Goal: Task Accomplishment & Management: Manage account settings

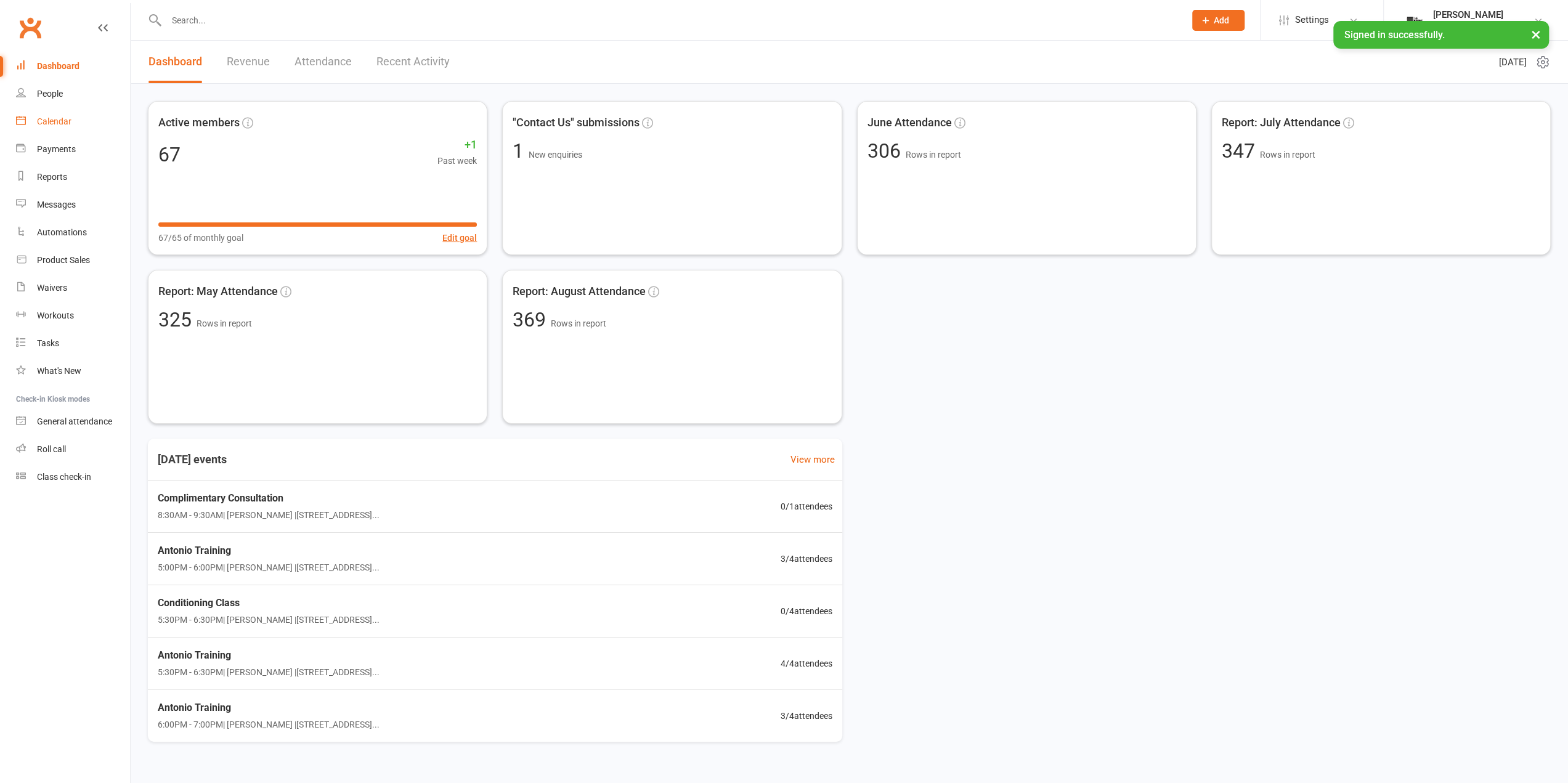
click at [75, 131] on link "Calendar" at bounding box center [73, 121] width 114 height 28
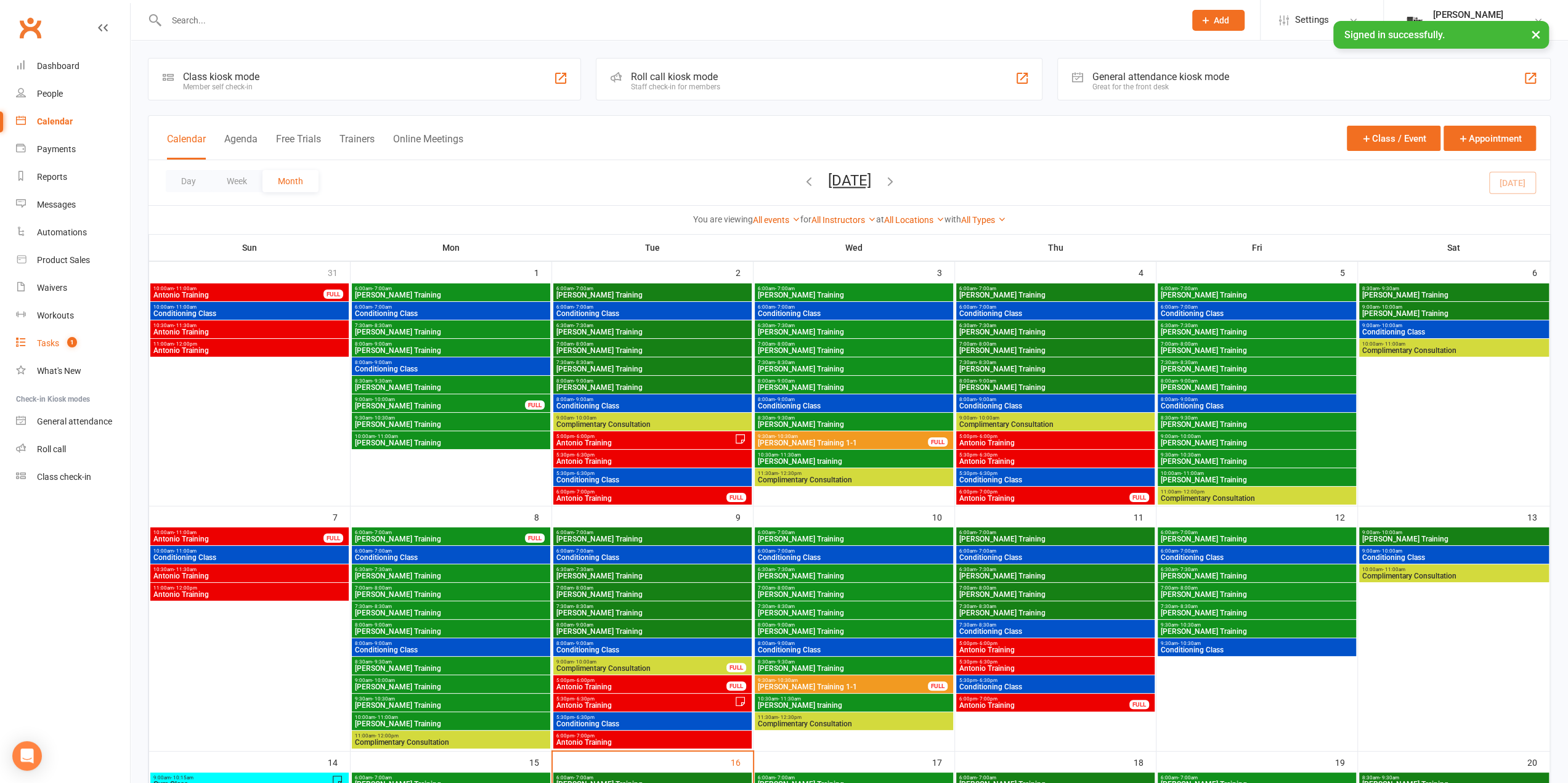
drag, startPoint x: 35, startPoint y: 343, endPoint x: 173, endPoint y: 382, distance: 143.4
click at [35, 343] on link "Tasks 1" at bounding box center [73, 343] width 114 height 28
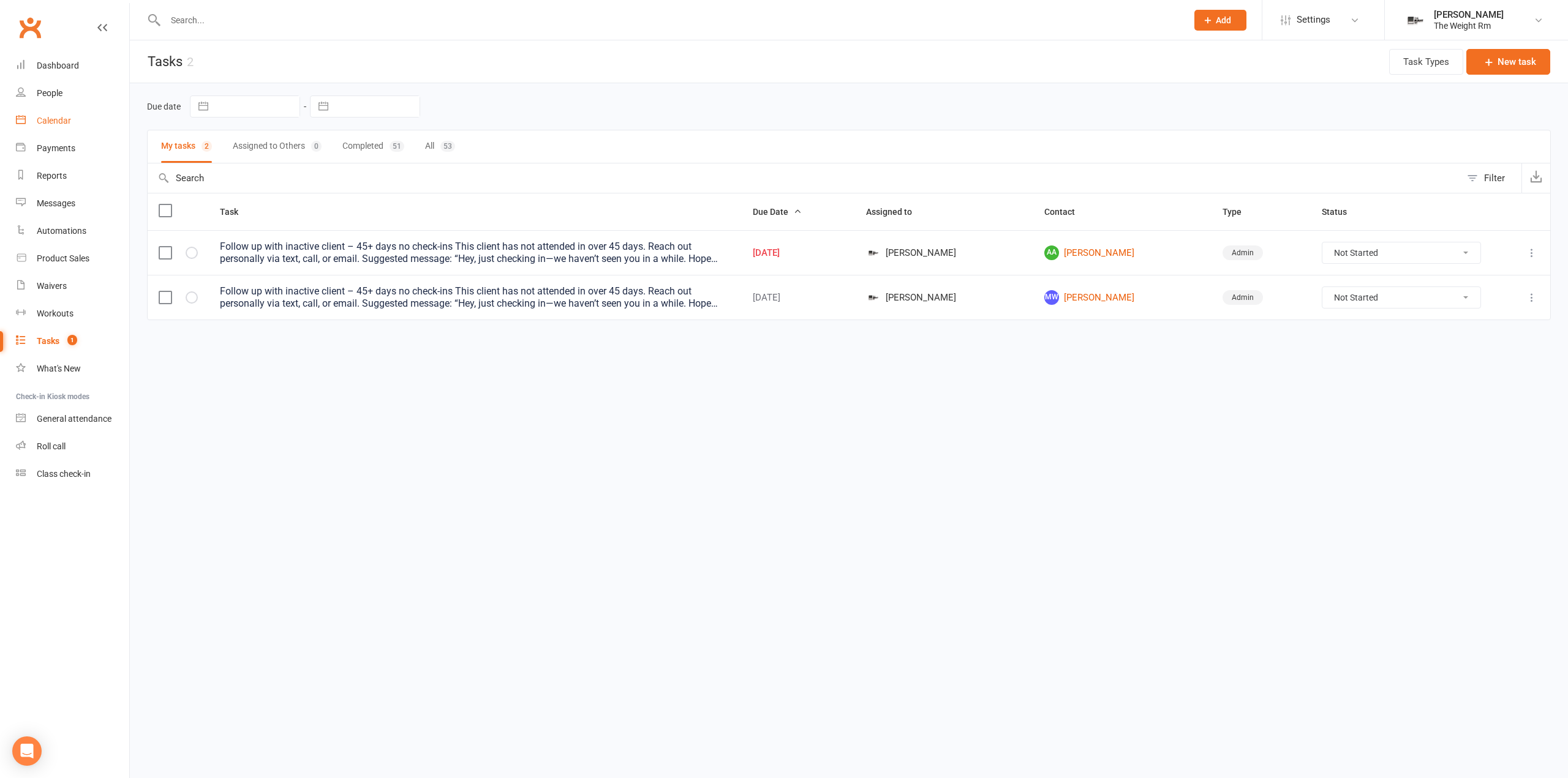
click at [80, 115] on link "Calendar" at bounding box center [72, 121] width 114 height 27
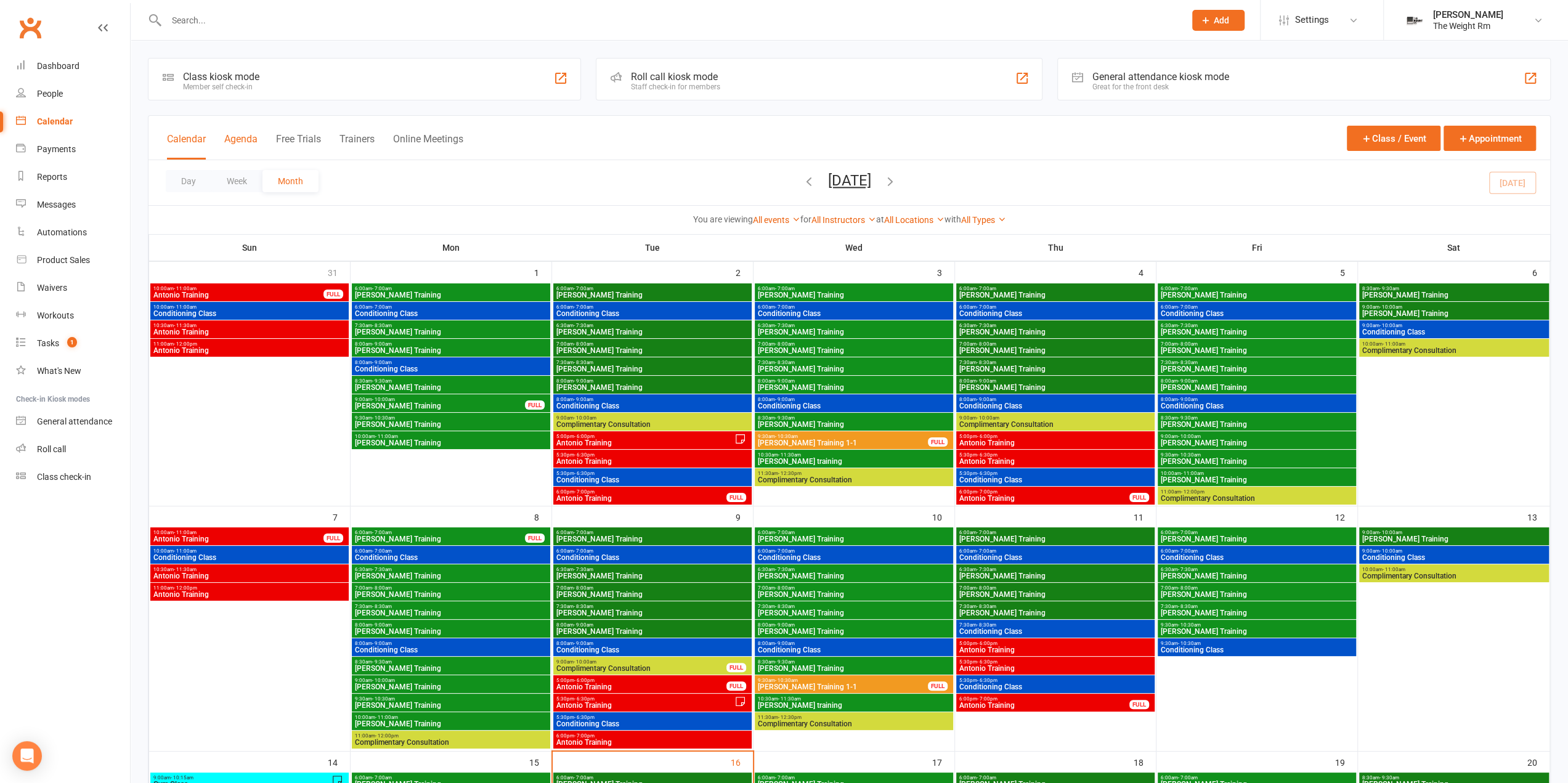
click at [227, 137] on button "Agenda" at bounding box center [240, 147] width 33 height 27
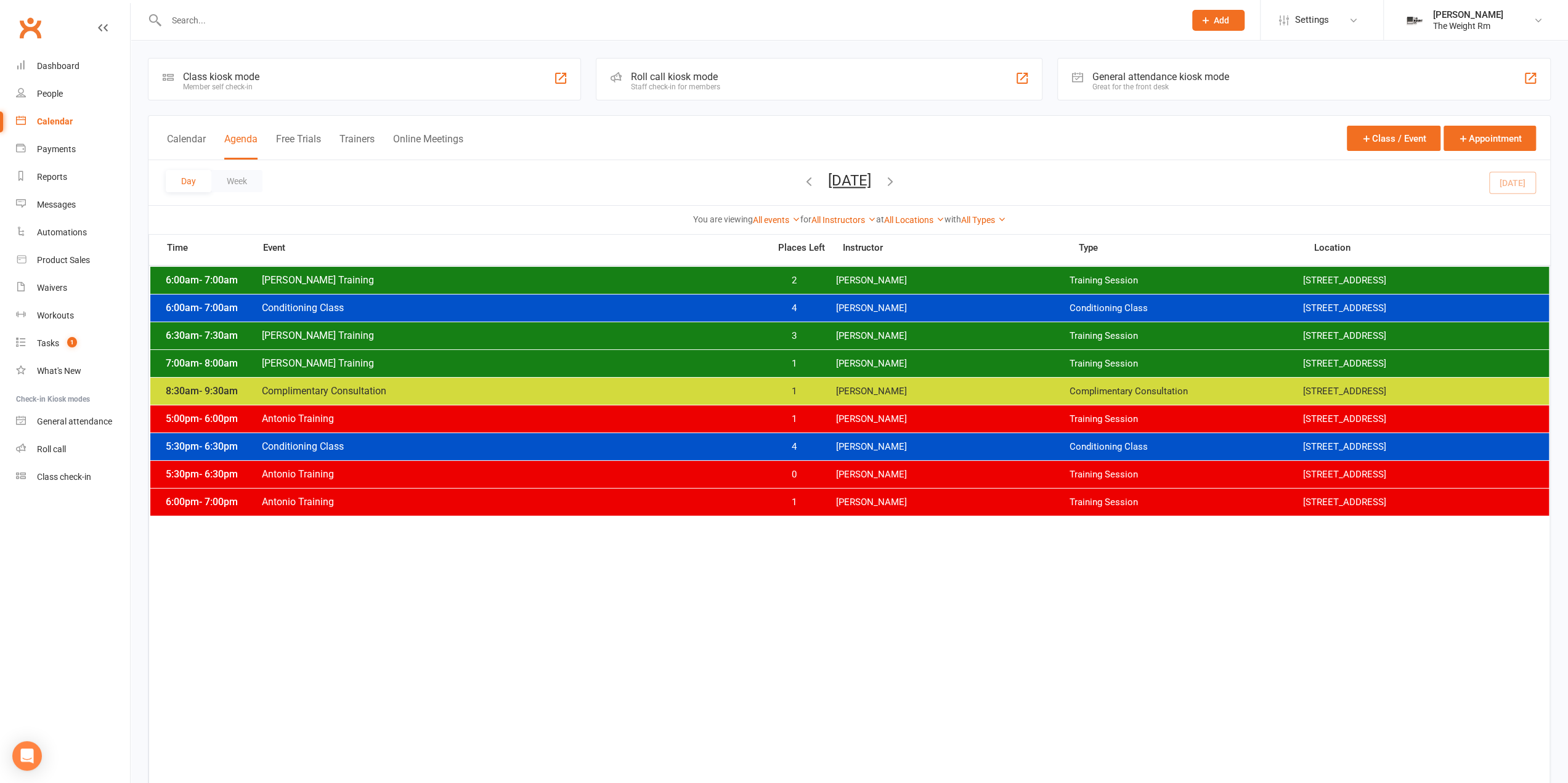
click at [875, 275] on span "[PERSON_NAME]" at bounding box center [952, 281] width 233 height 12
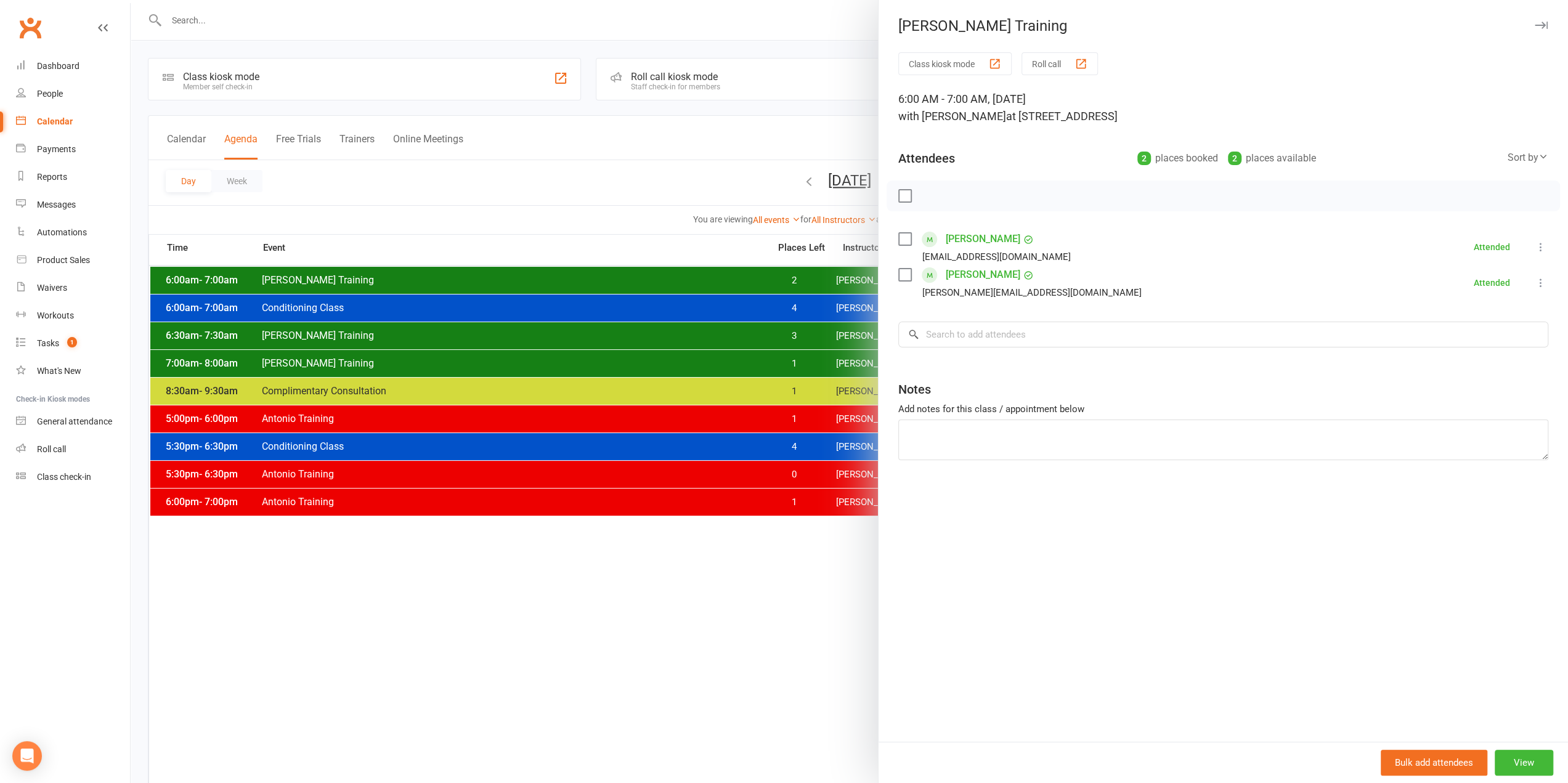
click at [806, 276] on div at bounding box center [849, 391] width 1437 height 783
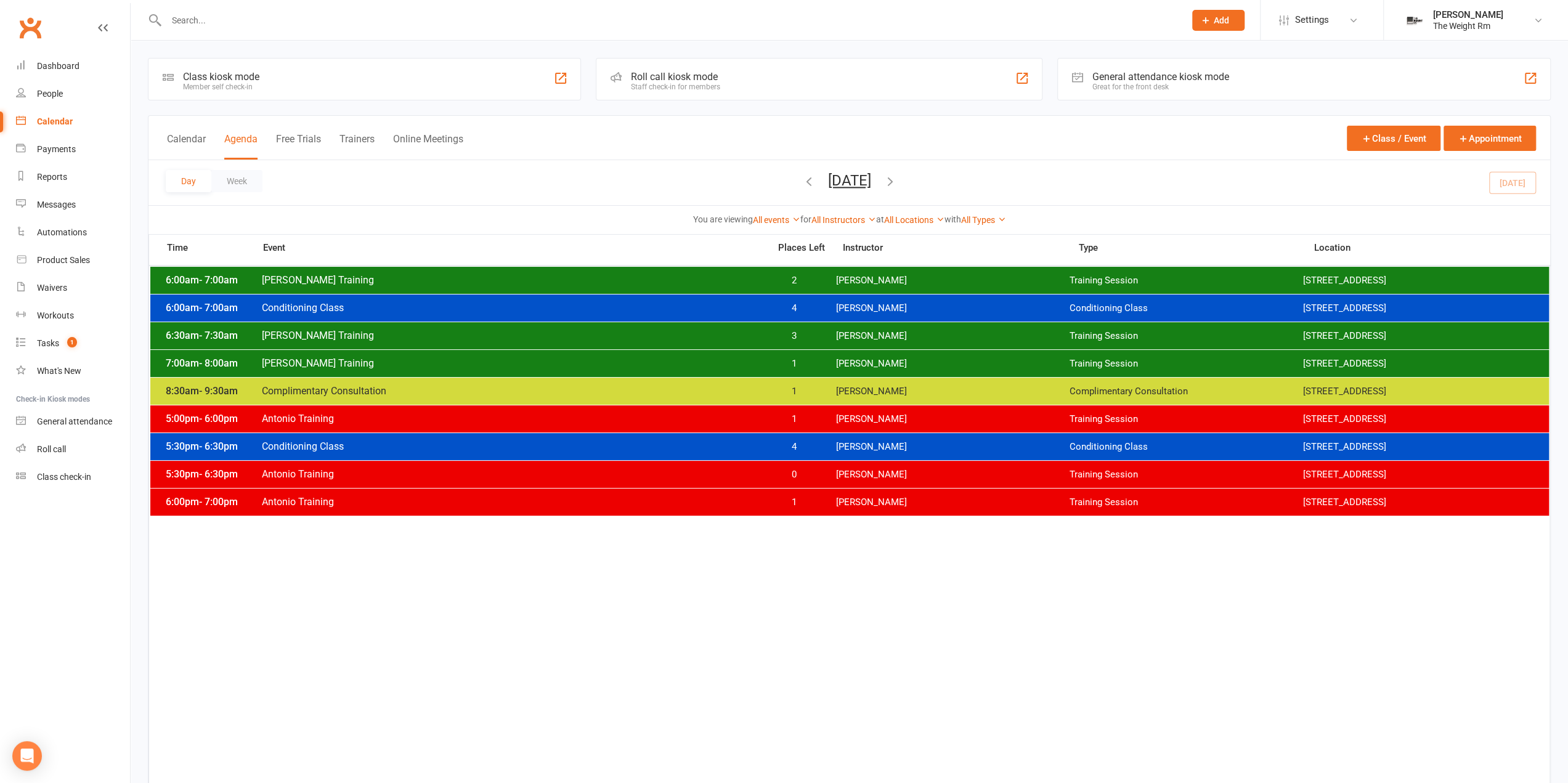
click at [840, 275] on span "[PERSON_NAME]" at bounding box center [952, 281] width 233 height 12
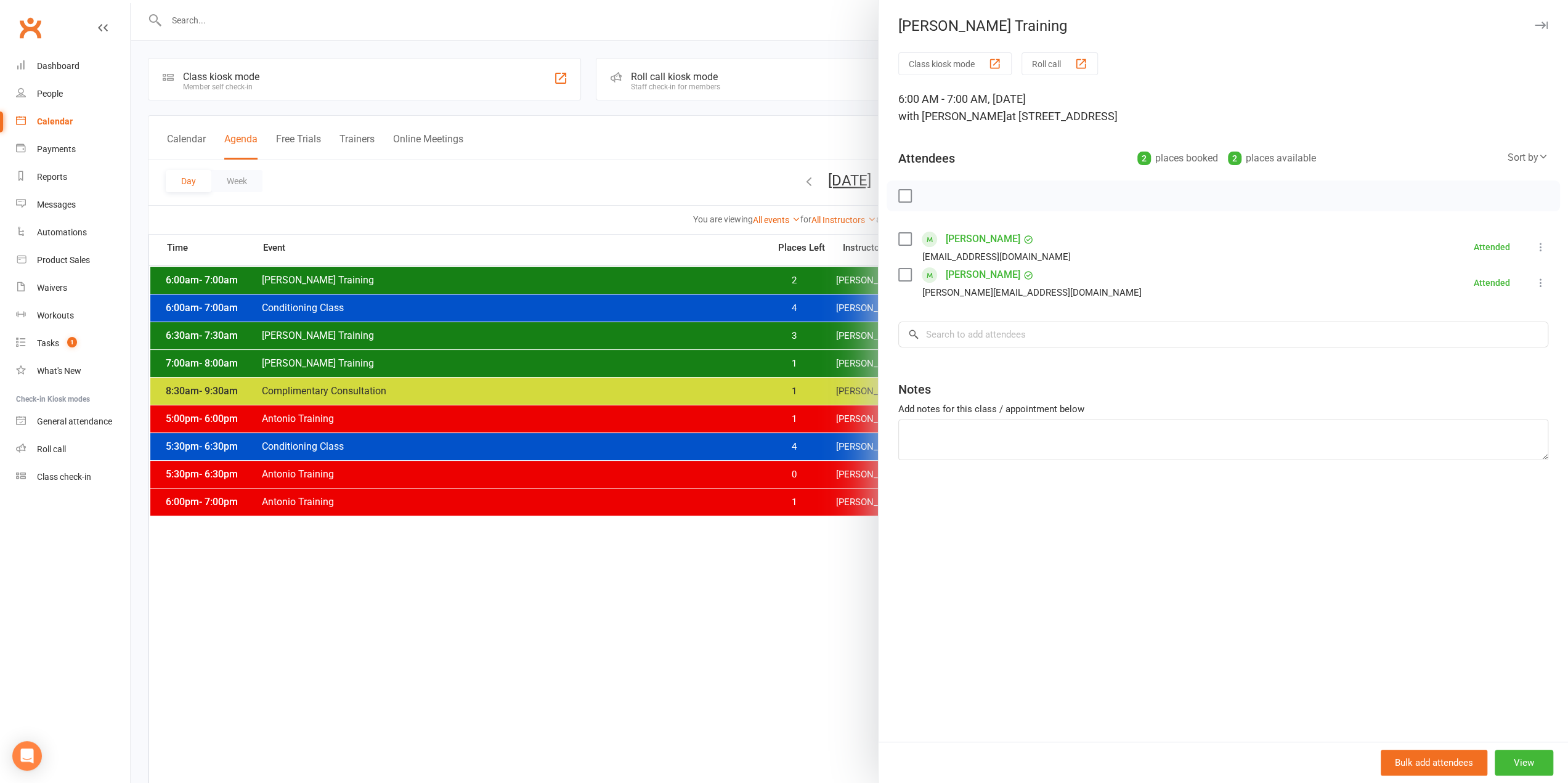
click at [772, 275] on div at bounding box center [849, 391] width 1437 height 783
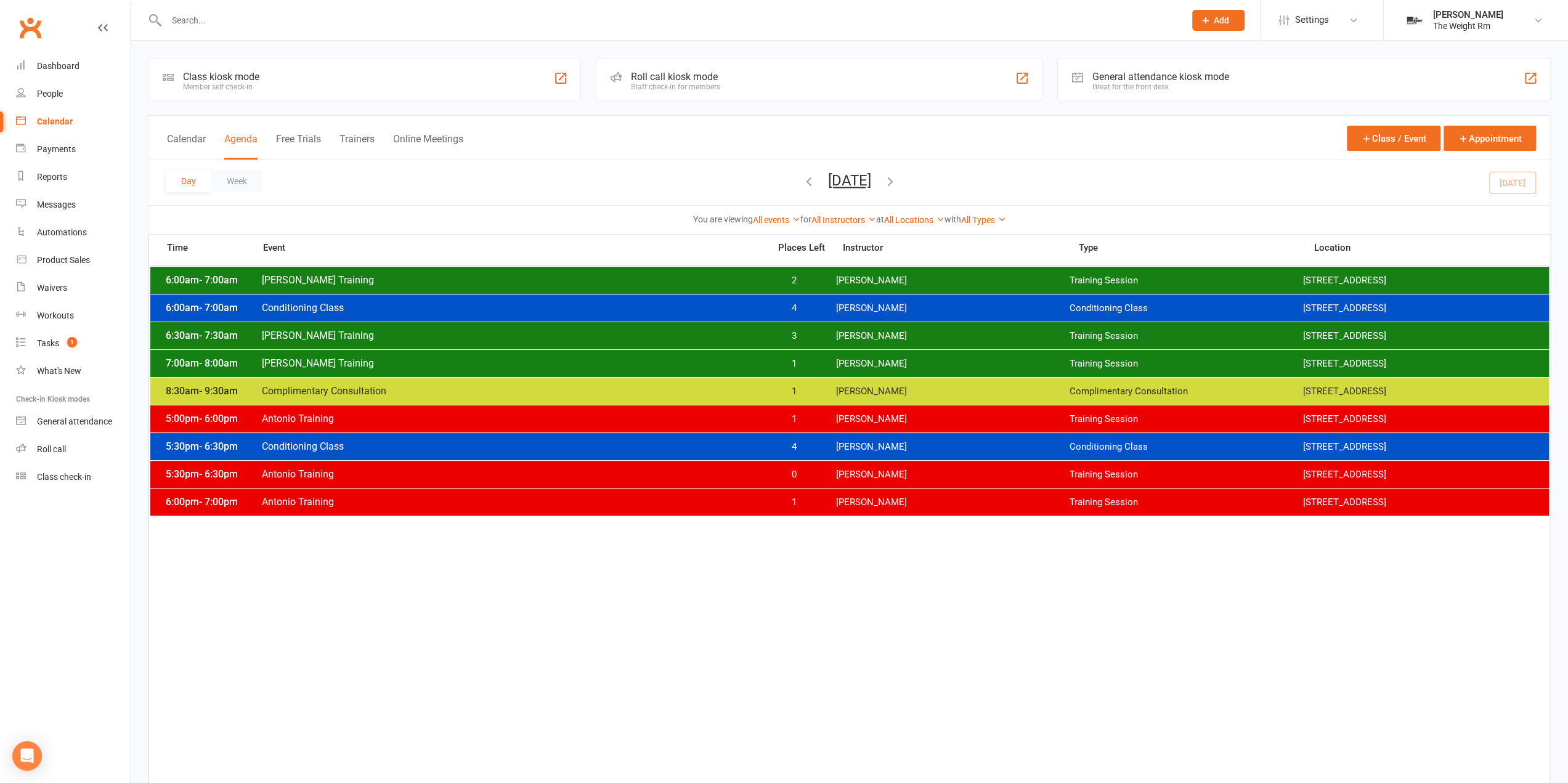
click at [784, 327] on div "6:30am - 7:30am Clayton Training 3 Clayton Moore Training Session 2535 W 237th,…" at bounding box center [850, 336] width 1399 height 27
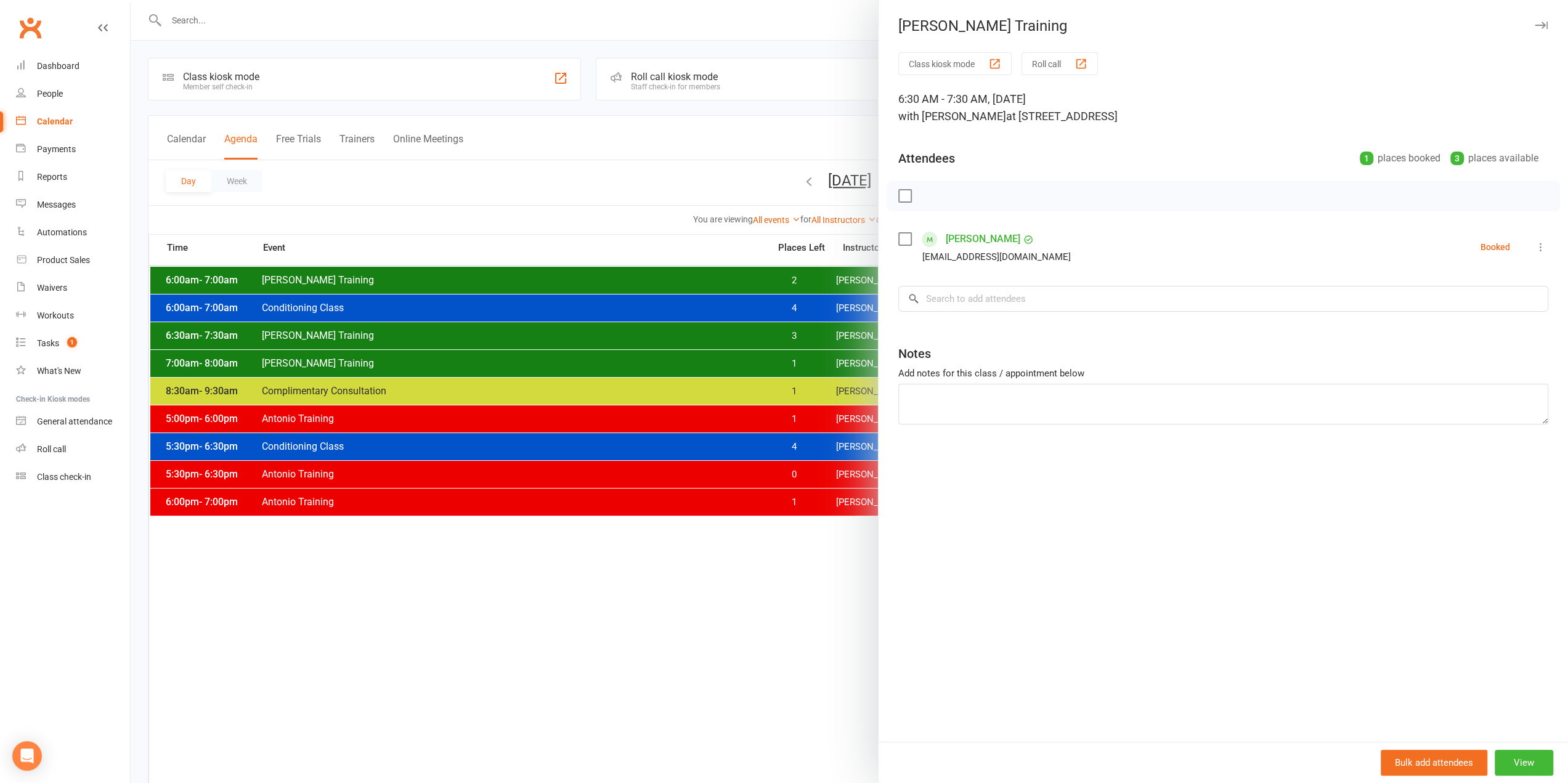
click at [780, 329] on div at bounding box center [849, 391] width 1437 height 783
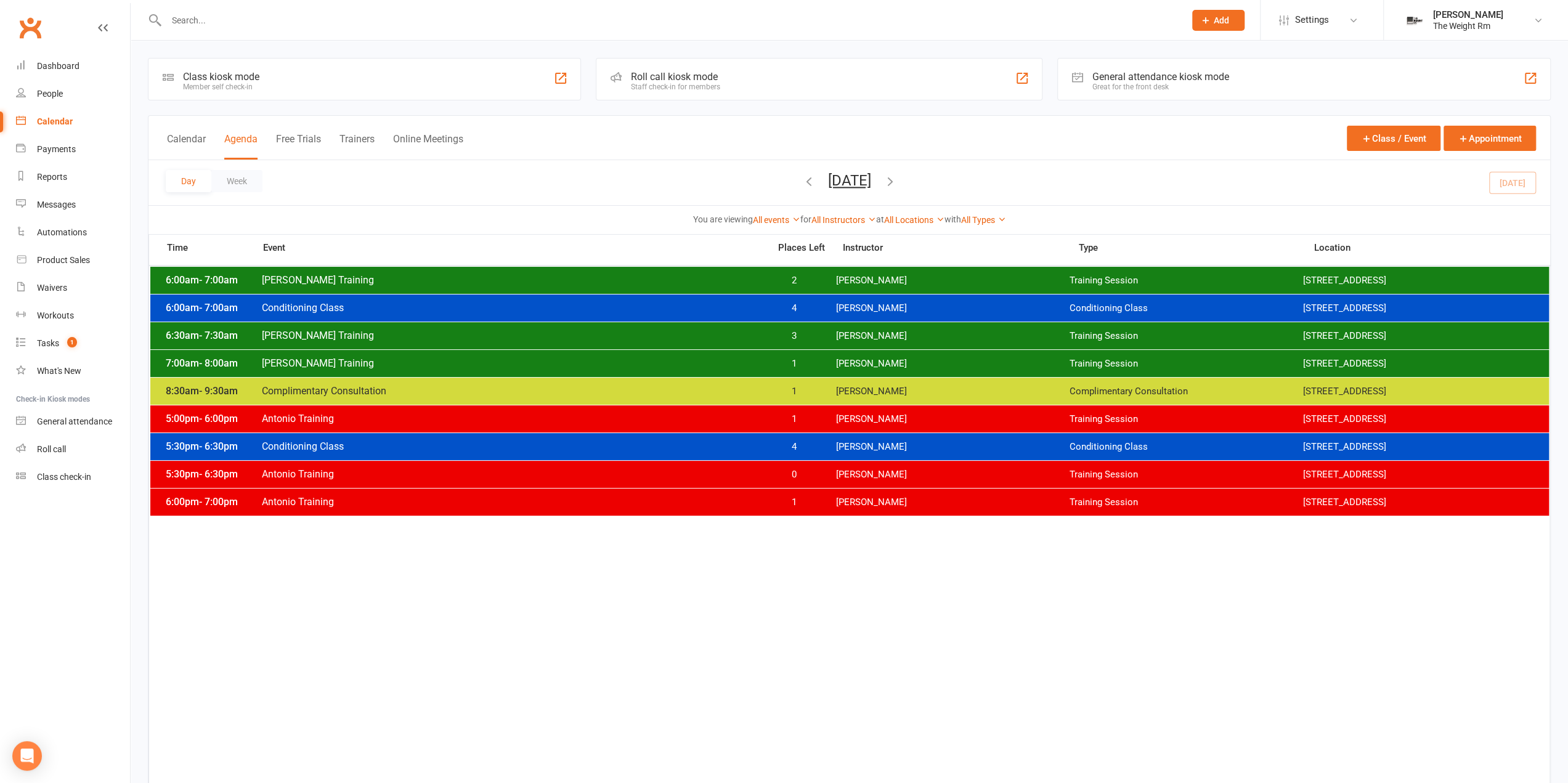
click at [780, 334] on span "3" at bounding box center [794, 336] width 65 height 12
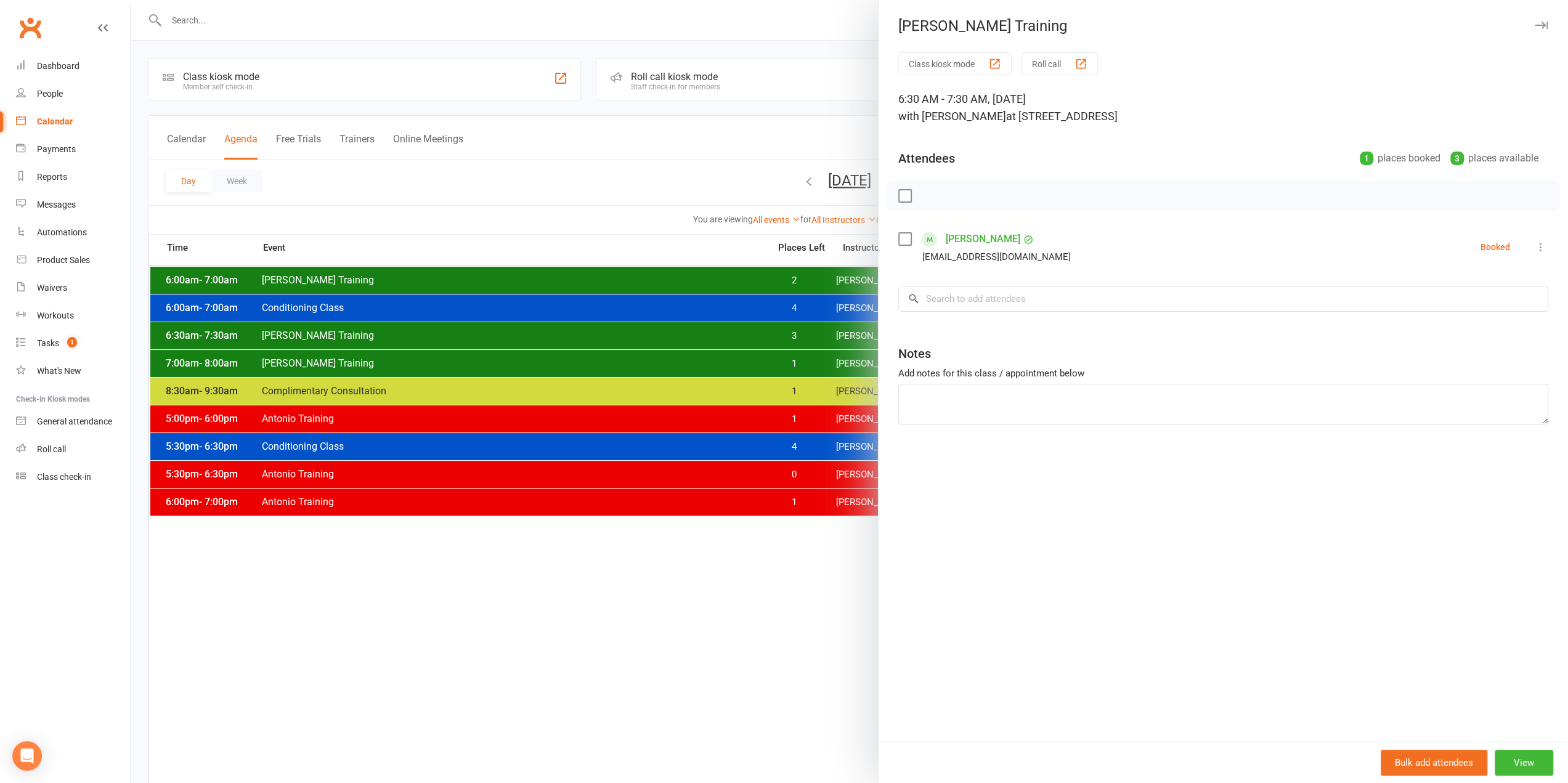
click at [1539, 252] on div "Class kiosk mode Roll call 6:30 AM - 7:30 AM, Tuesday, September, 16, 2025 with…" at bounding box center [1223, 397] width 690 height 690
click at [1535, 251] on icon at bounding box center [1541, 248] width 13 height 13
click at [1469, 316] on link "Check in" at bounding box center [1475, 320] width 144 height 24
click at [797, 333] on div at bounding box center [849, 391] width 1437 height 783
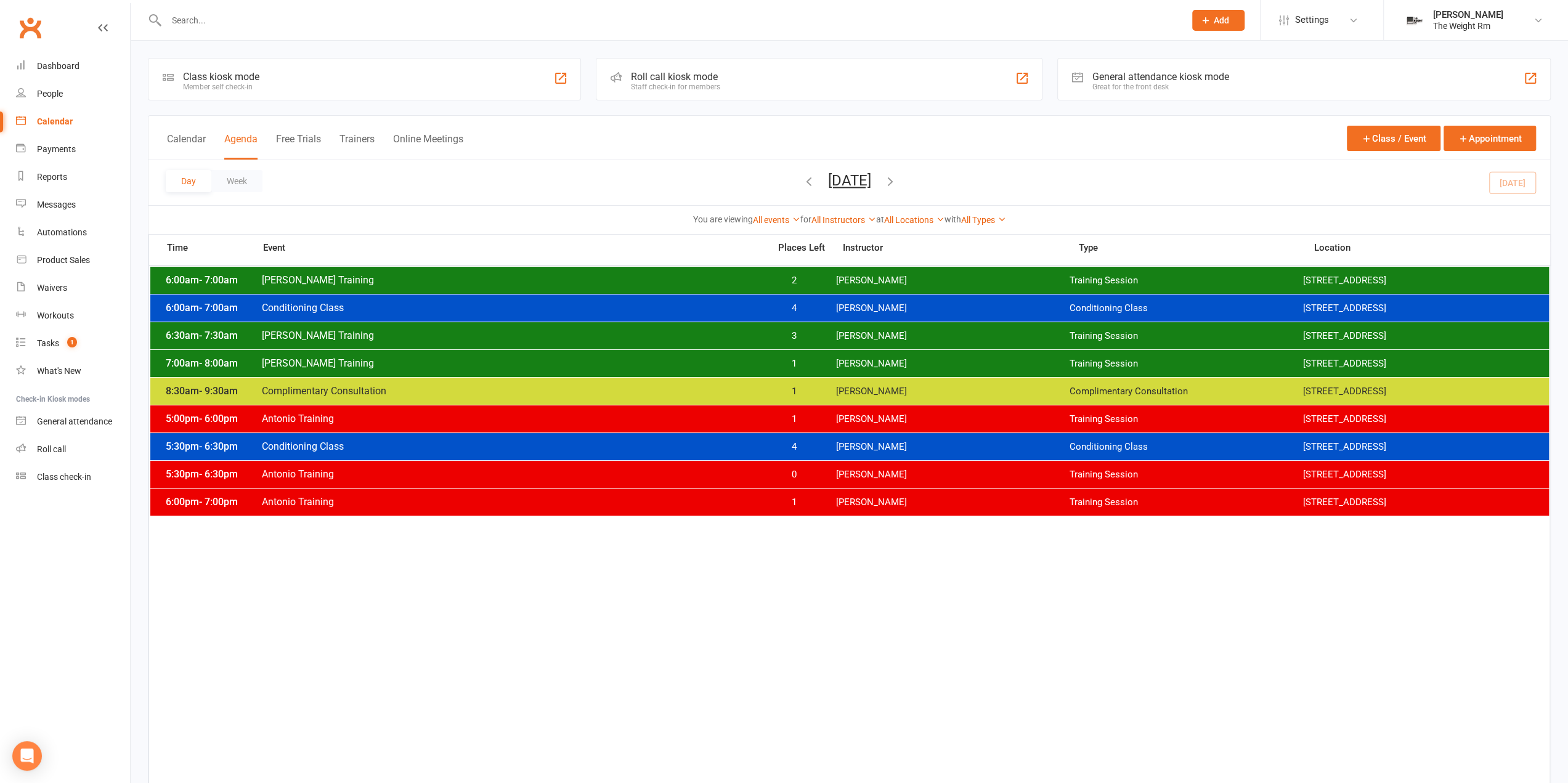
click at [812, 360] on span "1" at bounding box center [794, 364] width 65 height 12
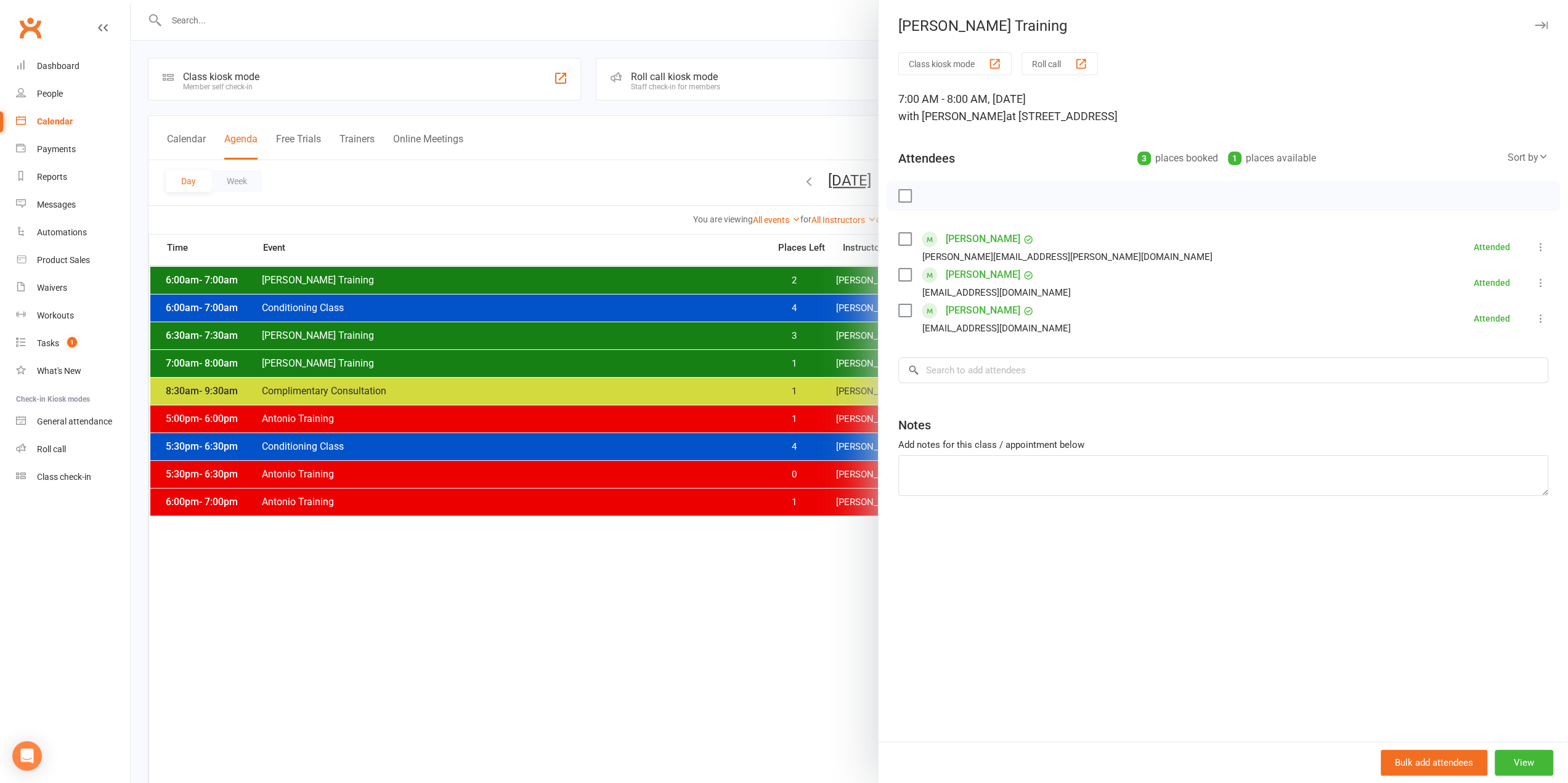
click at [781, 365] on div at bounding box center [849, 391] width 1437 height 783
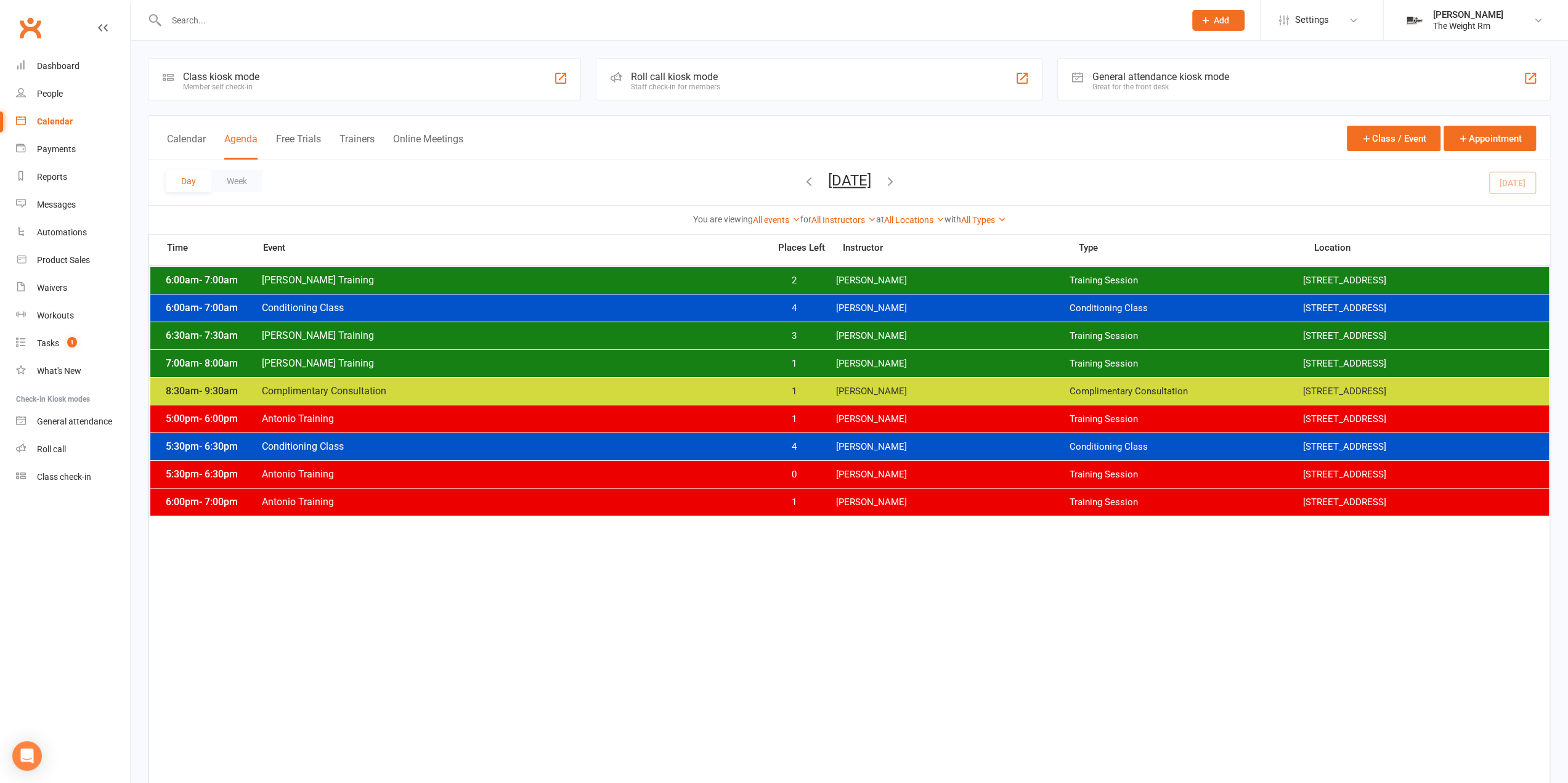
click at [897, 185] on icon "button" at bounding box center [890, 181] width 13 height 13
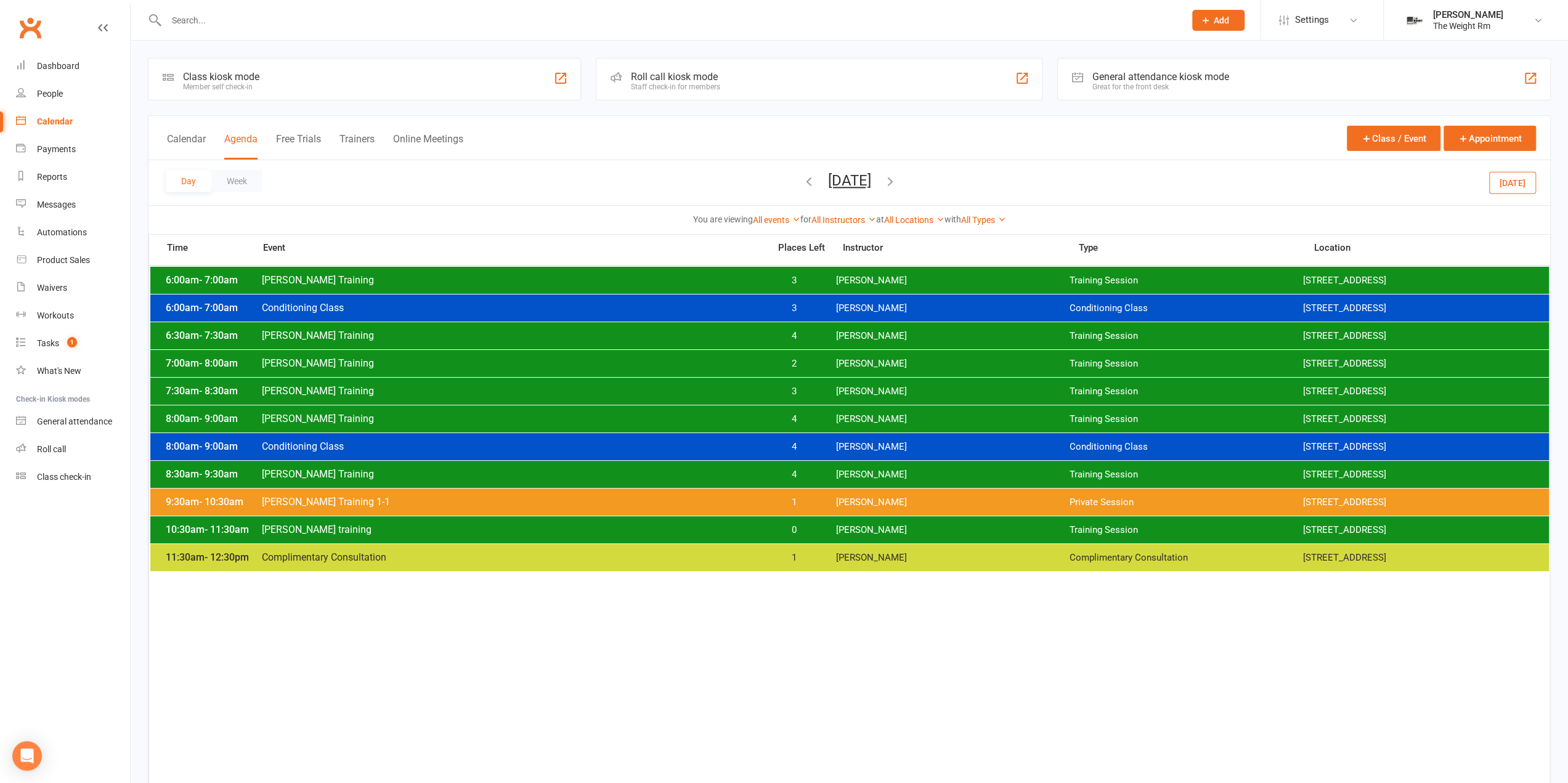
click at [789, 542] on div "10:30am - 11:30am Clayton training 0 Clayton Moore Training Session 2535 W 237t…" at bounding box center [850, 530] width 1399 height 27
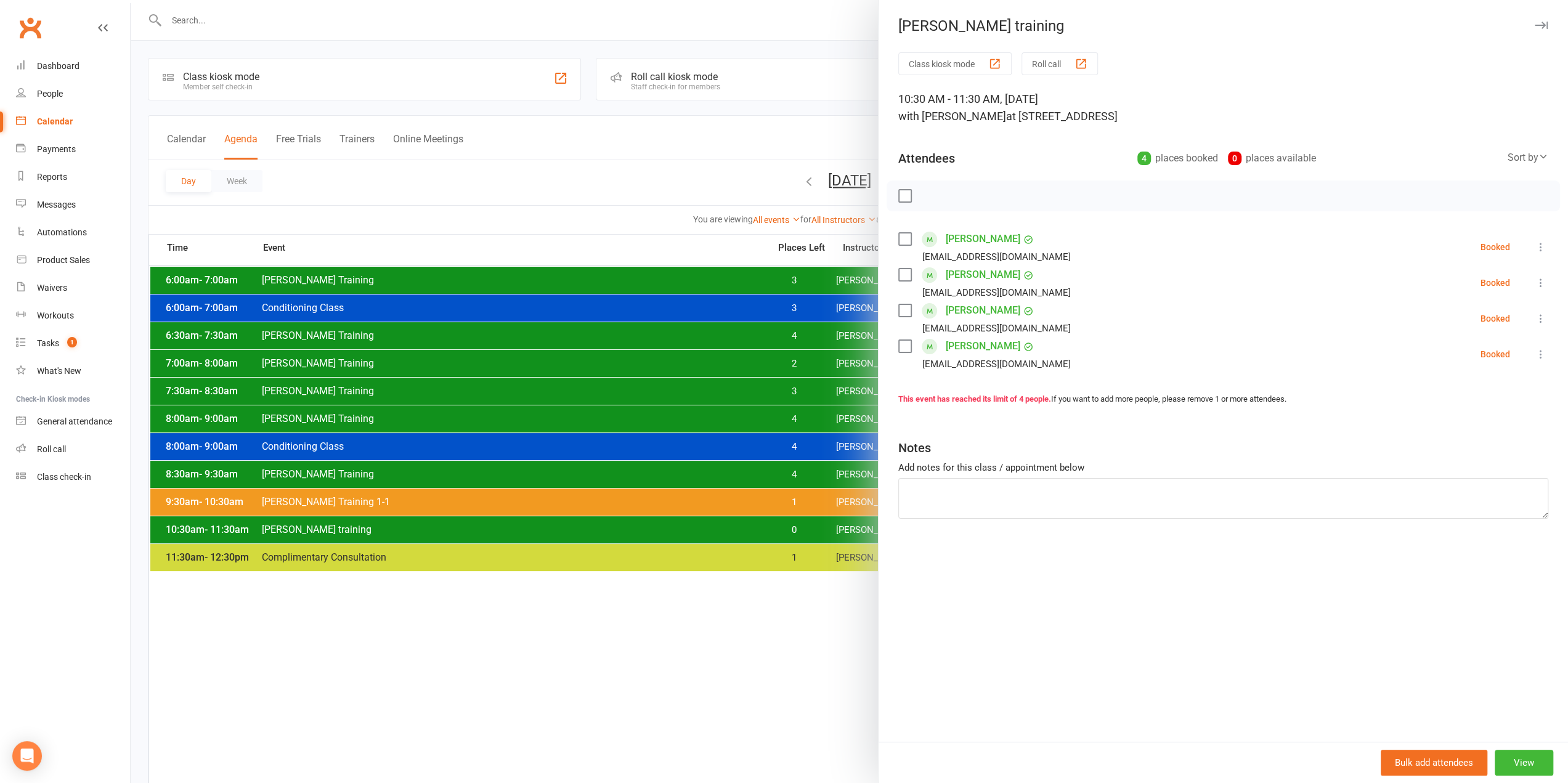
click at [766, 532] on div at bounding box center [849, 391] width 1437 height 783
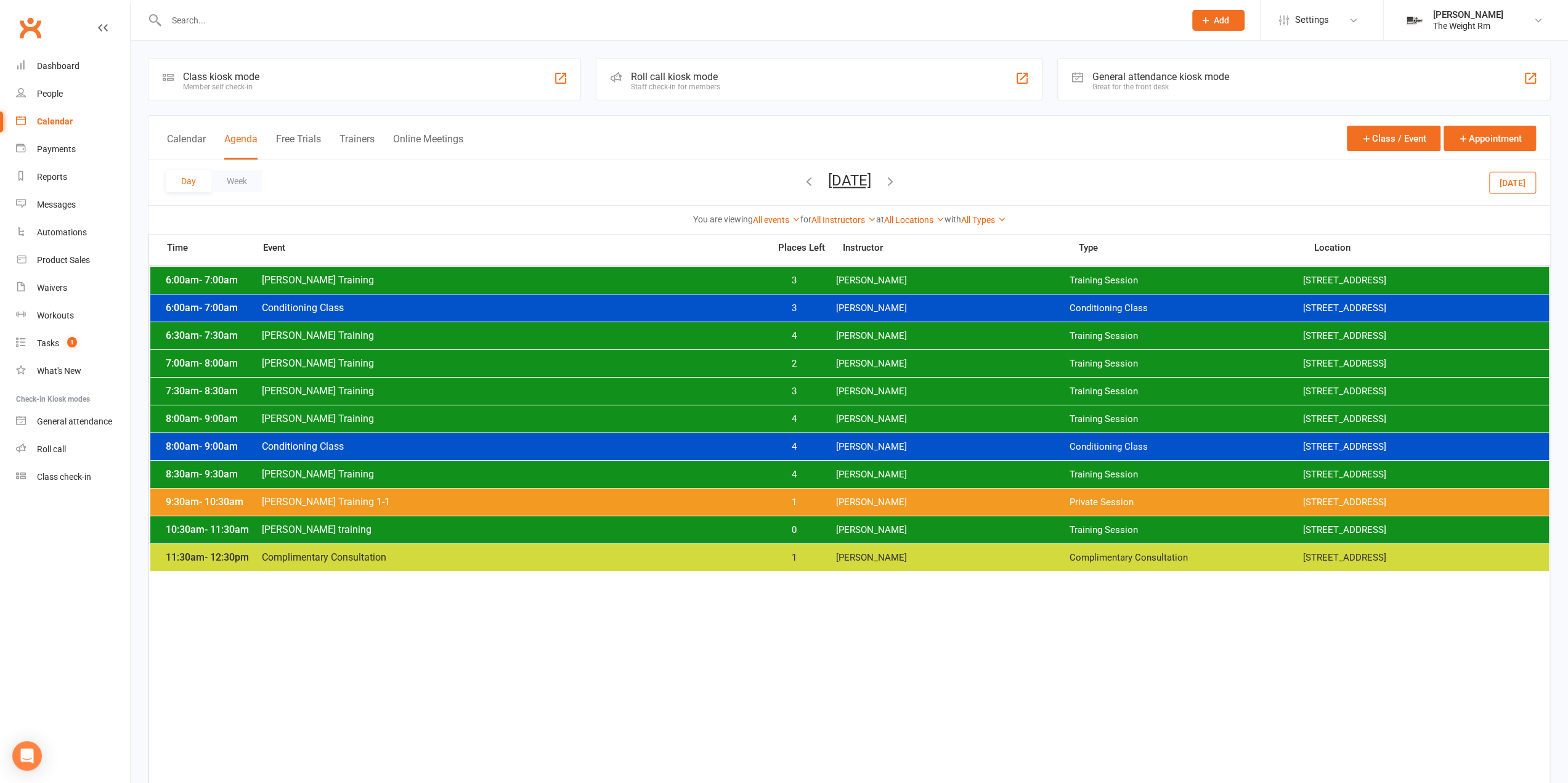
click at [808, 399] on div "7:30am - 8:30am Clayton Training 3 Clayton Moore Training Session 2535 W 237th,…" at bounding box center [850, 391] width 1399 height 27
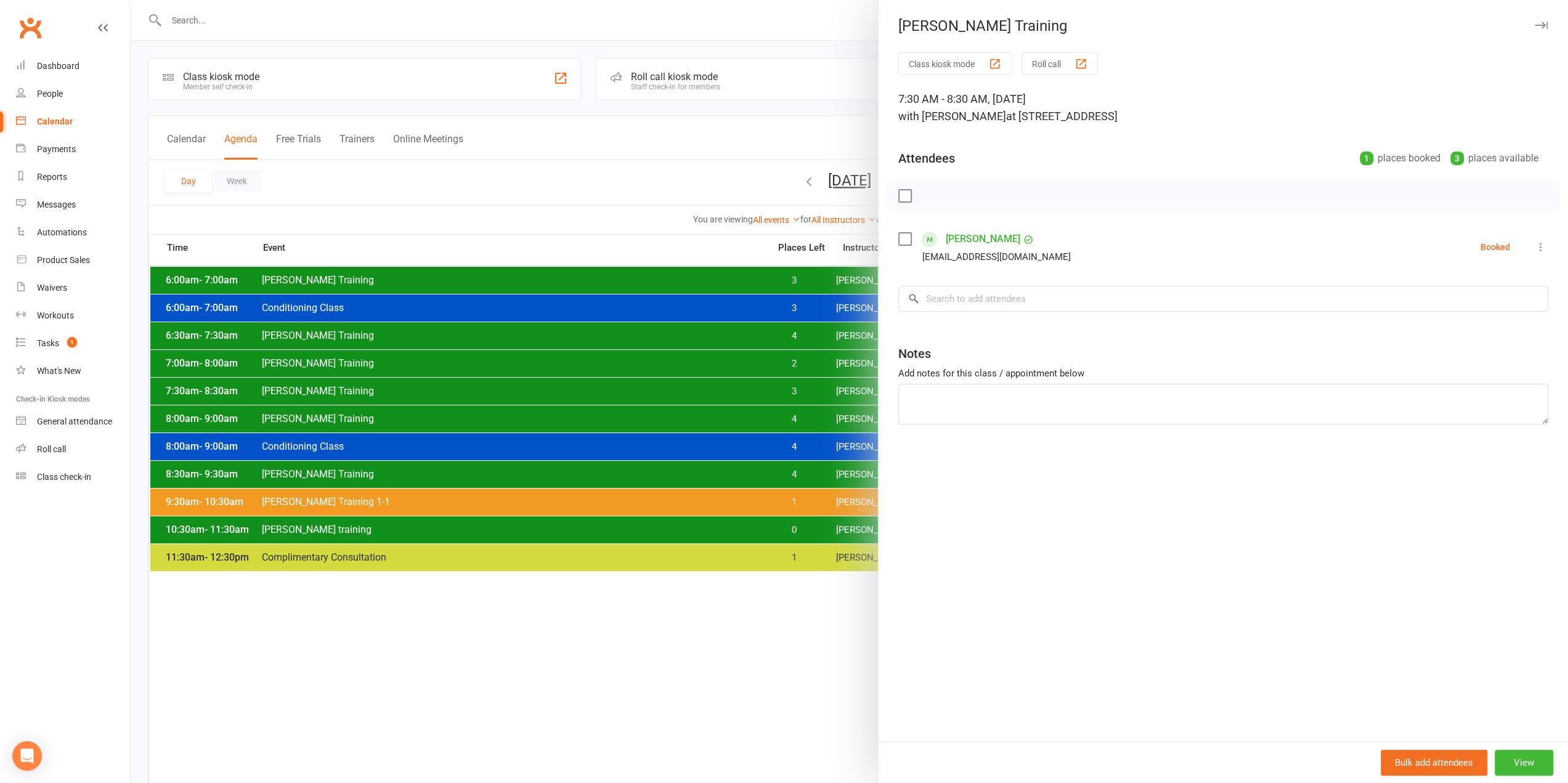
click at [777, 397] on div at bounding box center [849, 391] width 1437 height 783
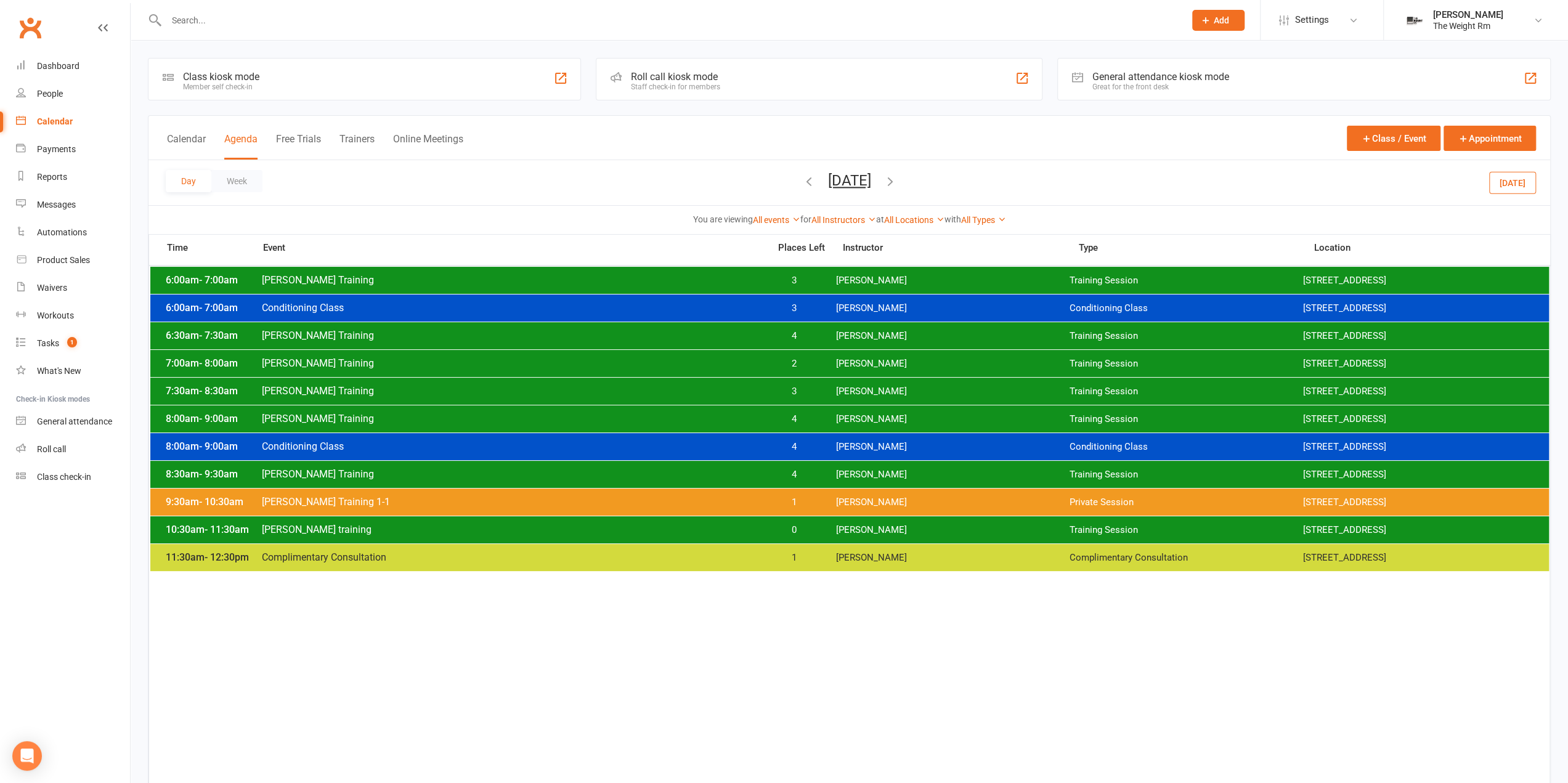
click at [806, 367] on span "2" at bounding box center [794, 364] width 65 height 12
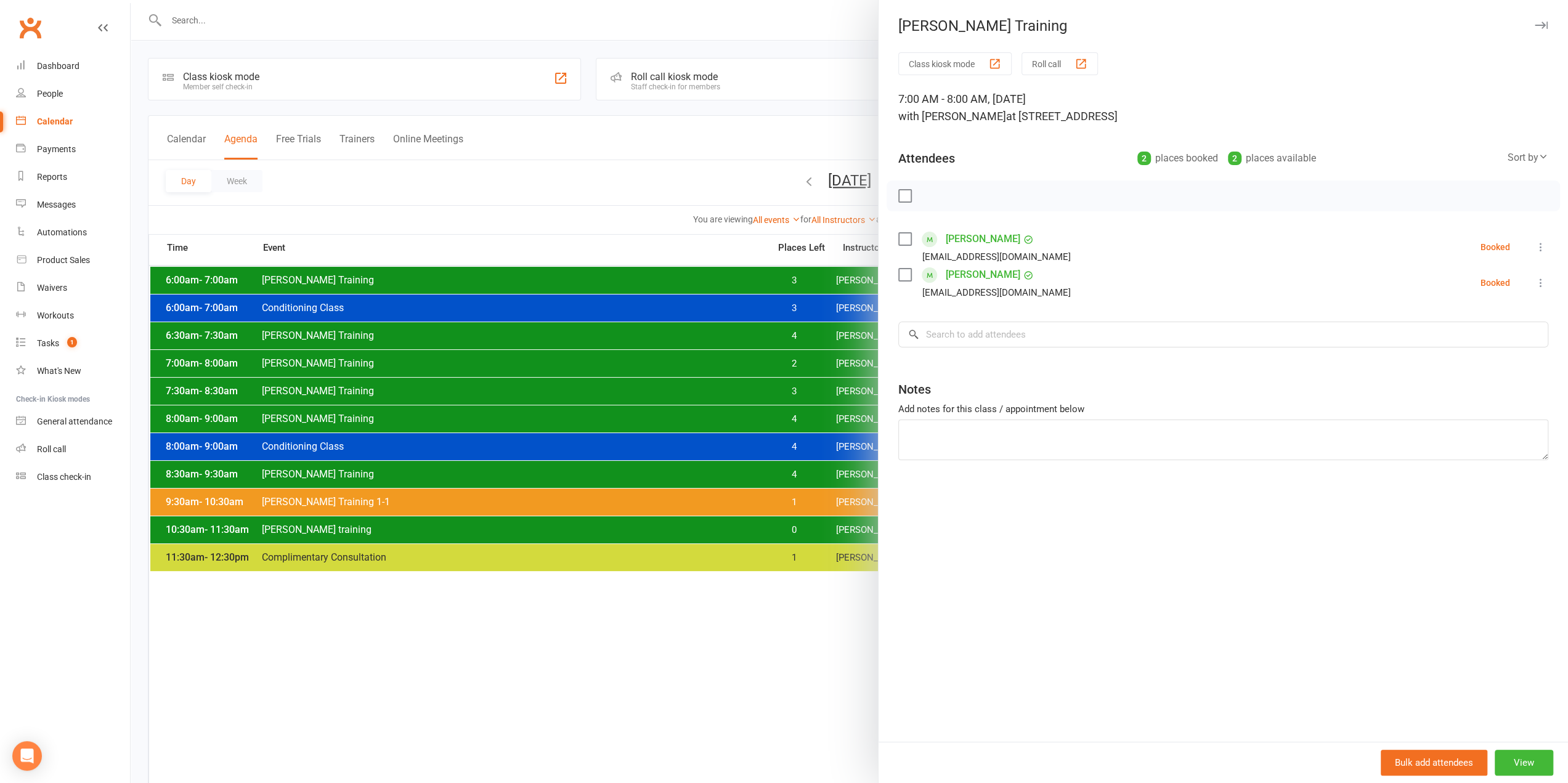
click at [762, 365] on div at bounding box center [849, 391] width 1437 height 783
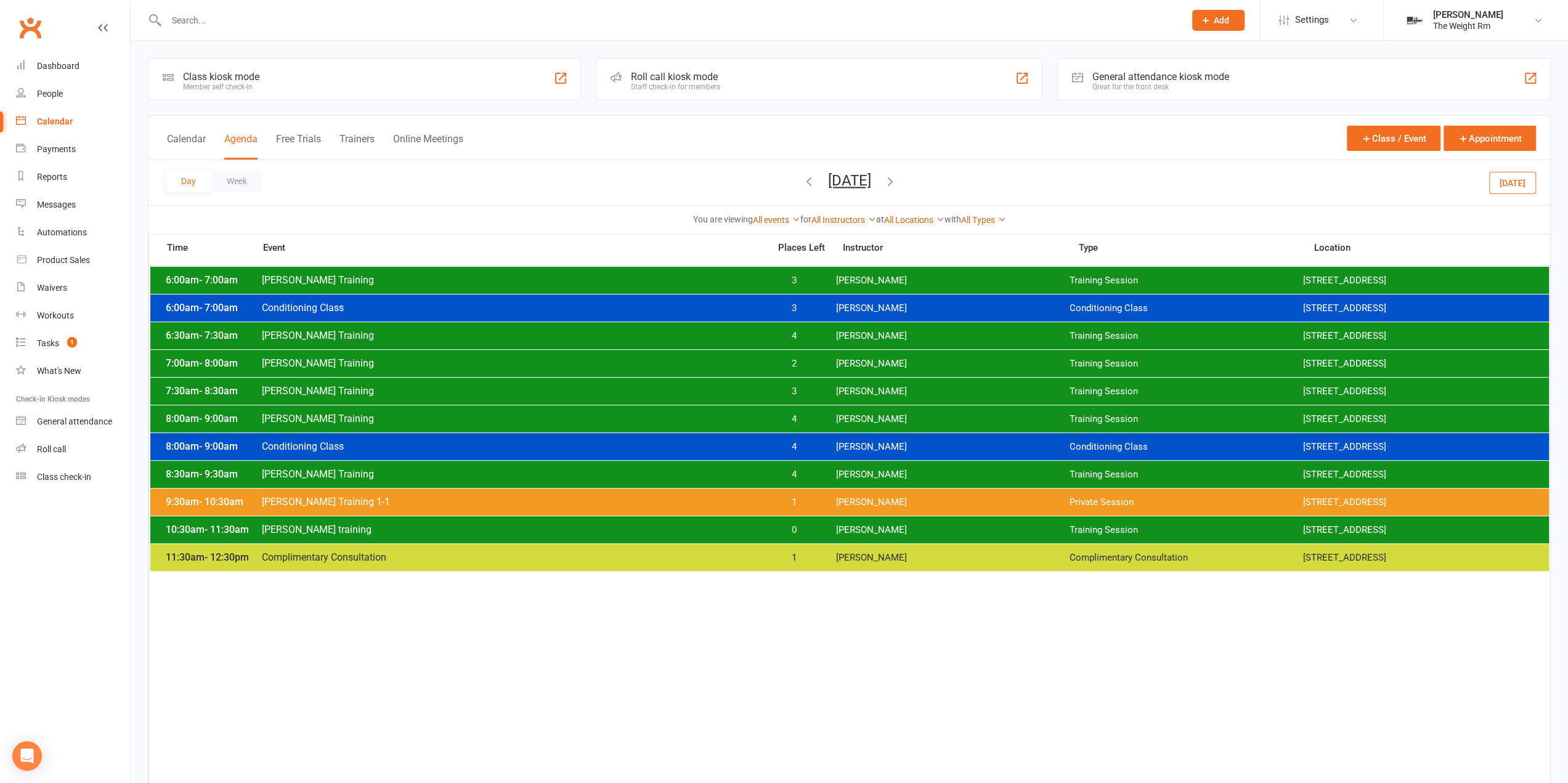
click at [816, 187] on span "Wednesday, Sep 17, 2025 September 2025 Sun Mon Tue Wed Thu Fri Sat 31 01 02 03 …" at bounding box center [850, 182] width 68 height 21
click at [803, 182] on icon "button" at bounding box center [809, 181] width 13 height 13
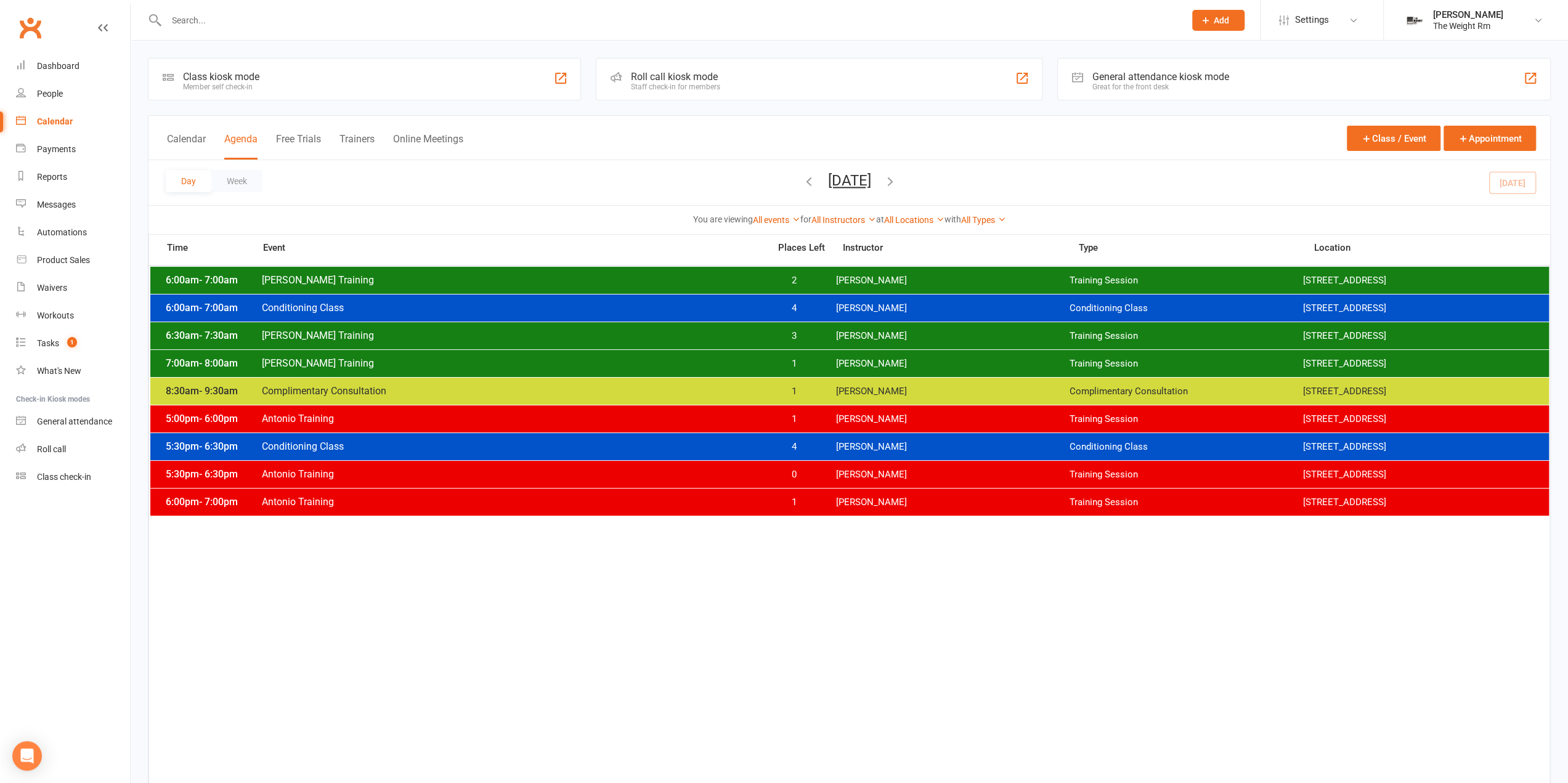
click at [402, 27] on input "text" at bounding box center [669, 21] width 1014 height 17
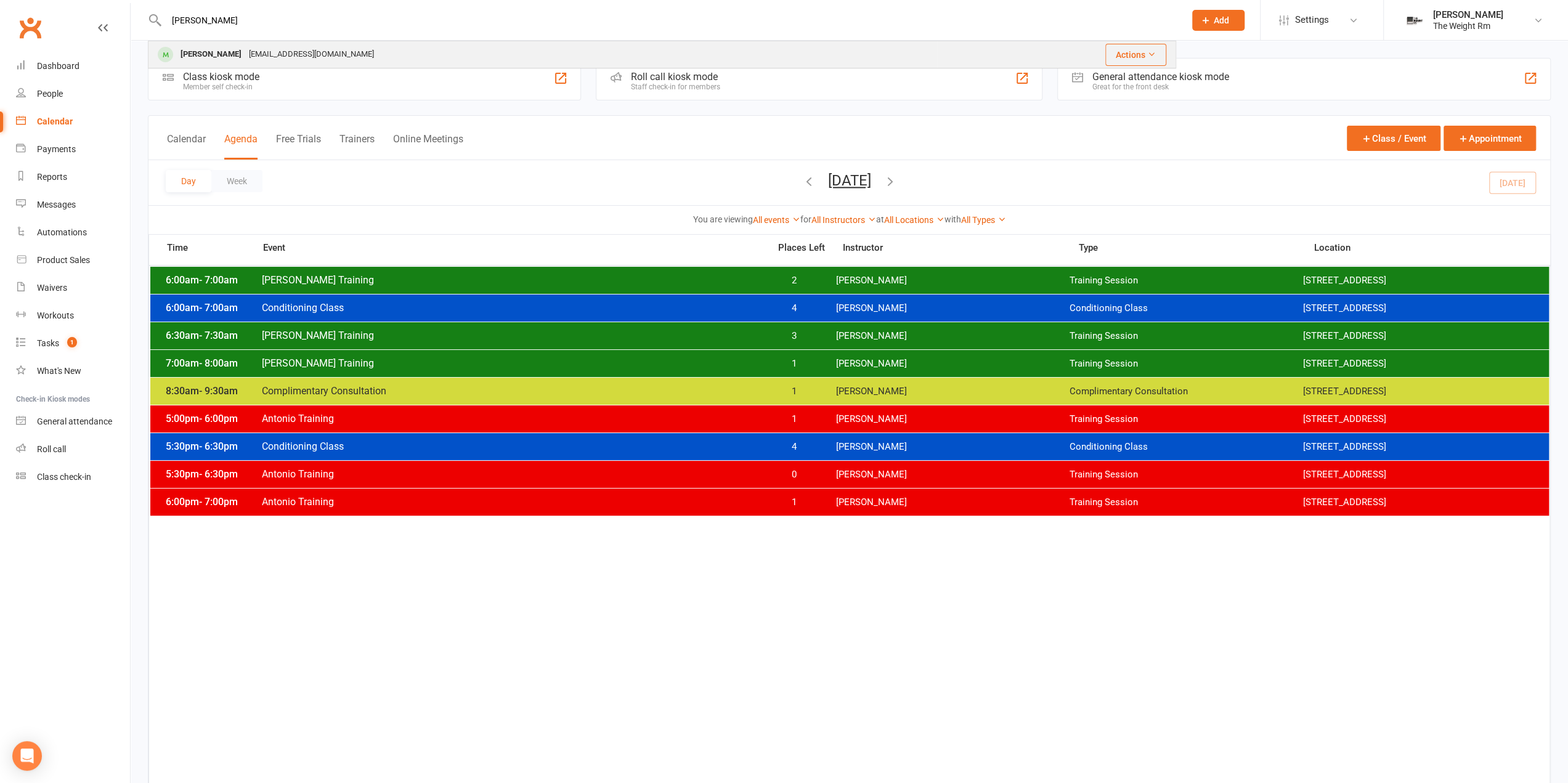
type input "hilary"
click at [295, 50] on div "hilaryweitzman@gmail.com" at bounding box center [311, 54] width 132 height 18
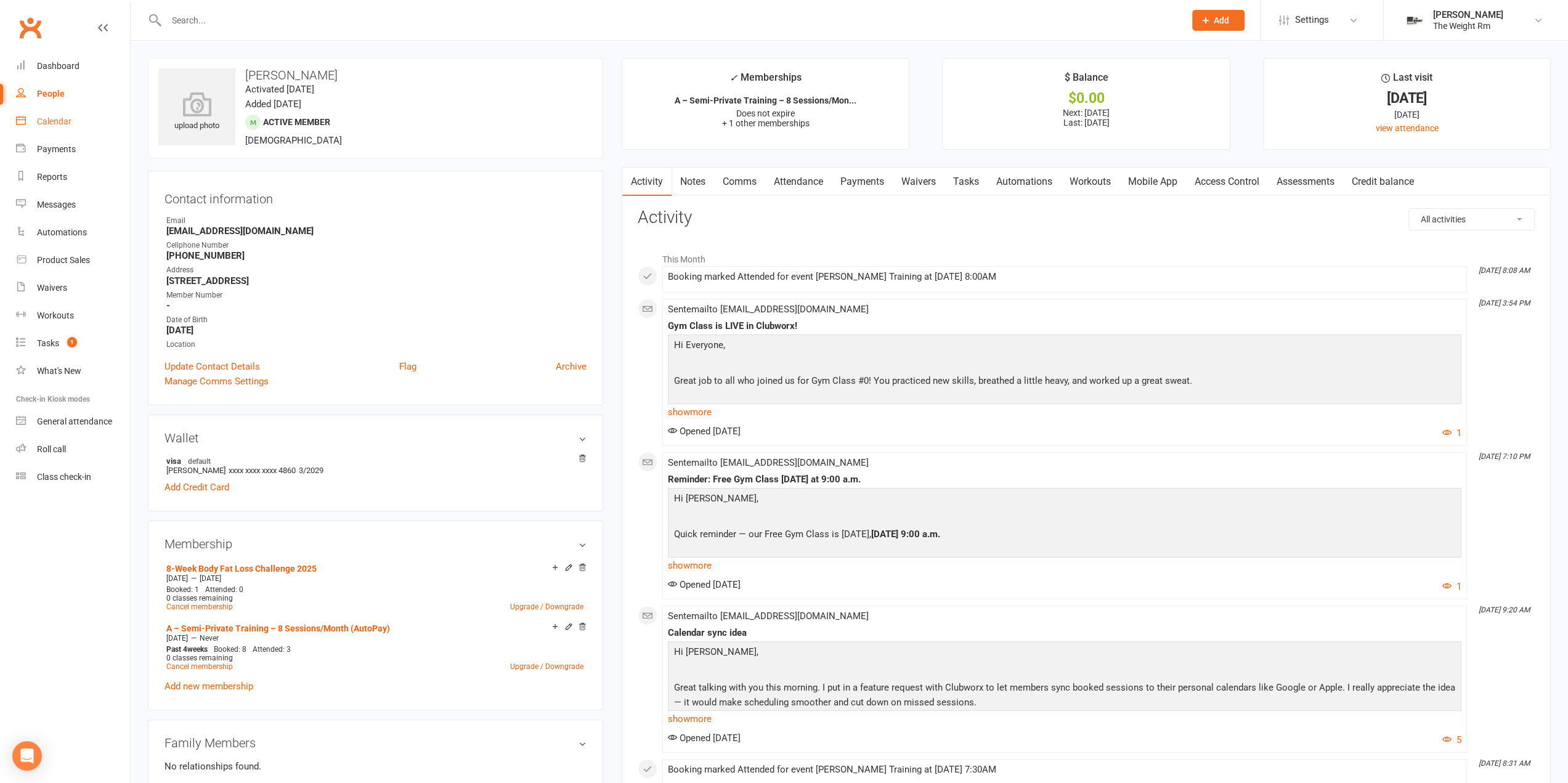
click at [56, 117] on div "Calendar" at bounding box center [54, 121] width 35 height 10
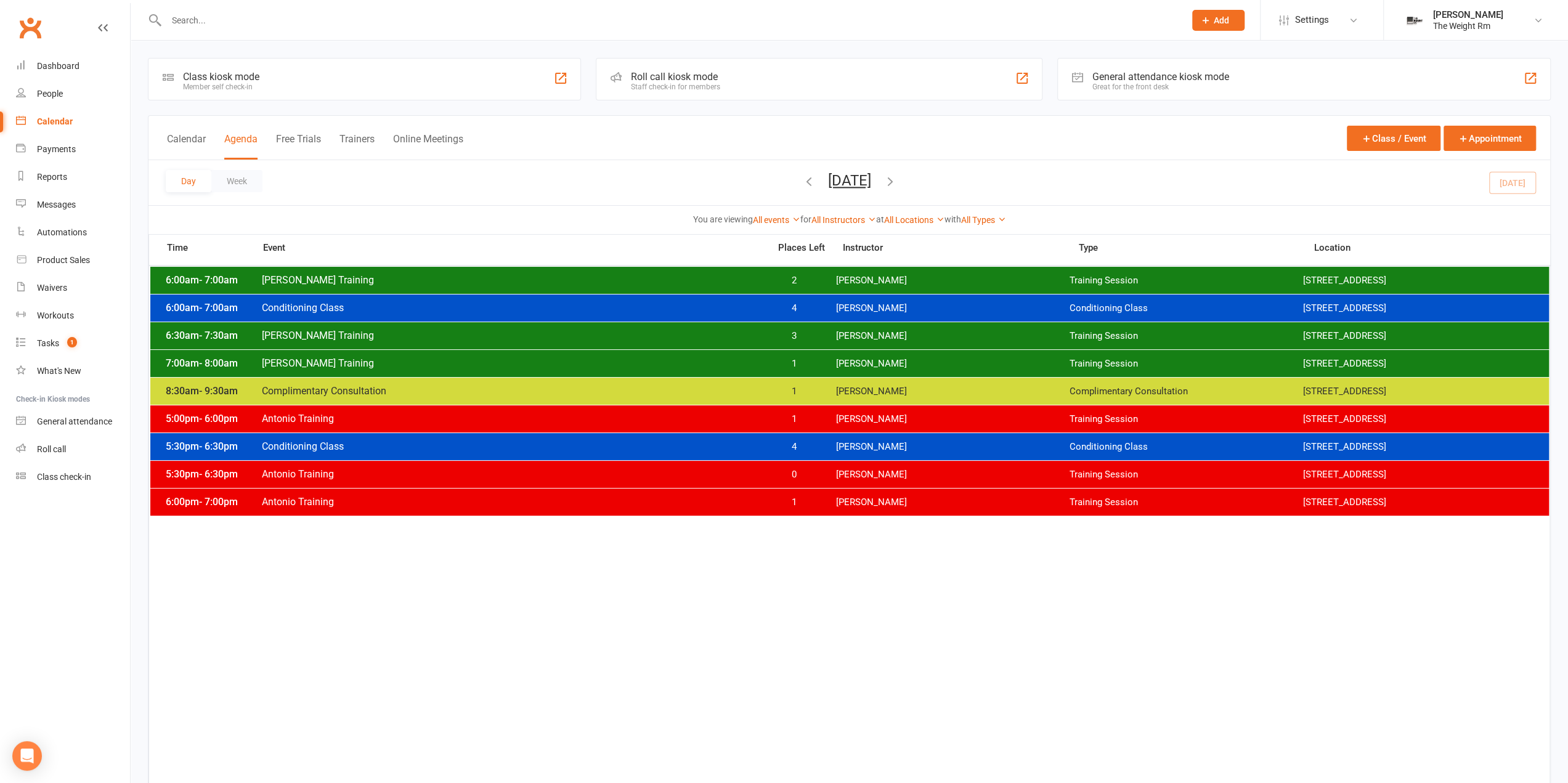
click at [844, 185] on button "Tuesday, Sep 16, 2025" at bounding box center [849, 181] width 43 height 17
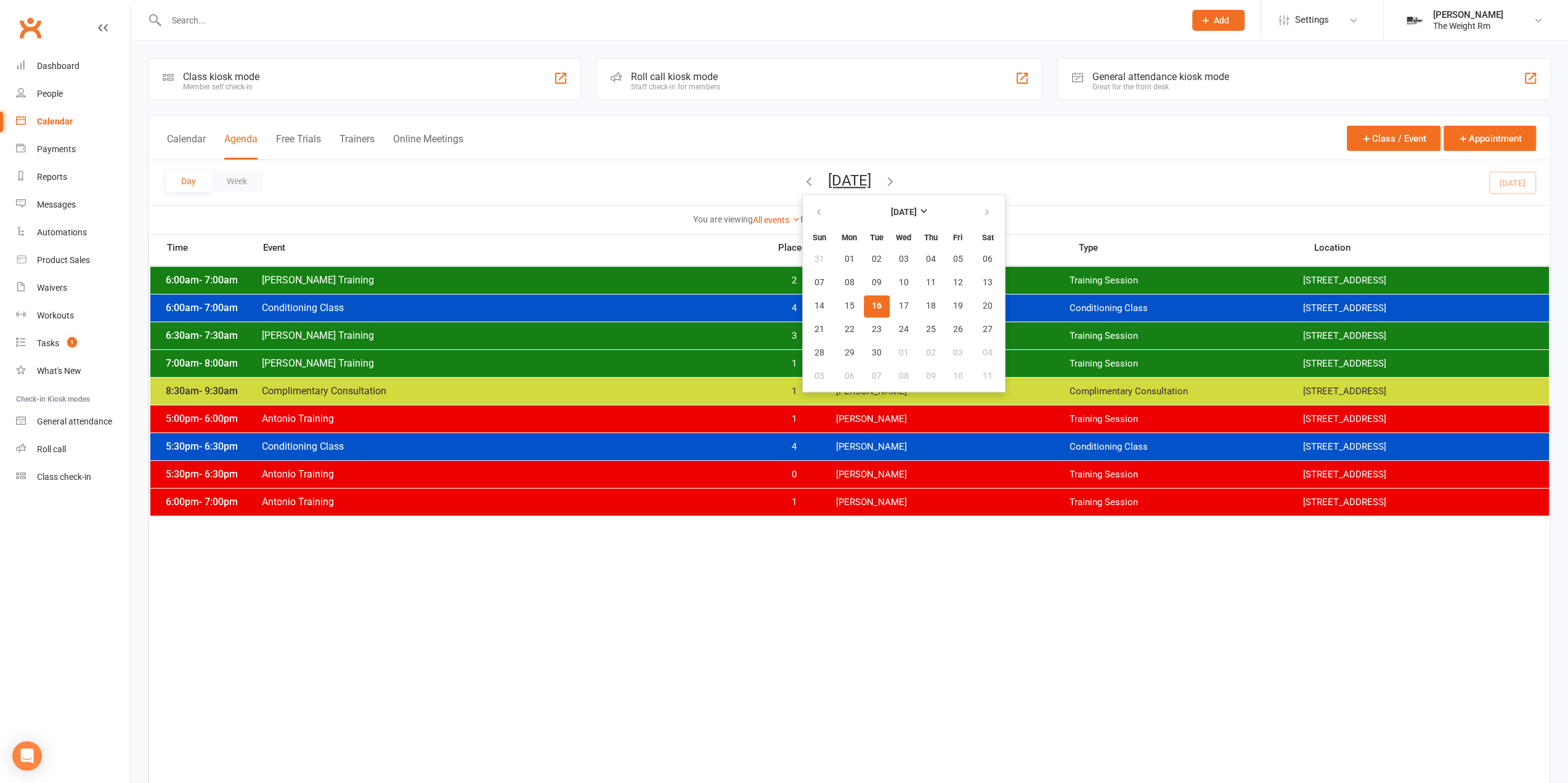
click at [864, 309] on button "16" at bounding box center [877, 306] width 26 height 22
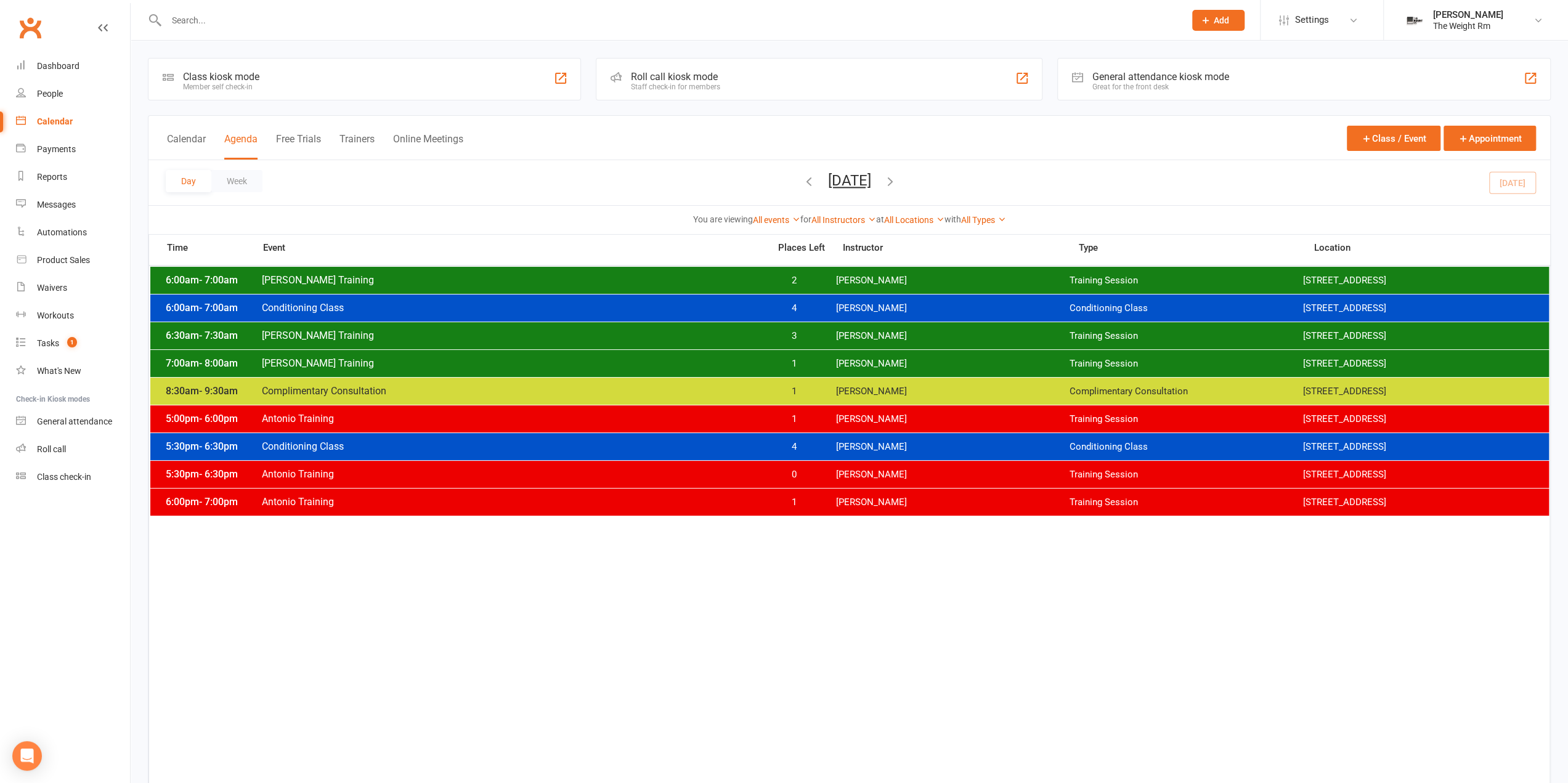
click at [740, 350] on div "7:00am - 8:00am Clayton Training 1 Clayton Moore Training Session 2535 W 237th,…" at bounding box center [850, 364] width 1399 height 27
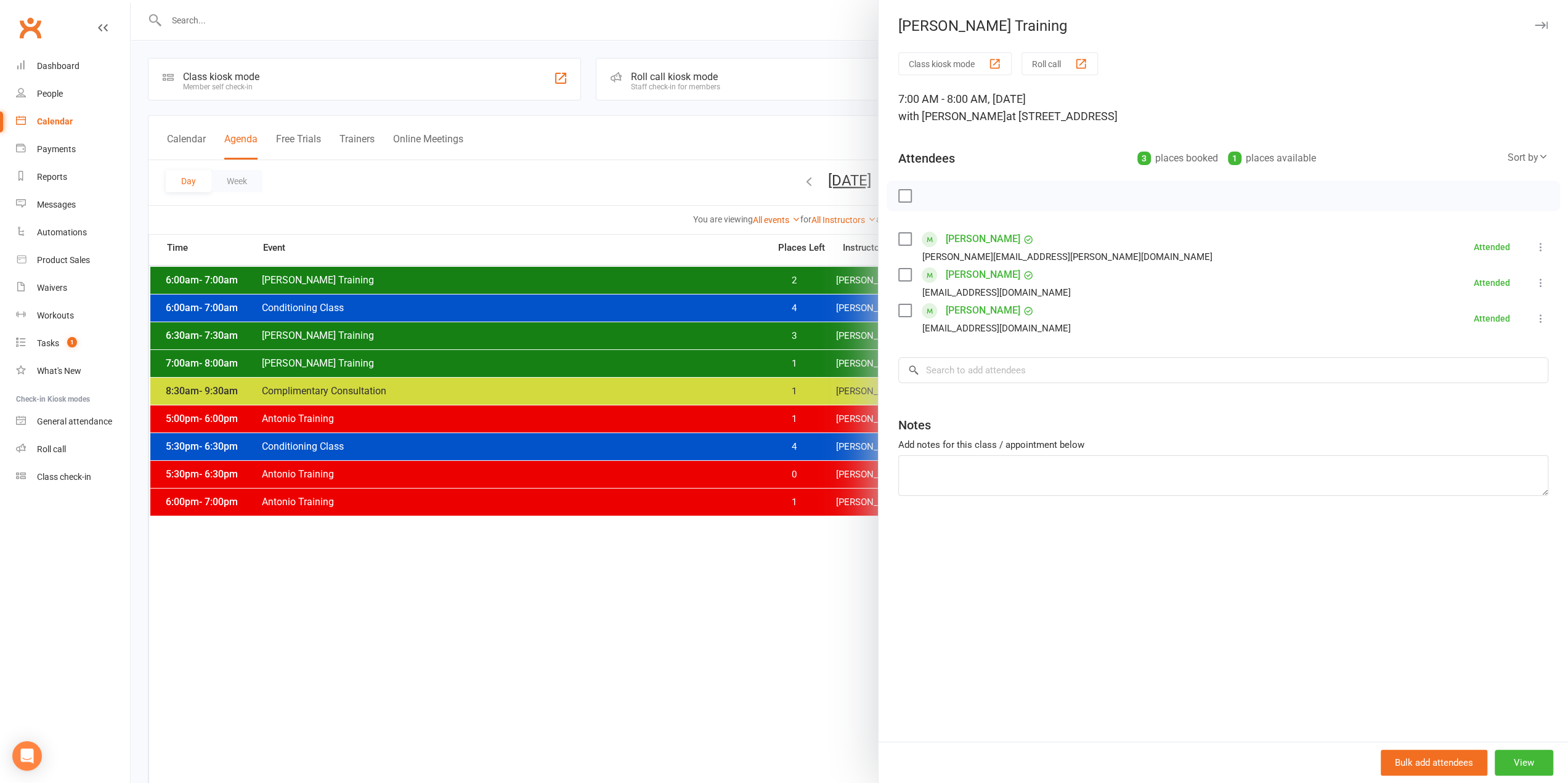
click at [735, 361] on div at bounding box center [849, 391] width 1437 height 783
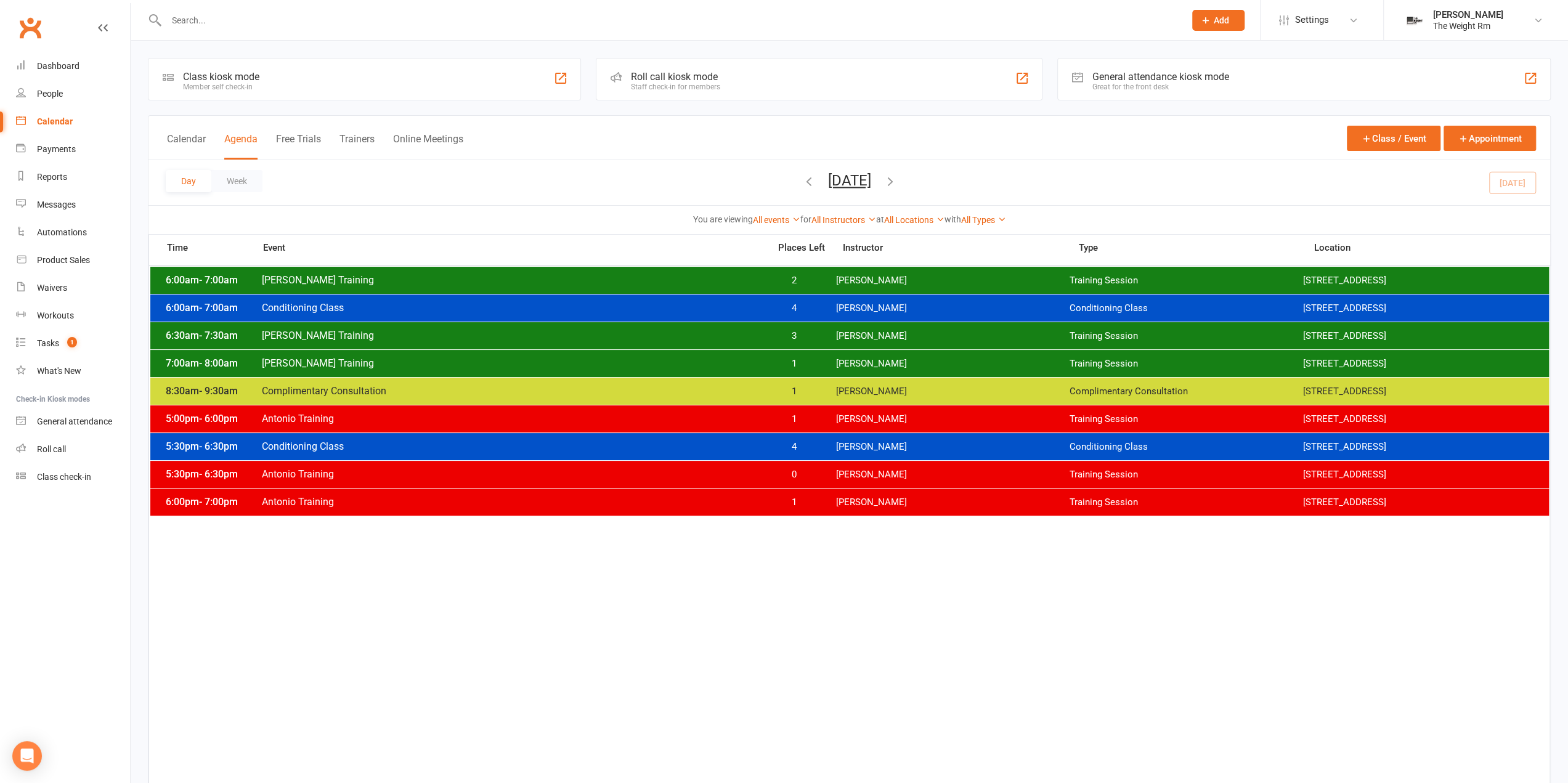
click at [736, 363] on span "Clayton Training" at bounding box center [511, 363] width 501 height 12
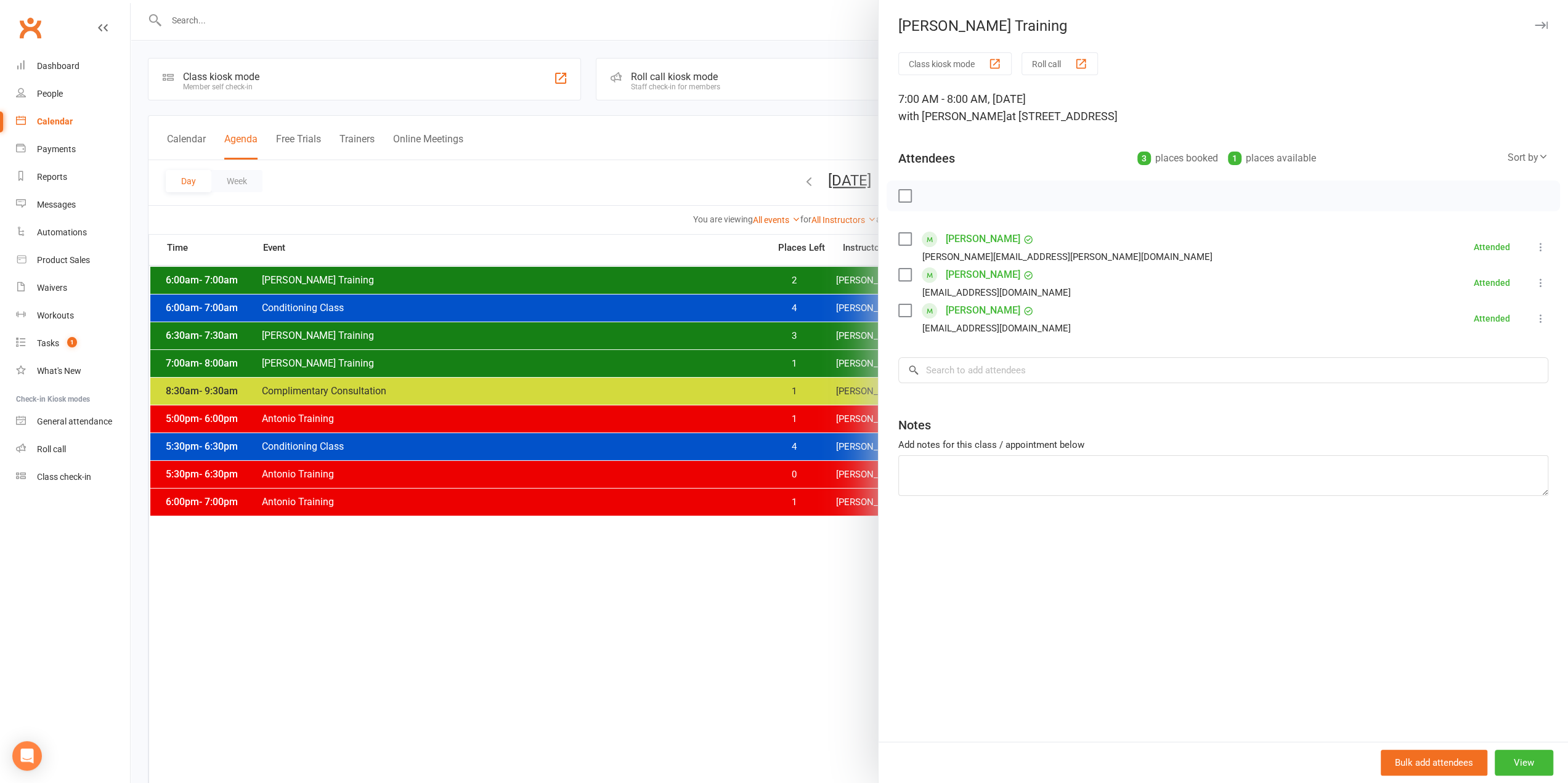
drag, startPoint x: 735, startPoint y: 360, endPoint x: 804, endPoint y: 313, distance: 83.5
click at [738, 360] on div at bounding box center [849, 391] width 1437 height 783
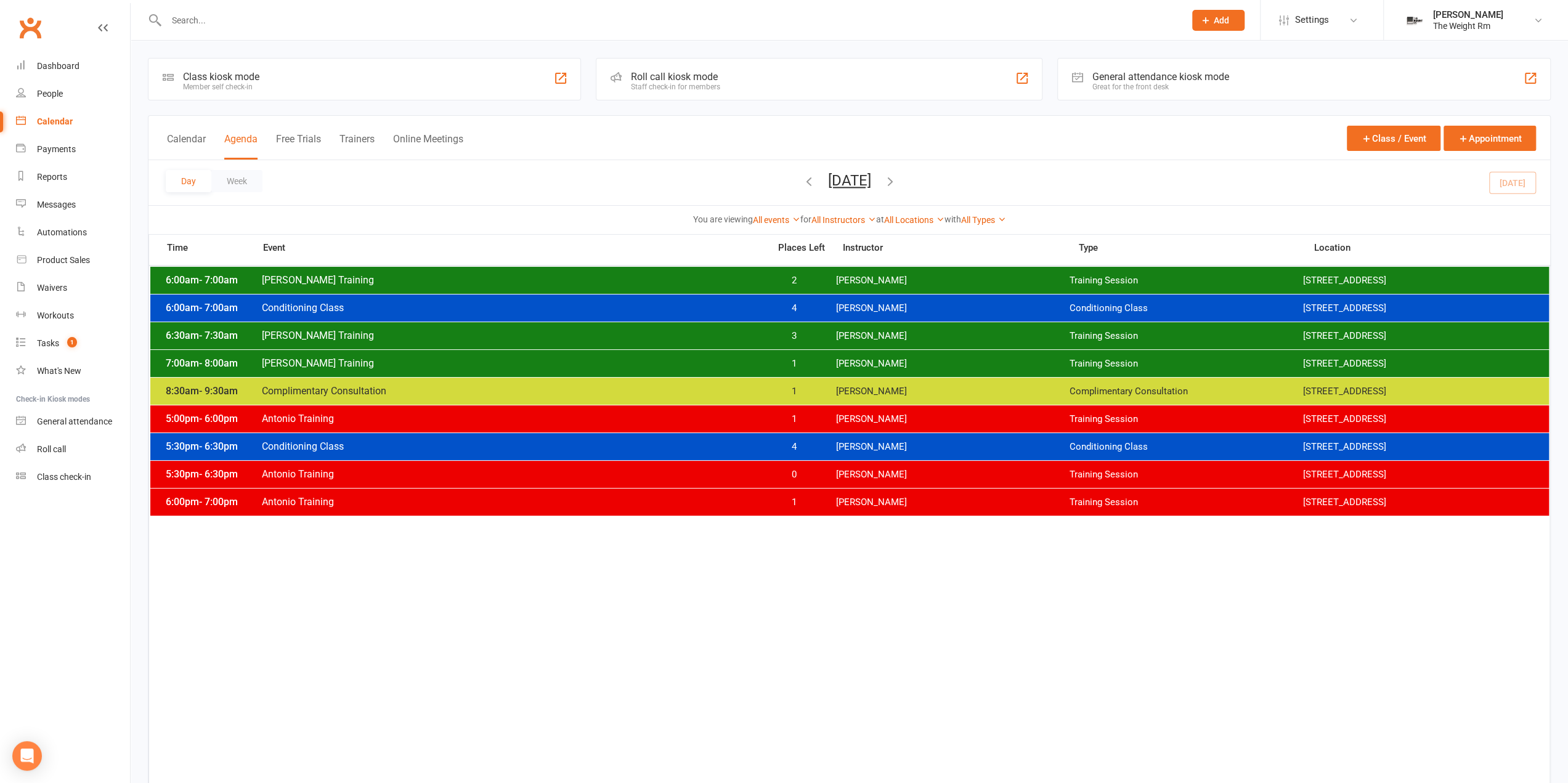
click at [897, 179] on icon "button" at bounding box center [890, 181] width 13 height 13
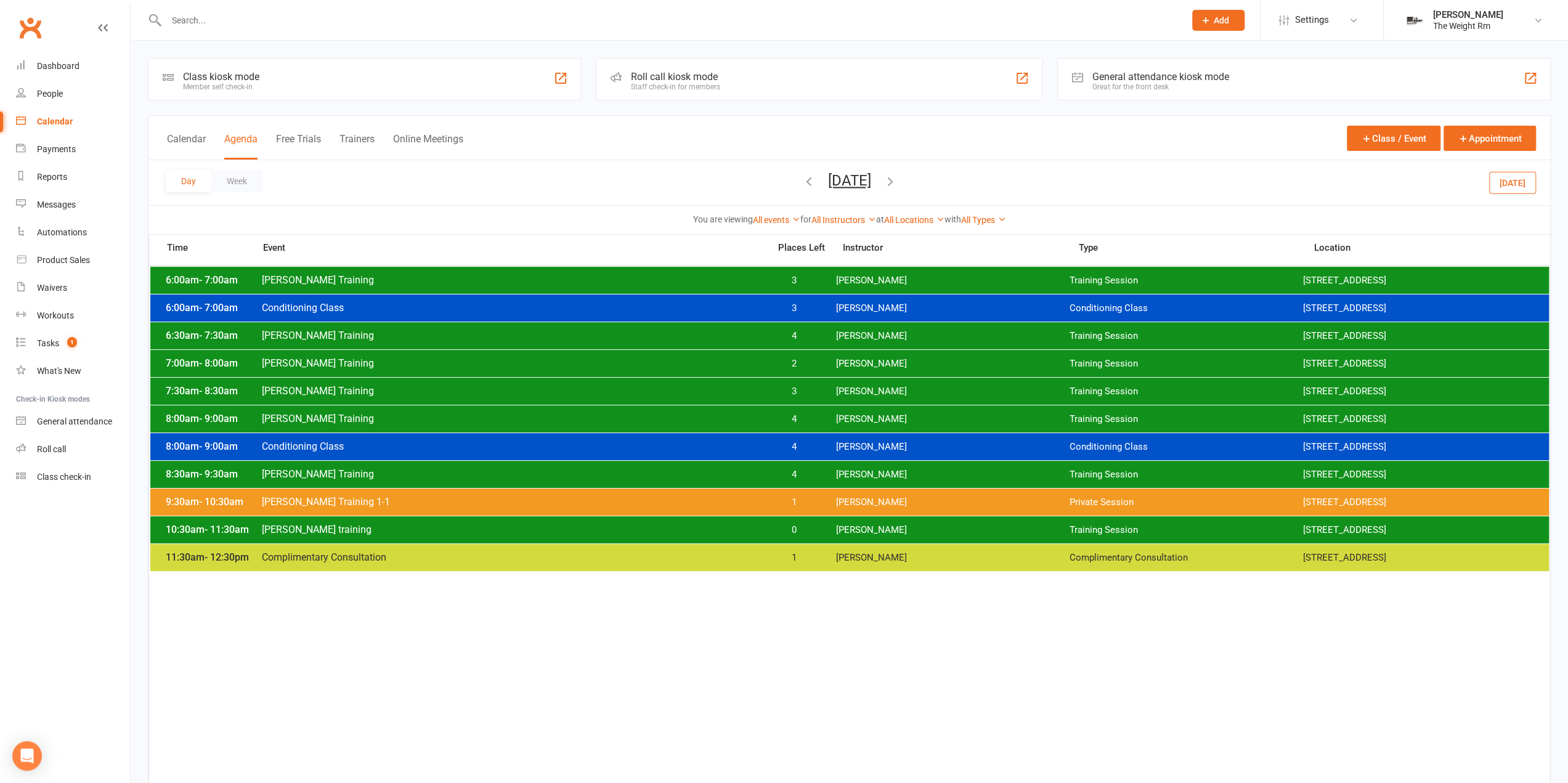
click at [859, 291] on div "6:00am - 7:00am Clayton Training 3 Clayton Moore Training Session 2535 W 237th,…" at bounding box center [850, 280] width 1399 height 27
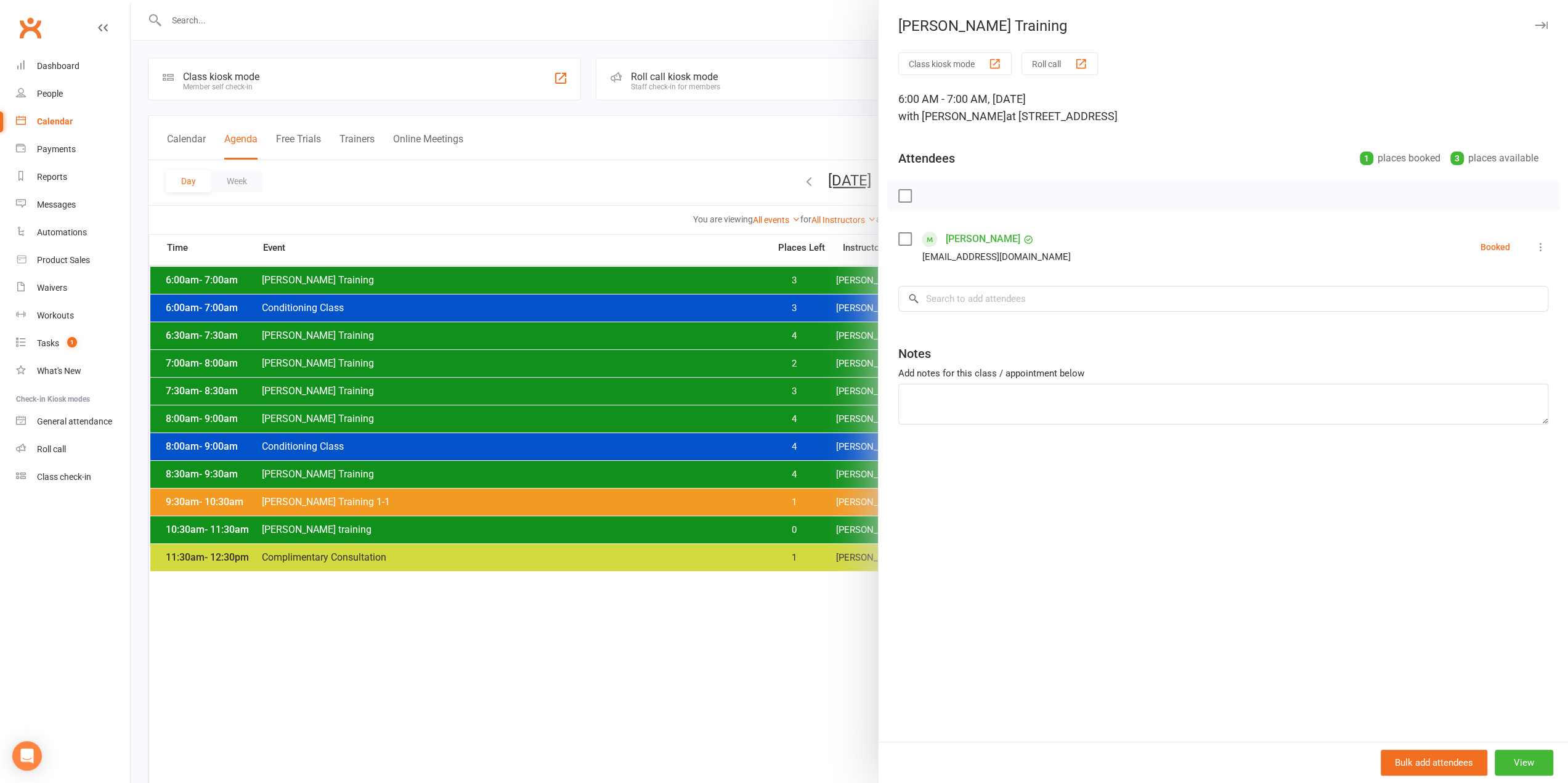
click at [830, 286] on div at bounding box center [849, 391] width 1437 height 783
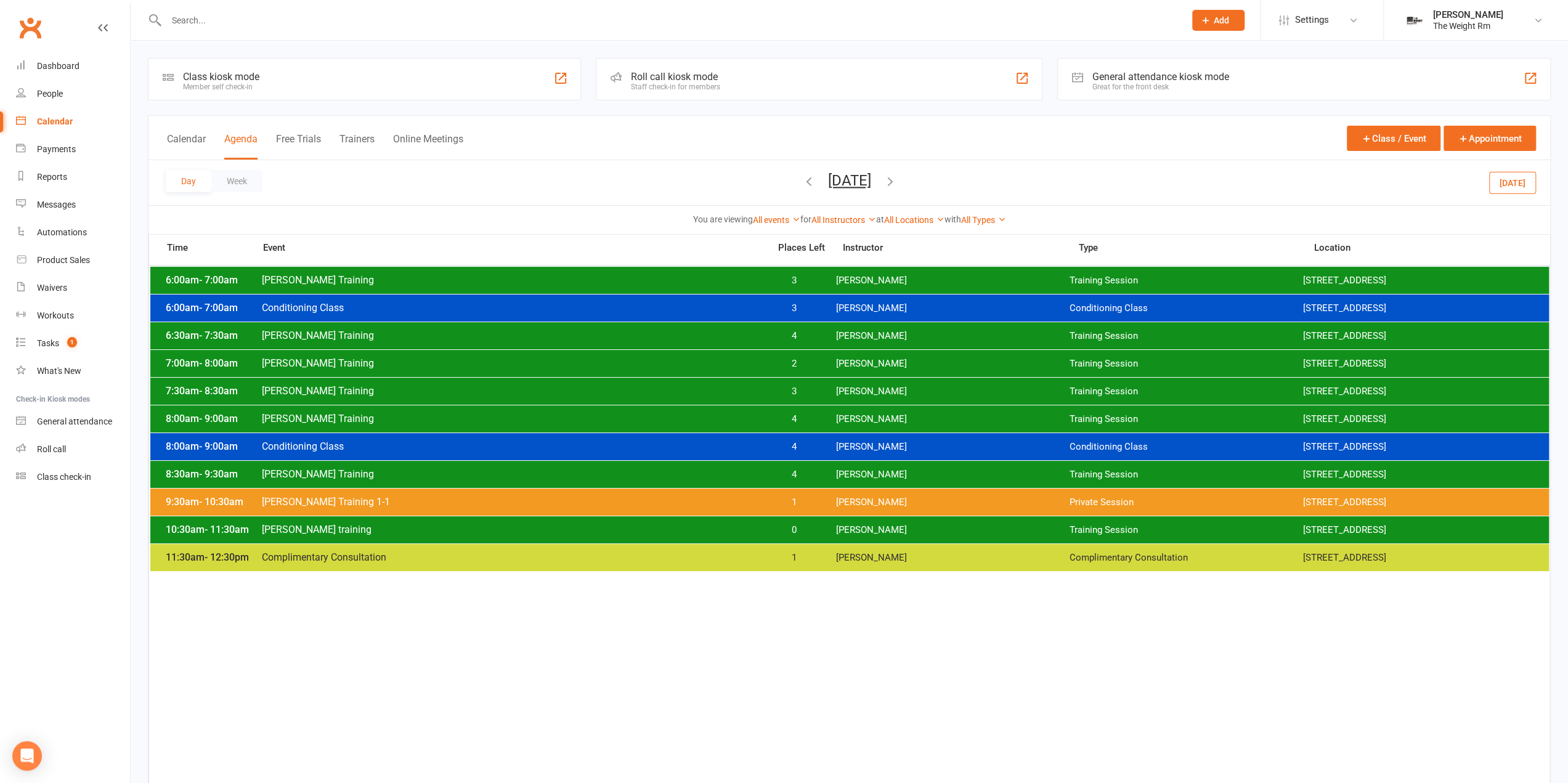
click at [823, 390] on span "3" at bounding box center [794, 391] width 65 height 12
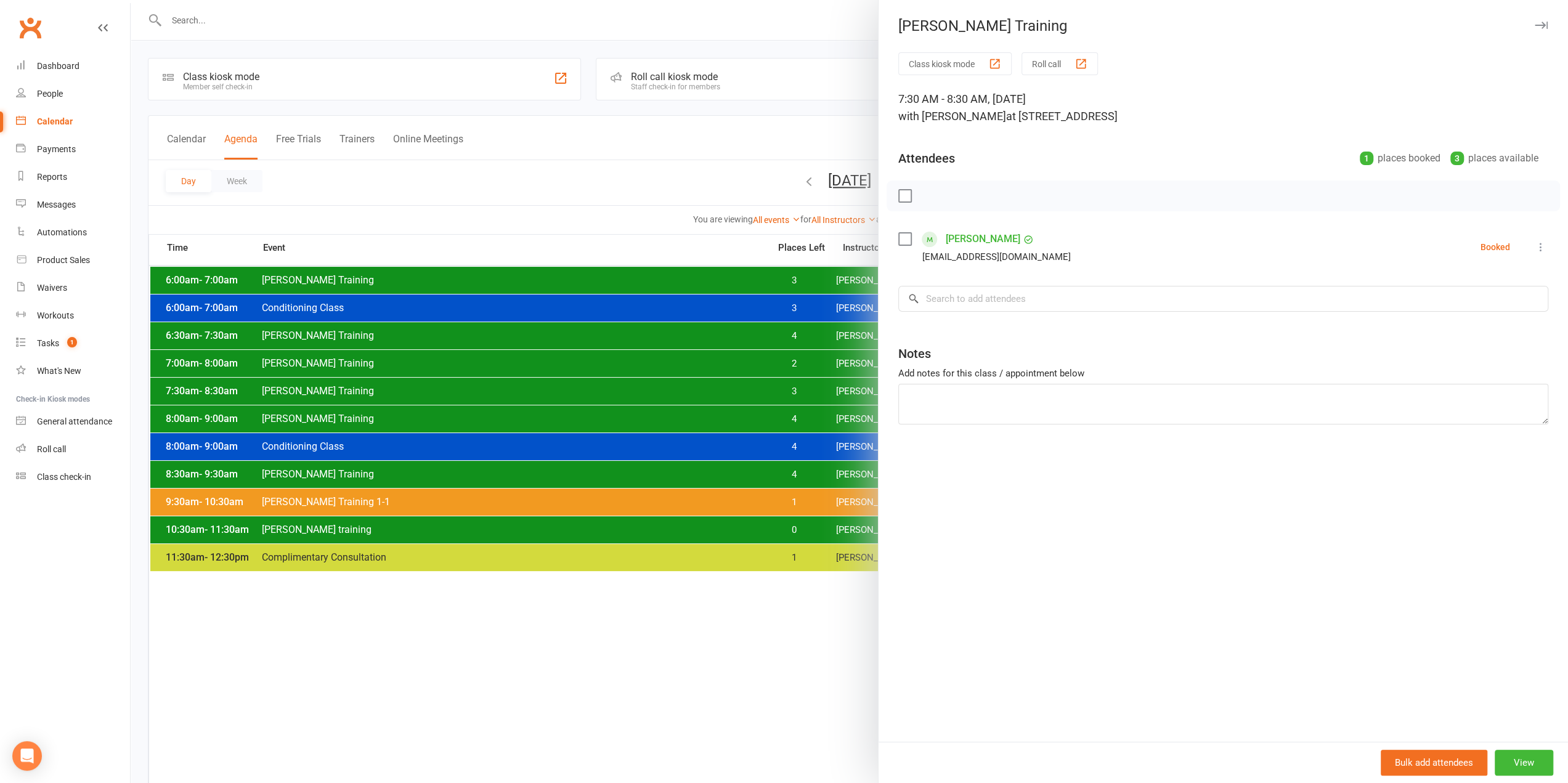
click at [791, 390] on div at bounding box center [849, 391] width 1437 height 783
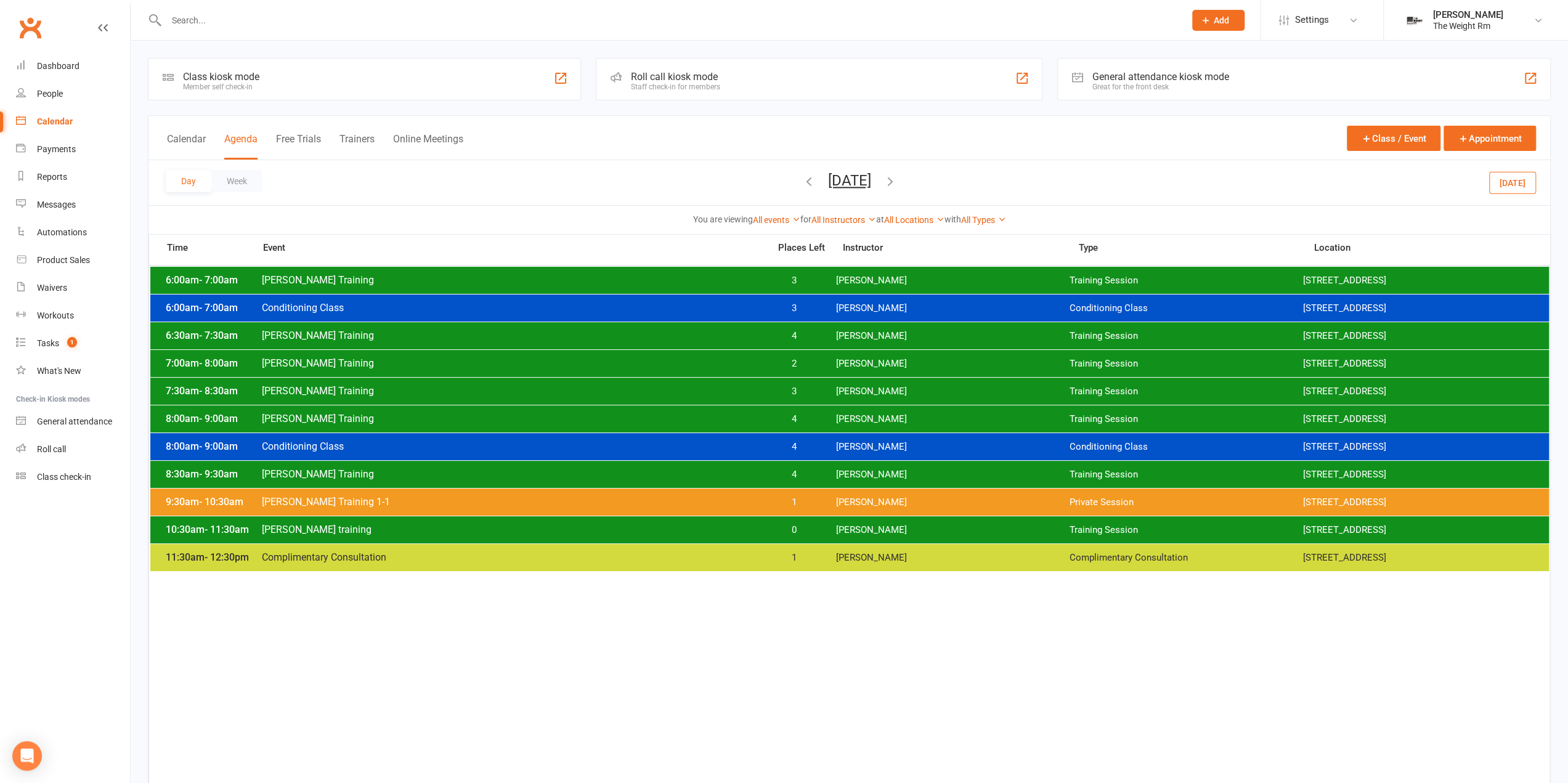
click at [884, 180] on span "Wednesday, Sep 17, 2025 September 2025 Sun Mon Tue Wed Thu Fri Sat 31 01 02 03 …" at bounding box center [850, 182] width 68 height 21
click at [897, 182] on icon "button" at bounding box center [890, 181] width 13 height 13
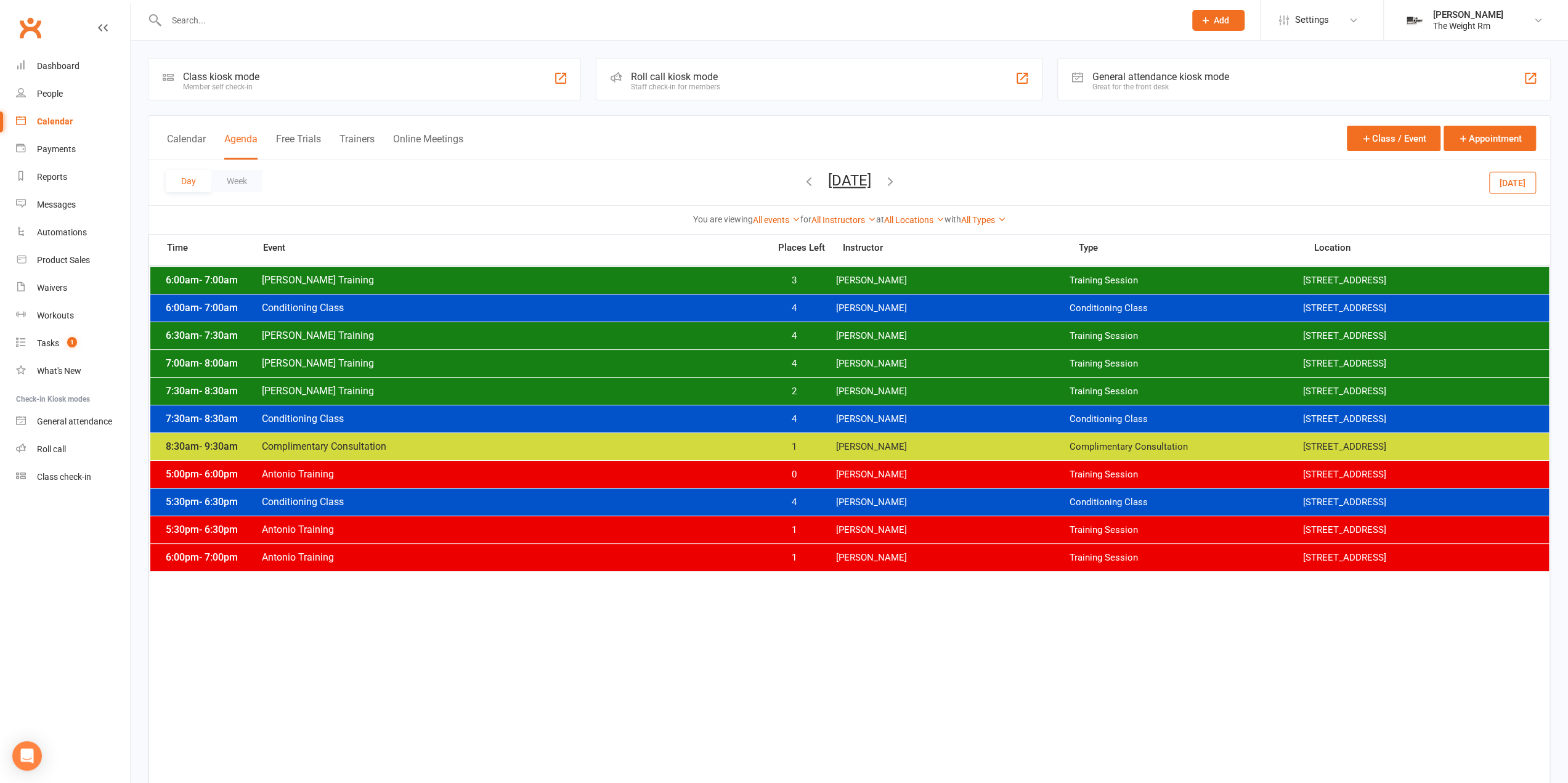
click at [843, 394] on span "[PERSON_NAME]" at bounding box center [952, 391] width 233 height 12
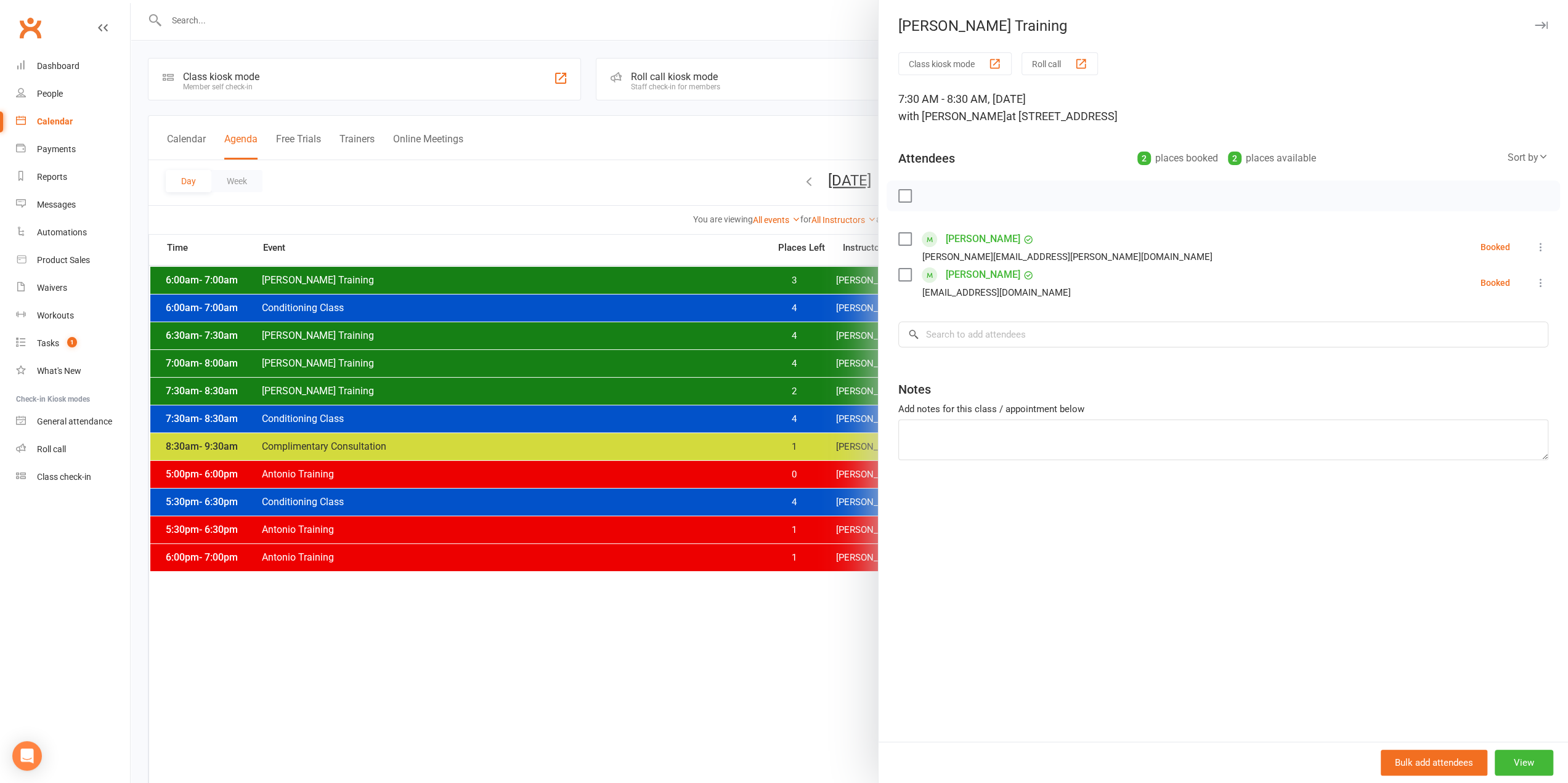
click at [776, 393] on div at bounding box center [849, 391] width 1437 height 783
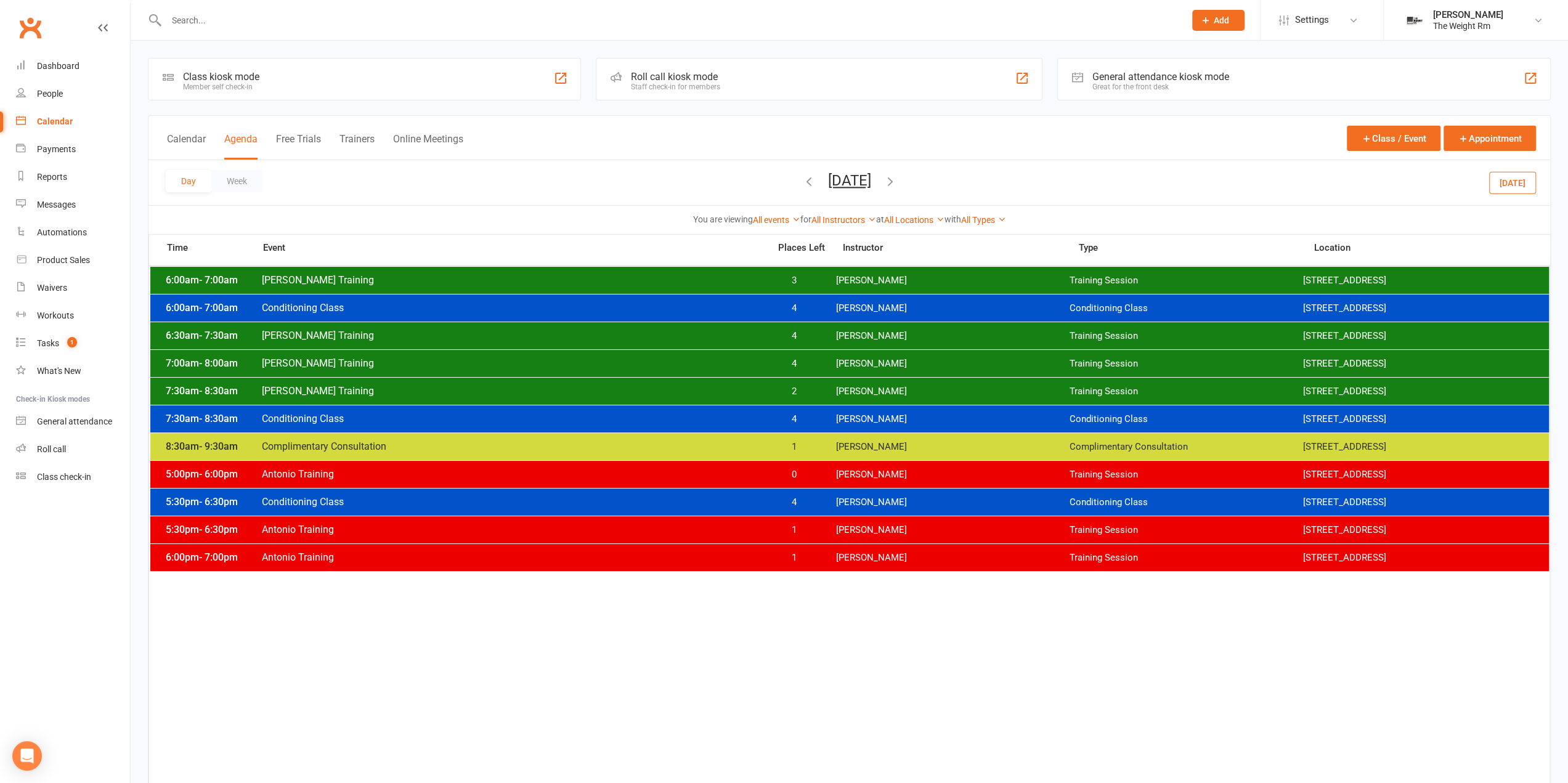
click at [884, 184] on span "Thursday, Sep 18, 2025 September 2025 Sun Mon Tue Wed Thu Fri Sat 31 01 02 03 0…" at bounding box center [850, 182] width 68 height 21
drag, startPoint x: 949, startPoint y: 183, endPoint x: 940, endPoint y: 191, distance: 12.0
click at [897, 184] on icon "button" at bounding box center [890, 181] width 13 height 13
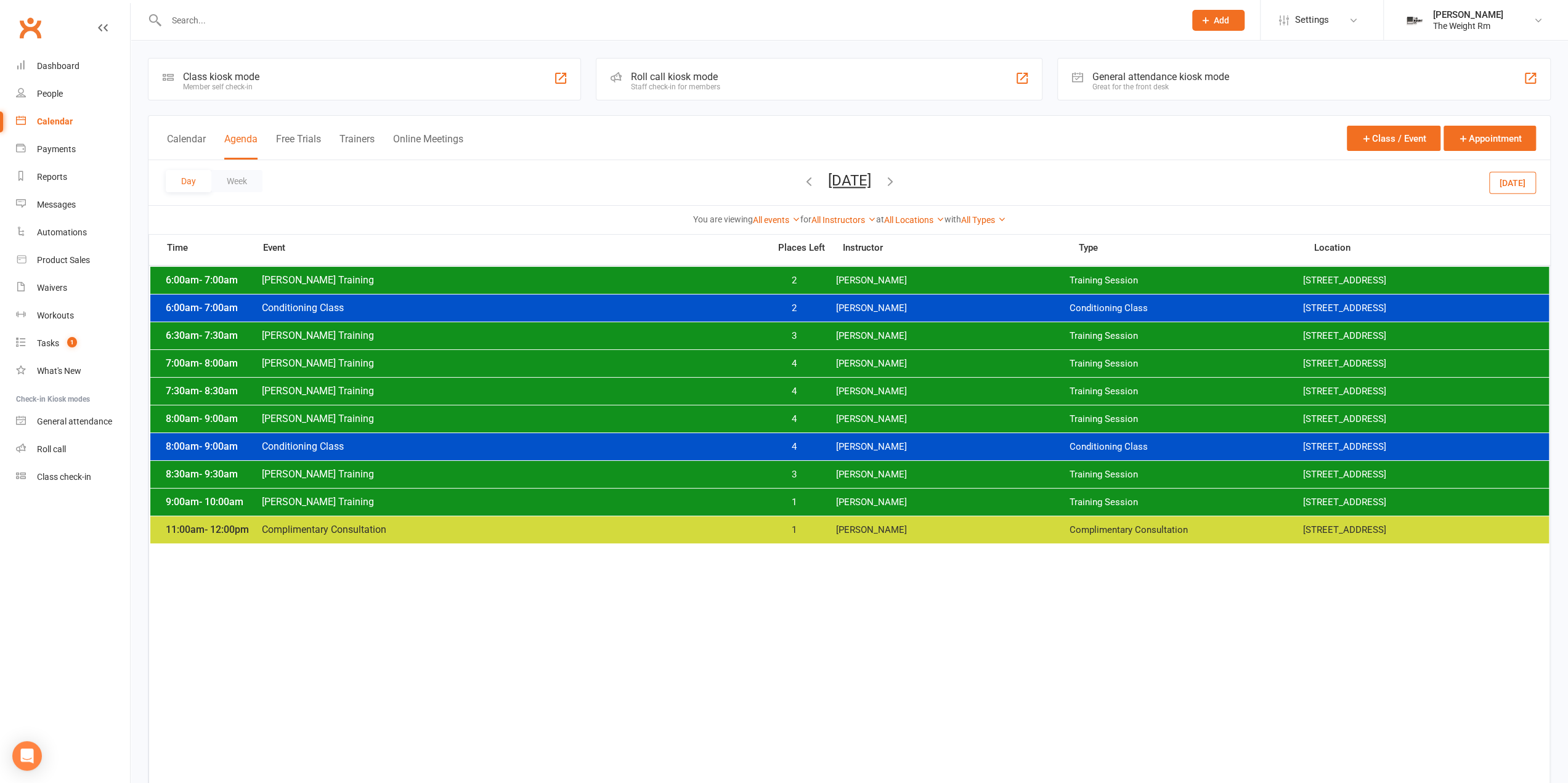
click at [827, 495] on div "9:00am - 10:00am Clayton Training 1 Clayton Moore Training Session 2535 W 237th…" at bounding box center [850, 502] width 1399 height 27
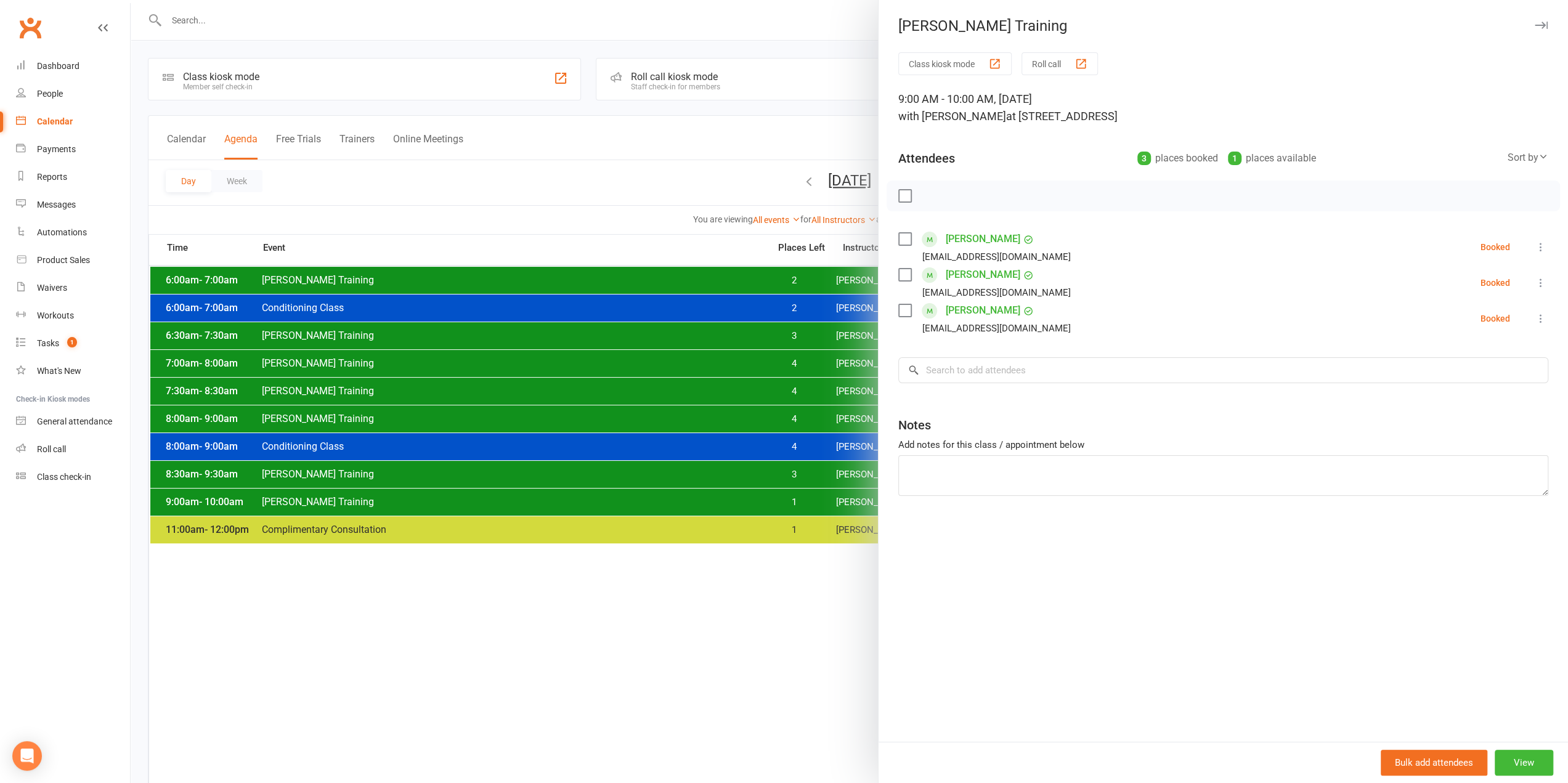
click at [777, 498] on div at bounding box center [849, 391] width 1437 height 783
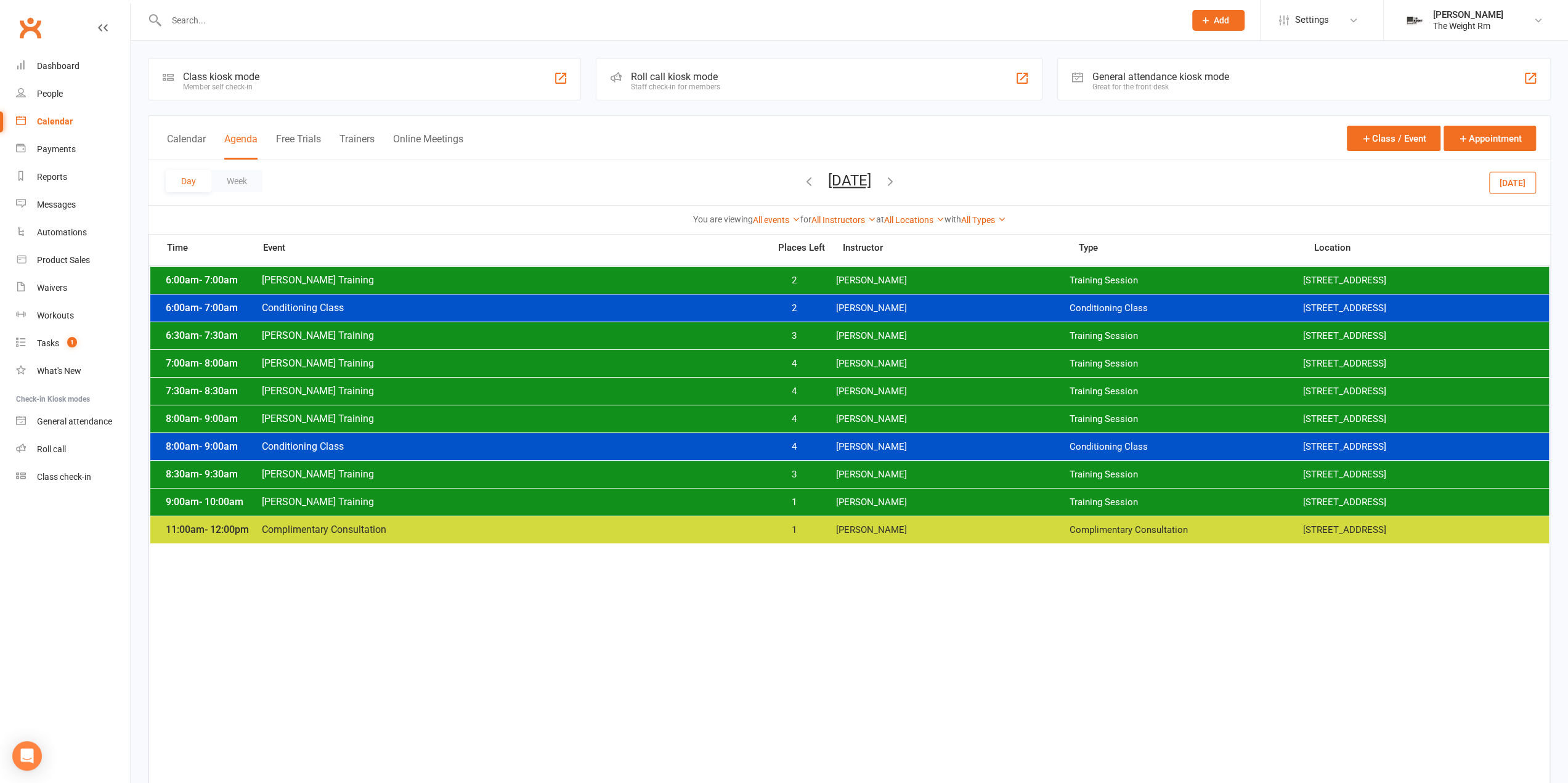
click at [780, 498] on span "1" at bounding box center [794, 502] width 65 height 12
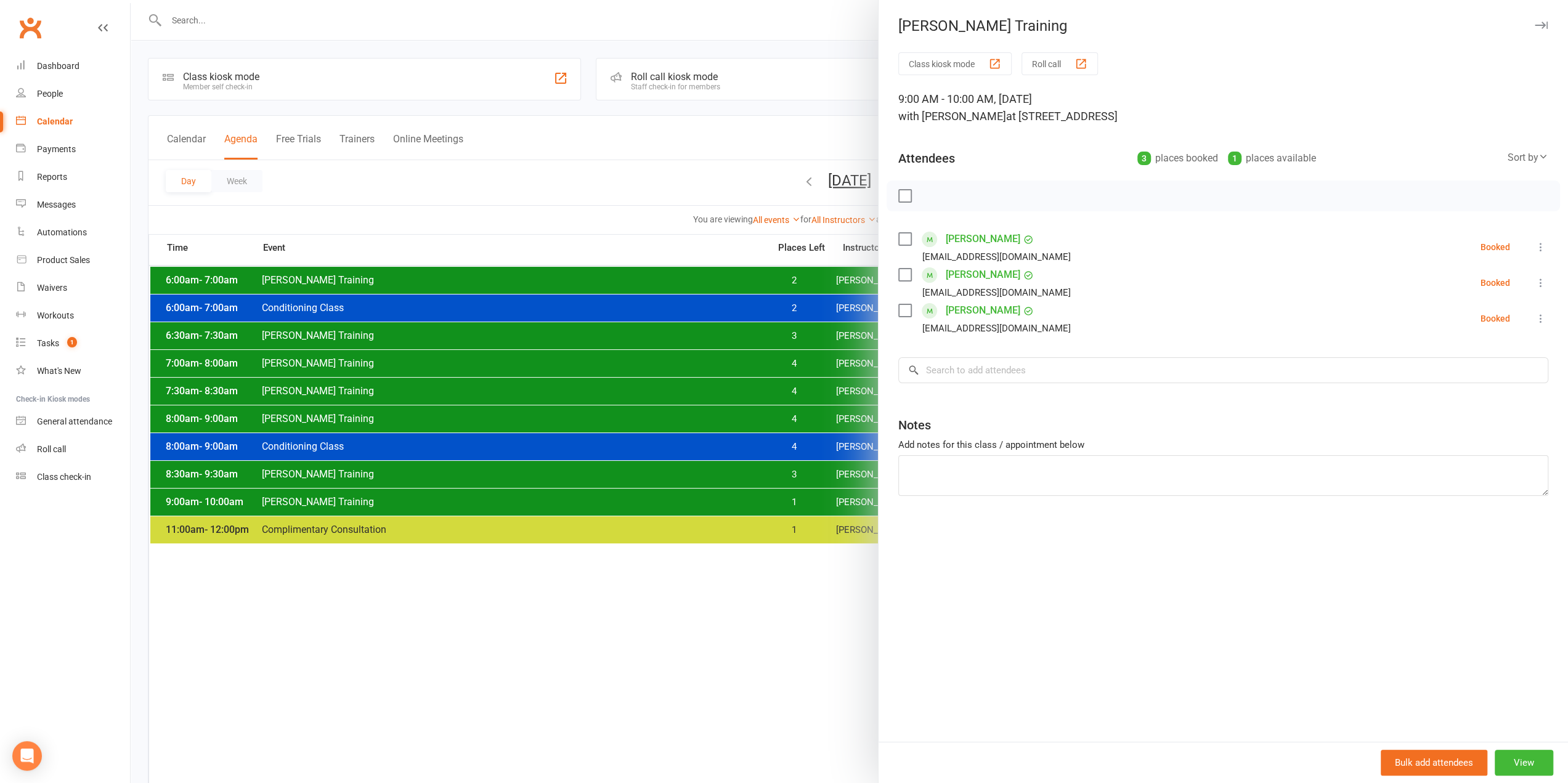
click at [780, 498] on div at bounding box center [849, 391] width 1437 height 783
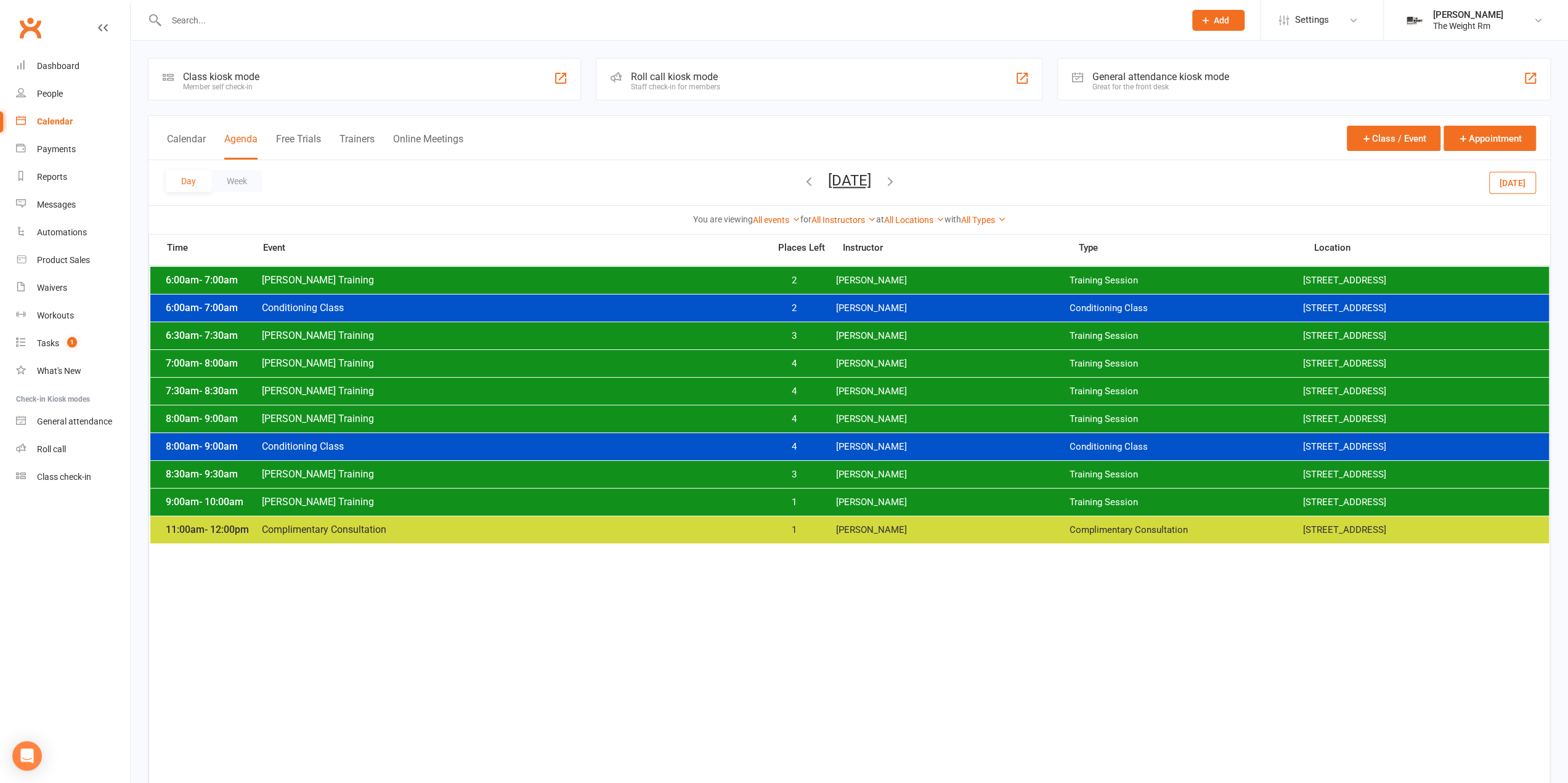
click at [849, 176] on button "Friday, Sep 19, 2025" at bounding box center [849, 181] width 43 height 17
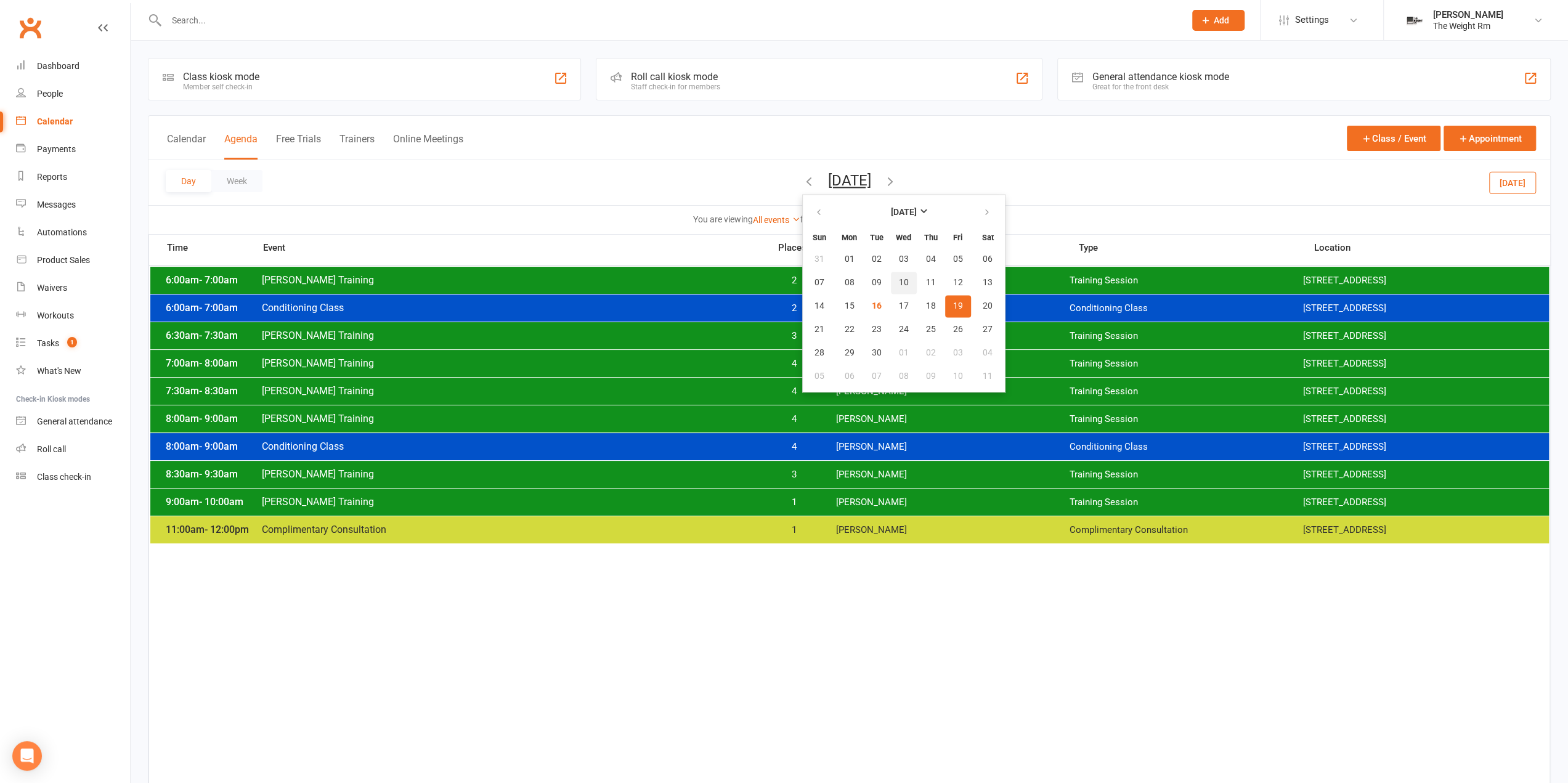
click at [891, 285] on button "10" at bounding box center [903, 283] width 26 height 22
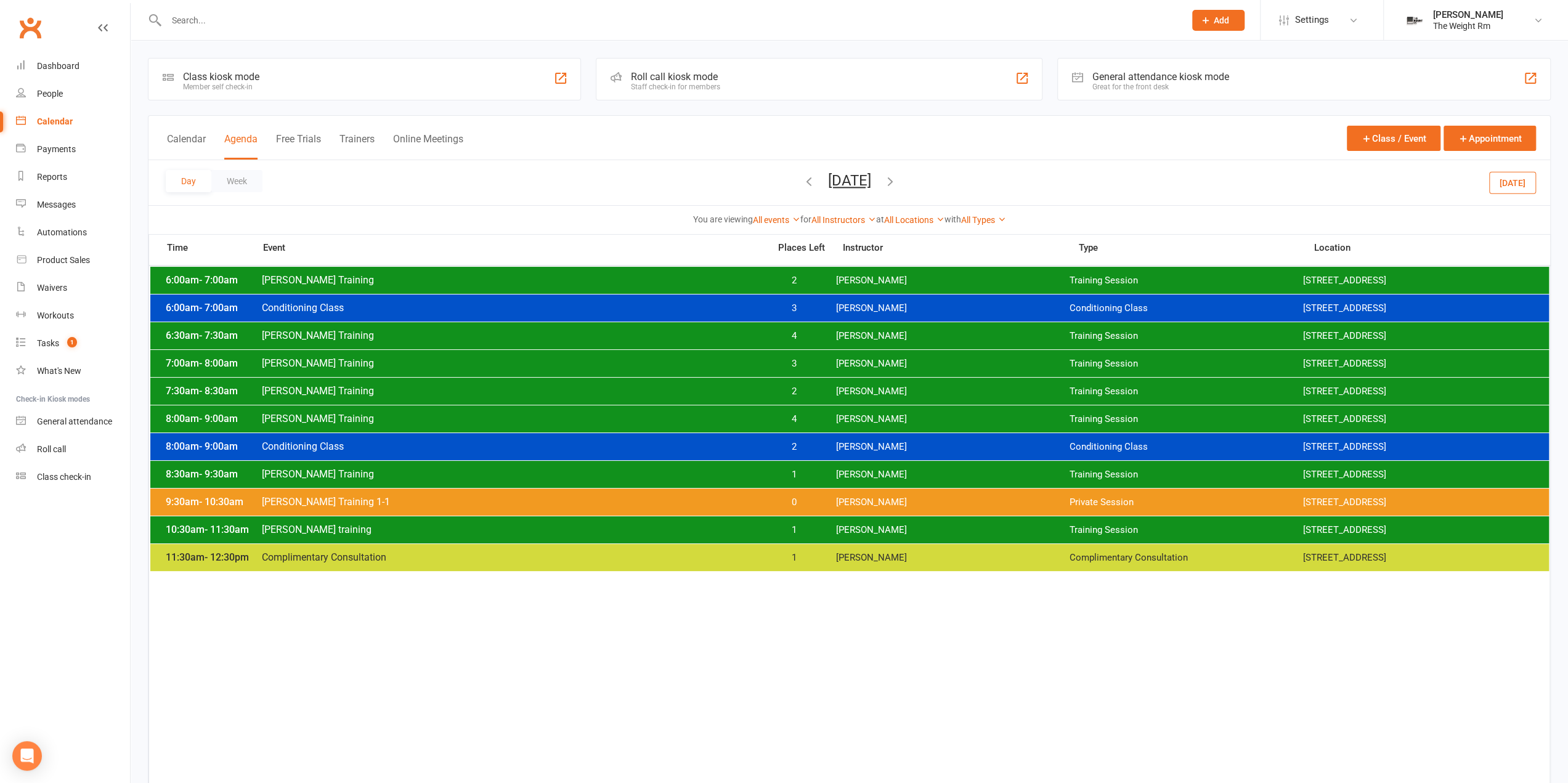
click at [805, 472] on span "1" at bounding box center [794, 475] width 65 height 12
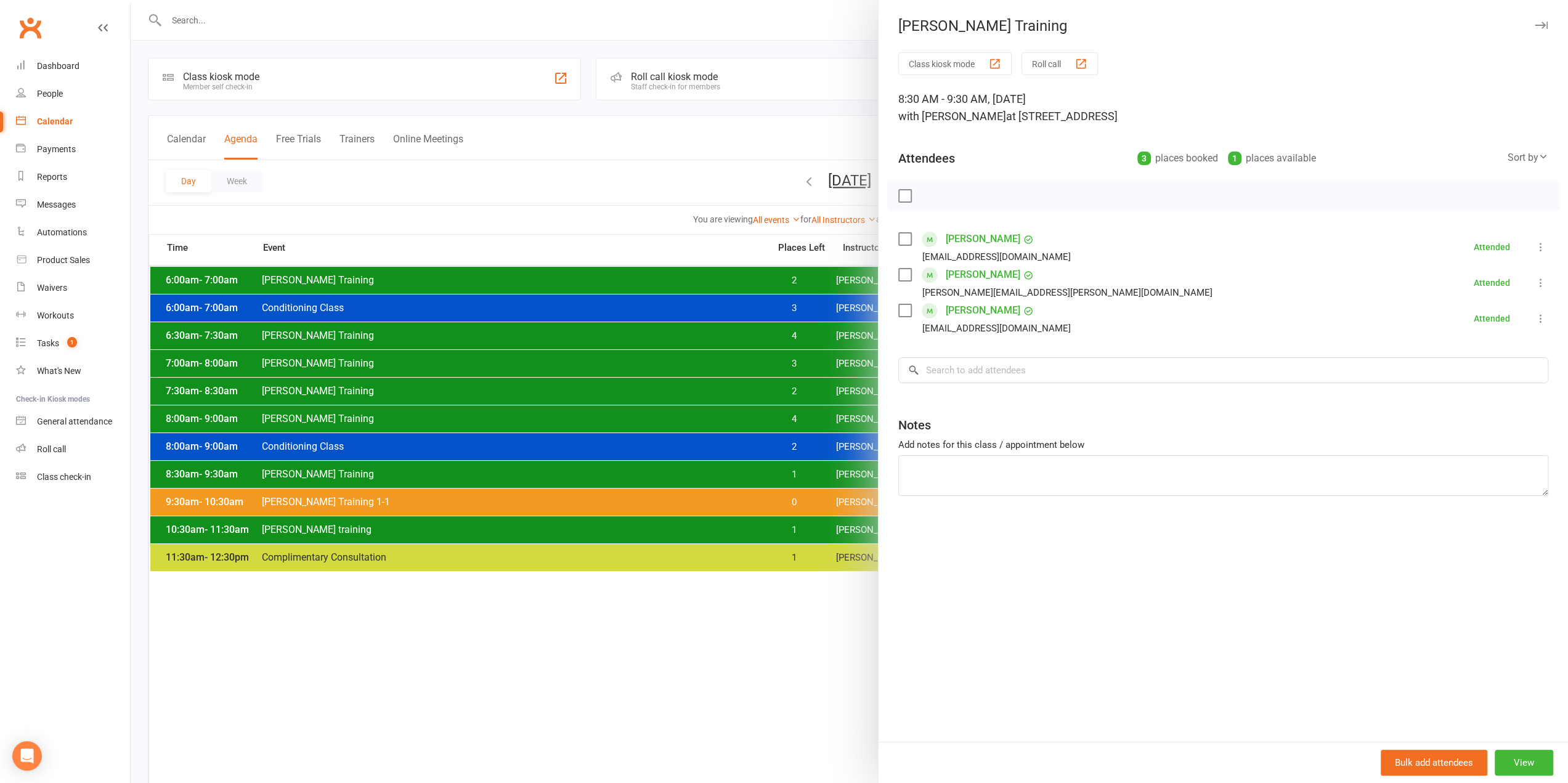
click at [775, 475] on div at bounding box center [849, 391] width 1437 height 783
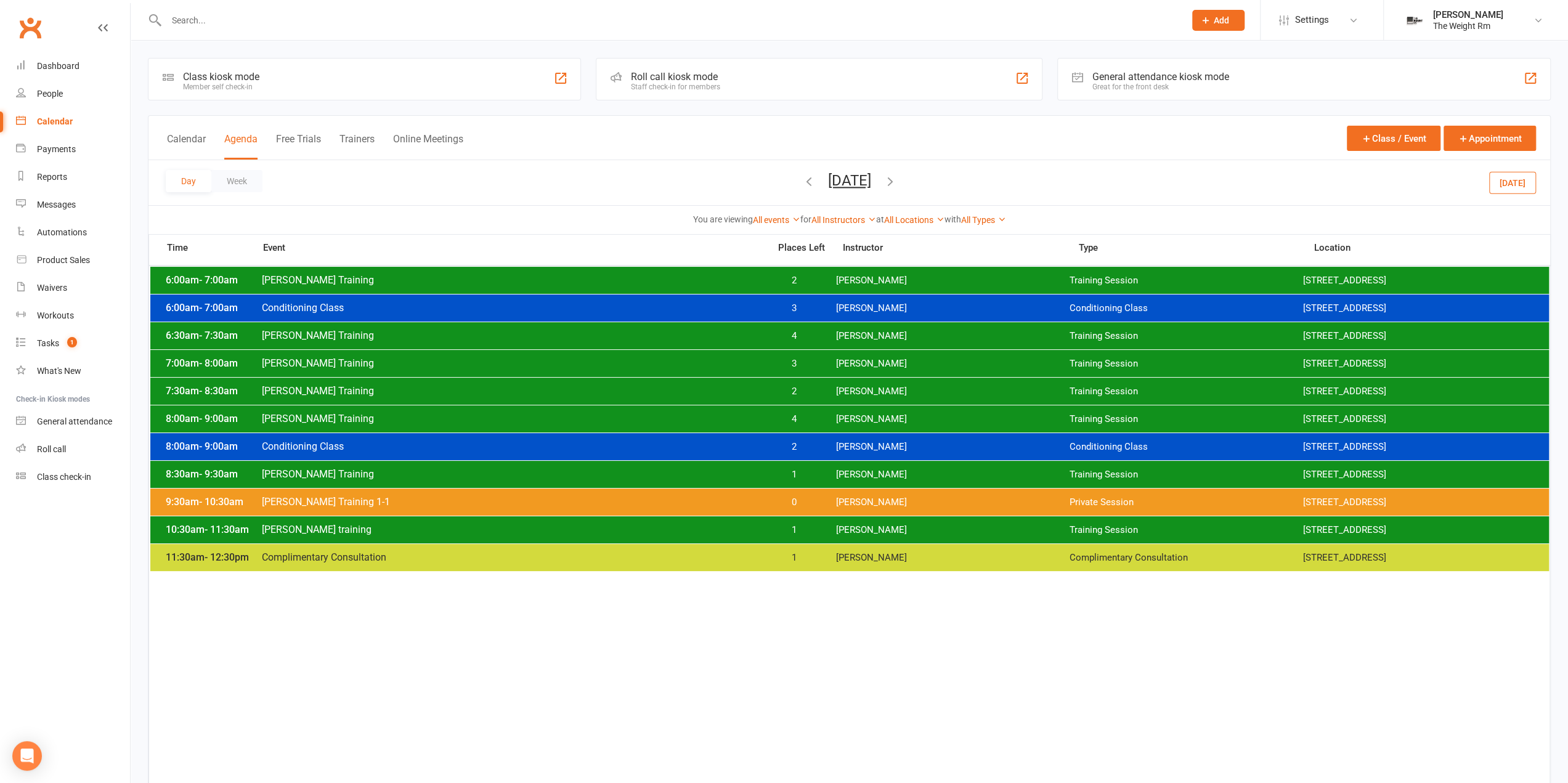
click at [806, 393] on span "2" at bounding box center [794, 391] width 65 height 12
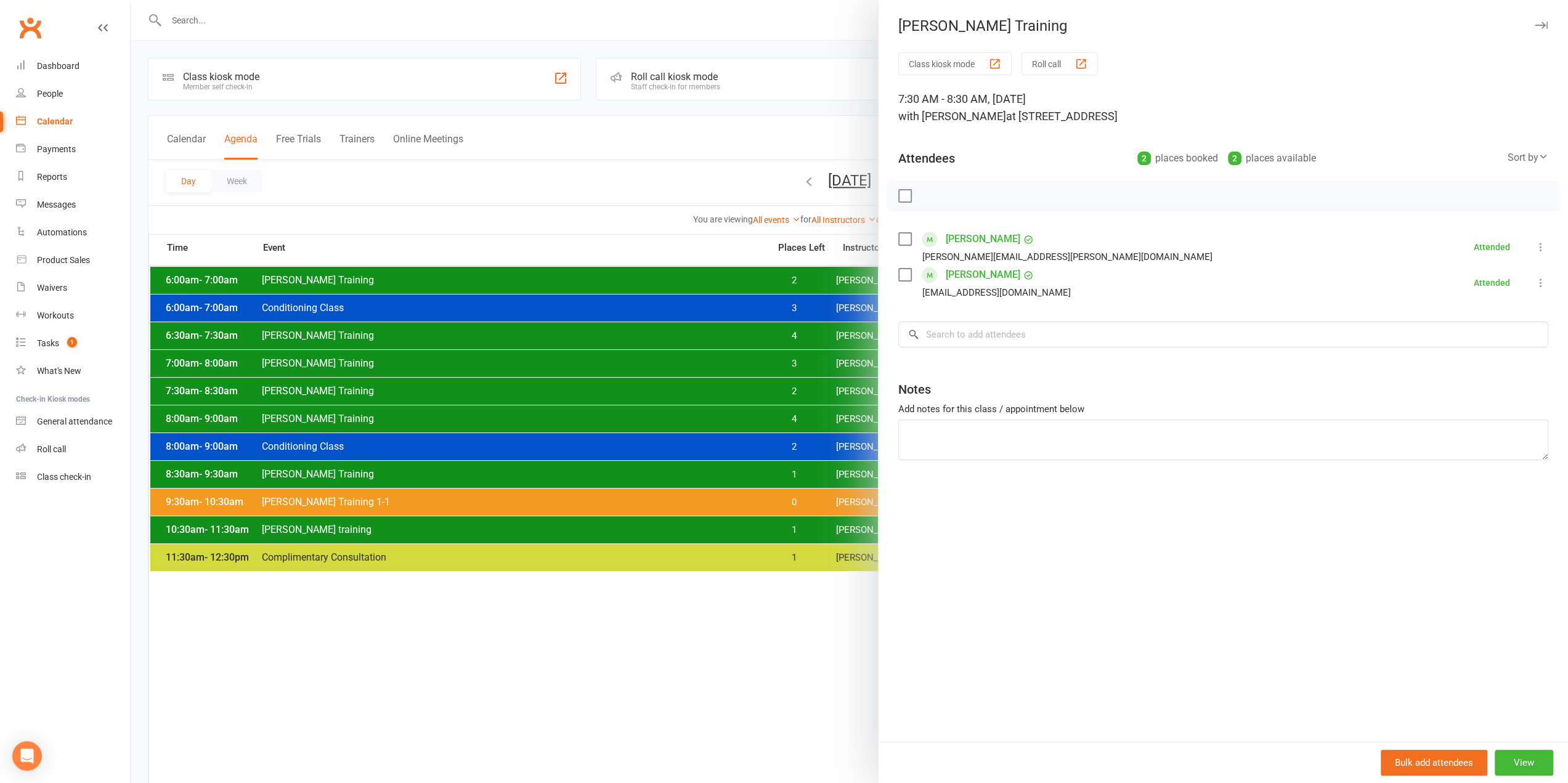
click at [780, 393] on div at bounding box center [849, 391] width 1437 height 783
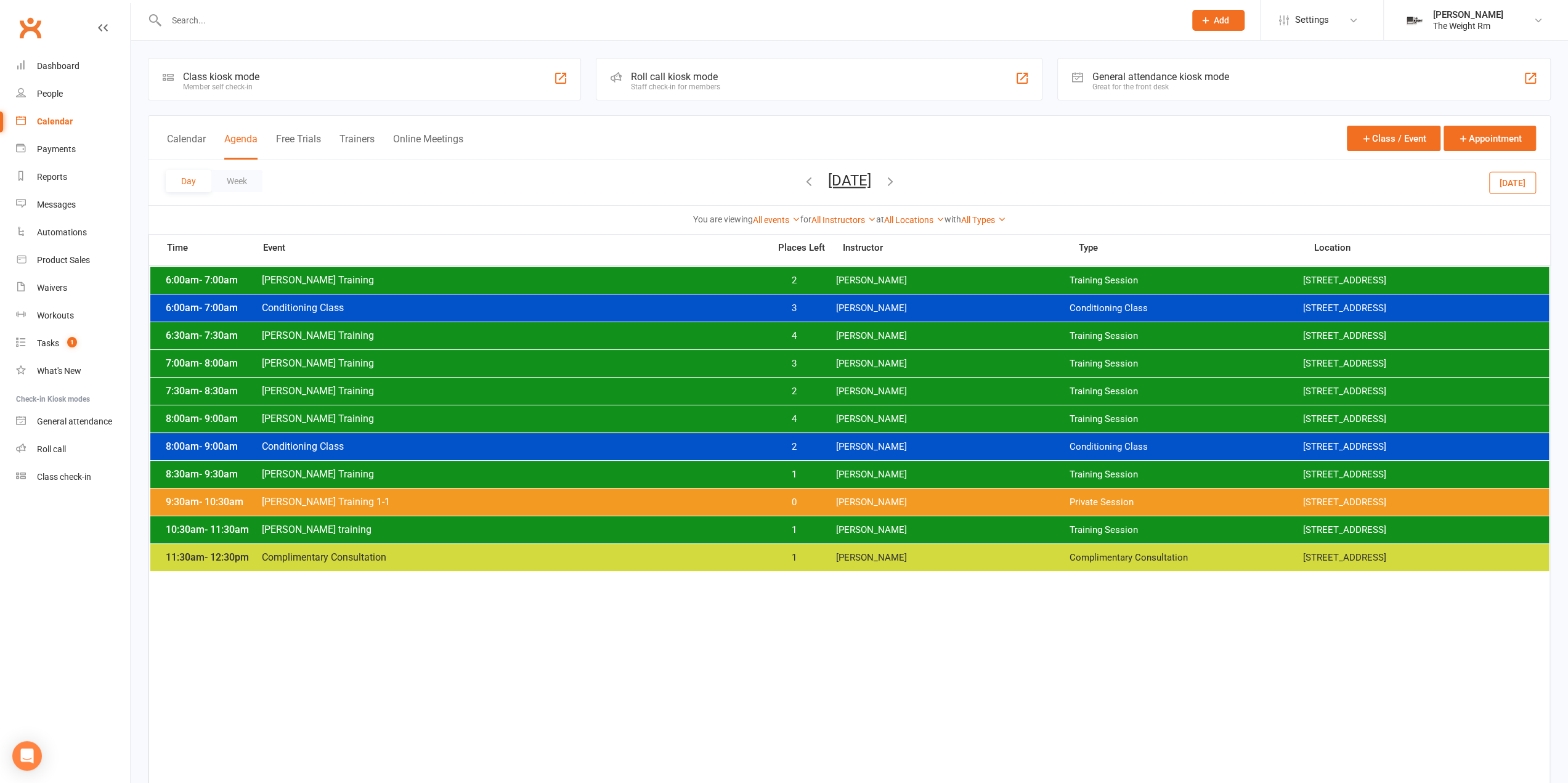
click at [803, 526] on span "1" at bounding box center [794, 530] width 65 height 12
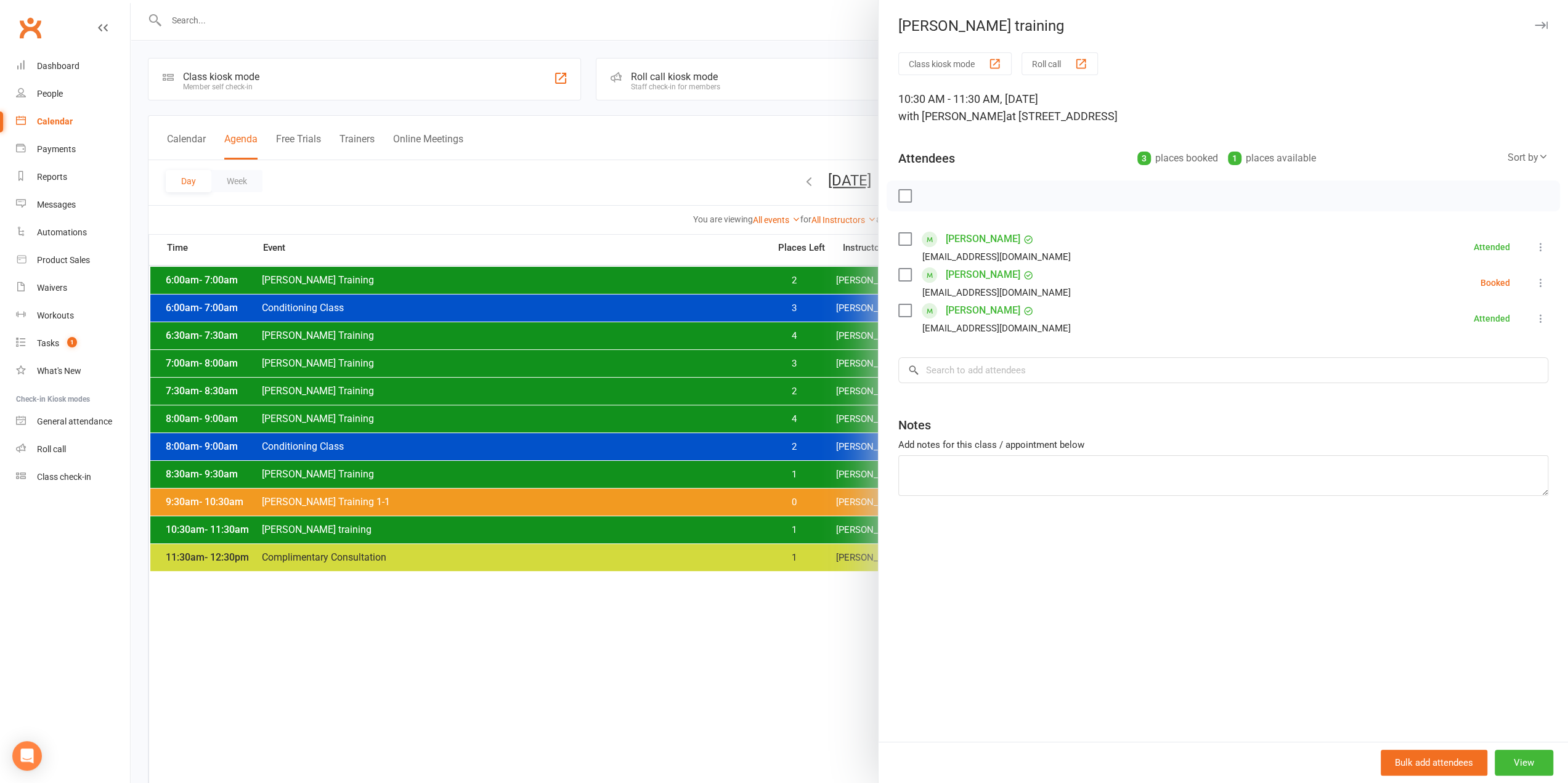
drag, startPoint x: 802, startPoint y: 527, endPoint x: 811, endPoint y: 461, distance: 66.6
click at [803, 528] on div at bounding box center [849, 391] width 1437 height 783
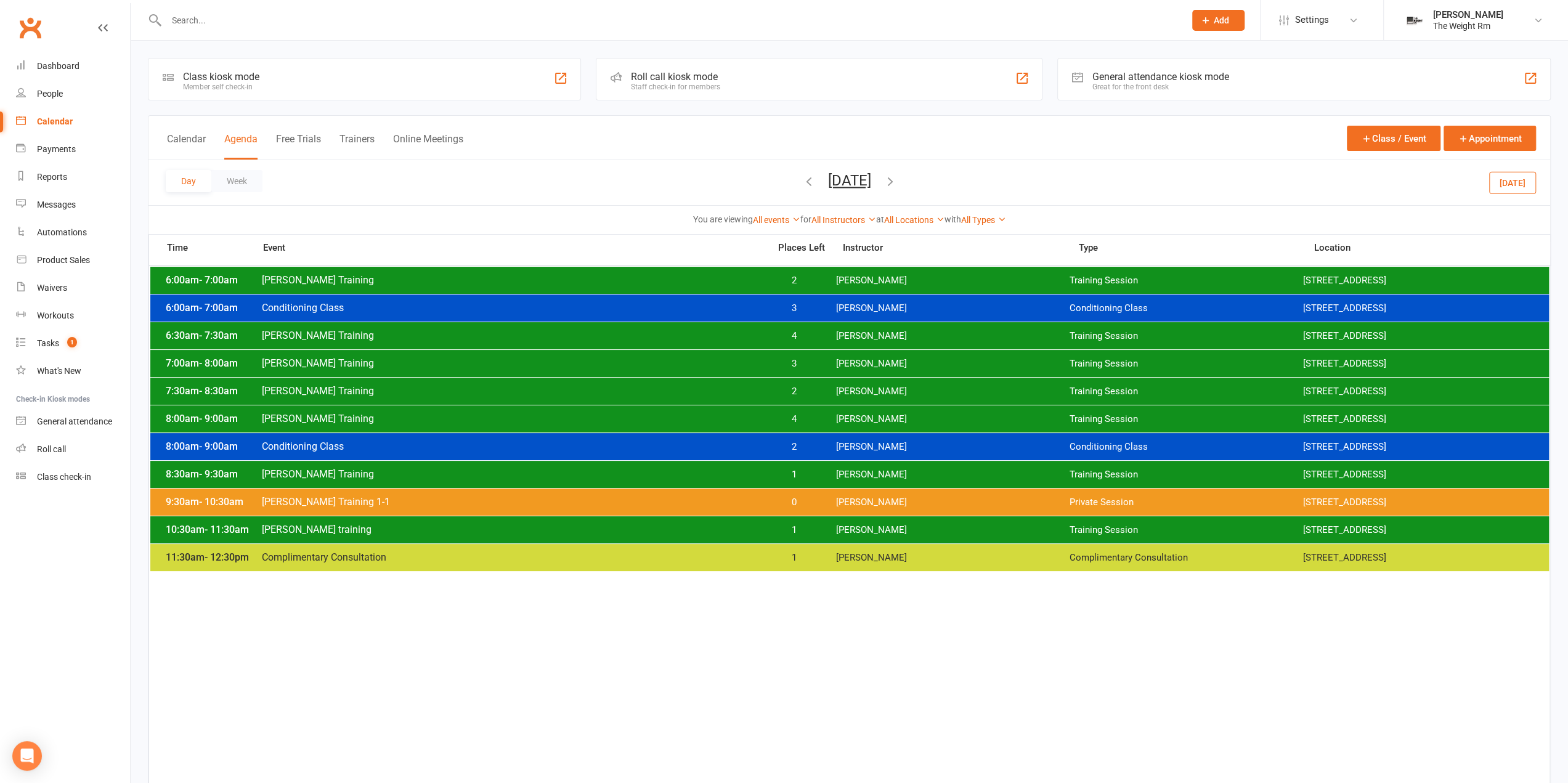
click at [828, 178] on button "Wednesday, Sep 10, 2025" at bounding box center [849, 181] width 43 height 17
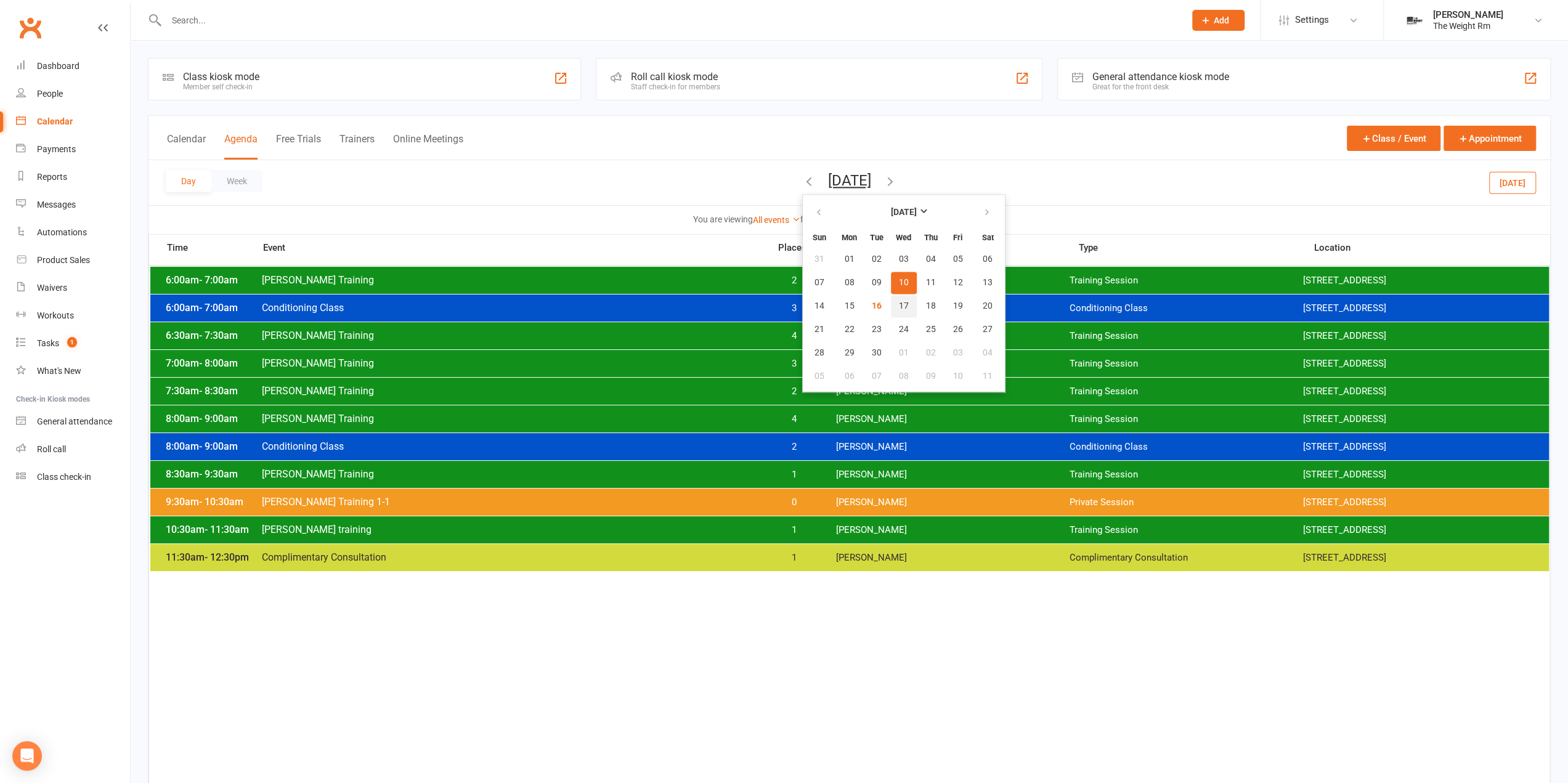
click at [899, 308] on span "17" at bounding box center [903, 306] width 10 height 10
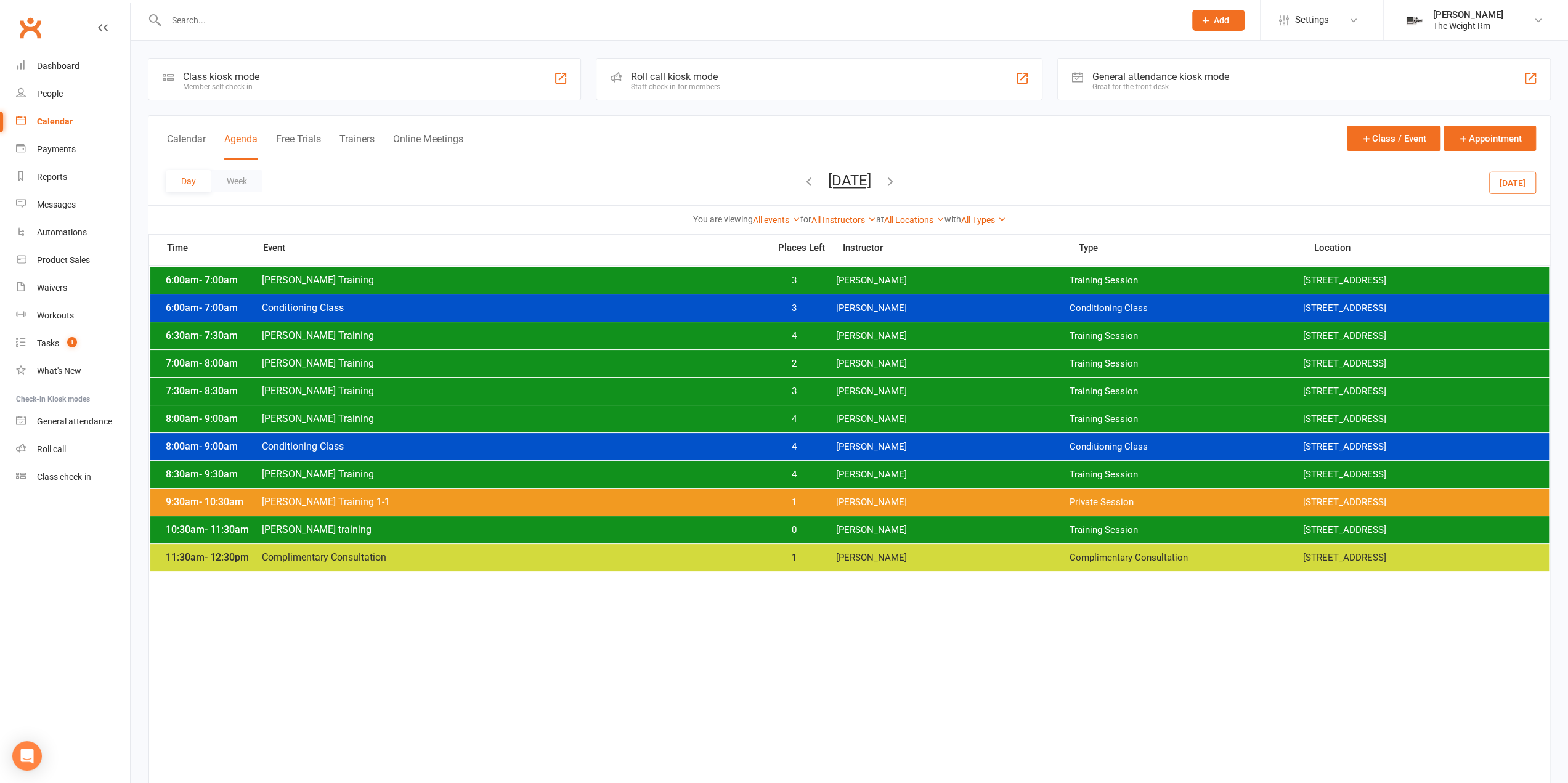
click at [822, 532] on span "0" at bounding box center [794, 530] width 65 height 12
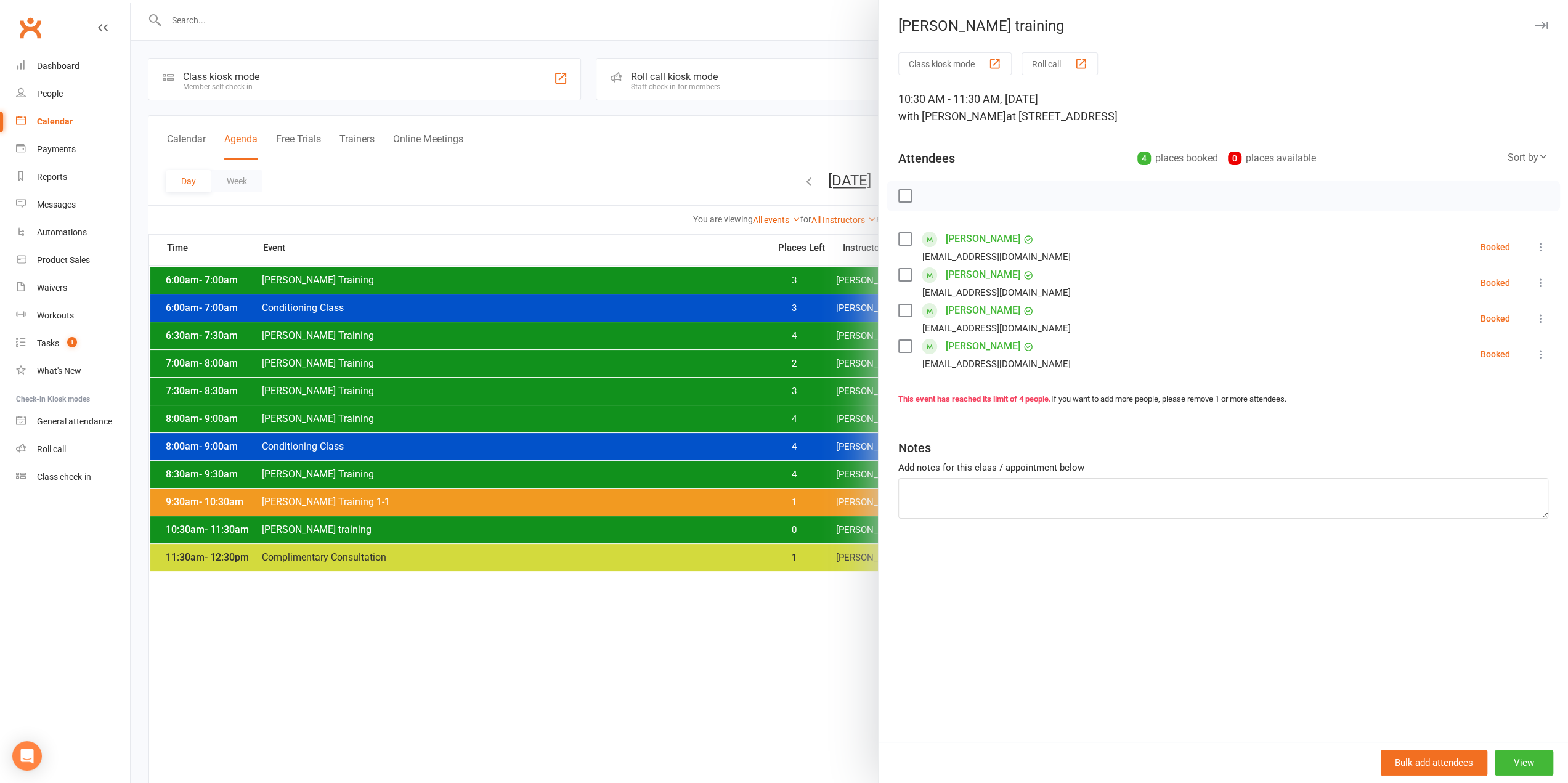
click at [803, 529] on div at bounding box center [849, 391] width 1437 height 783
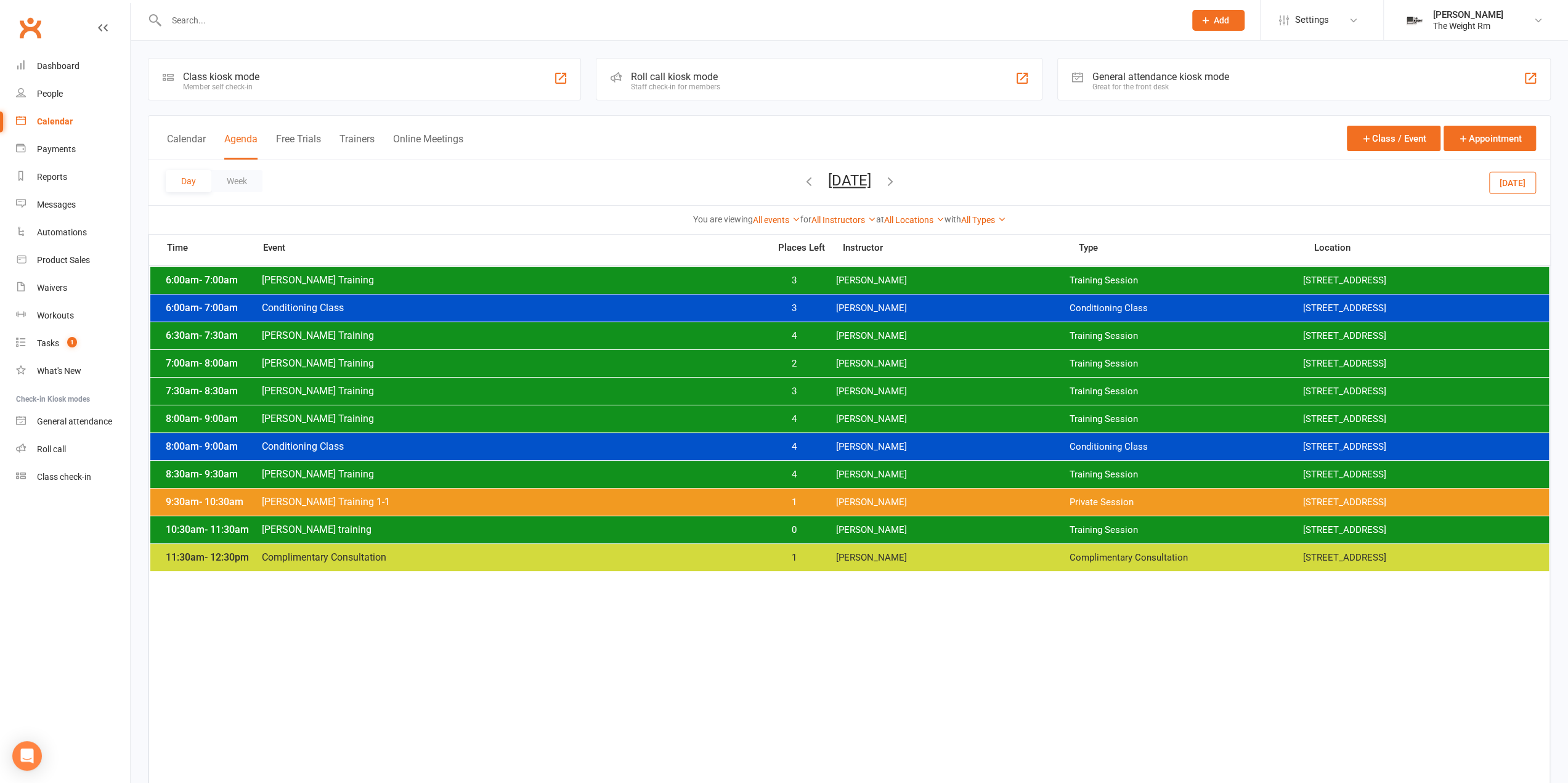
click at [868, 187] on button "Wednesday, Sep 17, 2025" at bounding box center [849, 181] width 43 height 17
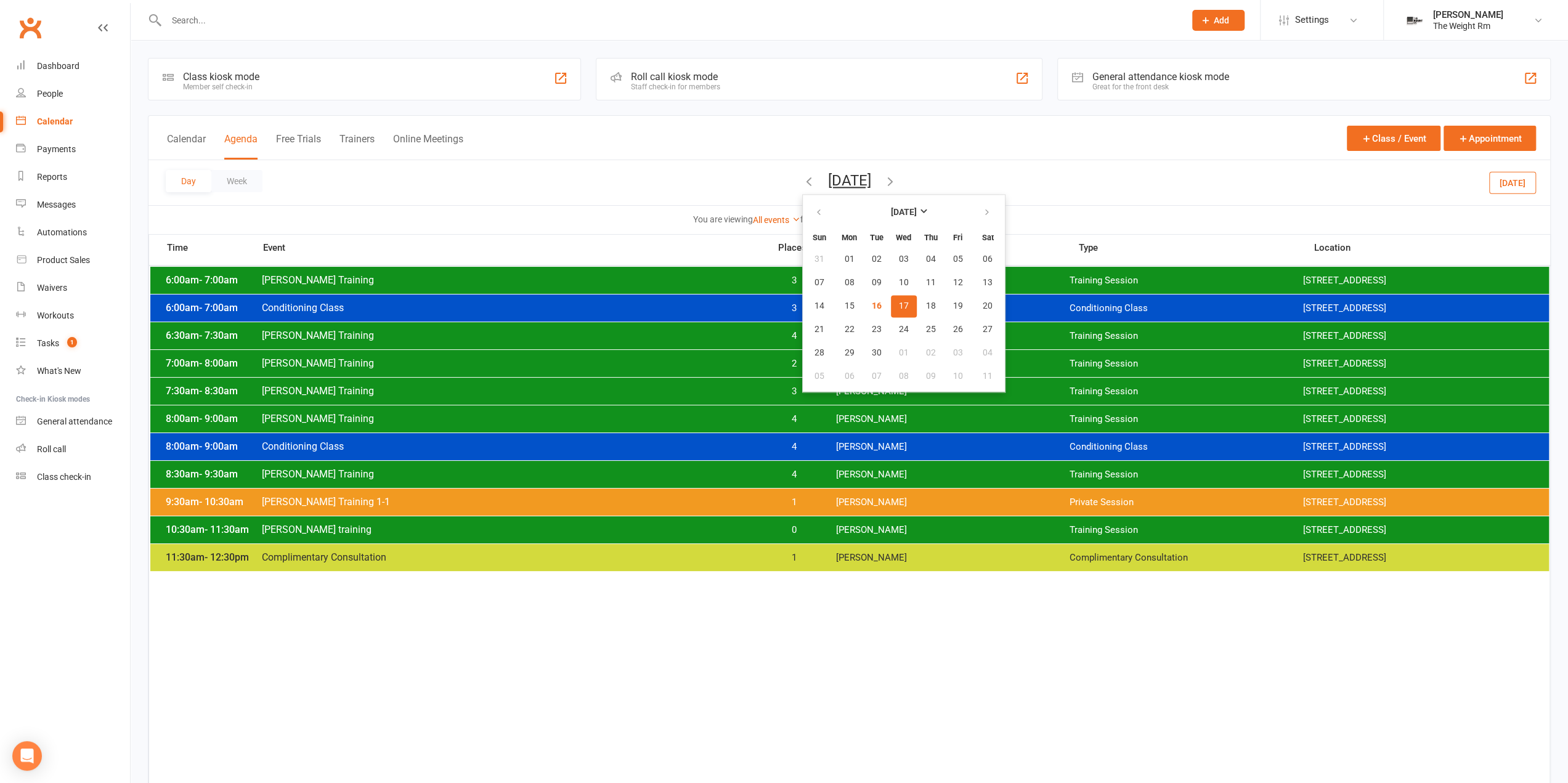
click at [868, 184] on button "Wednesday, Sep 17, 2025" at bounding box center [849, 181] width 43 height 17
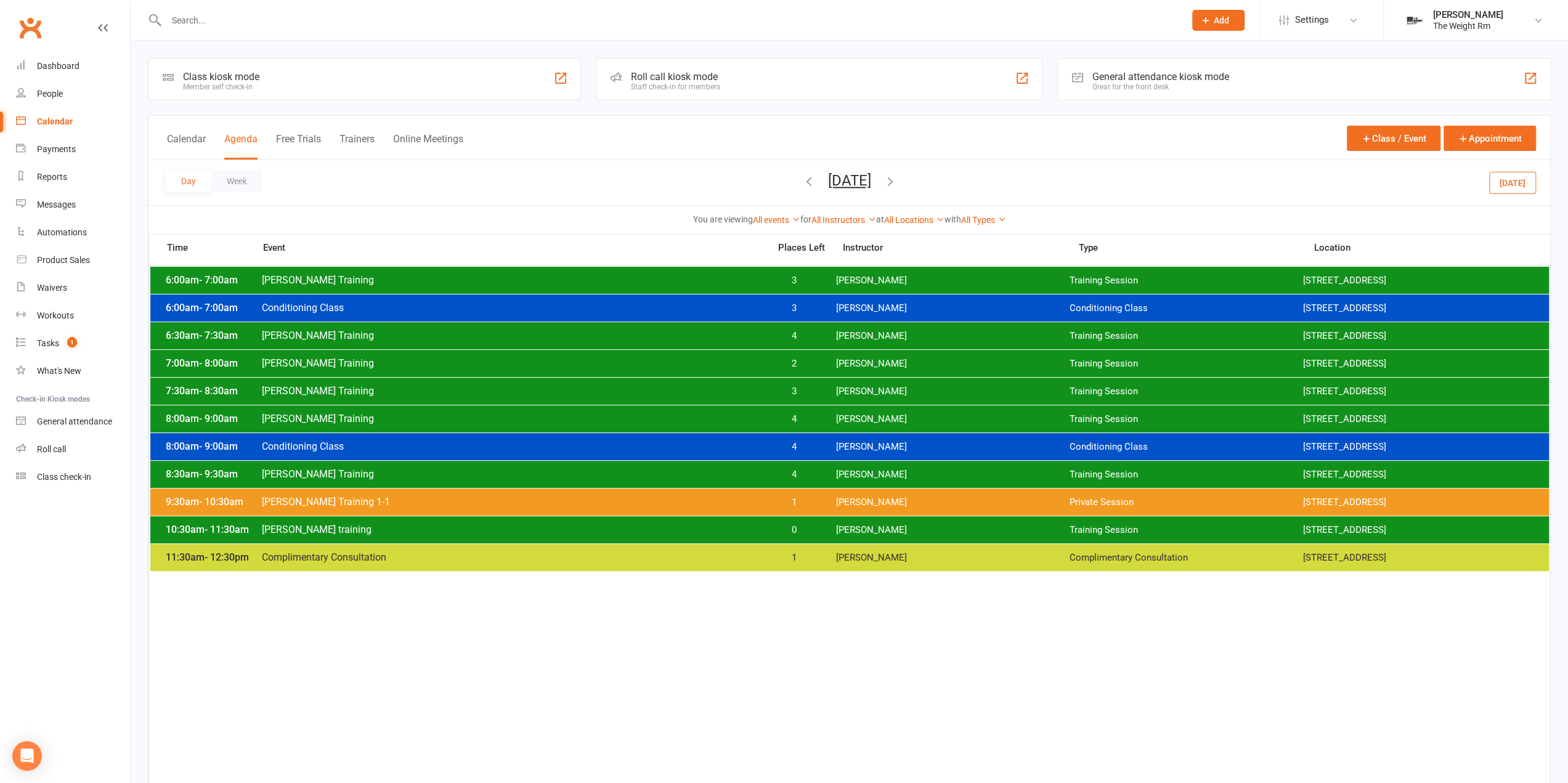
click at [865, 185] on button "Wednesday, Sep 17, 2025" at bounding box center [849, 181] width 43 height 17
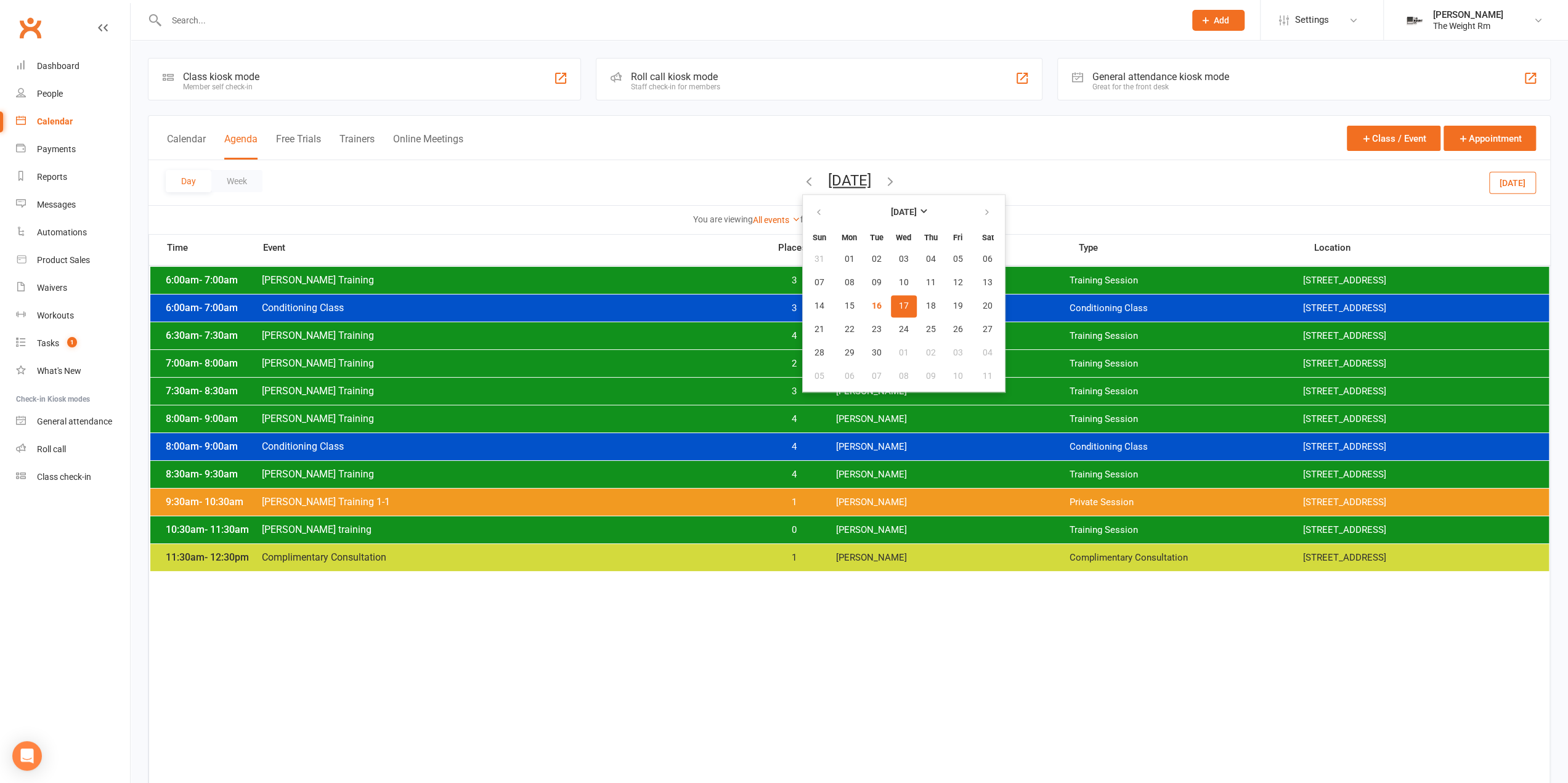
click at [891, 295] on button "17" at bounding box center [903, 306] width 26 height 22
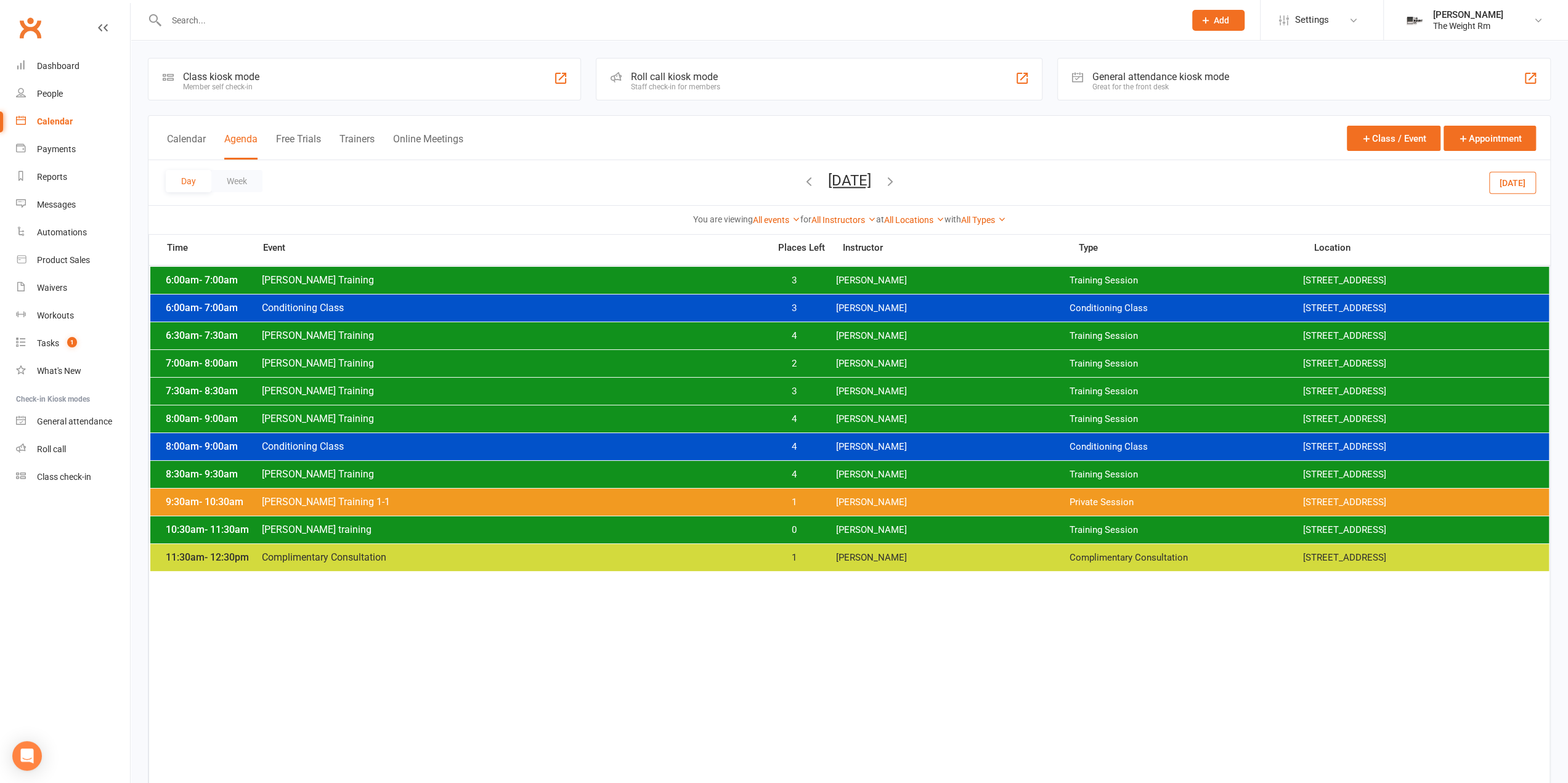
click at [803, 187] on button "button" at bounding box center [809, 182] width 13 height 21
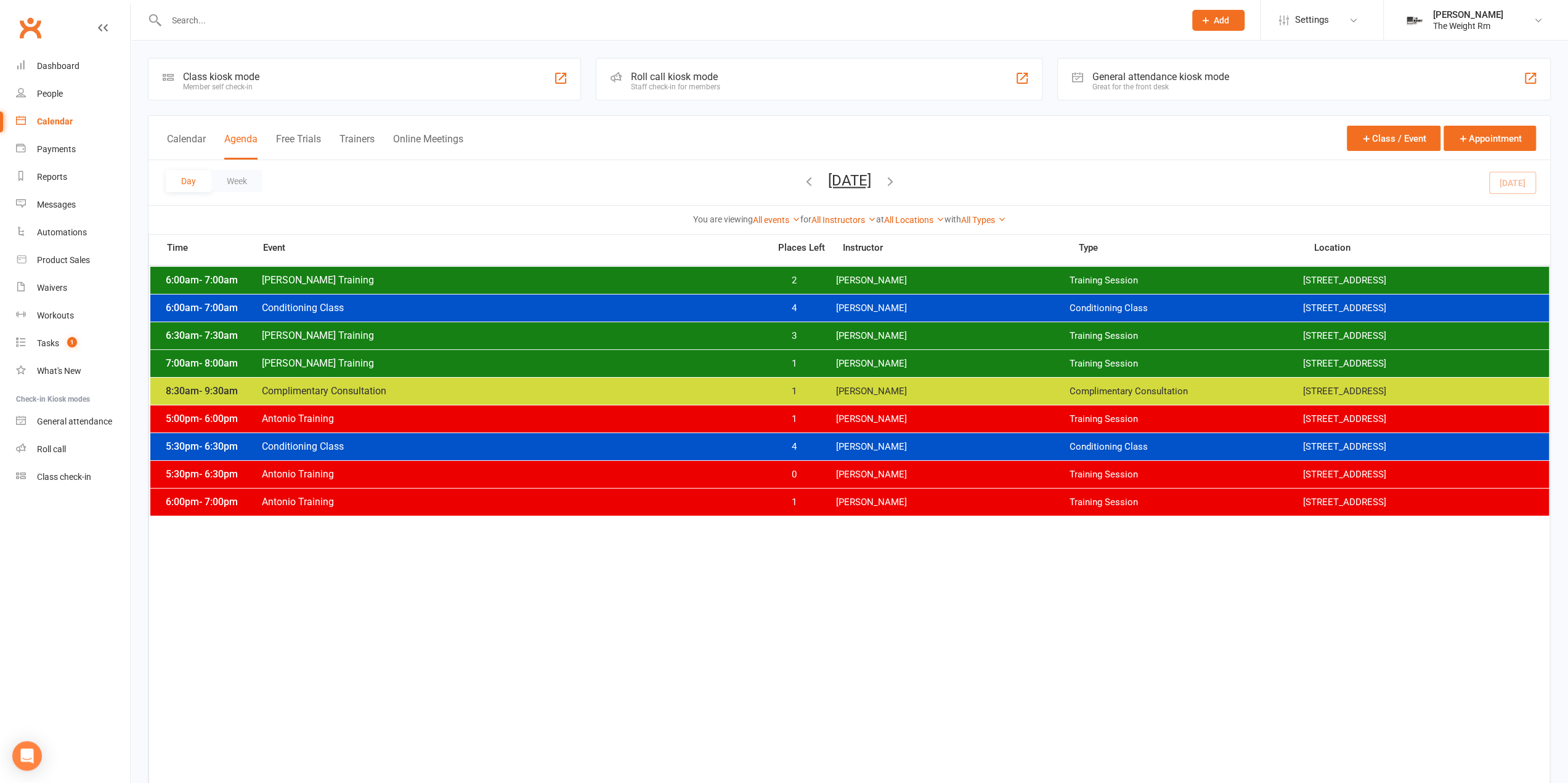
click at [897, 182] on icon "button" at bounding box center [890, 181] width 13 height 13
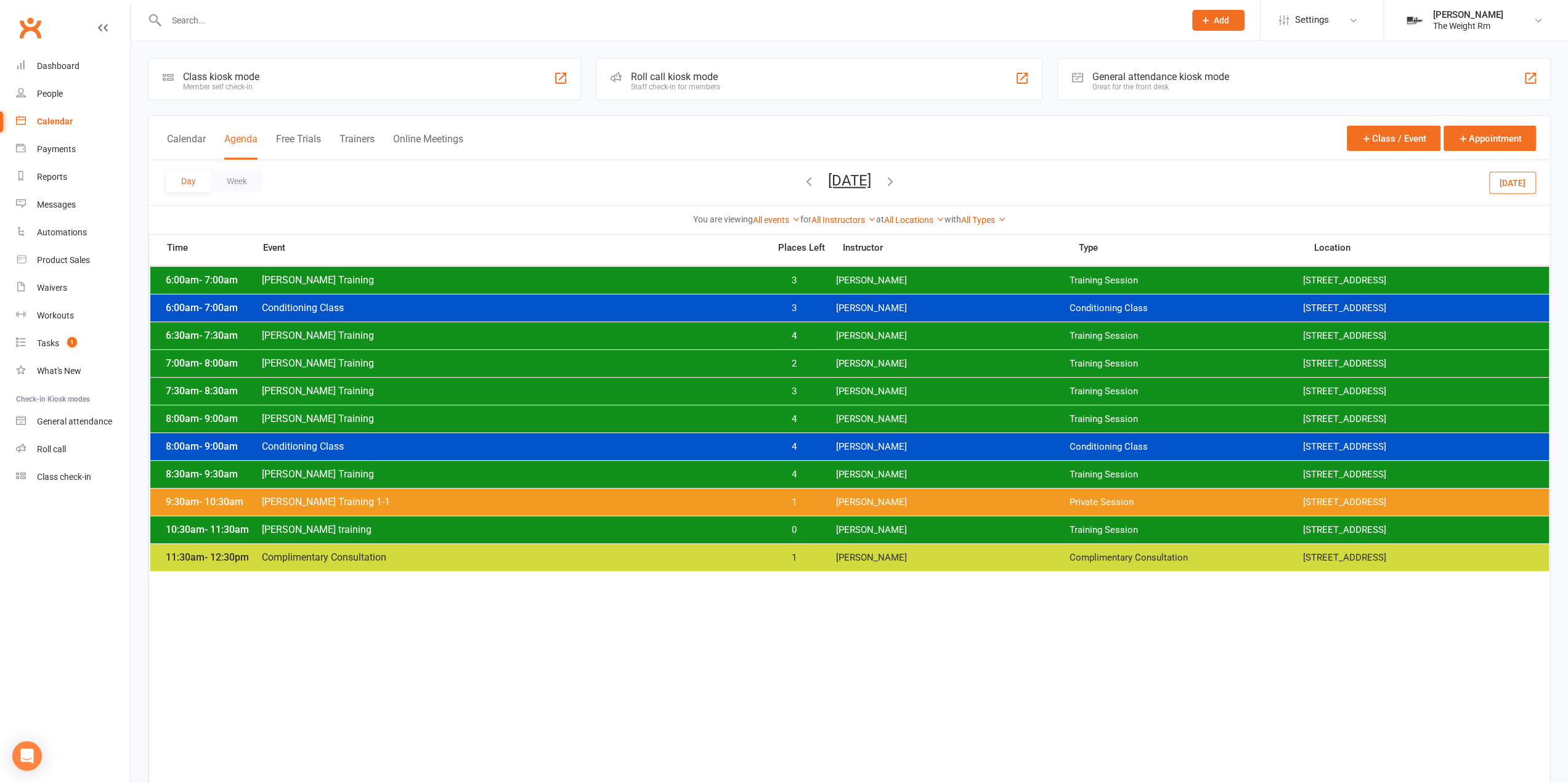
click at [860, 504] on span "[PERSON_NAME]" at bounding box center [952, 502] width 233 height 12
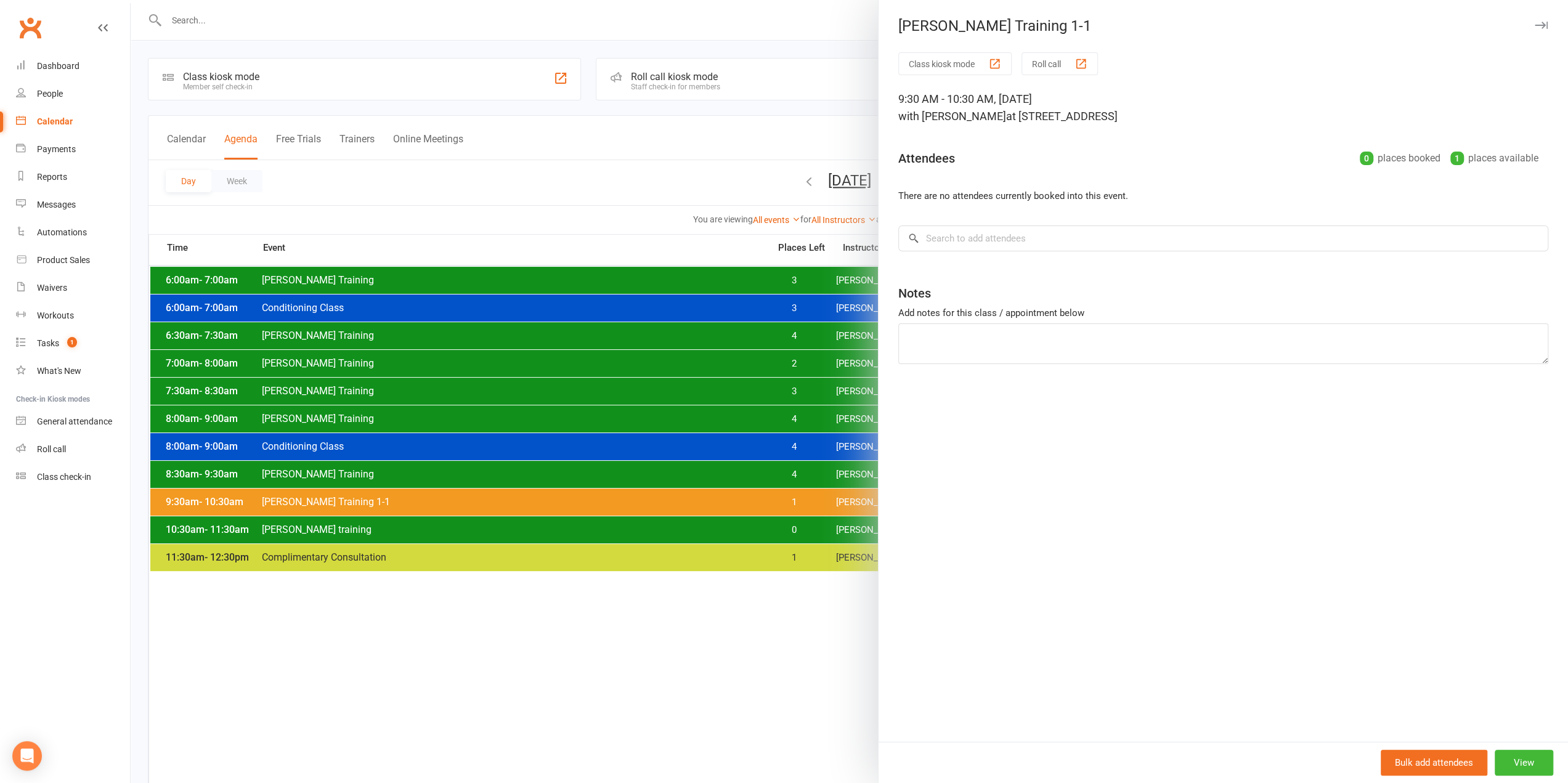
click at [821, 501] on div at bounding box center [849, 391] width 1437 height 783
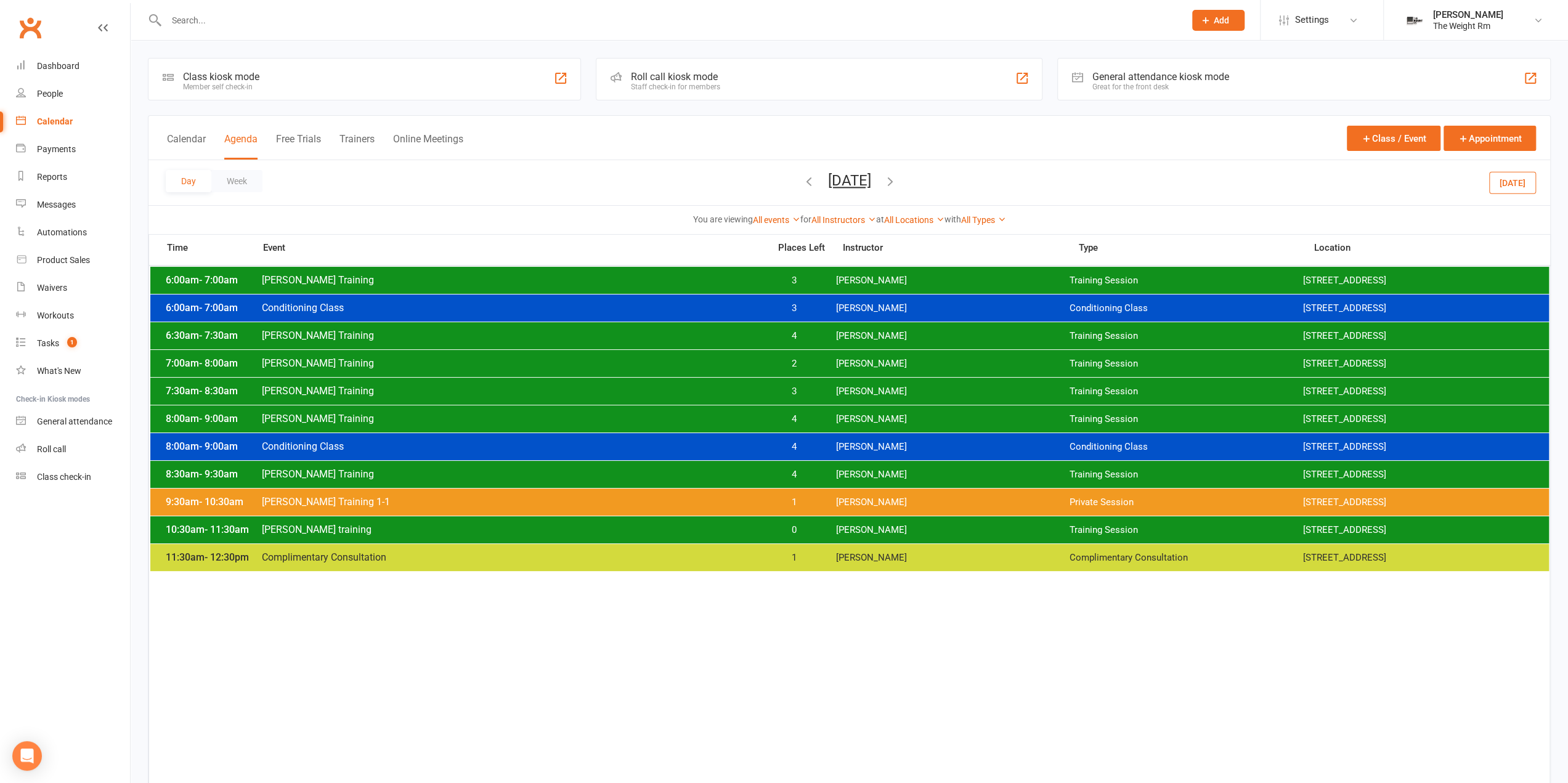
click at [821, 501] on span "1" at bounding box center [794, 502] width 65 height 12
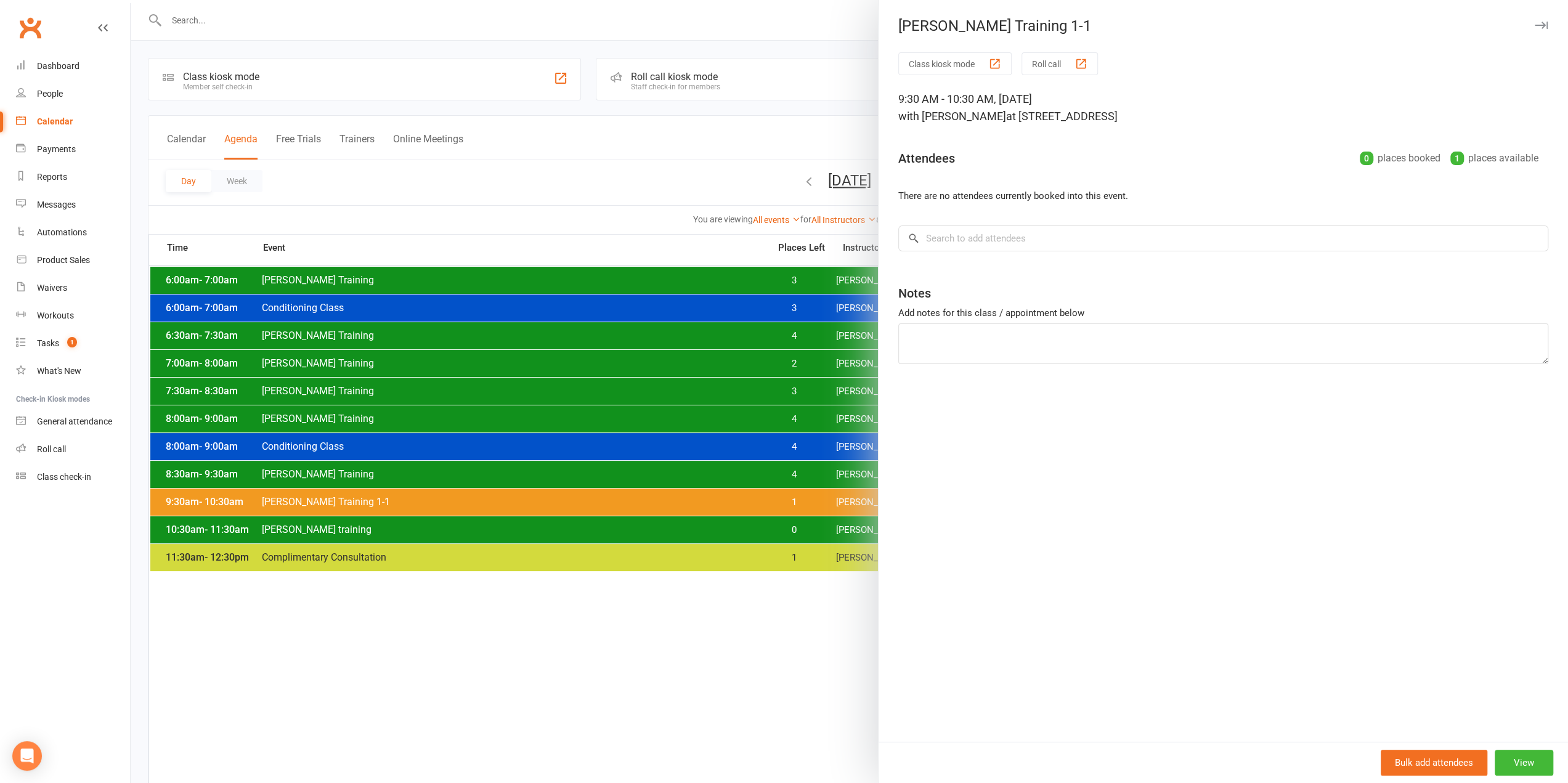
click at [1107, 222] on div "Class kiosk mode Roll call 9:30 AM - 10:30 AM, Wednesday, September, 17, 2025 w…" at bounding box center [1223, 397] width 690 height 690
click at [1101, 242] on input "search" at bounding box center [1223, 238] width 650 height 26
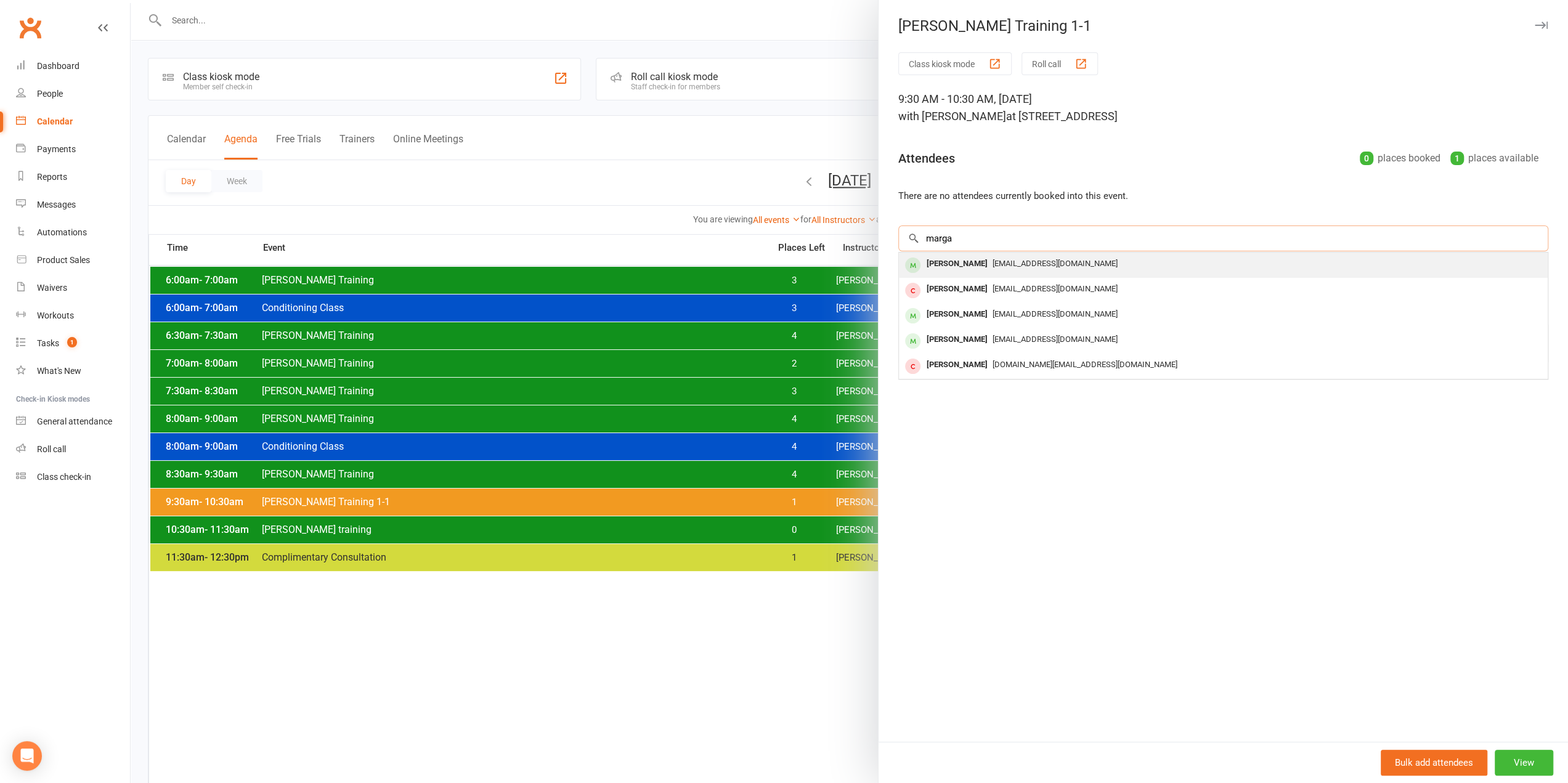
type input "marga"
click at [993, 264] on span "unavailable@gmail.com" at bounding box center [1055, 263] width 125 height 9
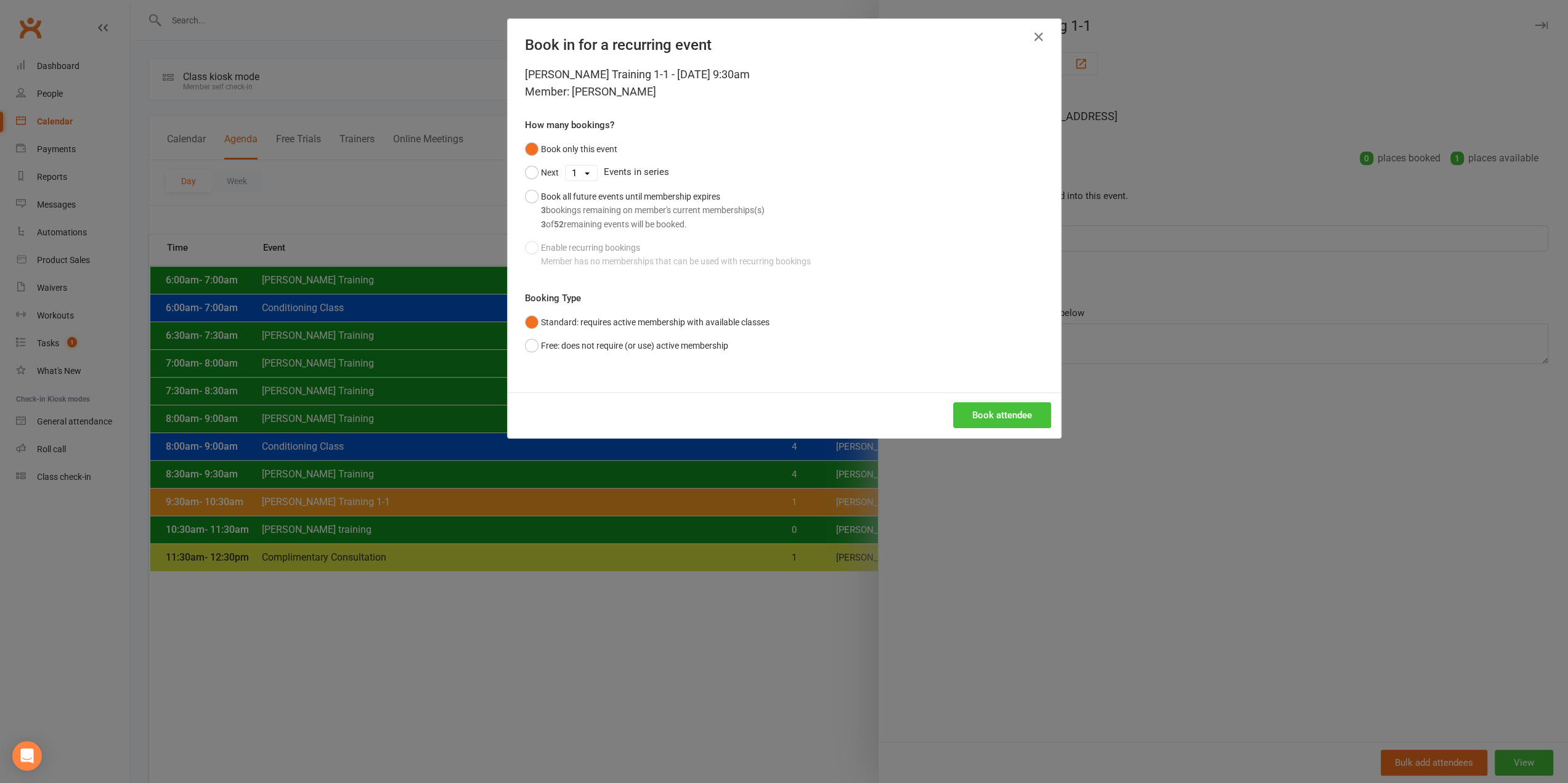
drag, startPoint x: 997, startPoint y: 390, endPoint x: 1001, endPoint y: 402, distance: 12.6
click at [1002, 394] on div "Book in for a recurring event Clayton Training 1-1 - Sep 17, 2025 9:30am Member…" at bounding box center [784, 228] width 553 height 419
click at [1006, 416] on button "Book attendee" at bounding box center [1002, 415] width 98 height 26
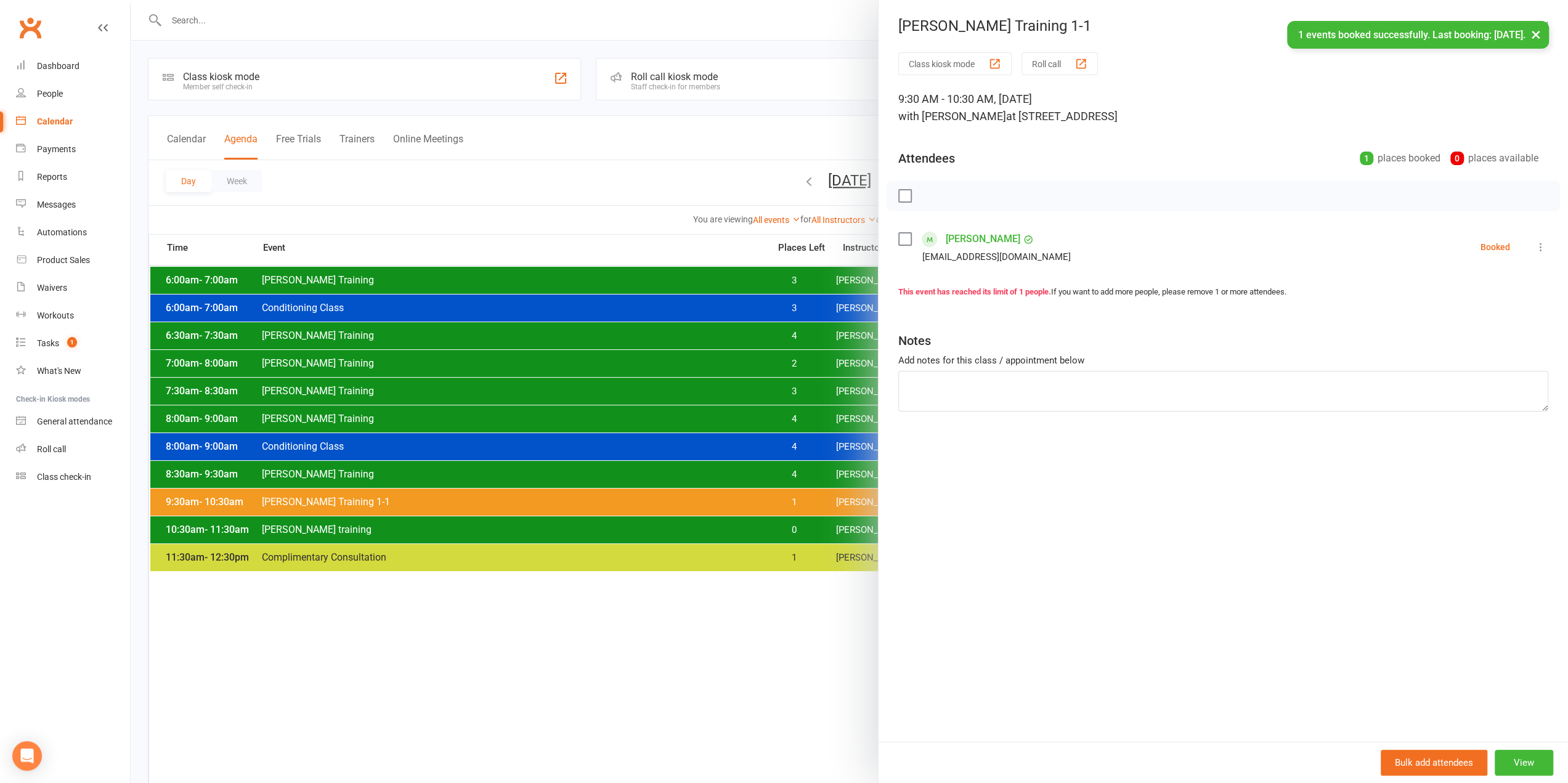
click at [1536, 33] on button "×" at bounding box center [1536, 35] width 22 height 27
click at [1533, 32] on button "button" at bounding box center [1540, 25] width 15 height 15
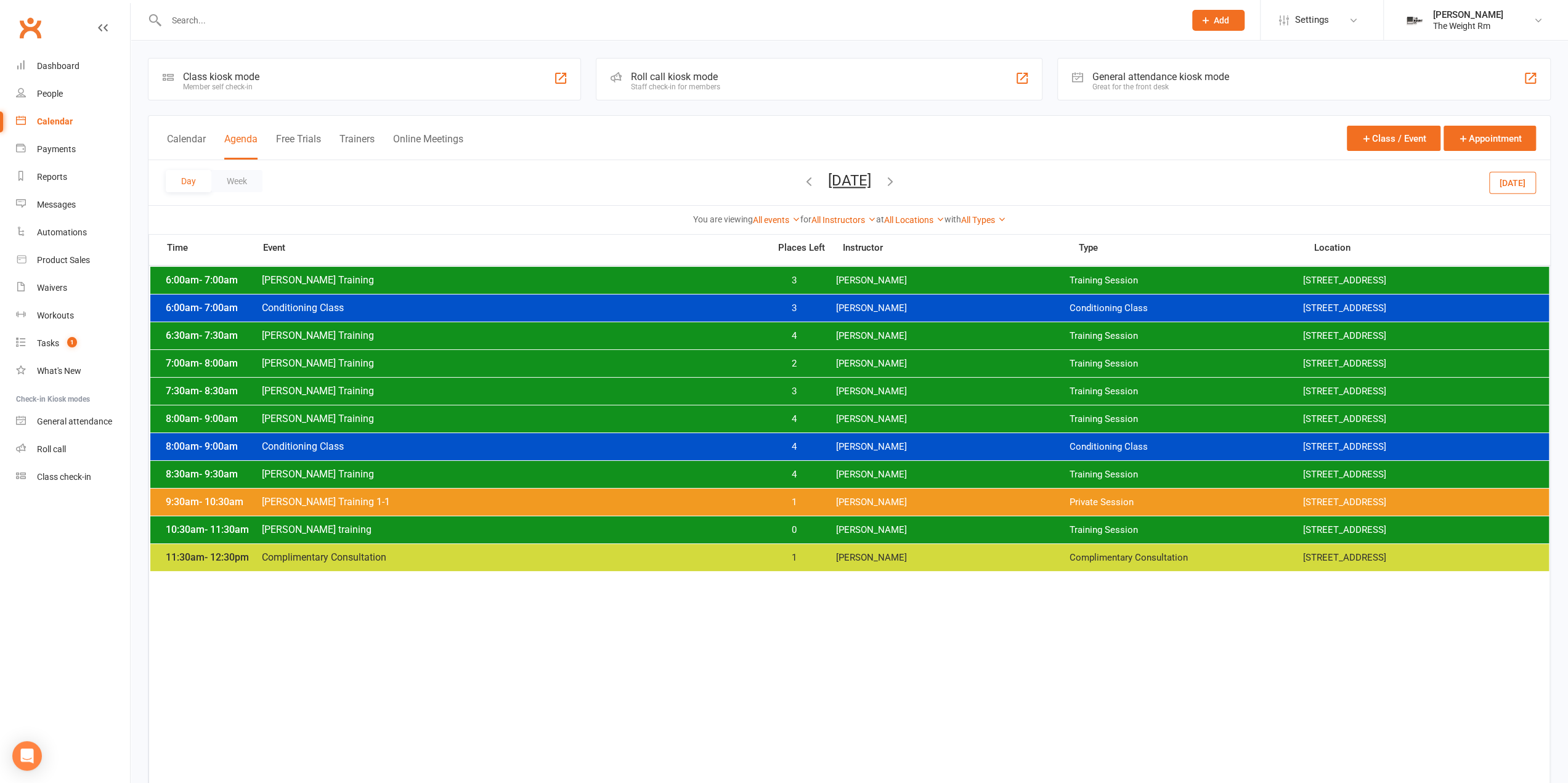
click at [1528, 19] on div at bounding box center [849, 391] width 1437 height 783
click at [866, 410] on div "8:00am - 9:00am Clayton Training 4 Clayton Moore Training Session 2535 W 237th,…" at bounding box center [850, 419] width 1399 height 27
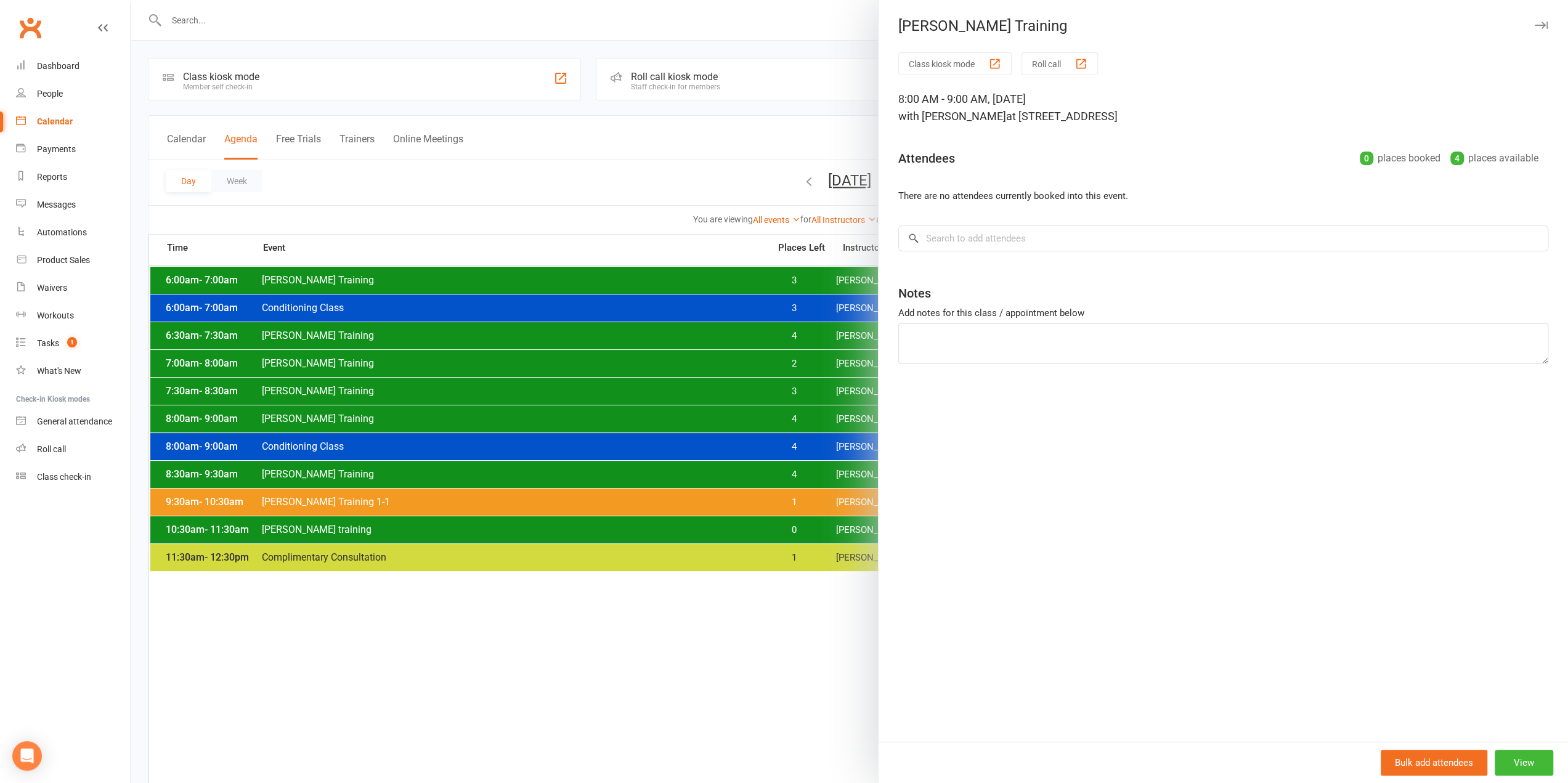
click at [862, 404] on div at bounding box center [849, 391] width 1437 height 783
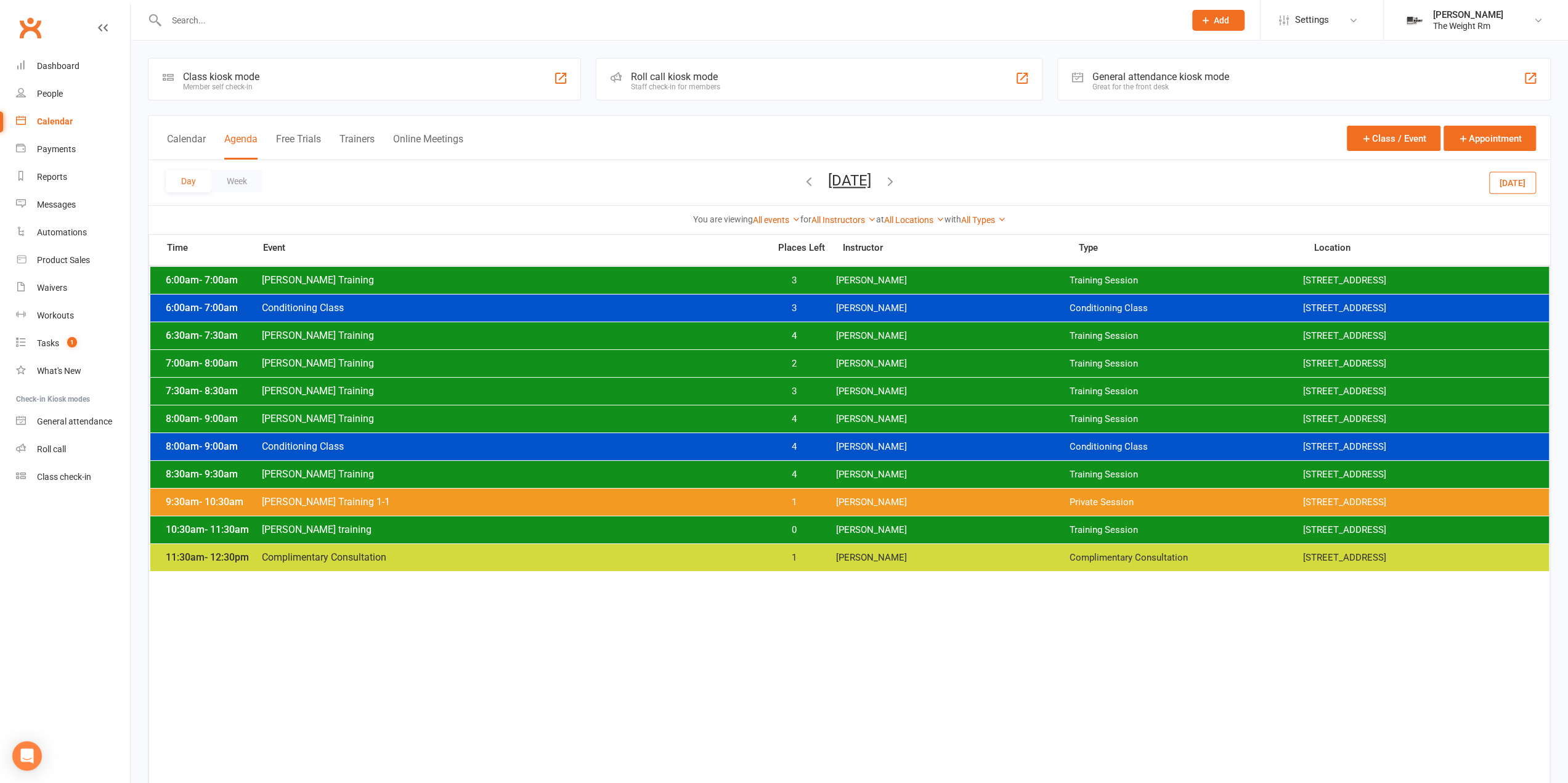
click at [847, 392] on span "[PERSON_NAME]" at bounding box center [952, 391] width 233 height 12
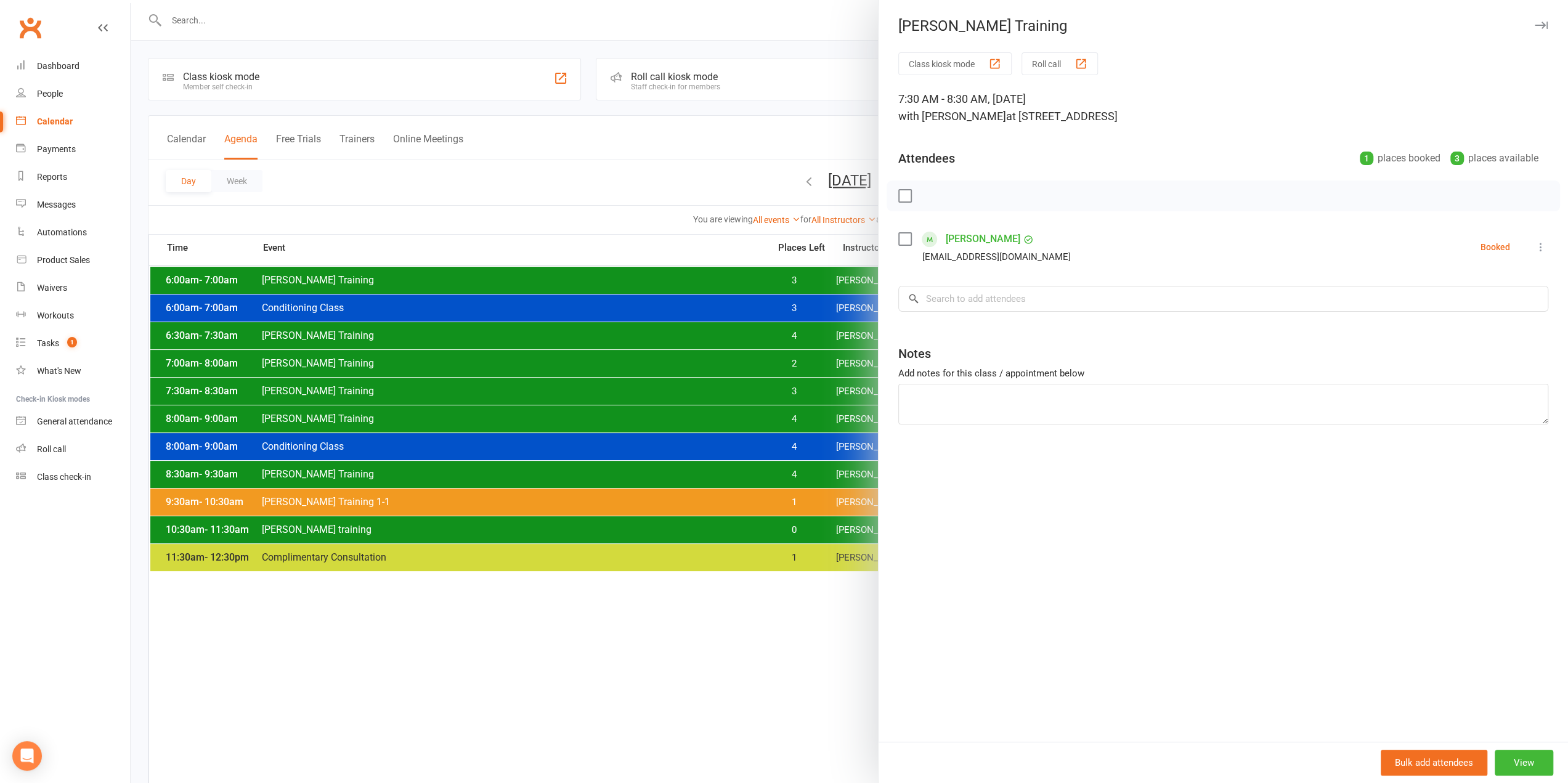
click at [847, 391] on div at bounding box center [849, 391] width 1437 height 783
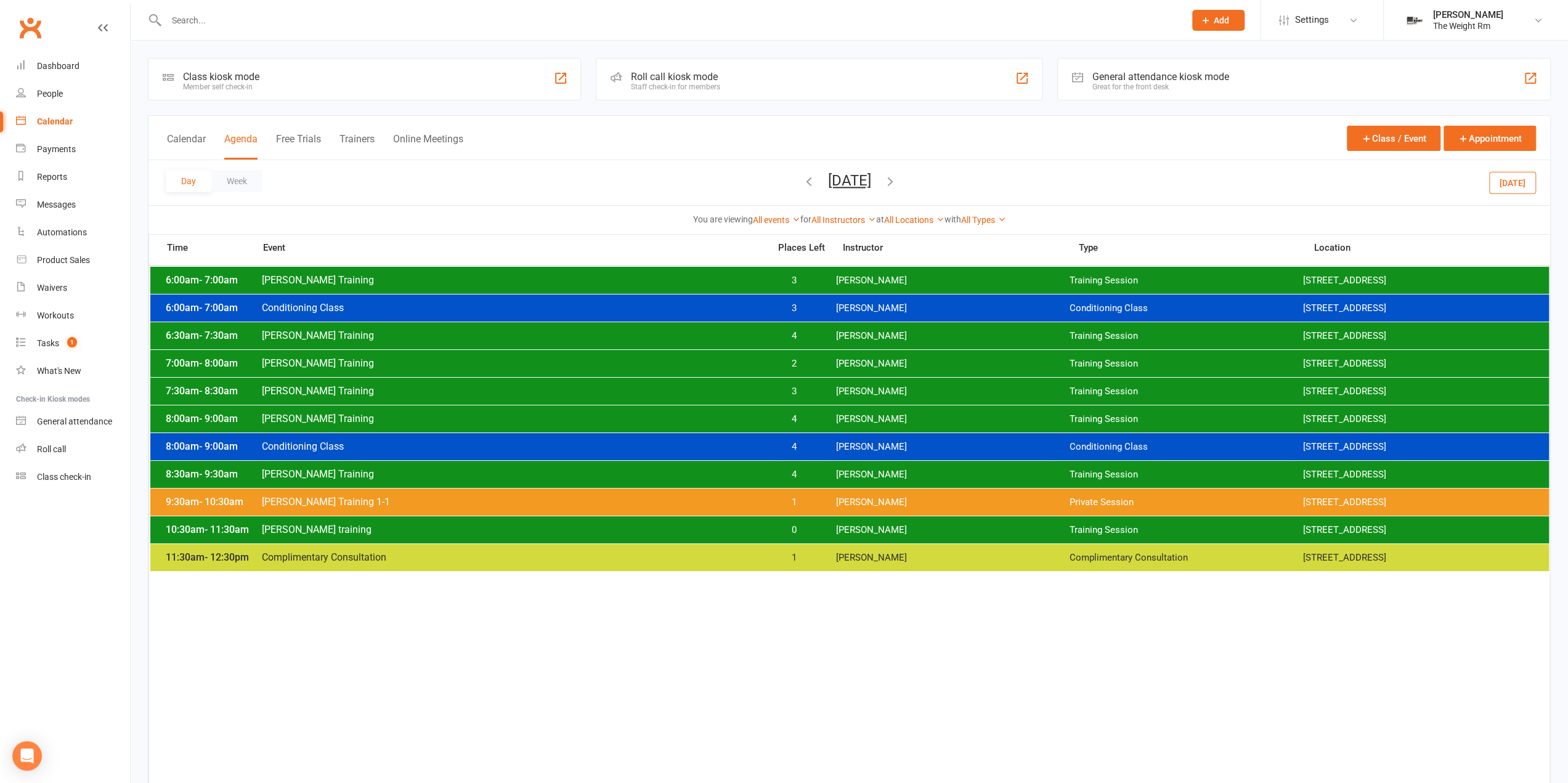
click at [817, 475] on span "4" at bounding box center [794, 475] width 65 height 12
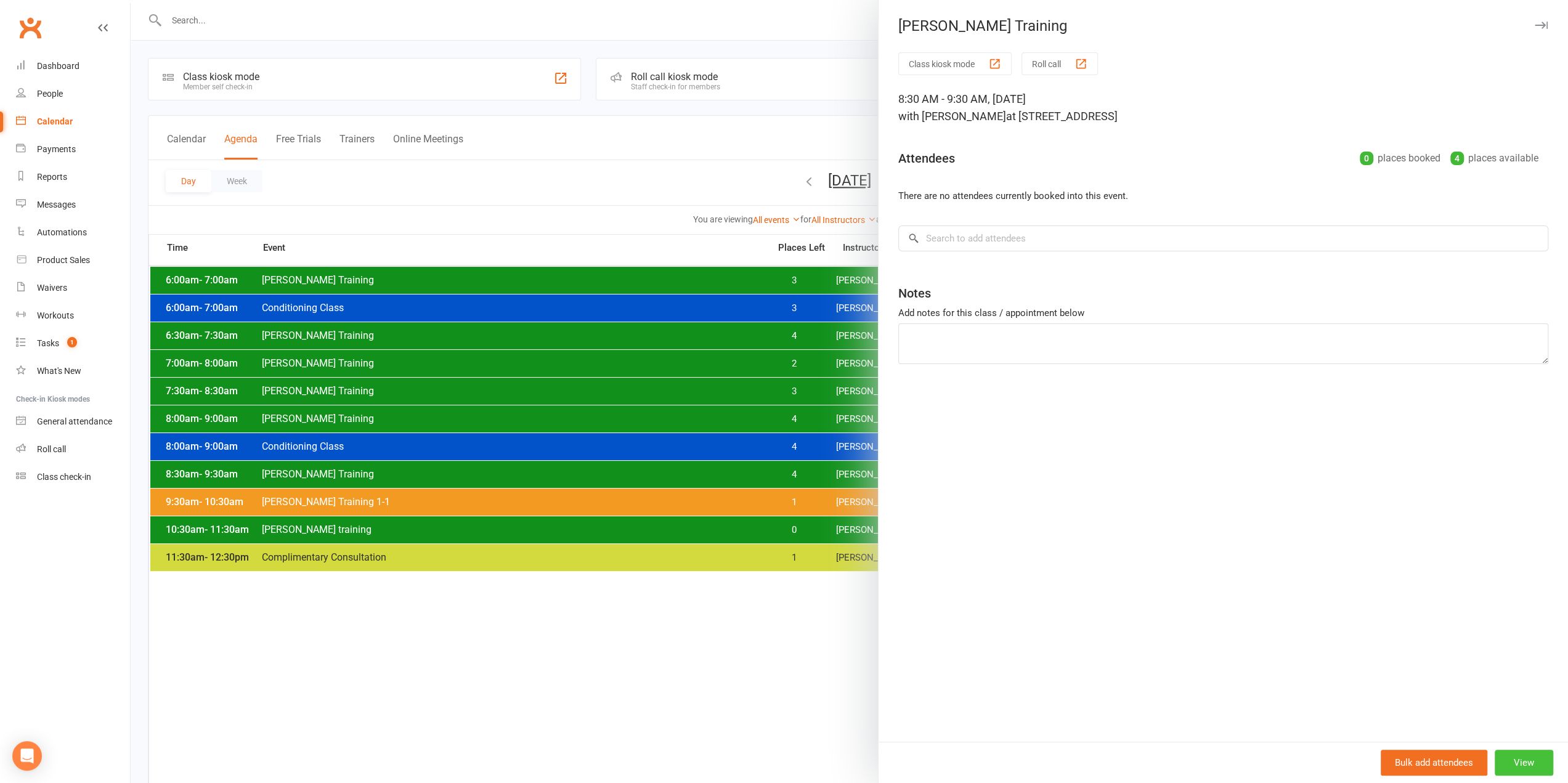
click at [1501, 762] on button "View" at bounding box center [1524, 762] width 58 height 26
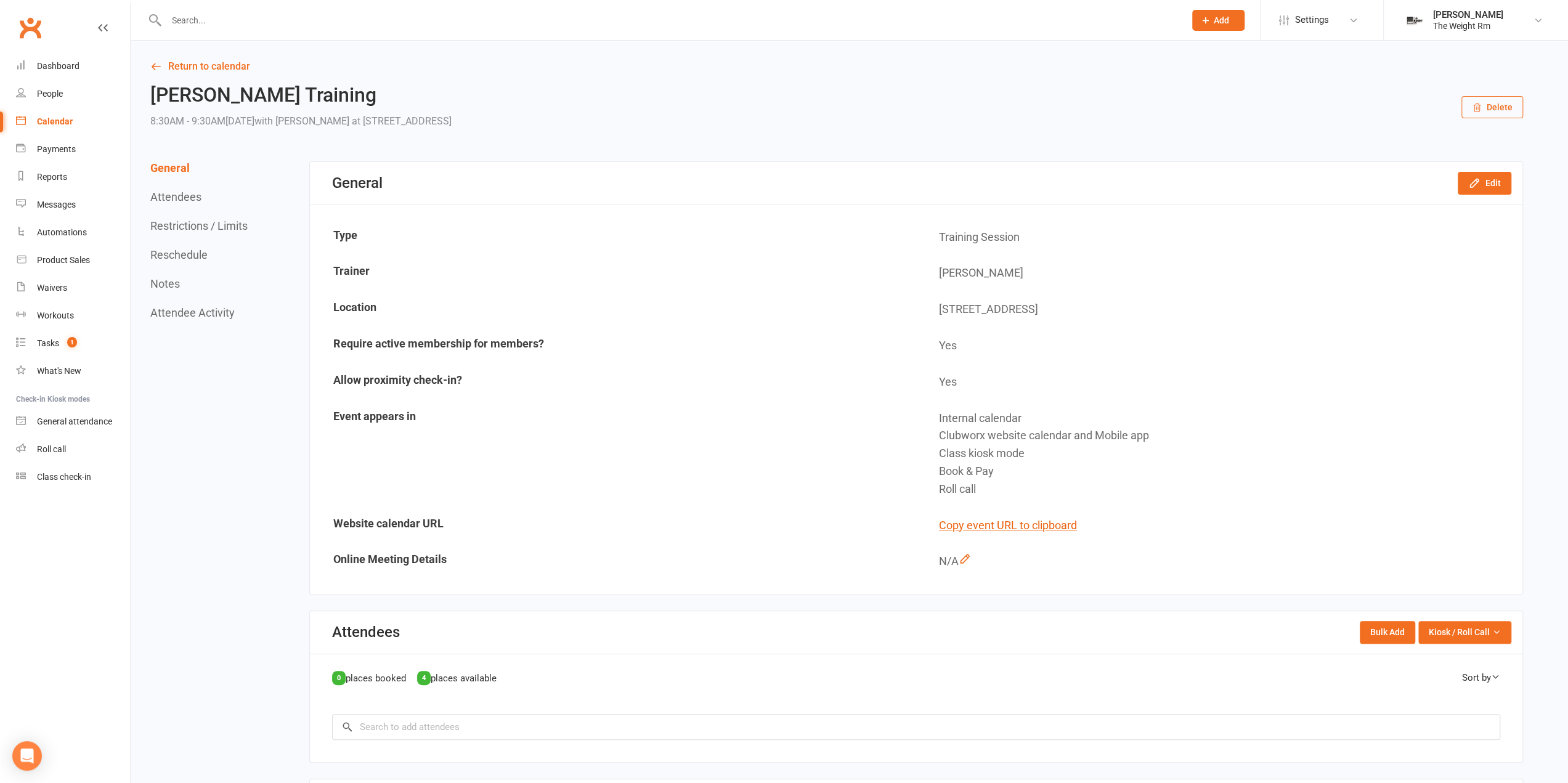
click at [1491, 106] on button "Delete" at bounding box center [1492, 107] width 61 height 22
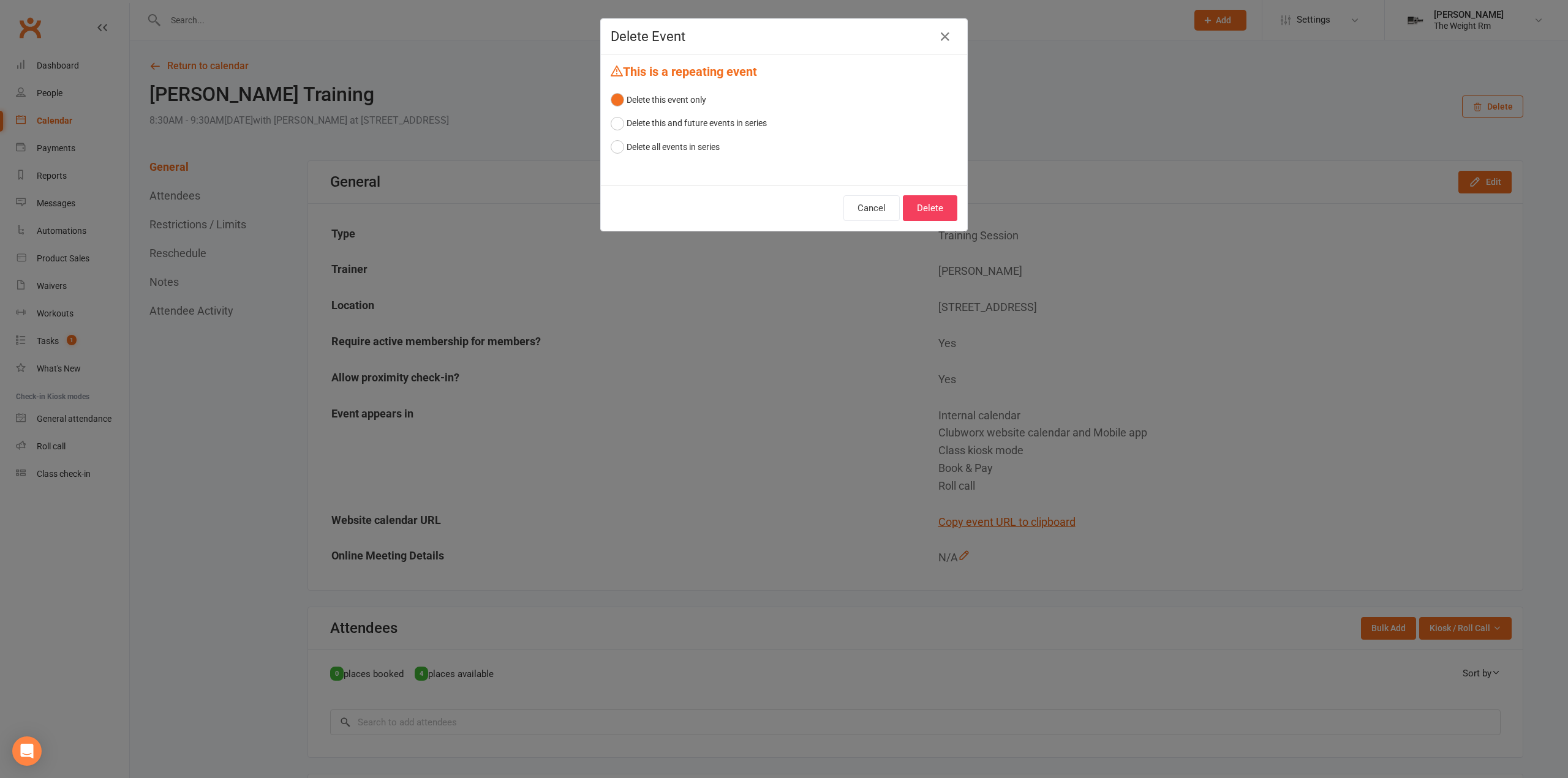
click at [957, 212] on div "Cancel Delete" at bounding box center [784, 208] width 366 height 45
click at [915, 201] on button "Delete" at bounding box center [930, 208] width 55 height 26
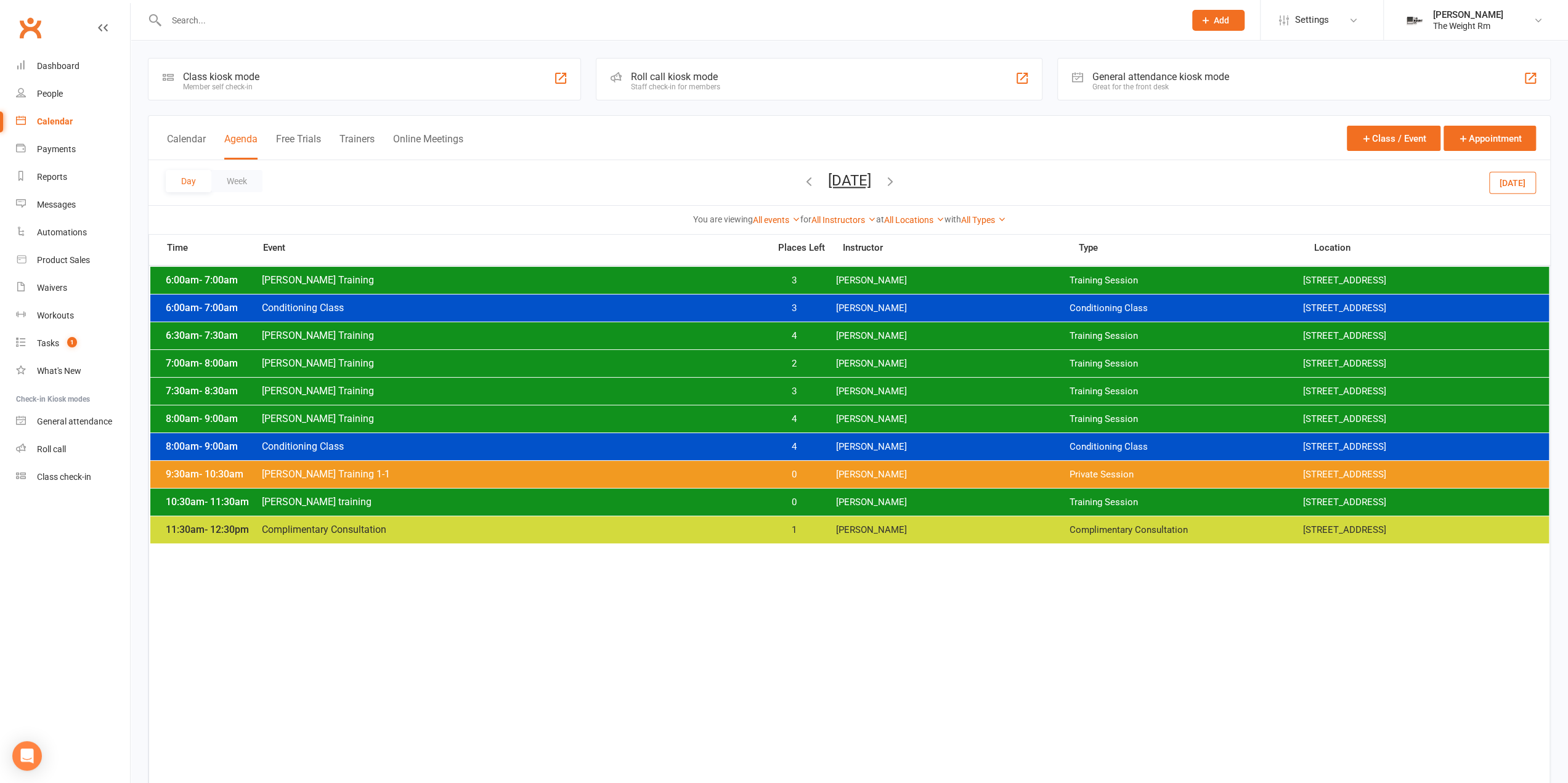
click at [799, 449] on span "4" at bounding box center [794, 447] width 65 height 12
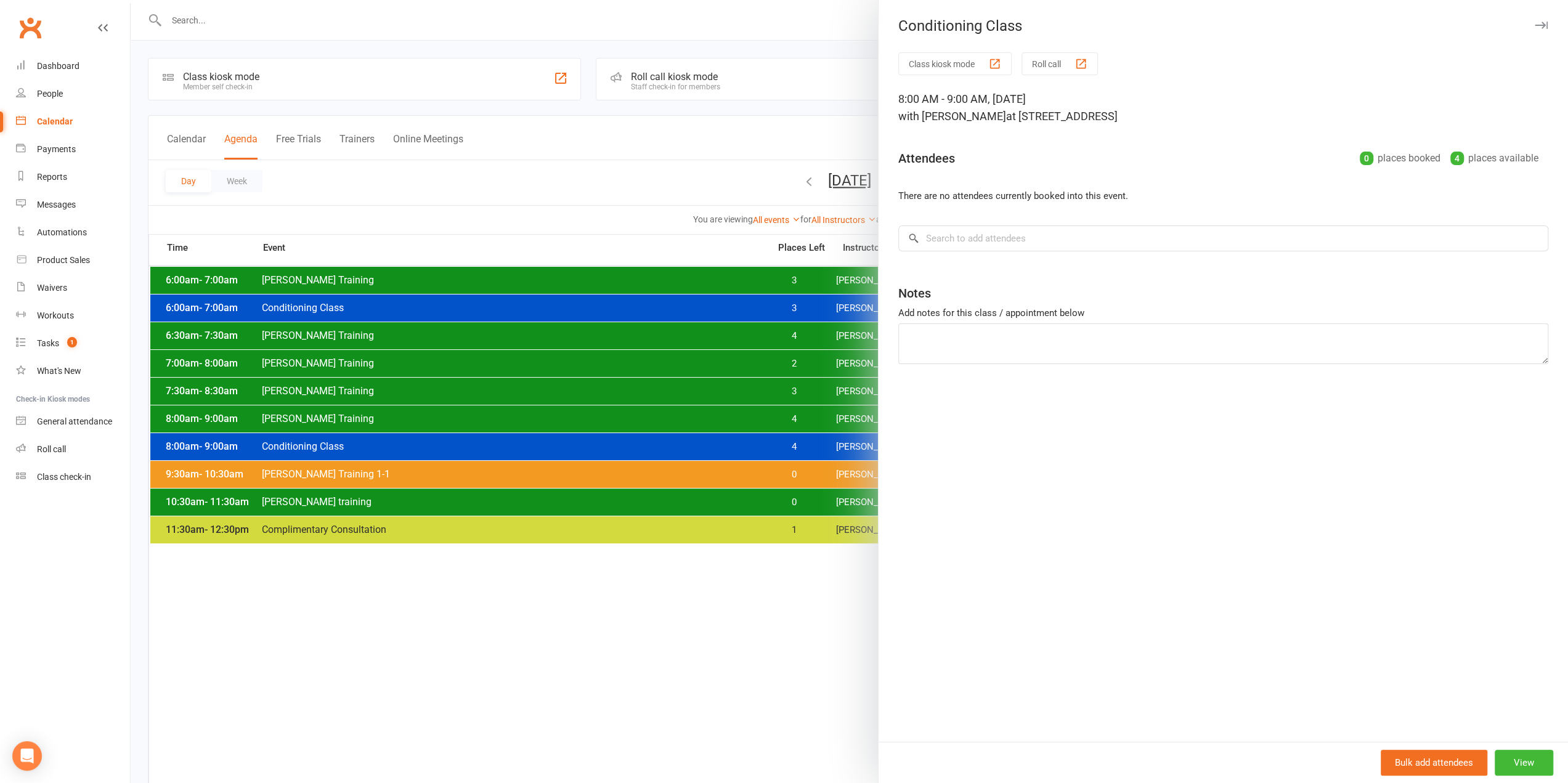
click at [777, 446] on div at bounding box center [849, 391] width 1437 height 783
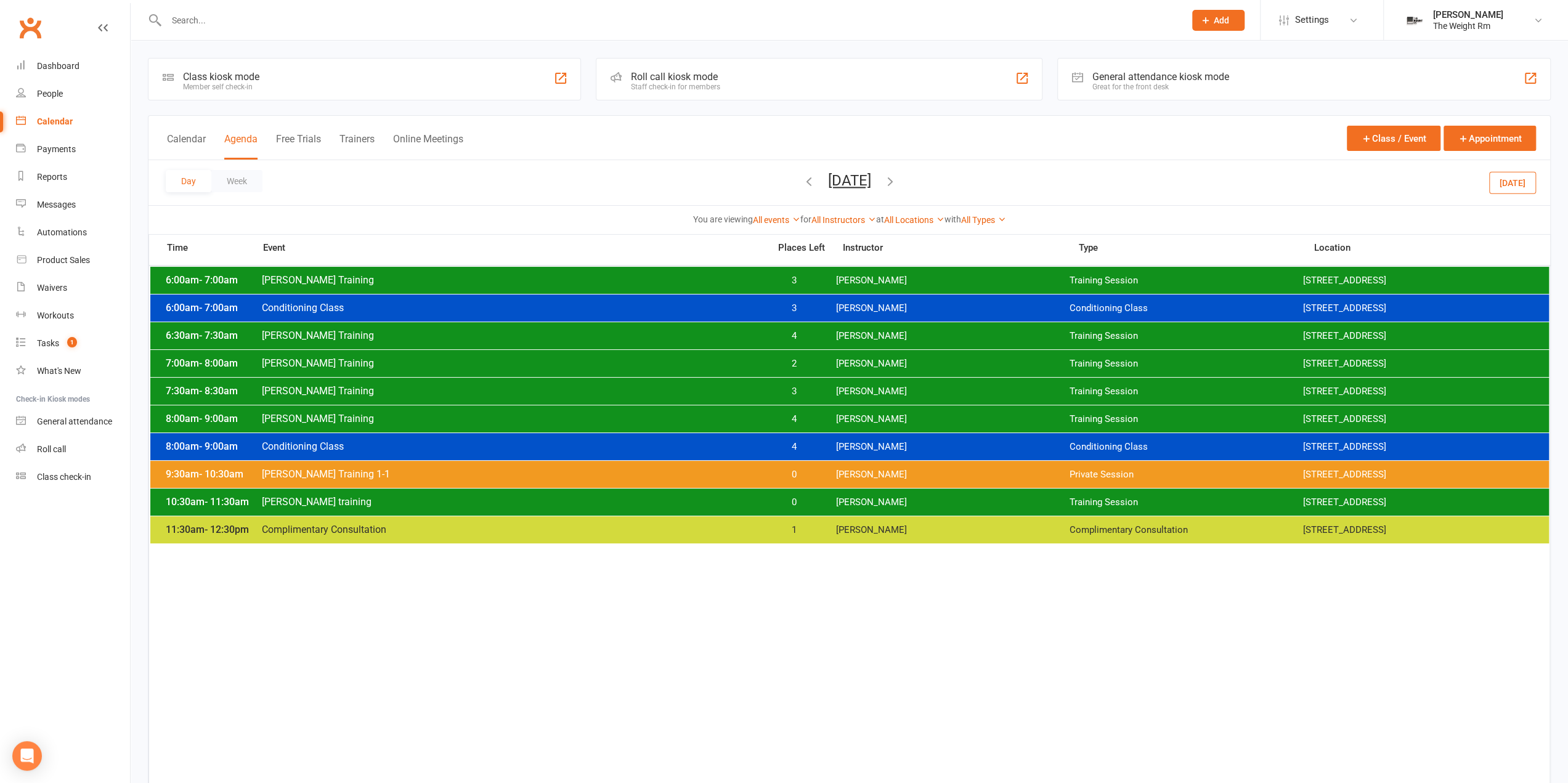
click at [803, 422] on span "4" at bounding box center [794, 419] width 65 height 12
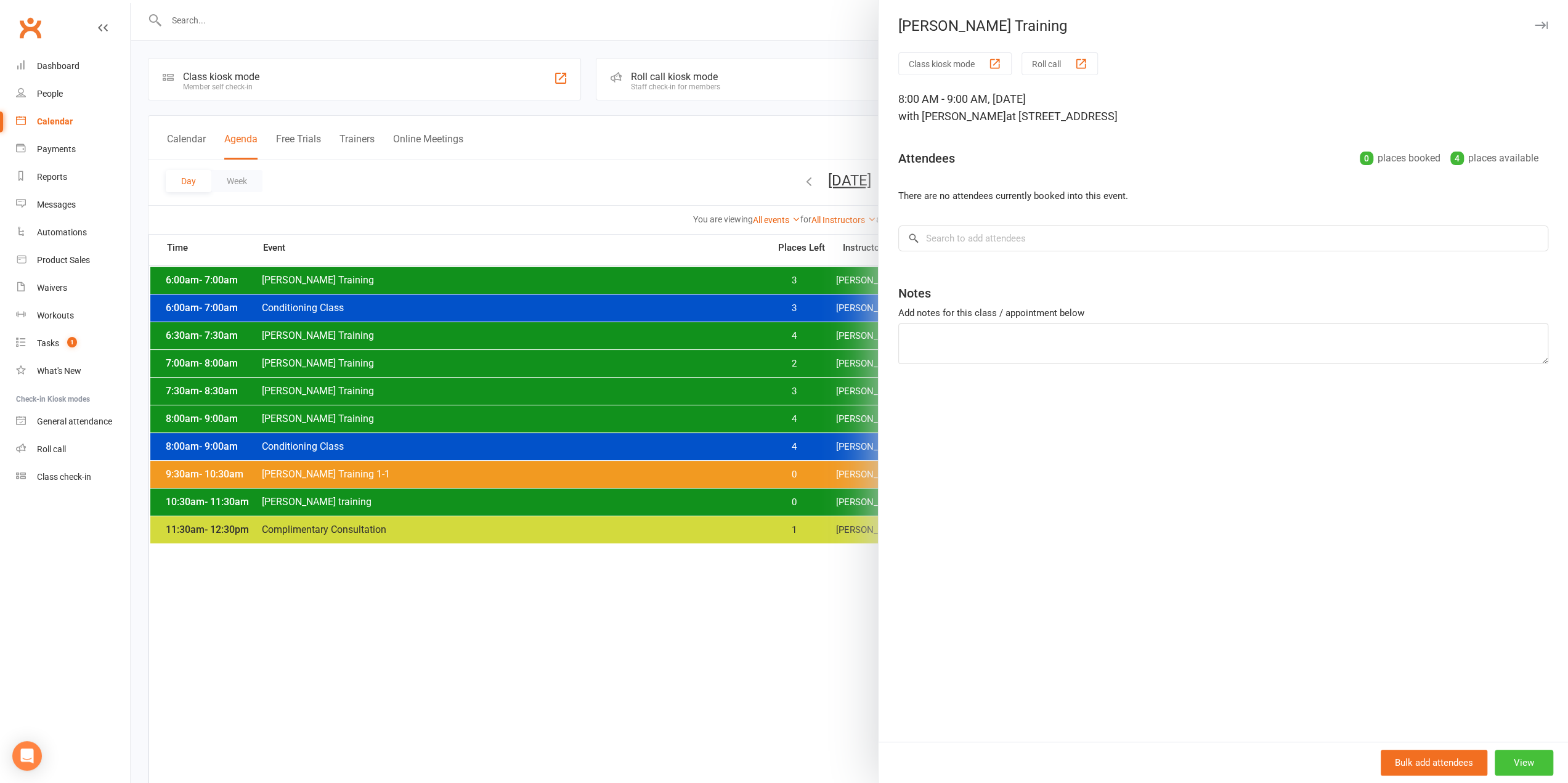
click at [1505, 752] on button "View" at bounding box center [1524, 762] width 58 height 26
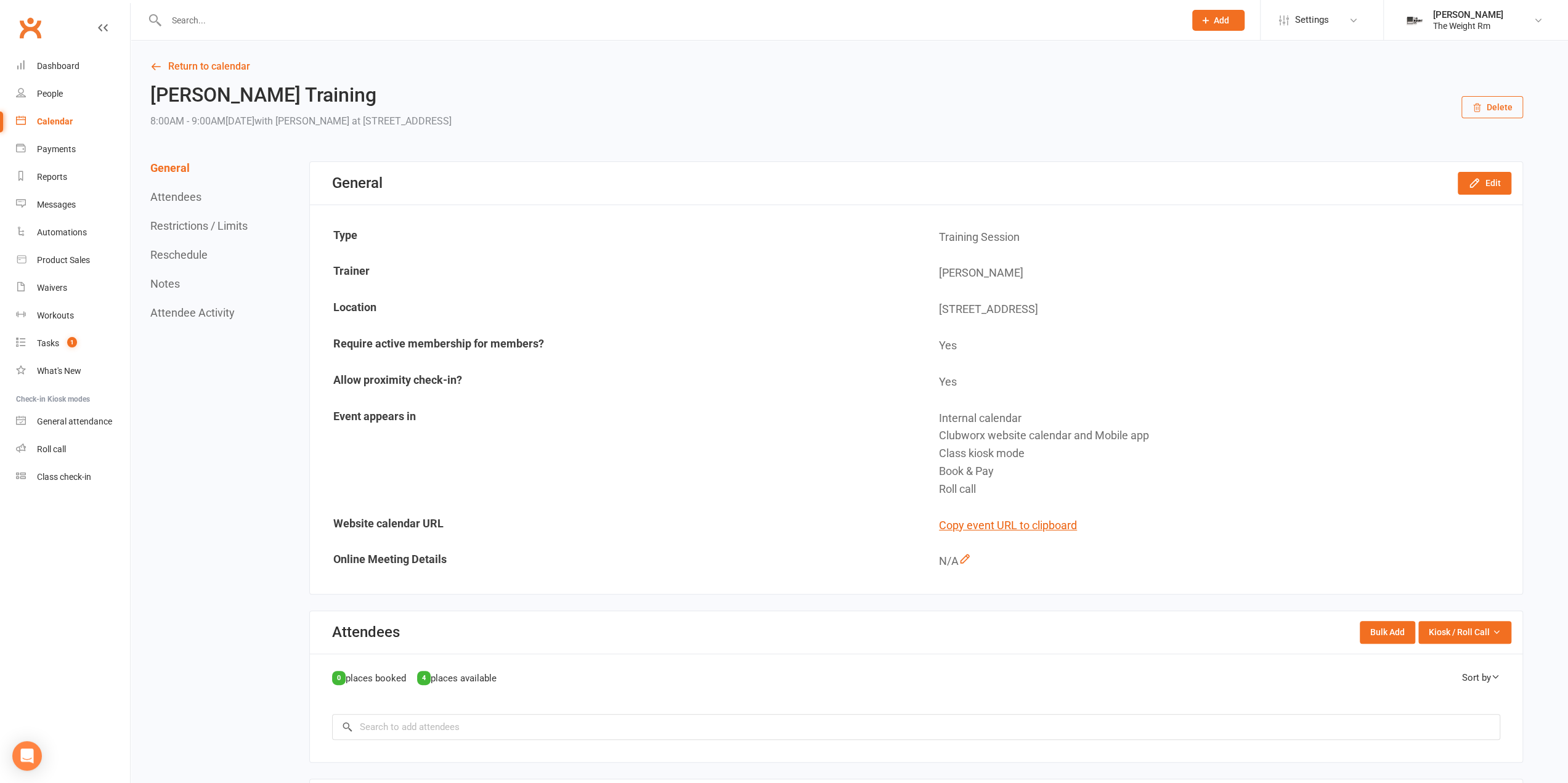
click at [1489, 97] on button "Delete" at bounding box center [1492, 107] width 61 height 22
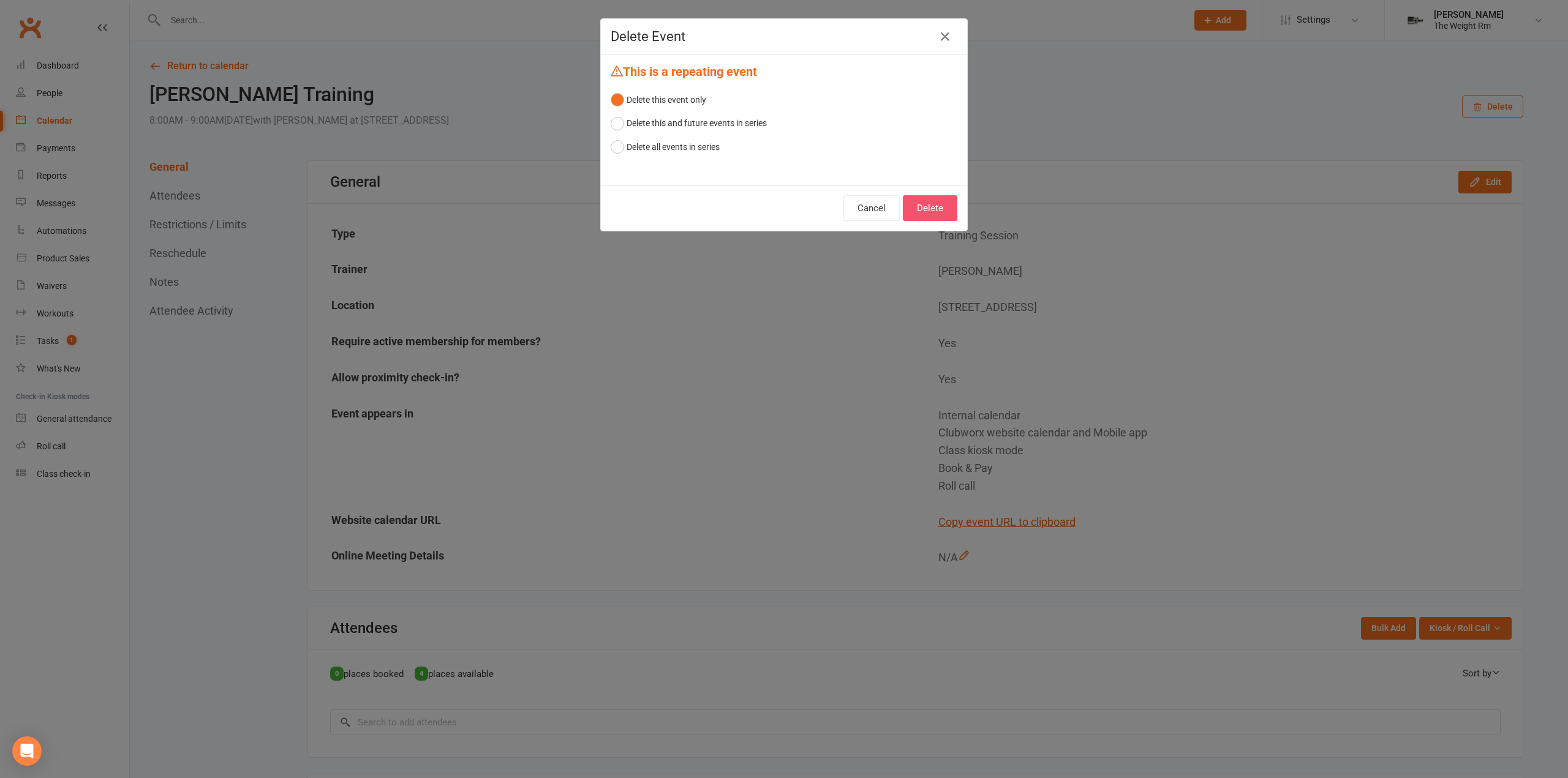
click at [943, 208] on button "Delete" at bounding box center [930, 208] width 55 height 26
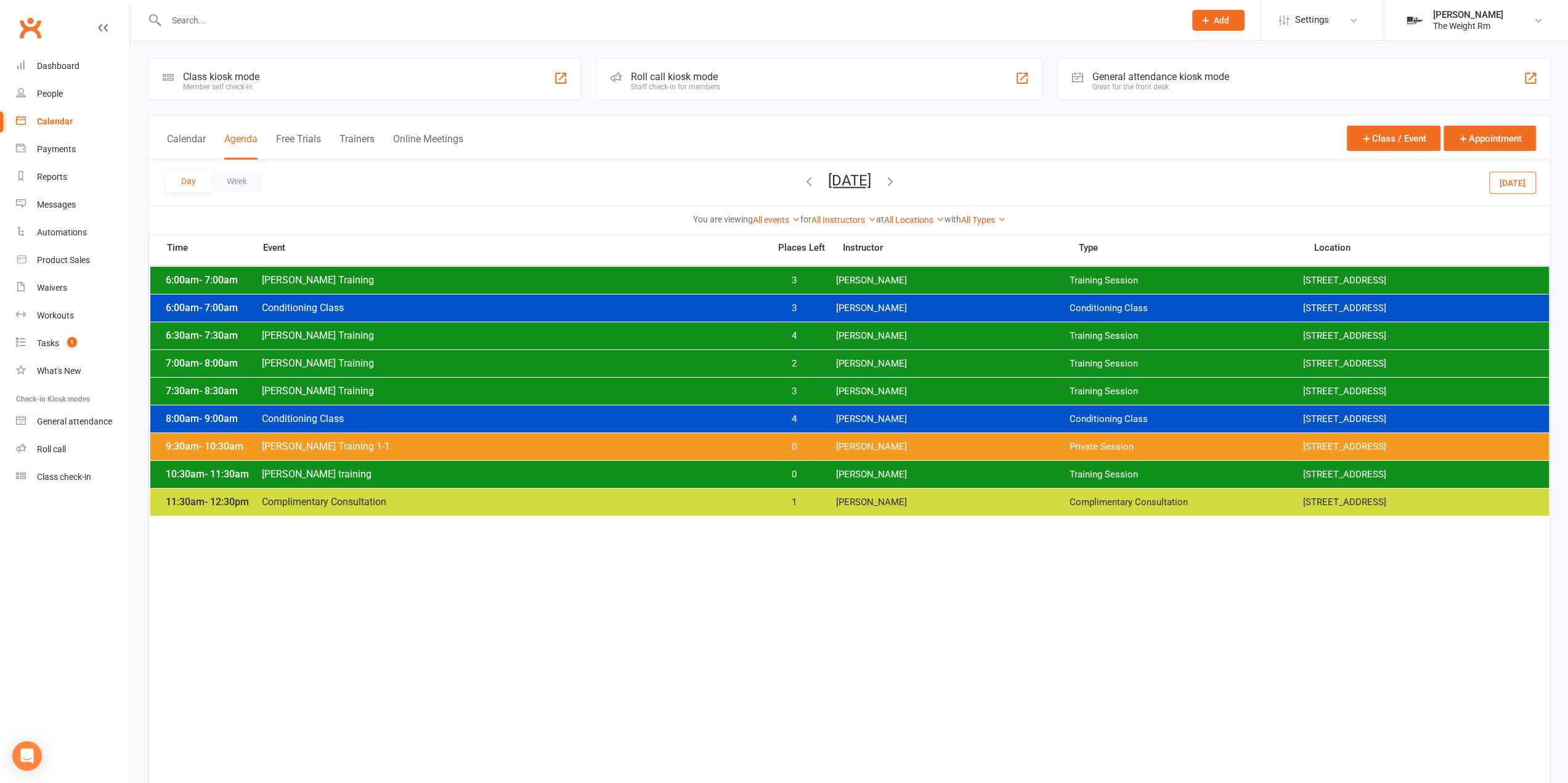
click at [833, 419] on div "8:00am - 9:00am Conditioning Class 4 Clayton Moore Conditioning Class 2535 W 23…" at bounding box center [850, 419] width 1399 height 27
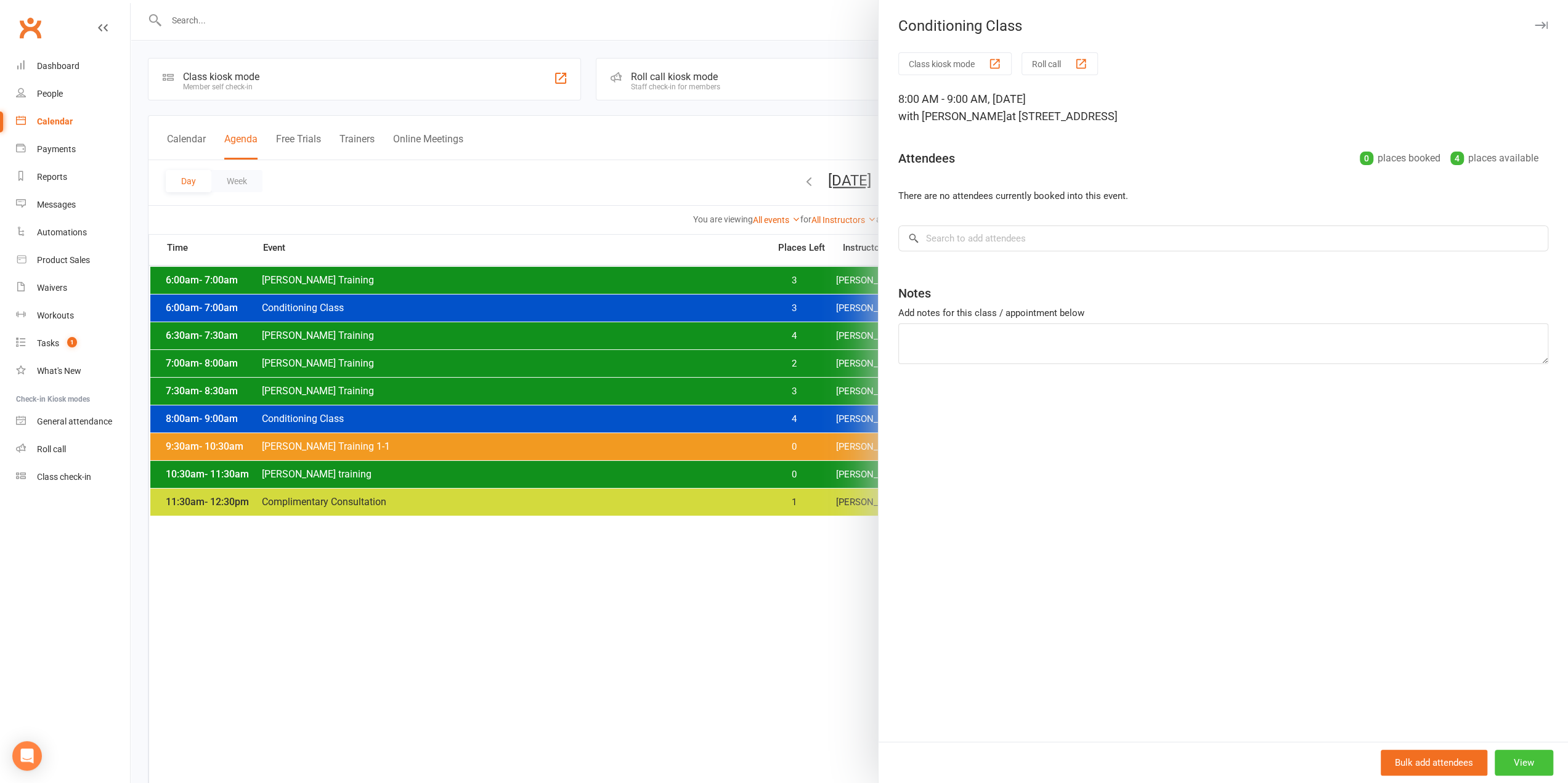
click at [1495, 759] on button "View" at bounding box center [1524, 762] width 58 height 26
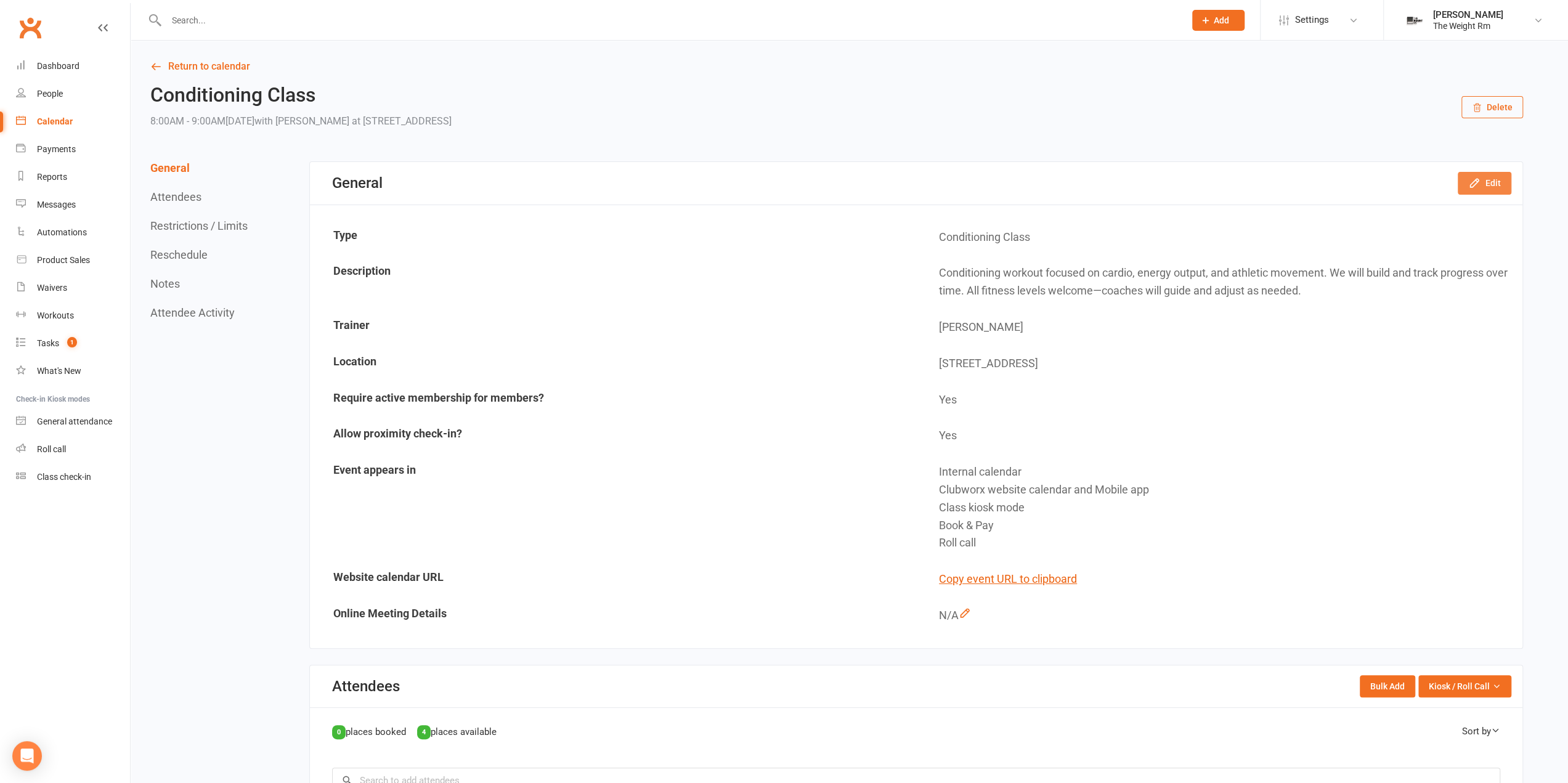
click at [1502, 187] on button "Edit" at bounding box center [1484, 183] width 54 height 22
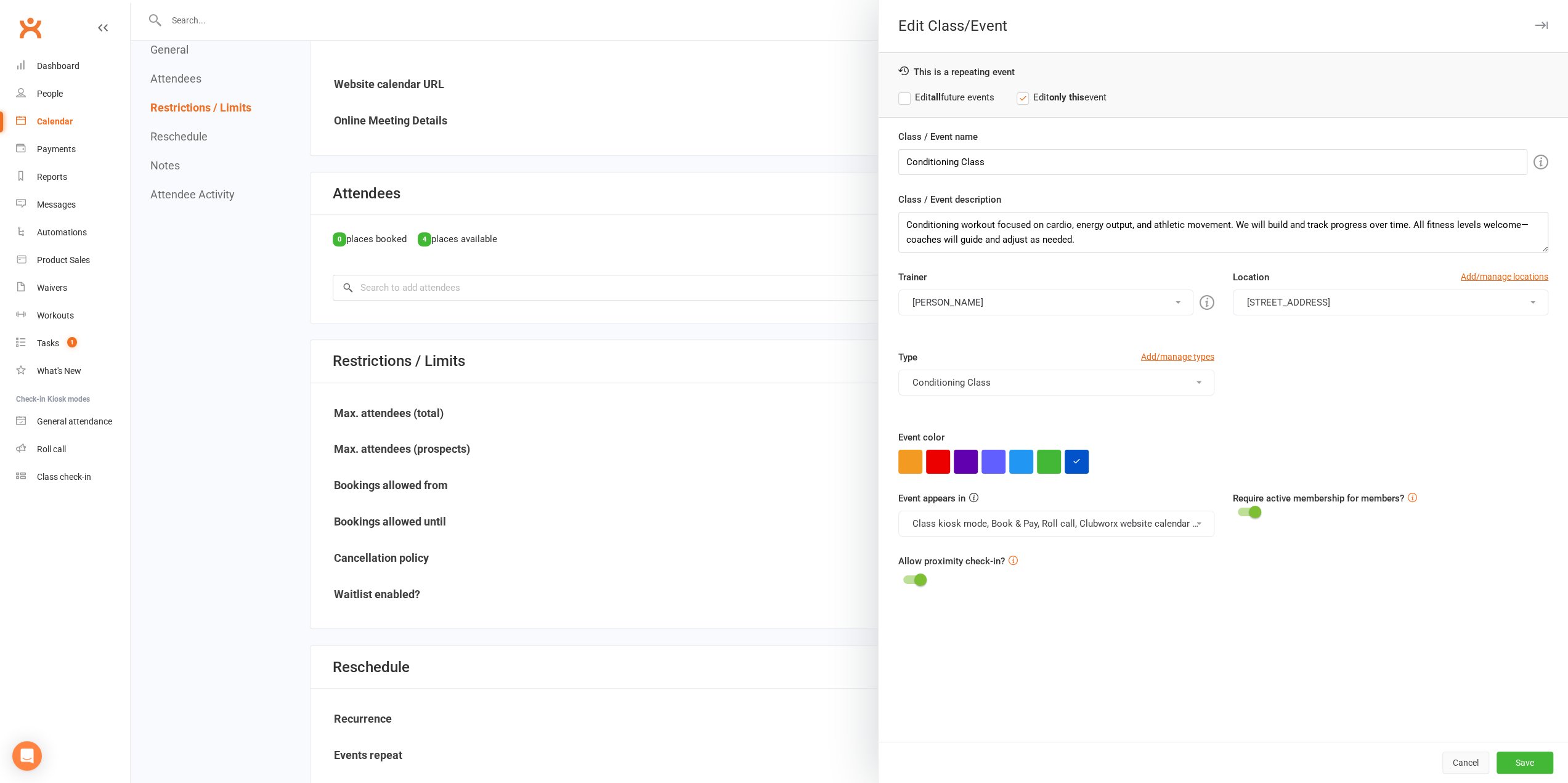
click at [1454, 762] on button "Cancel" at bounding box center [1466, 763] width 47 height 22
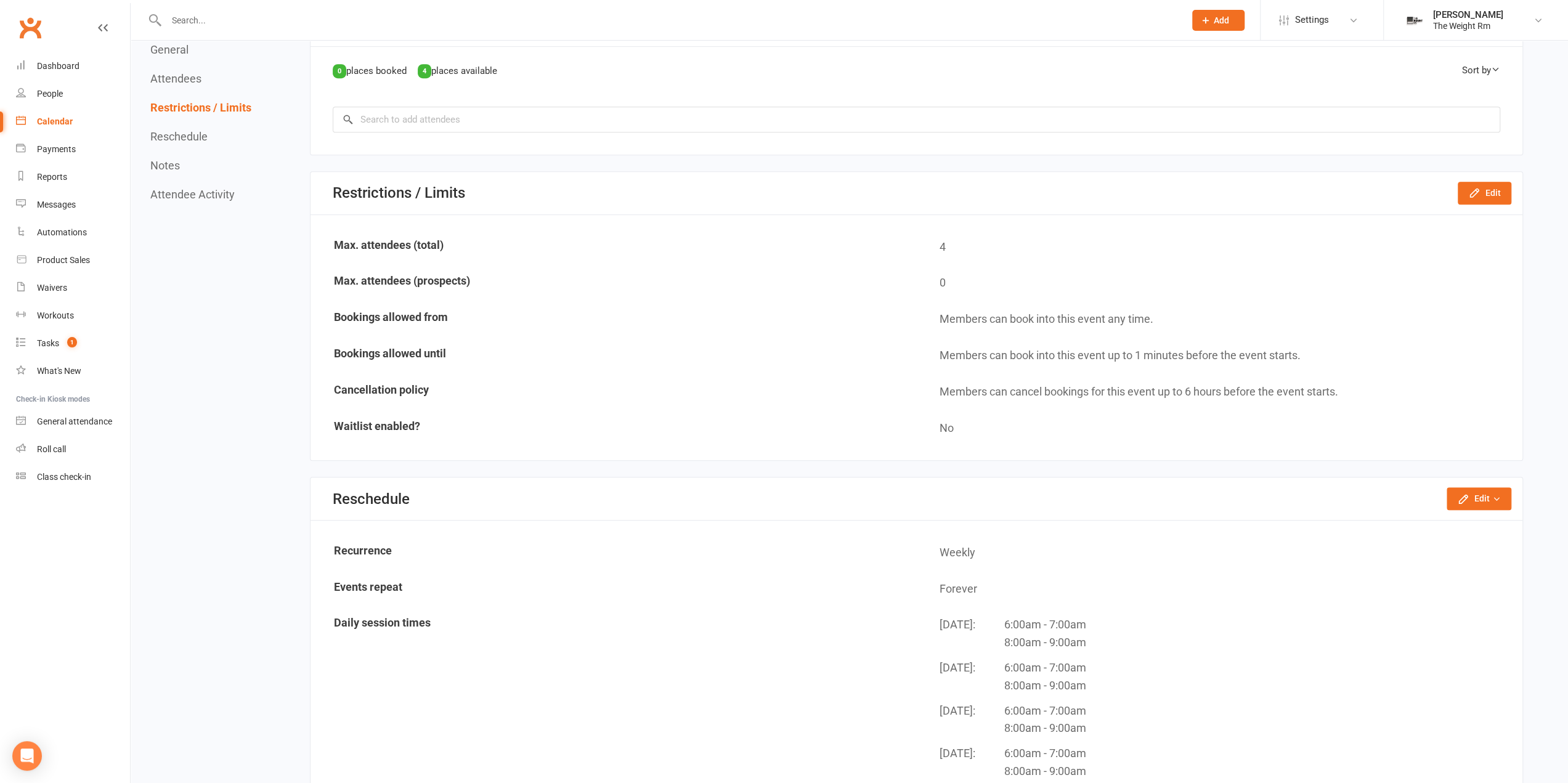
scroll to position [801, 0]
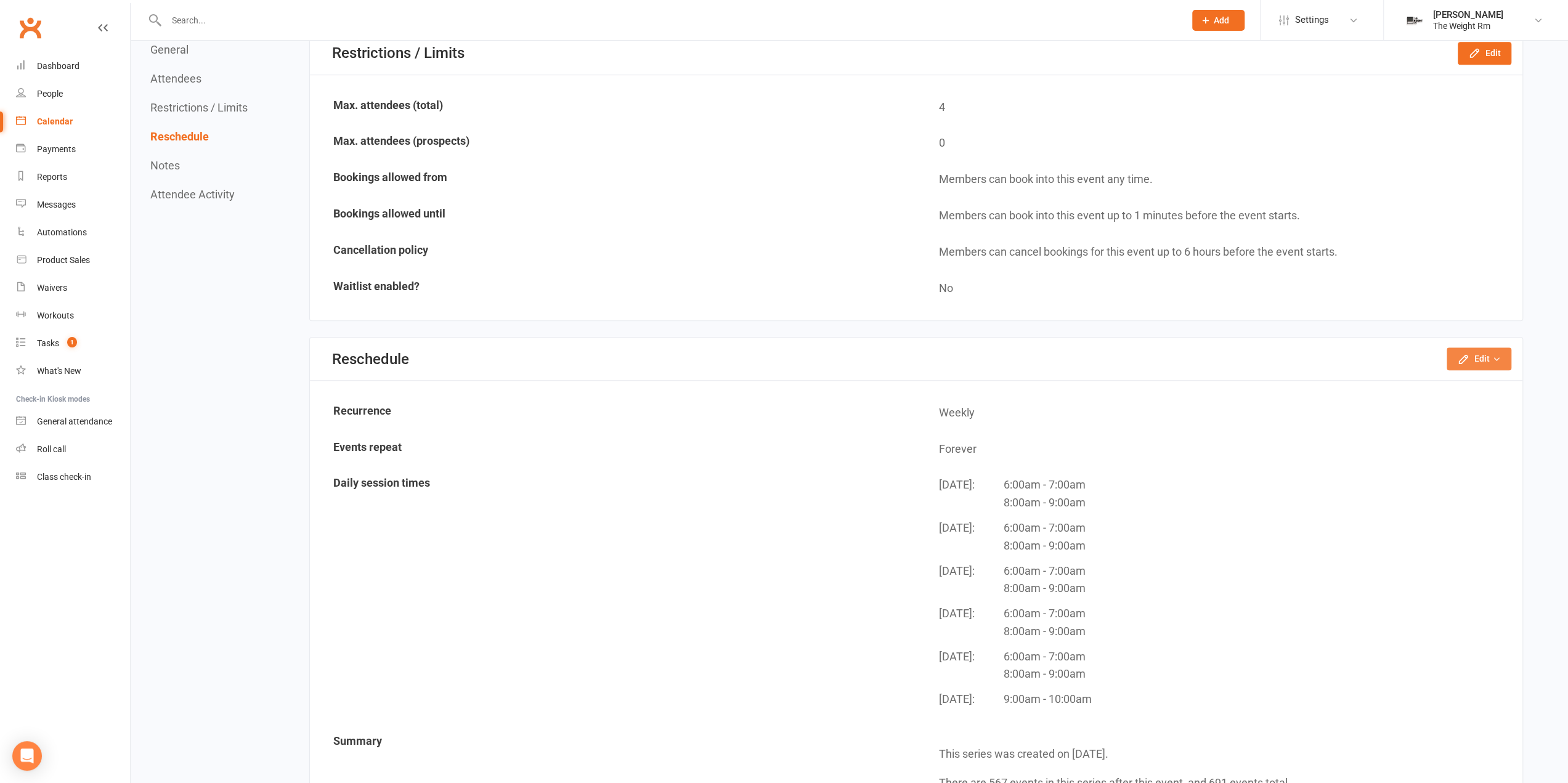
click at [1475, 360] on button "Edit" at bounding box center [1479, 359] width 65 height 22
click at [1443, 382] on link "Reschedule this event only" at bounding box center [1440, 386] width 140 height 24
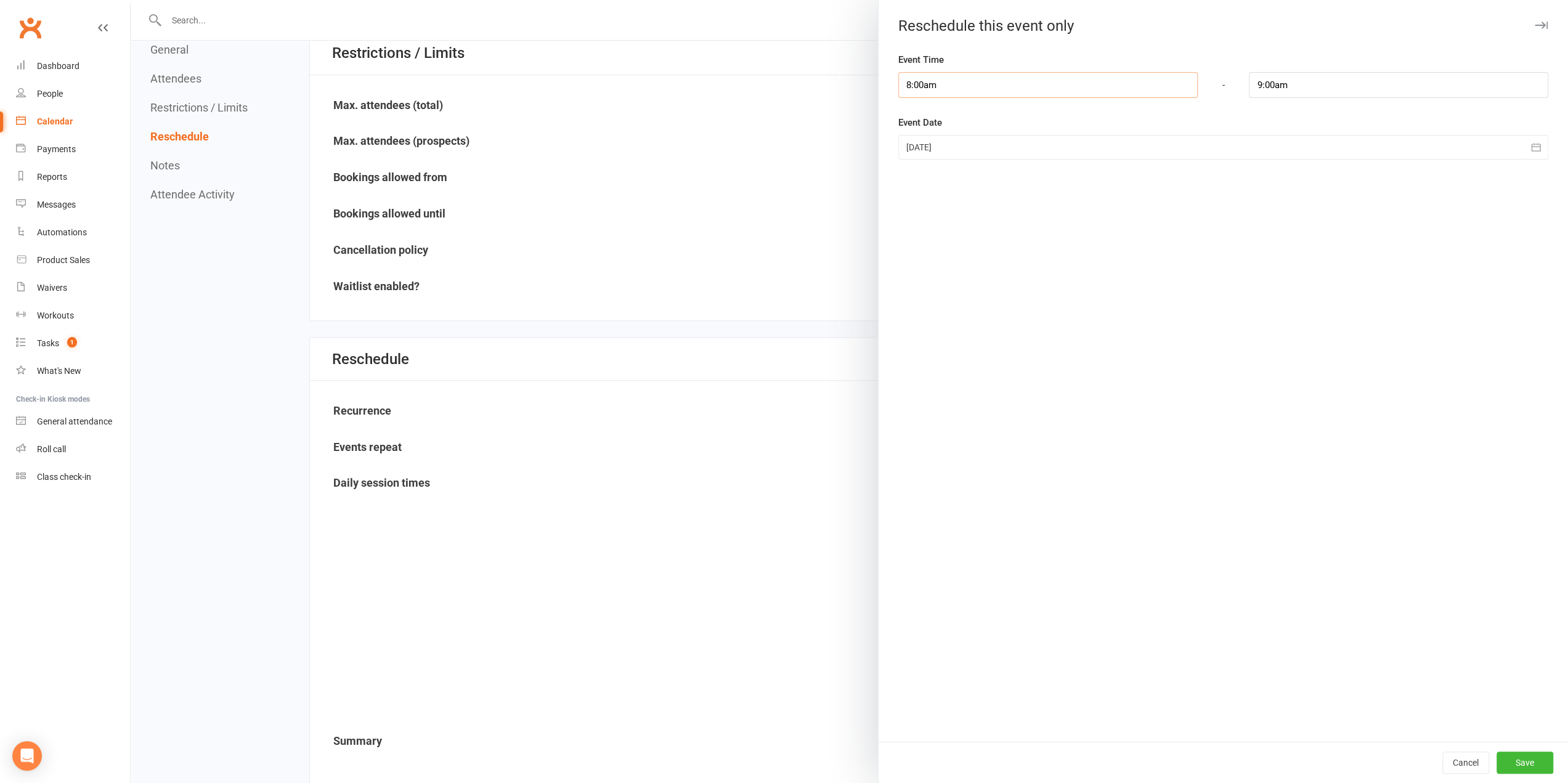
click at [948, 80] on input "8:00am" at bounding box center [1048, 84] width 300 height 26
type input "10:30am"
type input "11:30am"
click at [930, 132] on li "10:30am" at bounding box center [928, 125] width 59 height 18
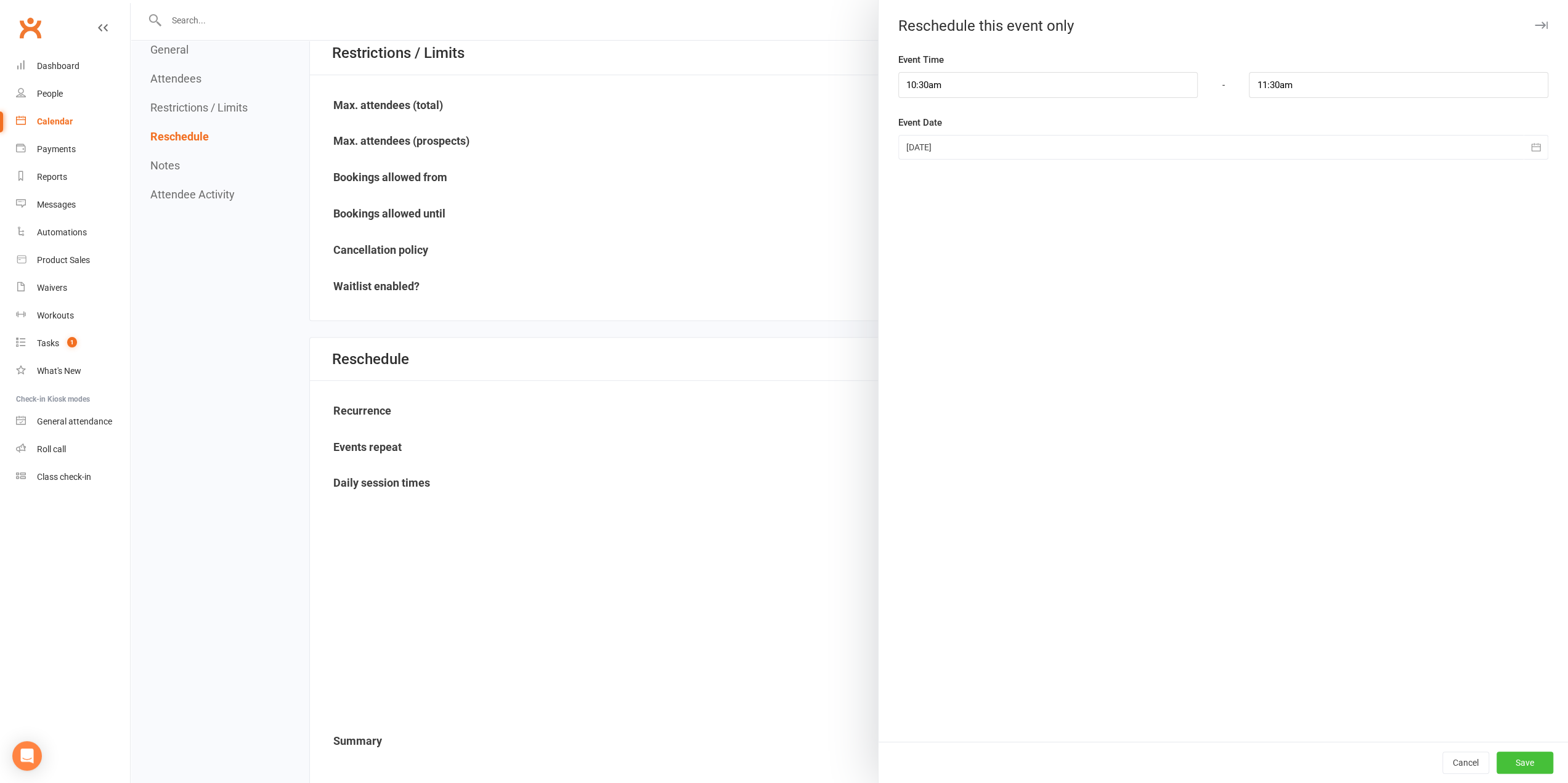
click at [1522, 763] on button "Save" at bounding box center [1525, 763] width 57 height 22
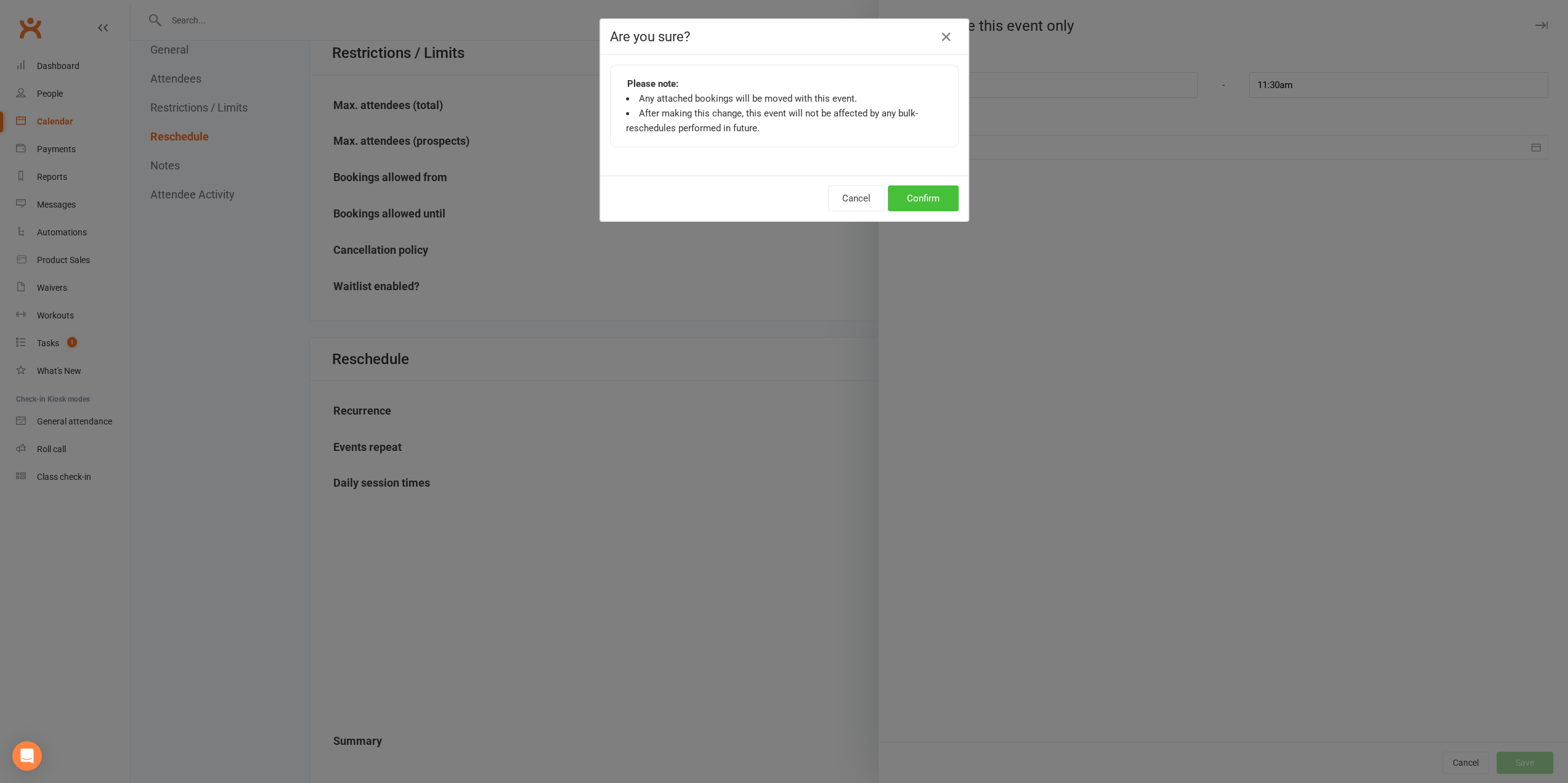
click at [928, 199] on button "Confirm" at bounding box center [923, 198] width 71 height 26
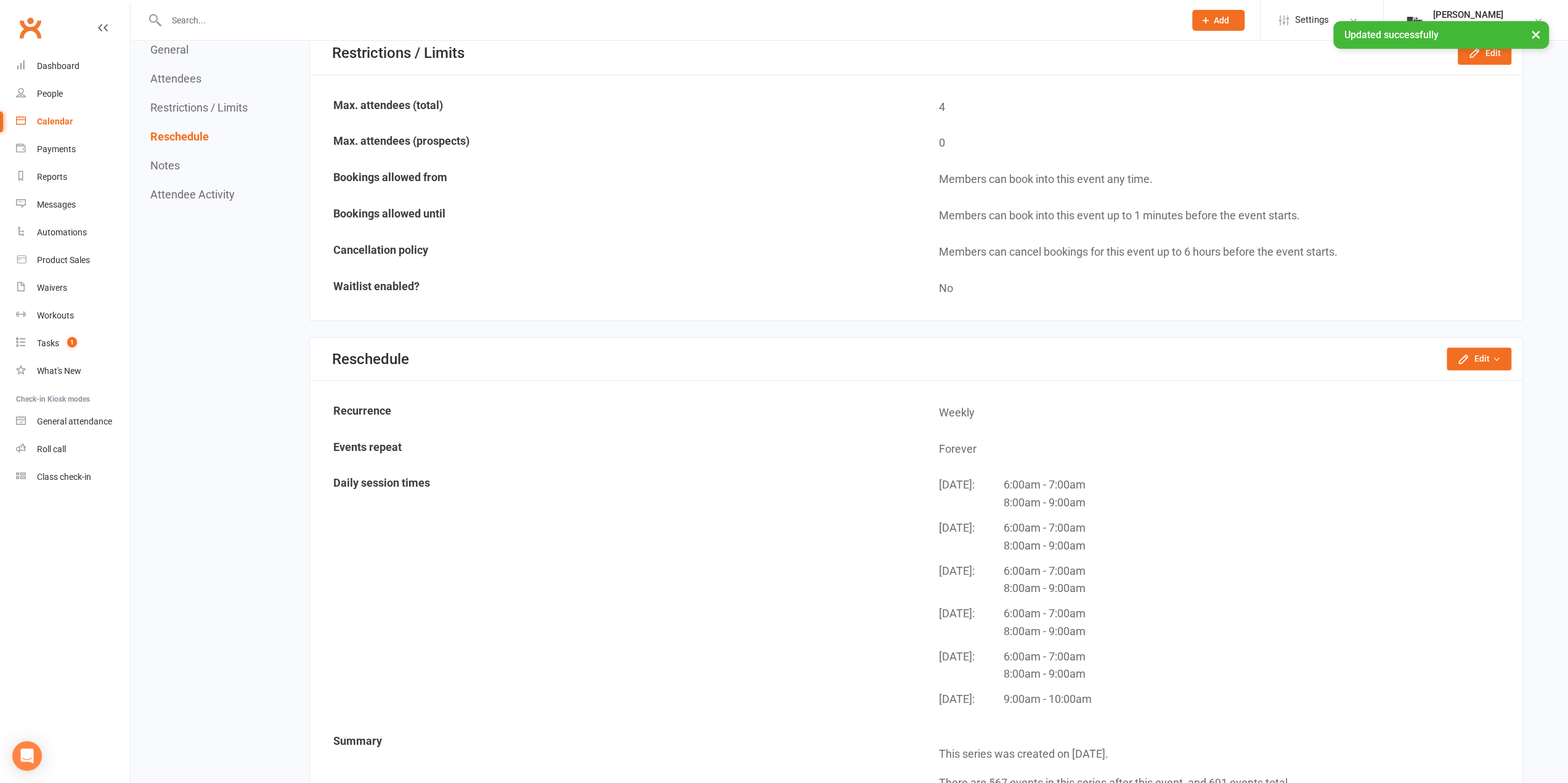
click at [1533, 42] on button "×" at bounding box center [1536, 35] width 22 height 27
click at [1538, 21] on icon at bounding box center [1538, 21] width 10 height 10
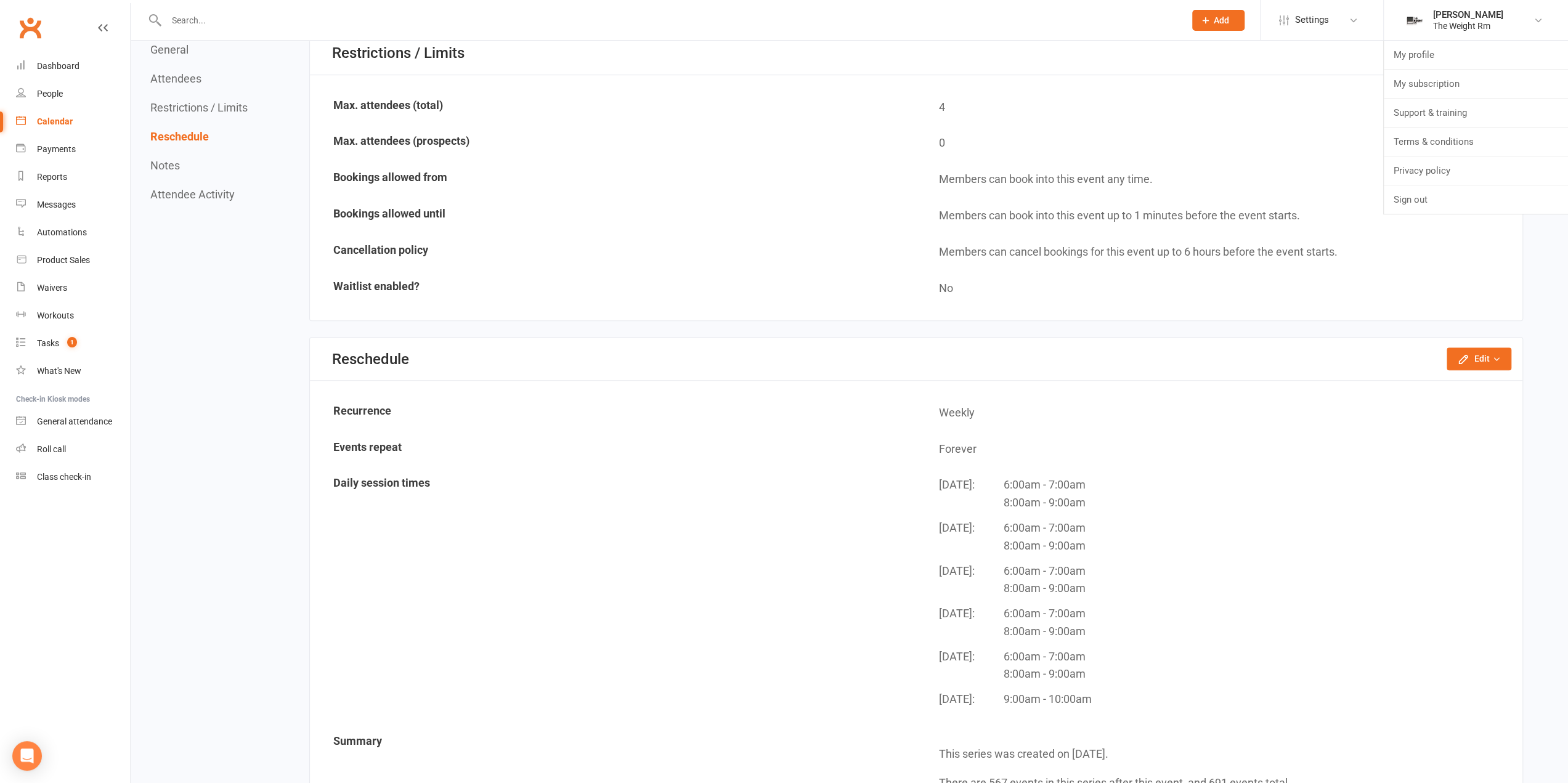
click at [53, 118] on div "Calendar" at bounding box center [54, 121] width 35 height 10
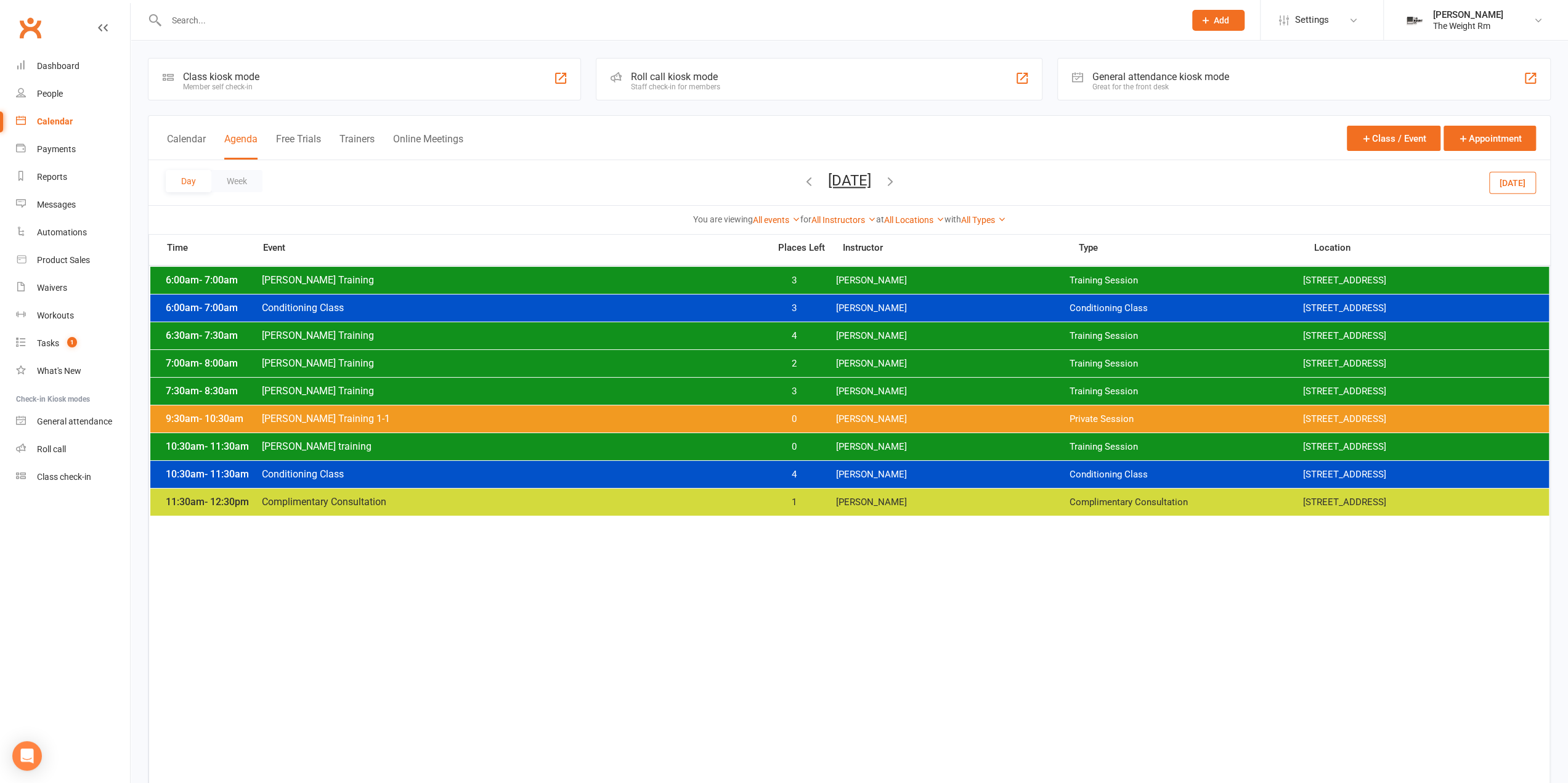
click at [862, 472] on span "[PERSON_NAME]" at bounding box center [952, 475] width 233 height 12
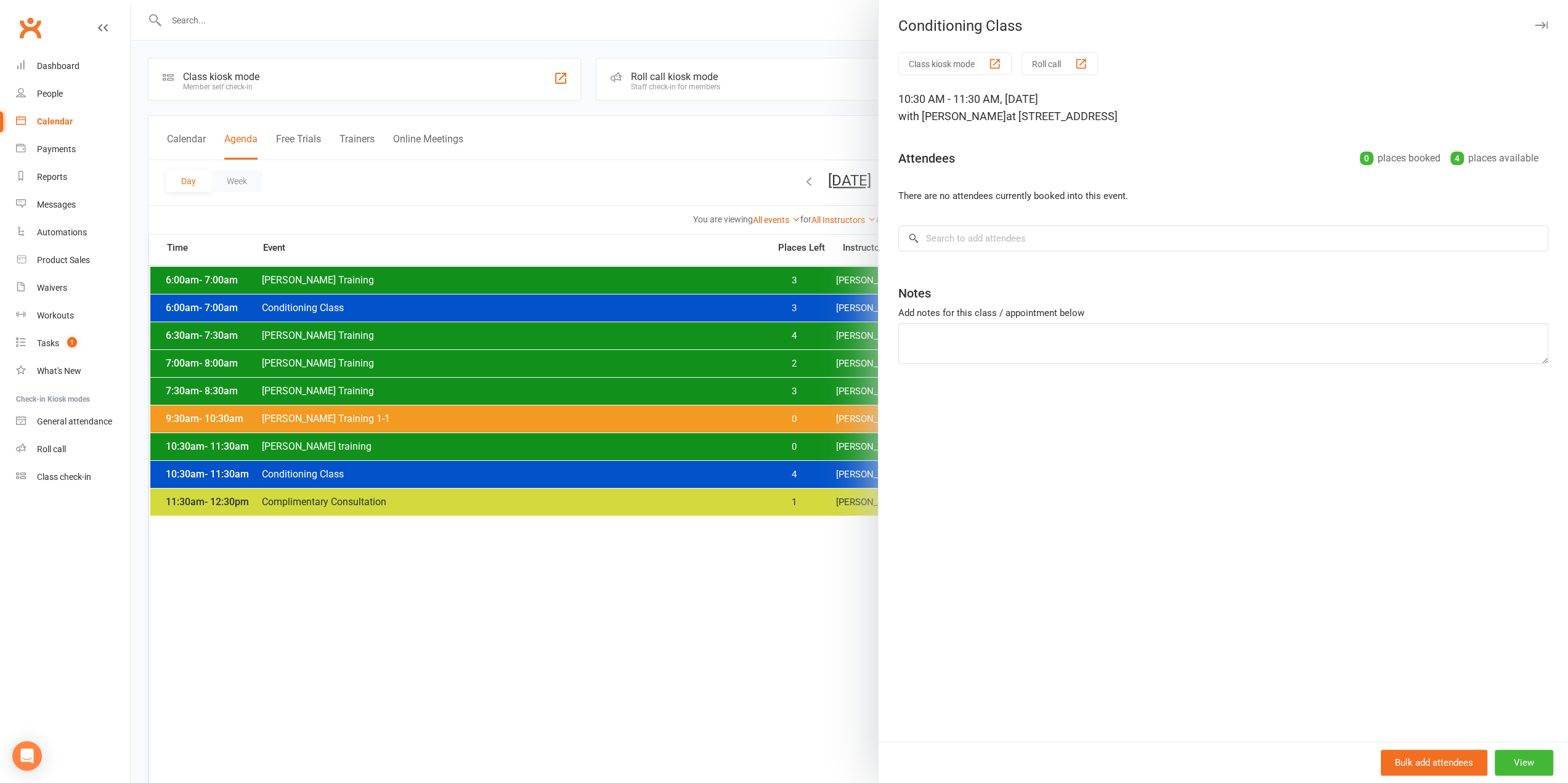
drag, startPoint x: 794, startPoint y: 463, endPoint x: 832, endPoint y: 283, distance: 184.0
click at [794, 463] on div at bounding box center [849, 391] width 1437 height 783
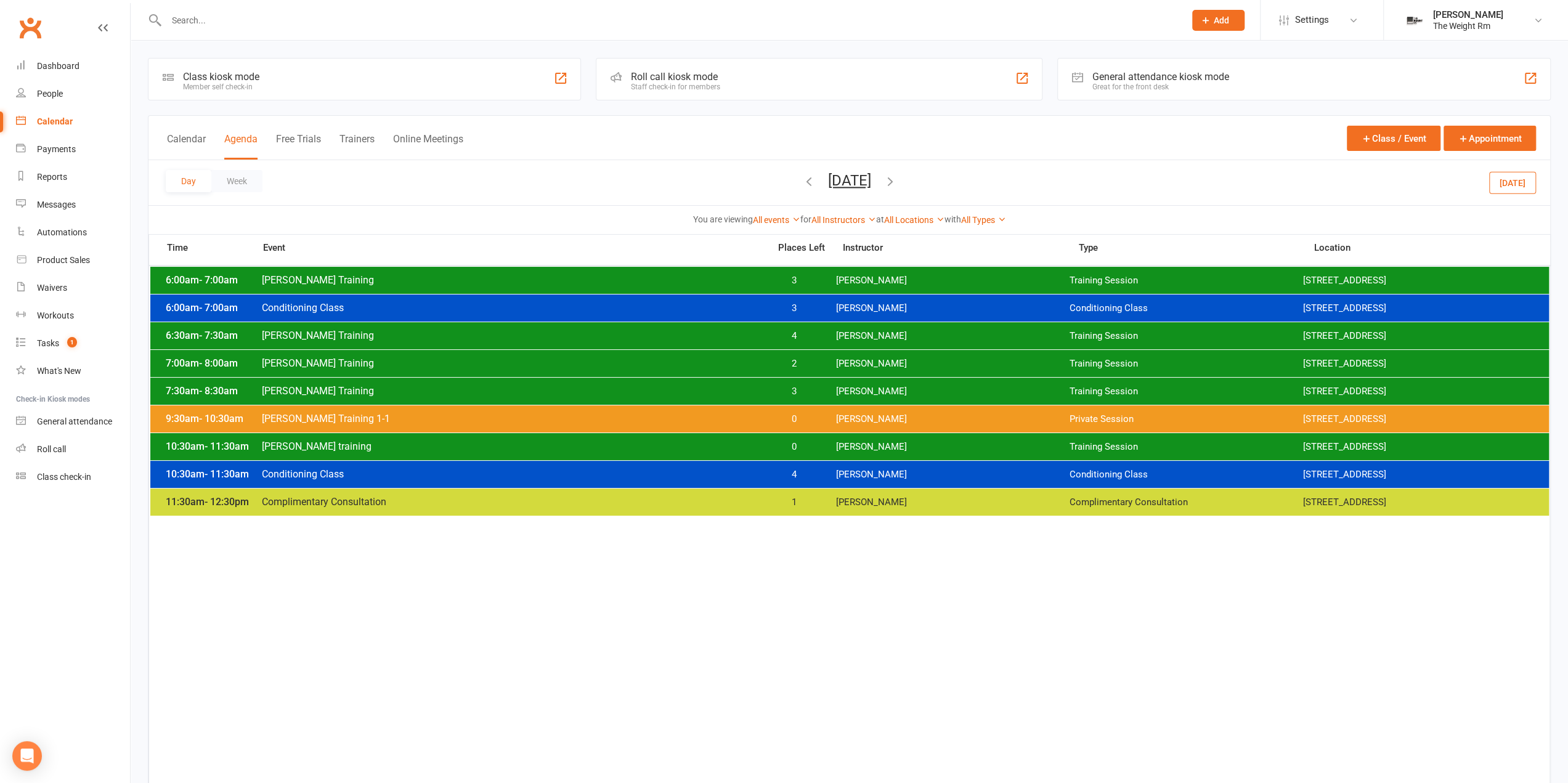
click at [803, 182] on icon "button" at bounding box center [809, 181] width 13 height 13
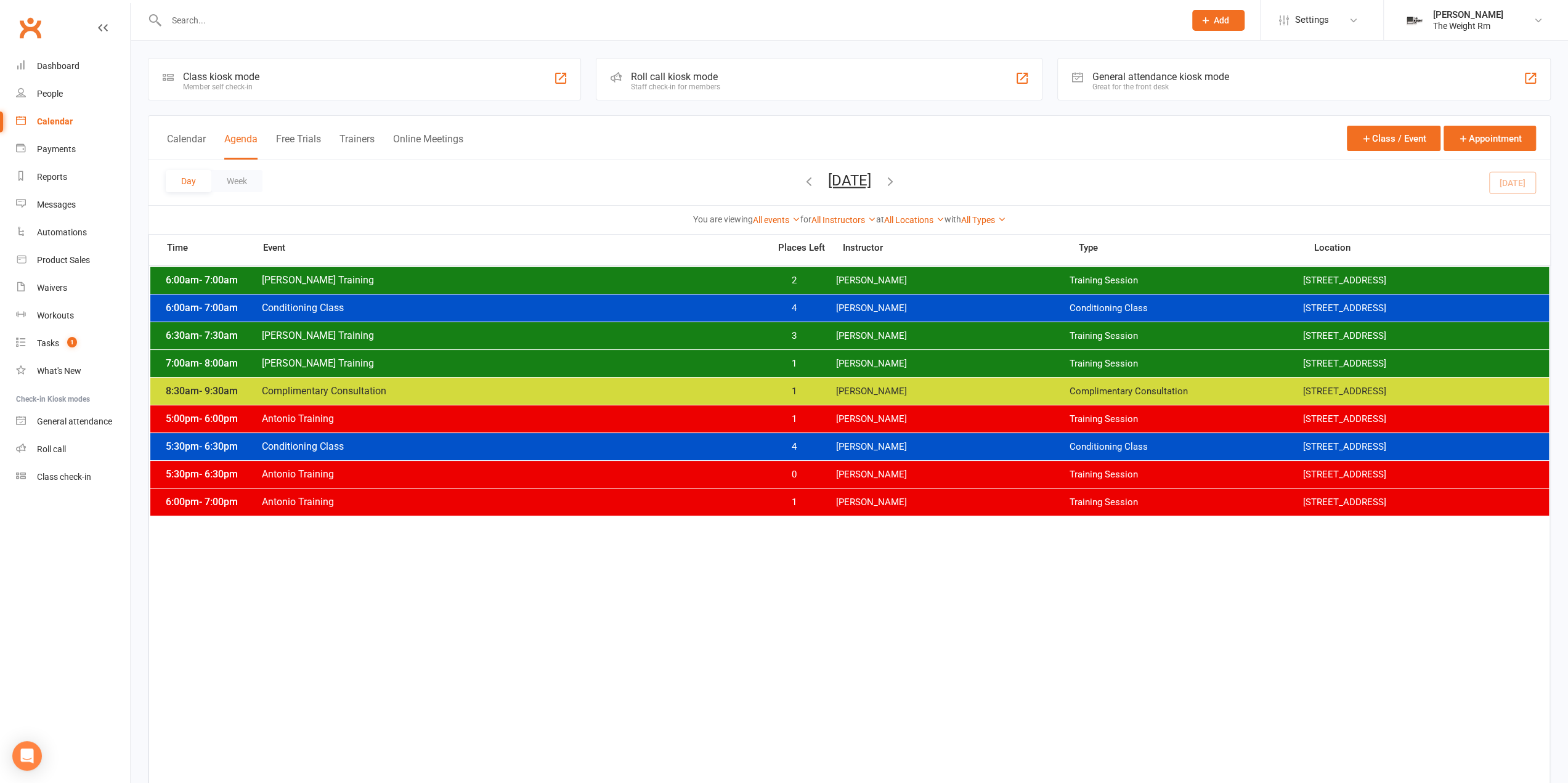
click at [952, 180] on div "Day Week Tuesday, Sep 16, 2025 September 2025 Sun Mon Tue Wed Thu Fri Sat 31 01…" at bounding box center [849, 182] width 1402 height 45
click at [950, 181] on div "Day Week Tuesday, Sep 16, 2025 September 2025 Sun Mon Tue Wed Thu Fri Sat 31 01…" at bounding box center [849, 182] width 1402 height 45
click at [897, 182] on icon "button" at bounding box center [890, 181] width 13 height 13
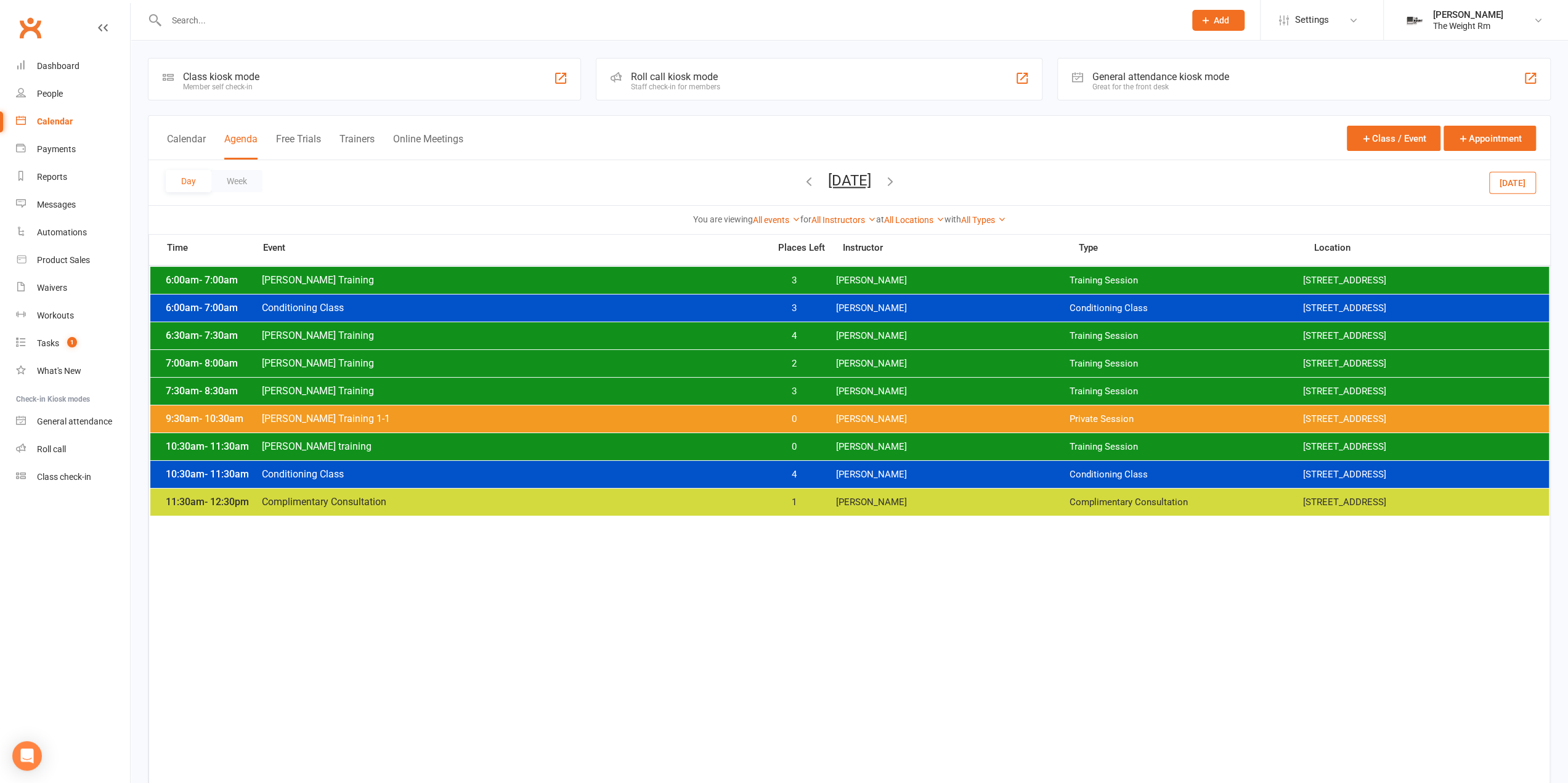
click at [806, 290] on div "6:00am - 7:00am Clayton Training 3 Clayton Moore Training Session 2535 W 237th,…" at bounding box center [850, 280] width 1399 height 27
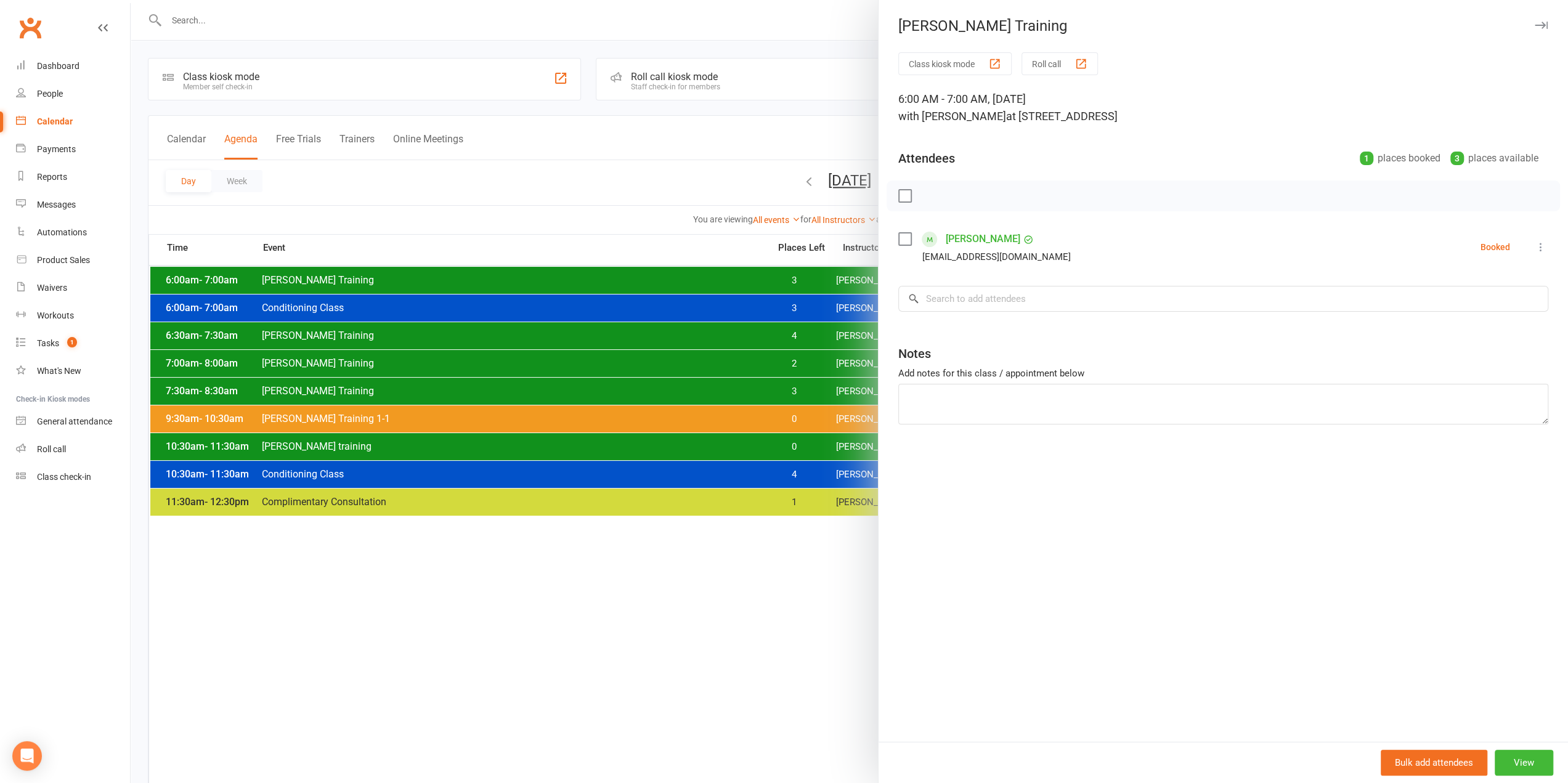
click at [780, 285] on div at bounding box center [849, 391] width 1437 height 783
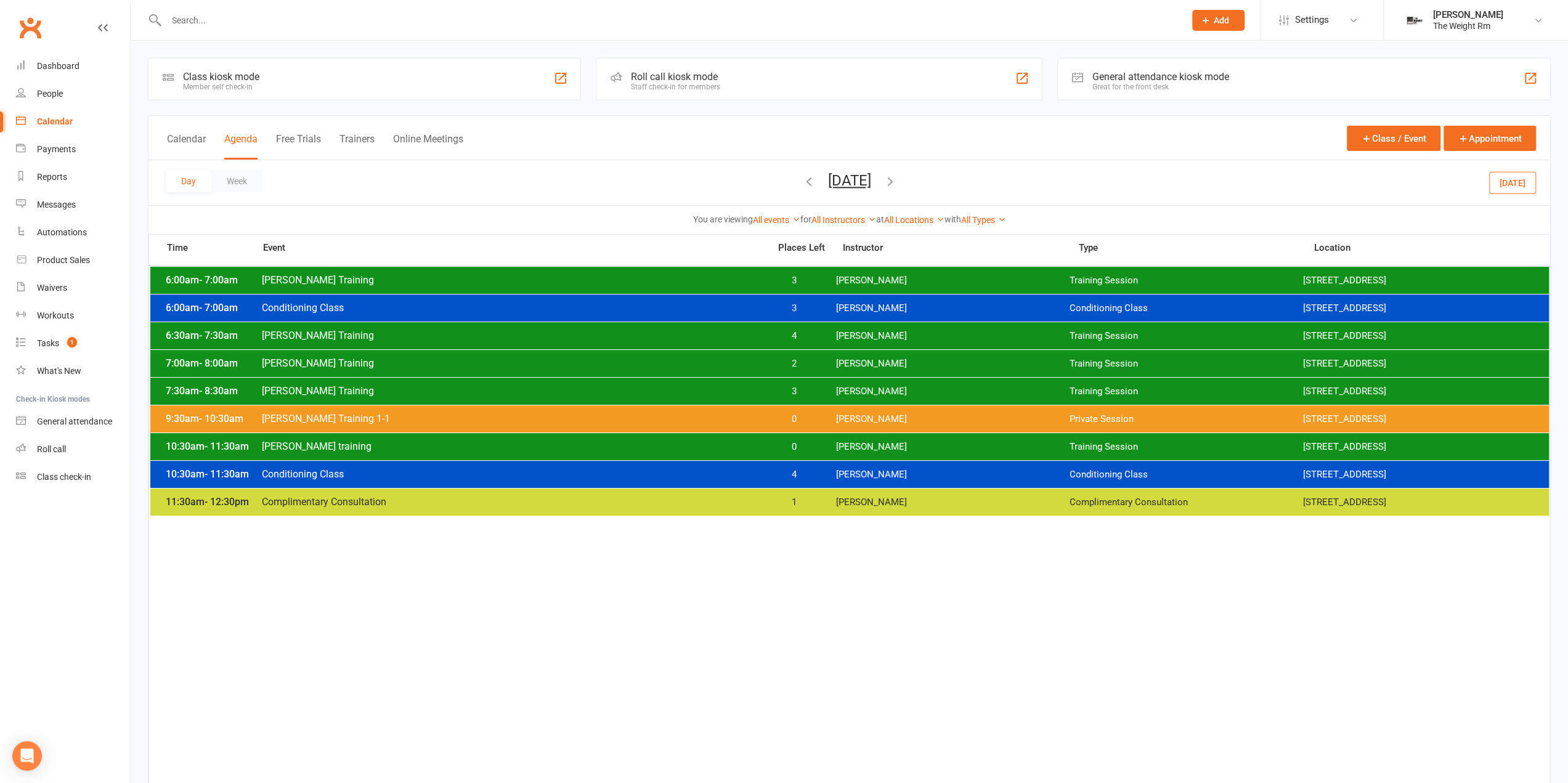
click at [897, 177] on icon "button" at bounding box center [890, 181] width 13 height 13
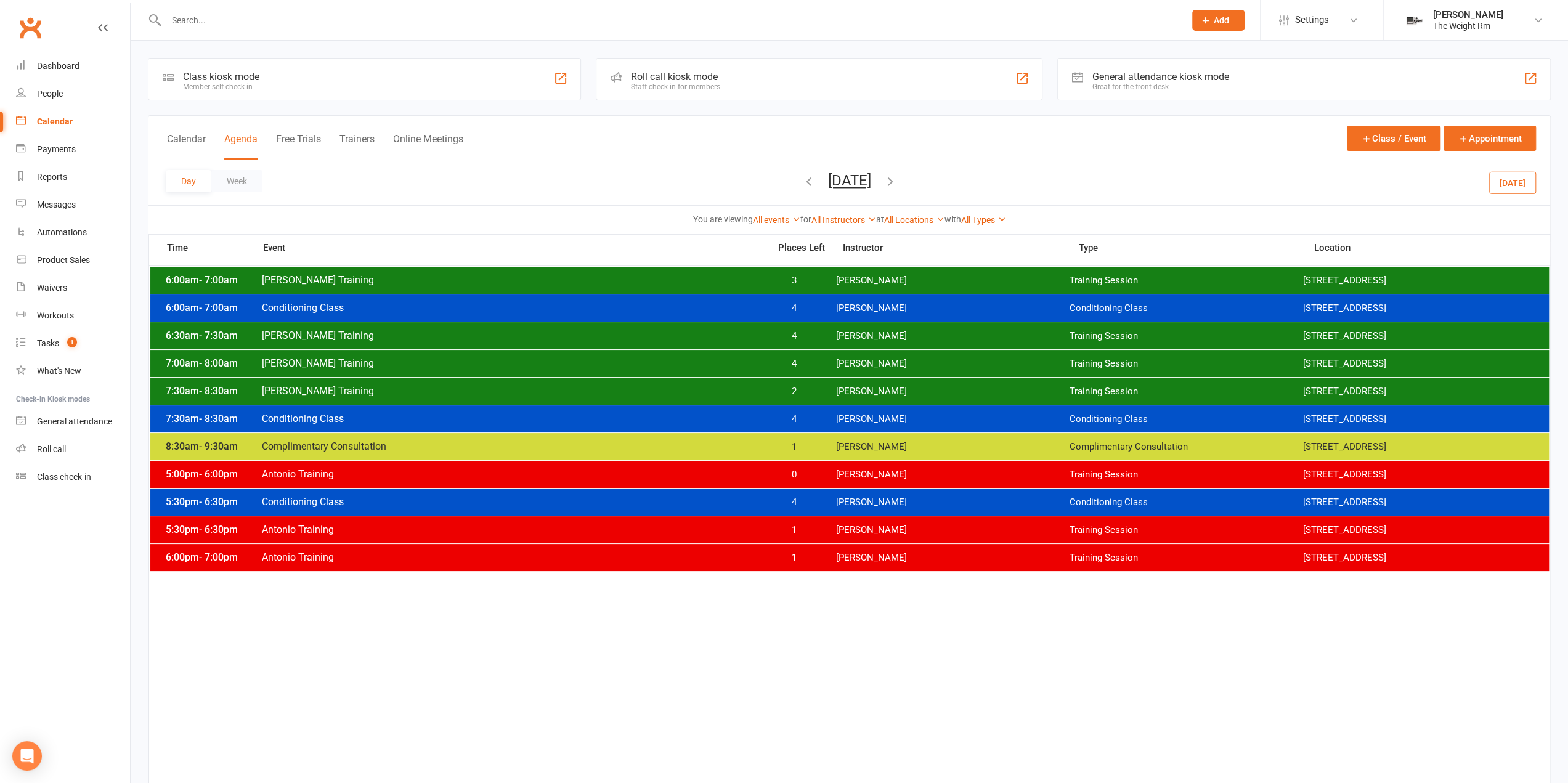
click at [887, 275] on span "[PERSON_NAME]" at bounding box center [952, 281] width 233 height 12
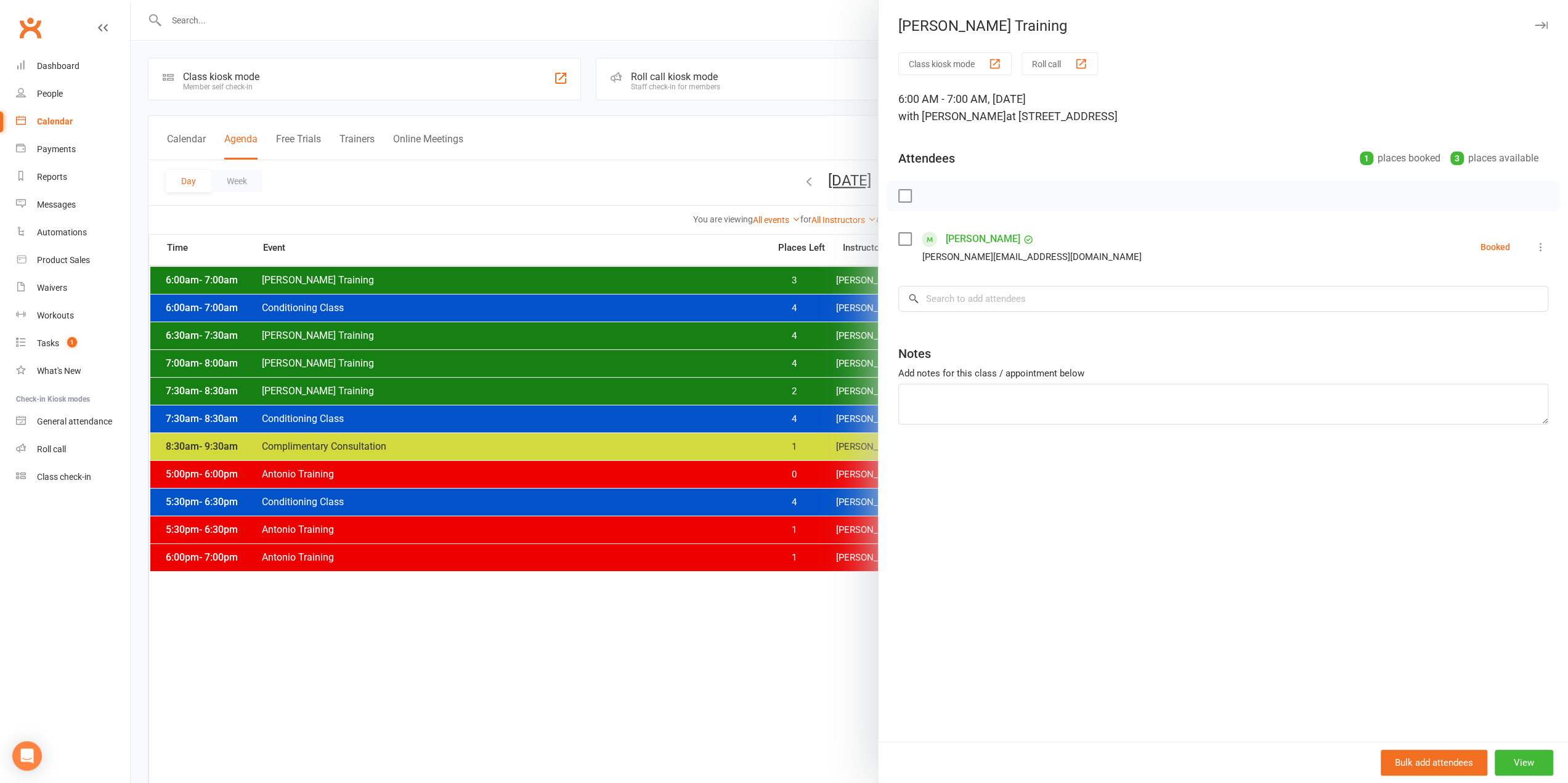
click at [813, 274] on div at bounding box center [849, 391] width 1437 height 783
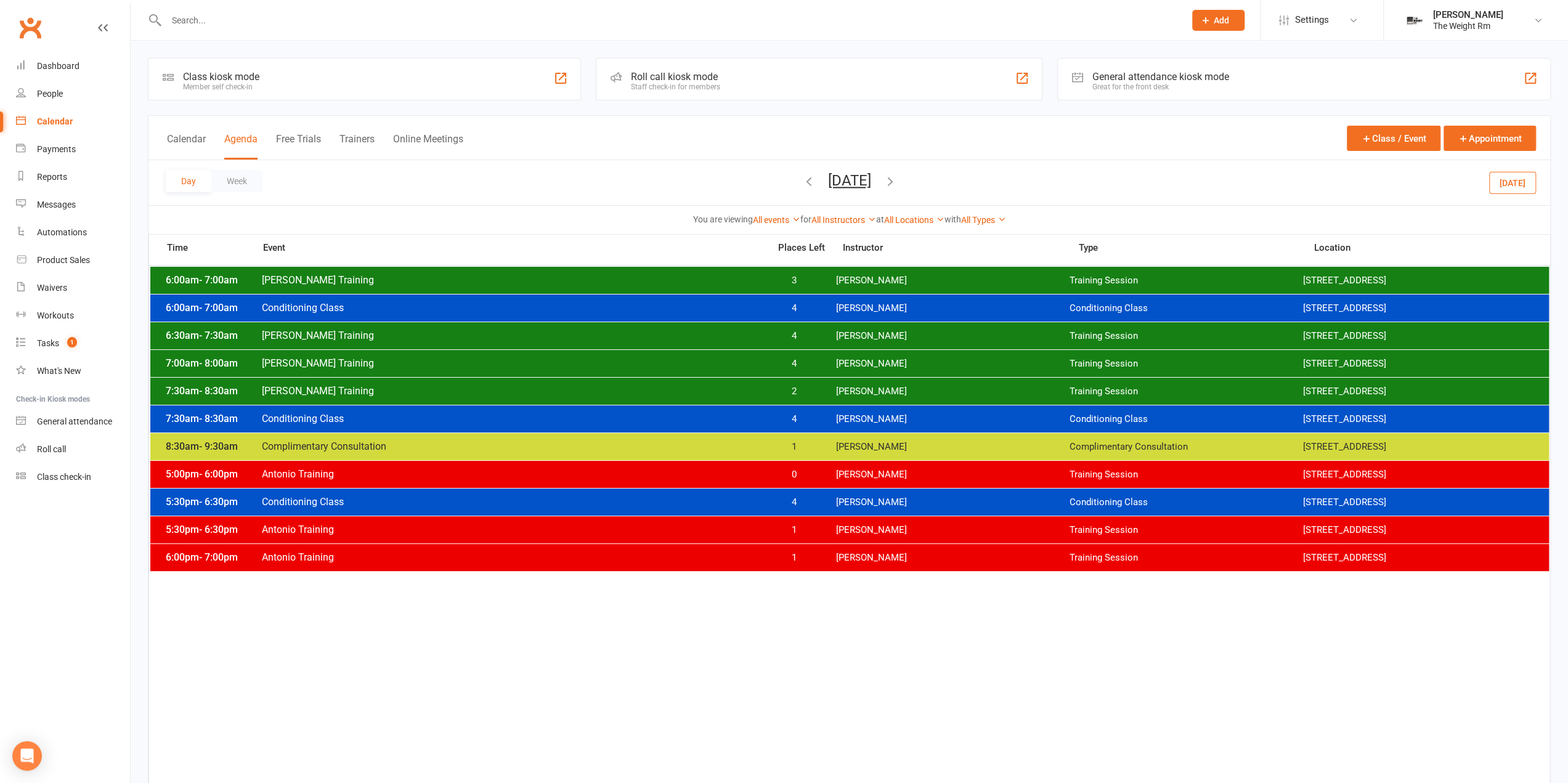
click at [821, 399] on div "7:30am - 8:30am Clayton Training 2 Clayton Moore Training Session 2535 W 237th,…" at bounding box center [850, 391] width 1399 height 27
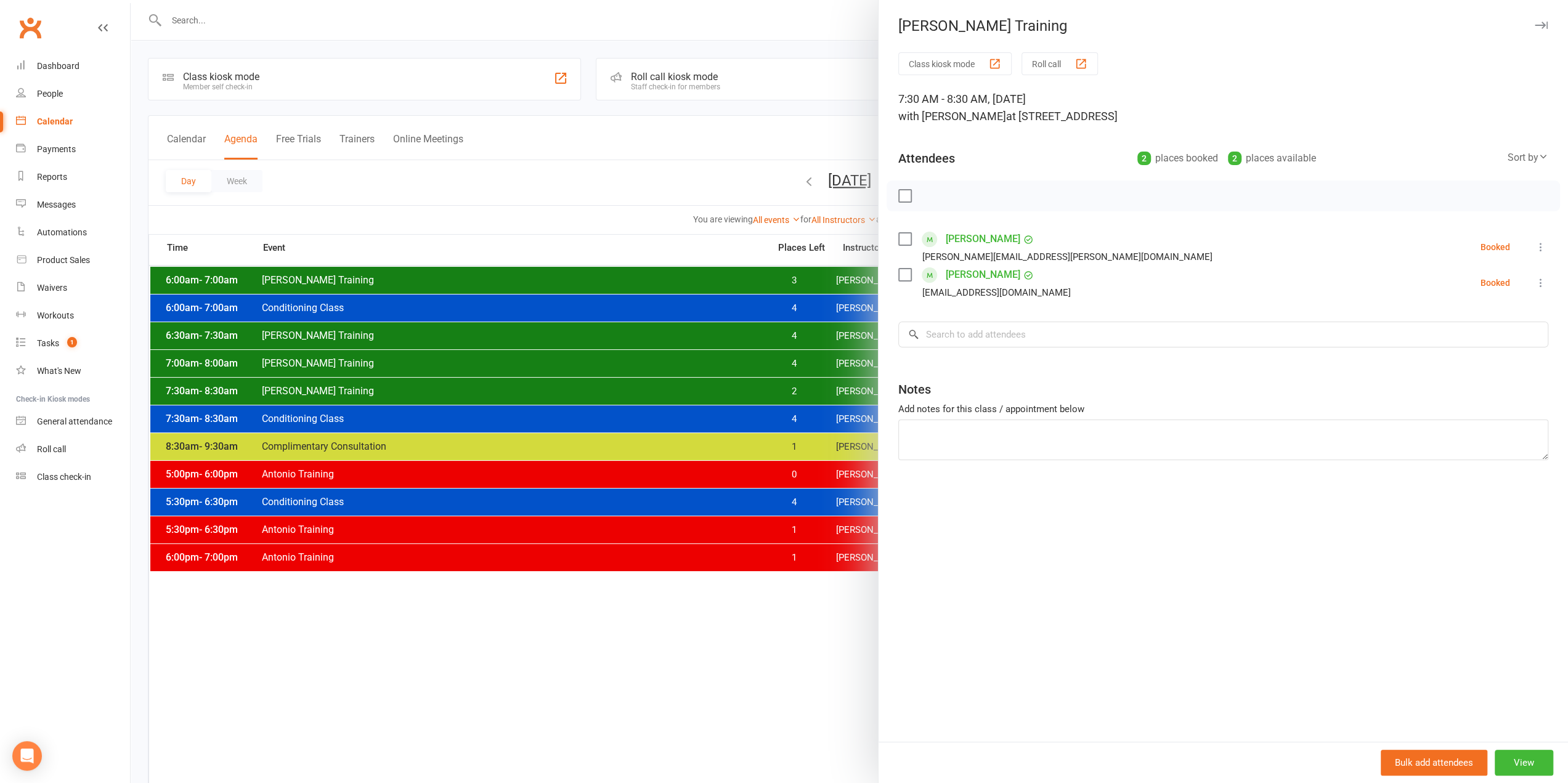
click at [779, 394] on div at bounding box center [849, 391] width 1437 height 783
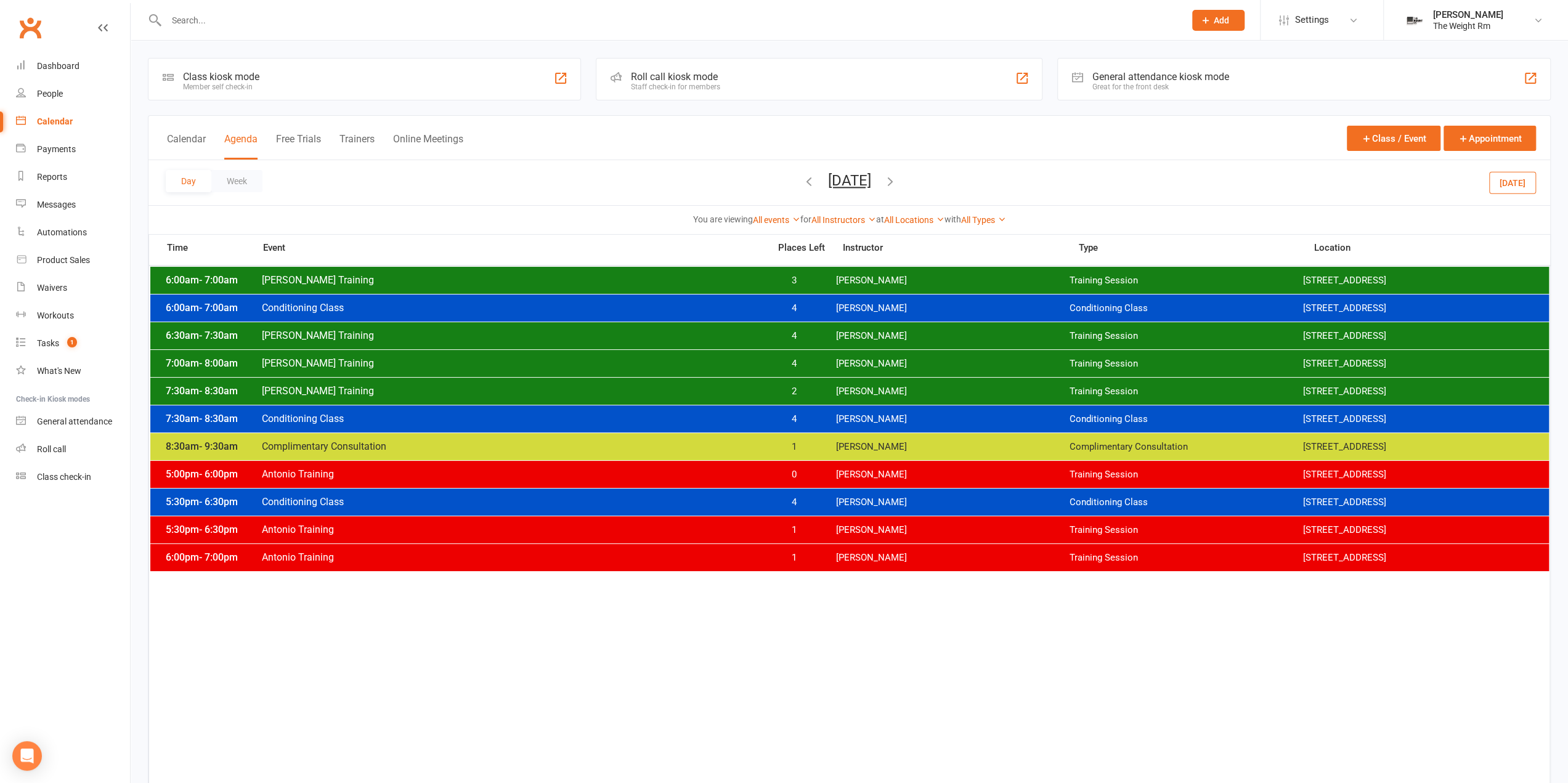
click at [806, 447] on span "1" at bounding box center [794, 447] width 65 height 12
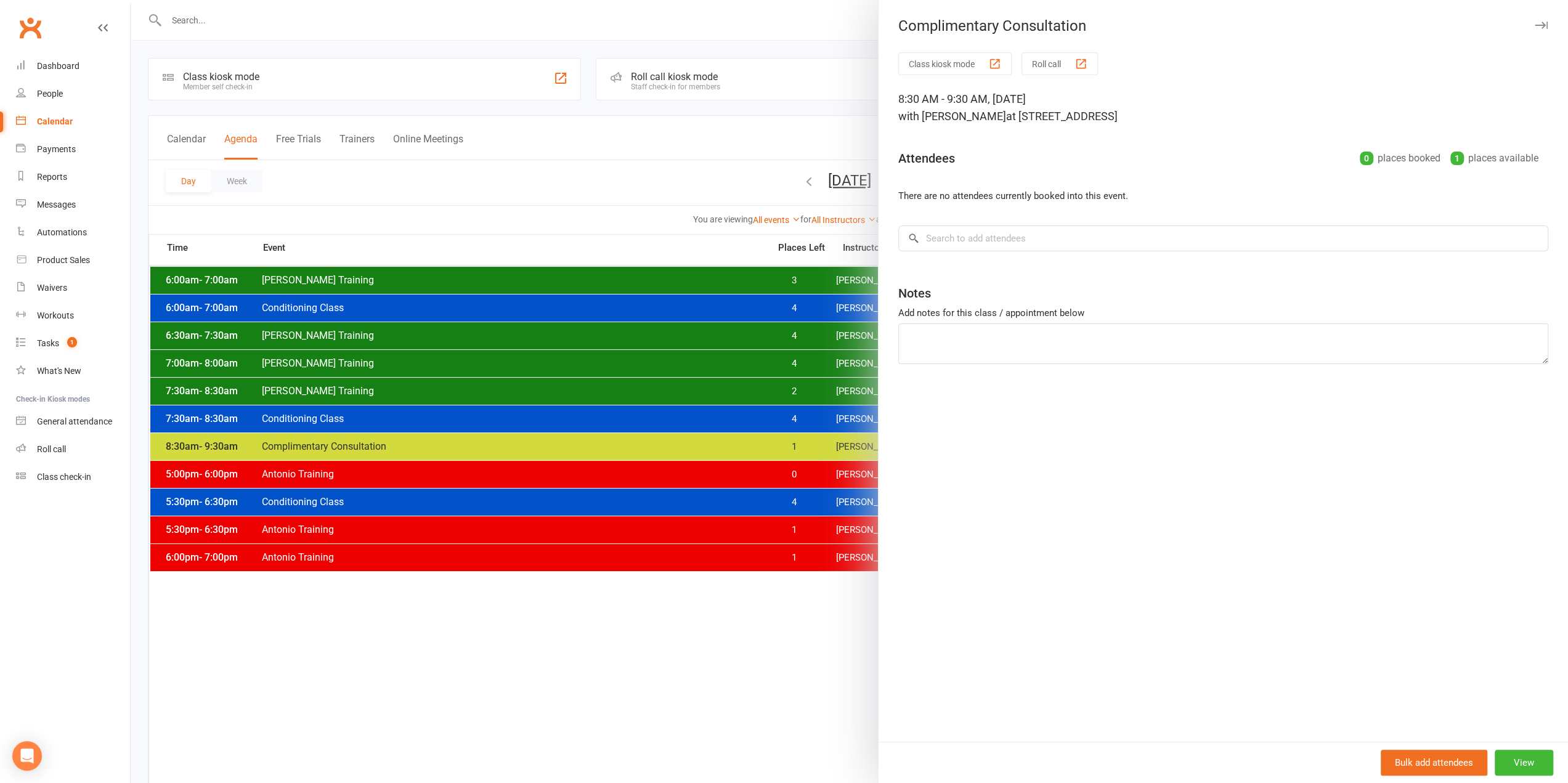
click at [800, 448] on div at bounding box center [849, 391] width 1437 height 783
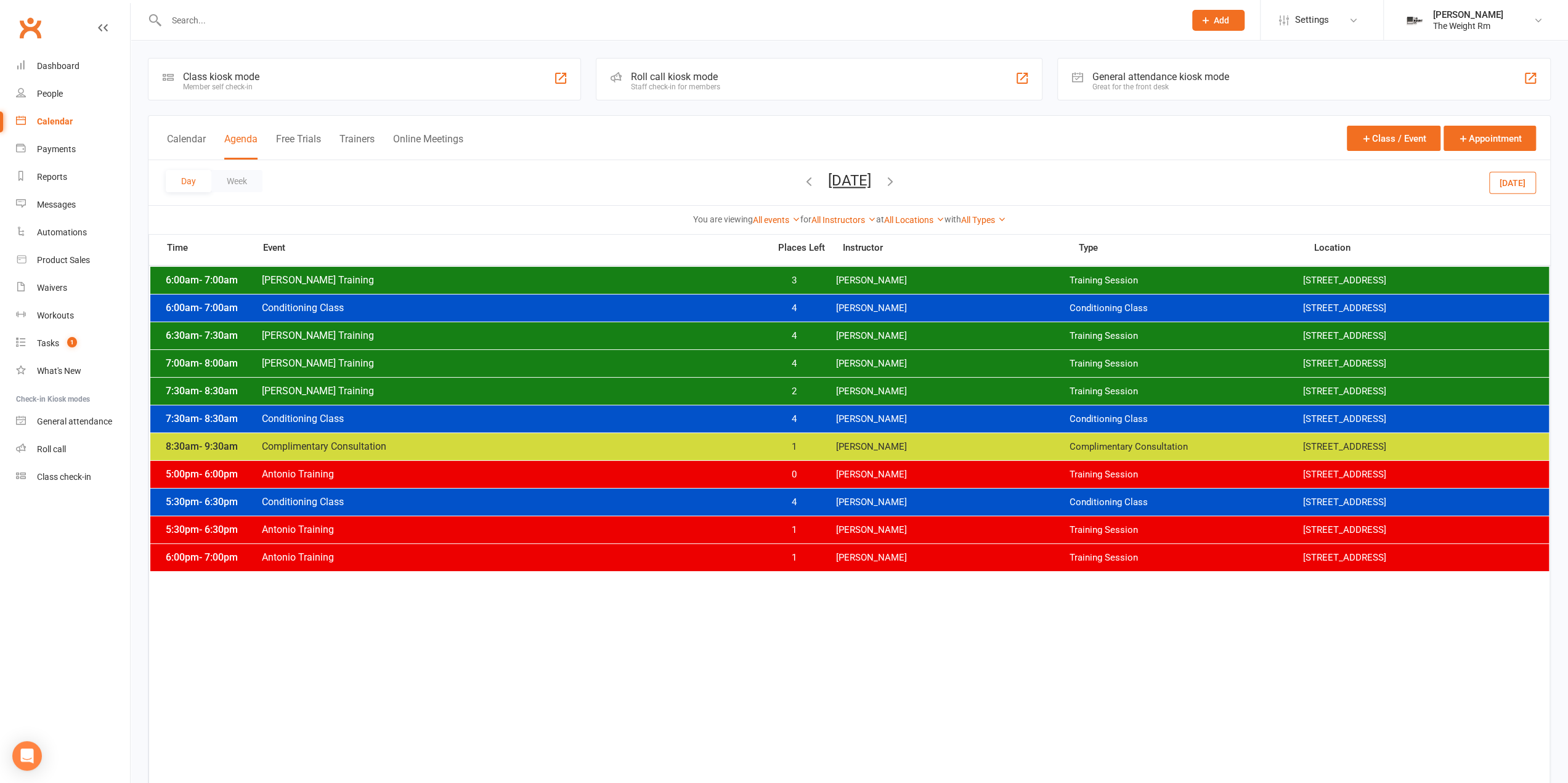
click at [828, 174] on button "Thursday, Sep 18, 2025" at bounding box center [849, 181] width 43 height 17
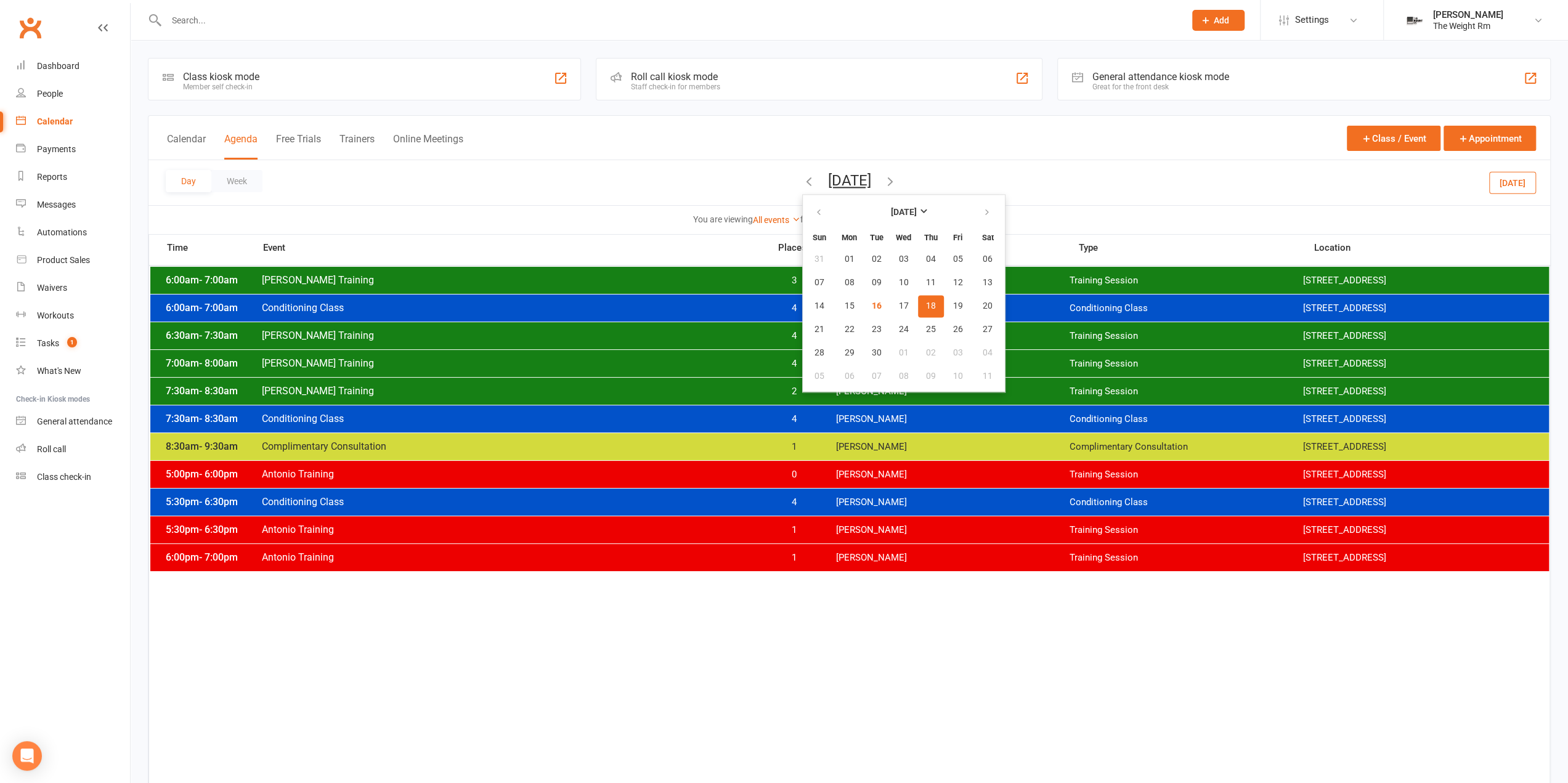
click at [416, 34] on div at bounding box center [662, 20] width 1028 height 40
click at [412, 32] on div at bounding box center [662, 20] width 1028 height 40
click at [408, 29] on div at bounding box center [662, 20] width 1028 height 40
click at [406, 28] on input "text" at bounding box center [669, 21] width 1014 height 17
type input "hilary"
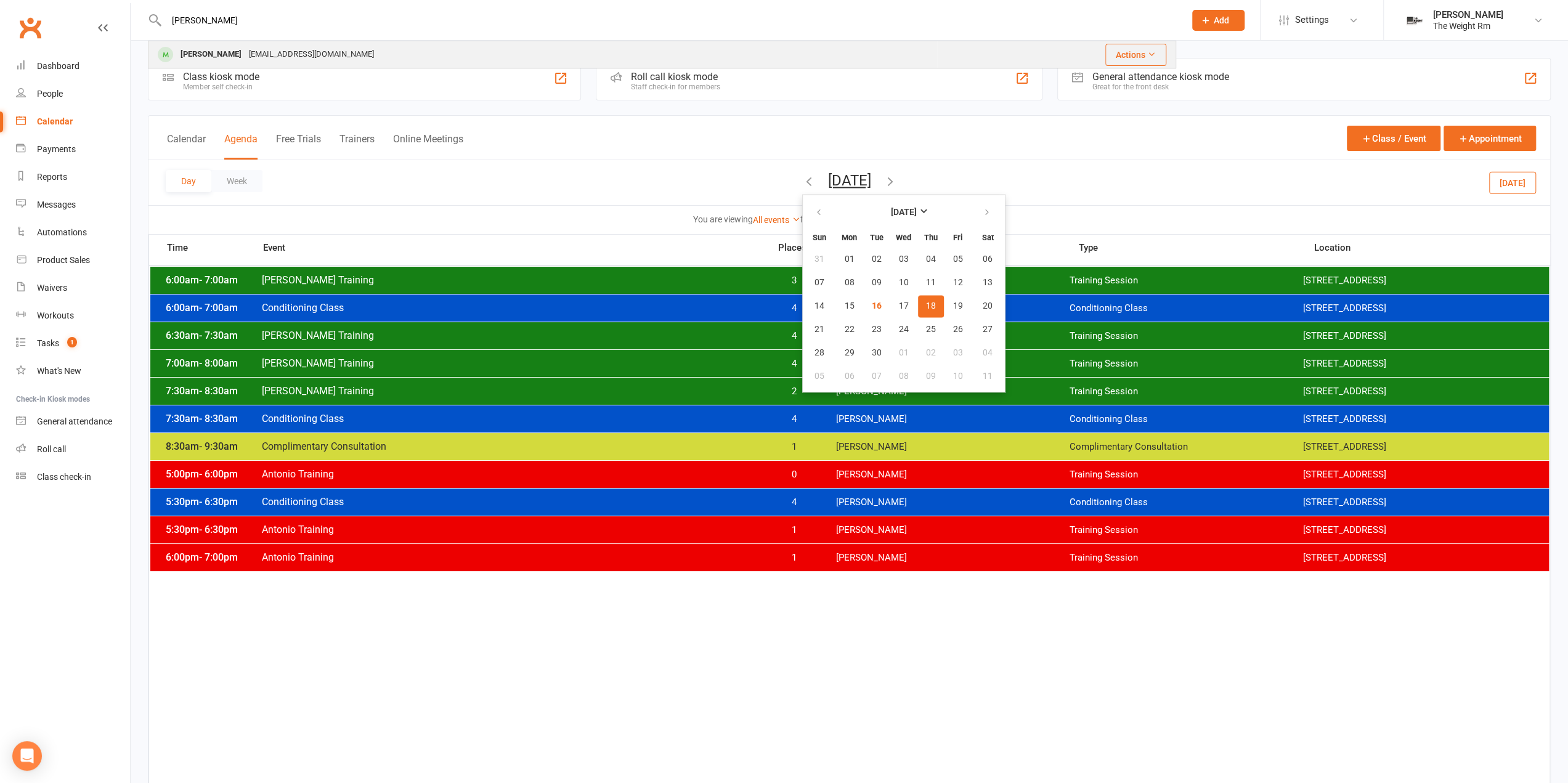
click at [378, 54] on div "Hilary Weitzman hilaryweitzman@gmail.com" at bounding box center [542, 54] width 788 height 25
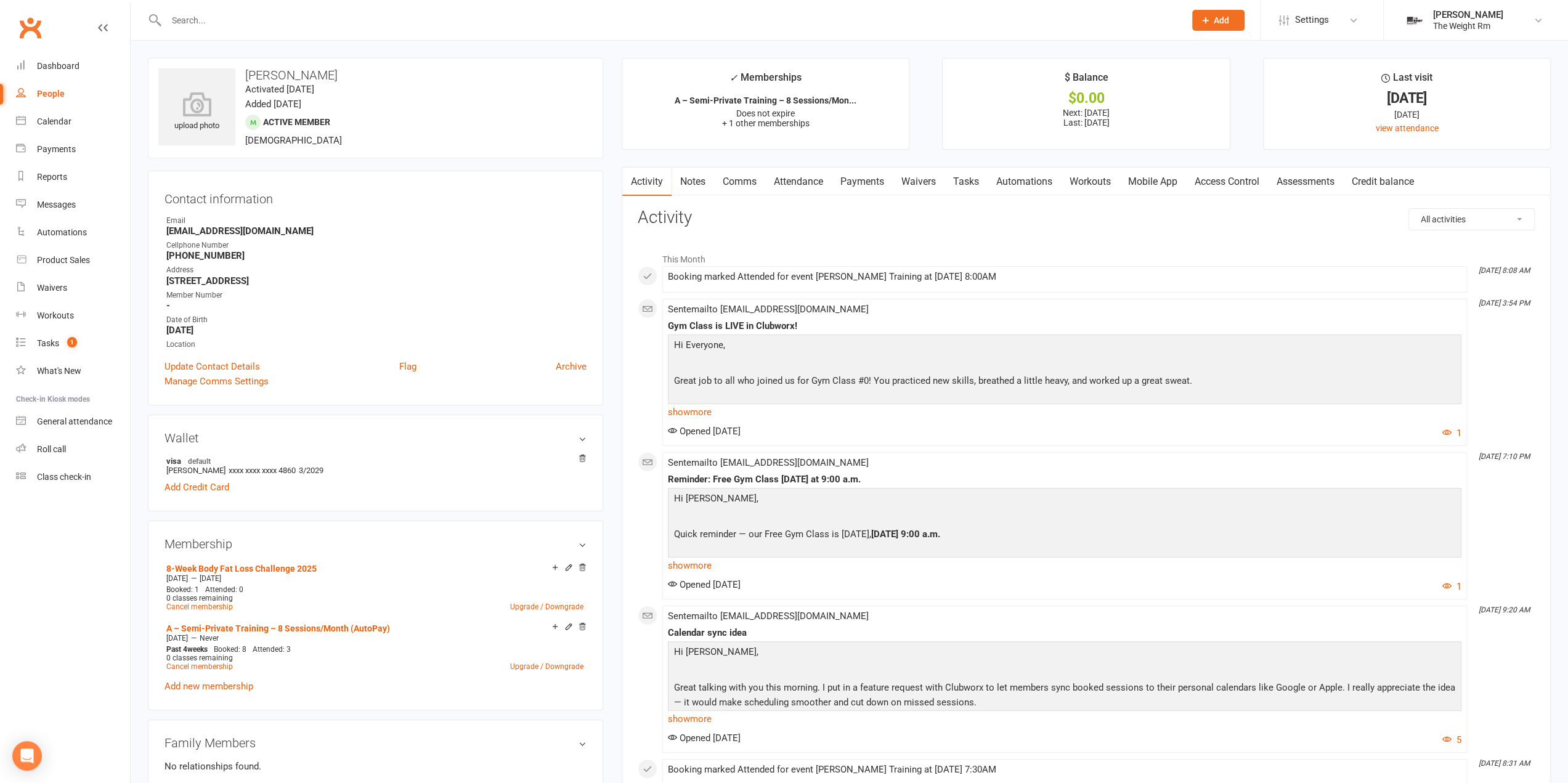
click at [842, 185] on link "Payments" at bounding box center [862, 182] width 61 height 28
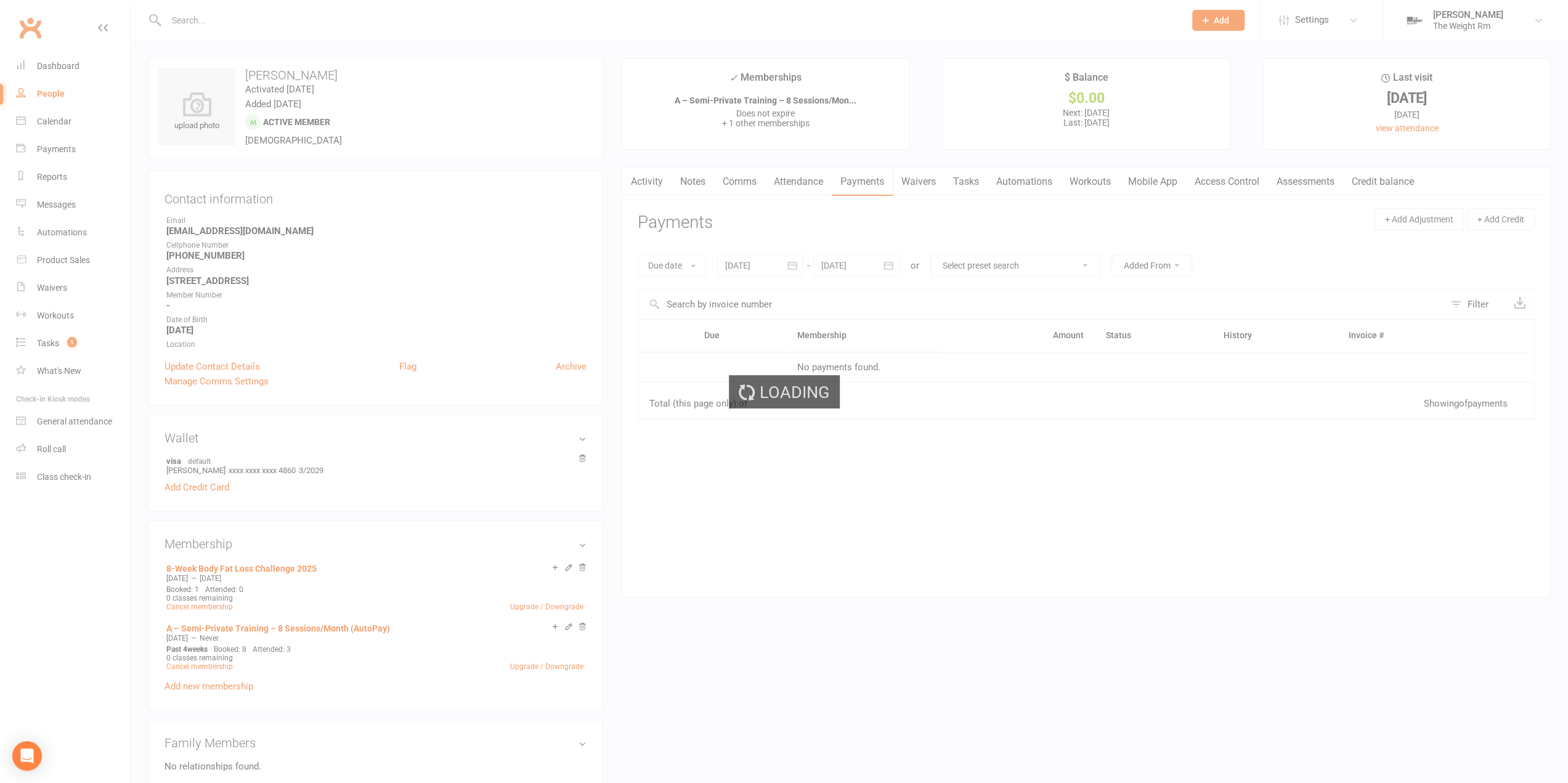
click at [810, 185] on link "Attendance" at bounding box center [799, 182] width 66 height 28
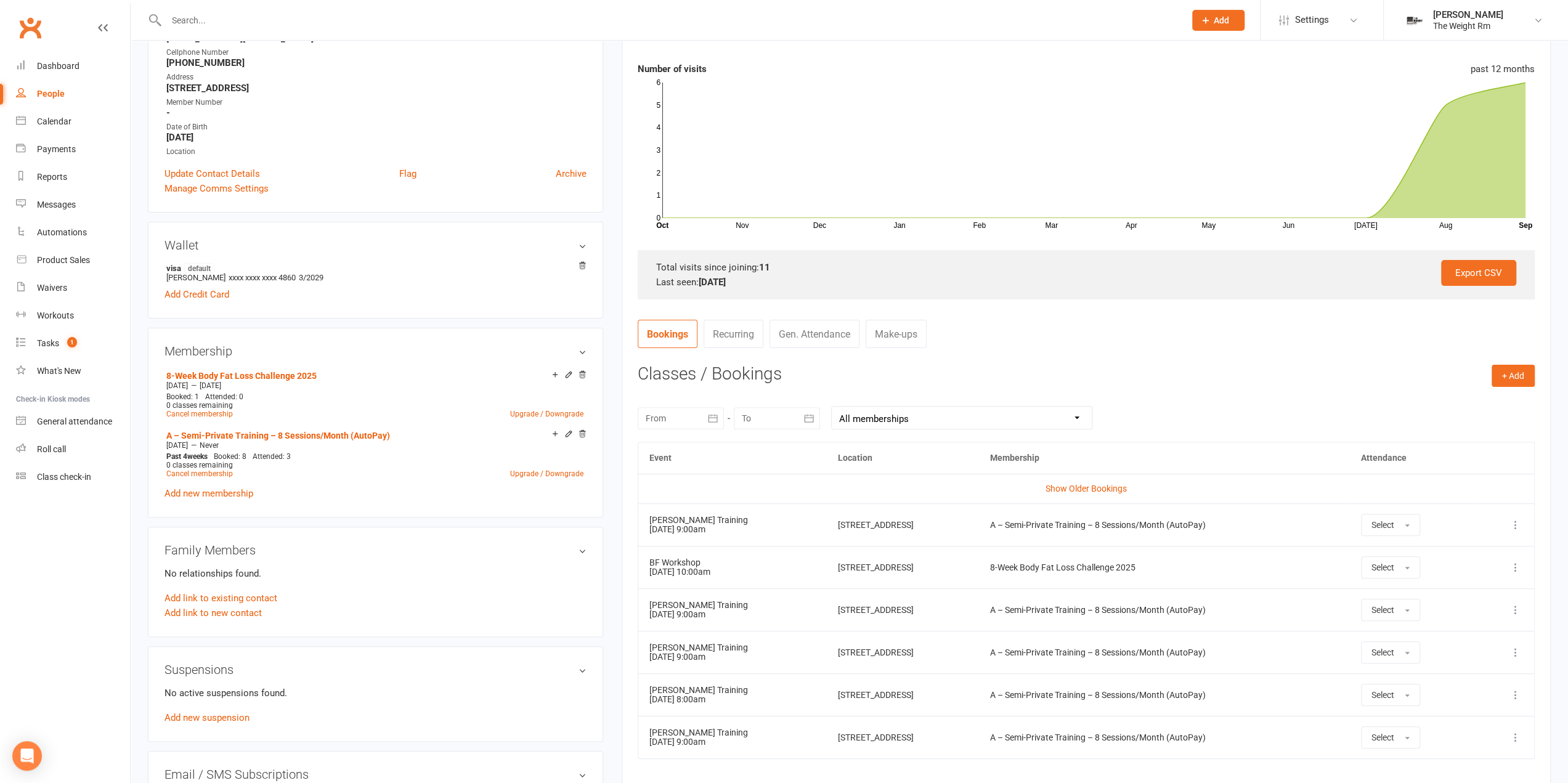
scroll to position [247, 0]
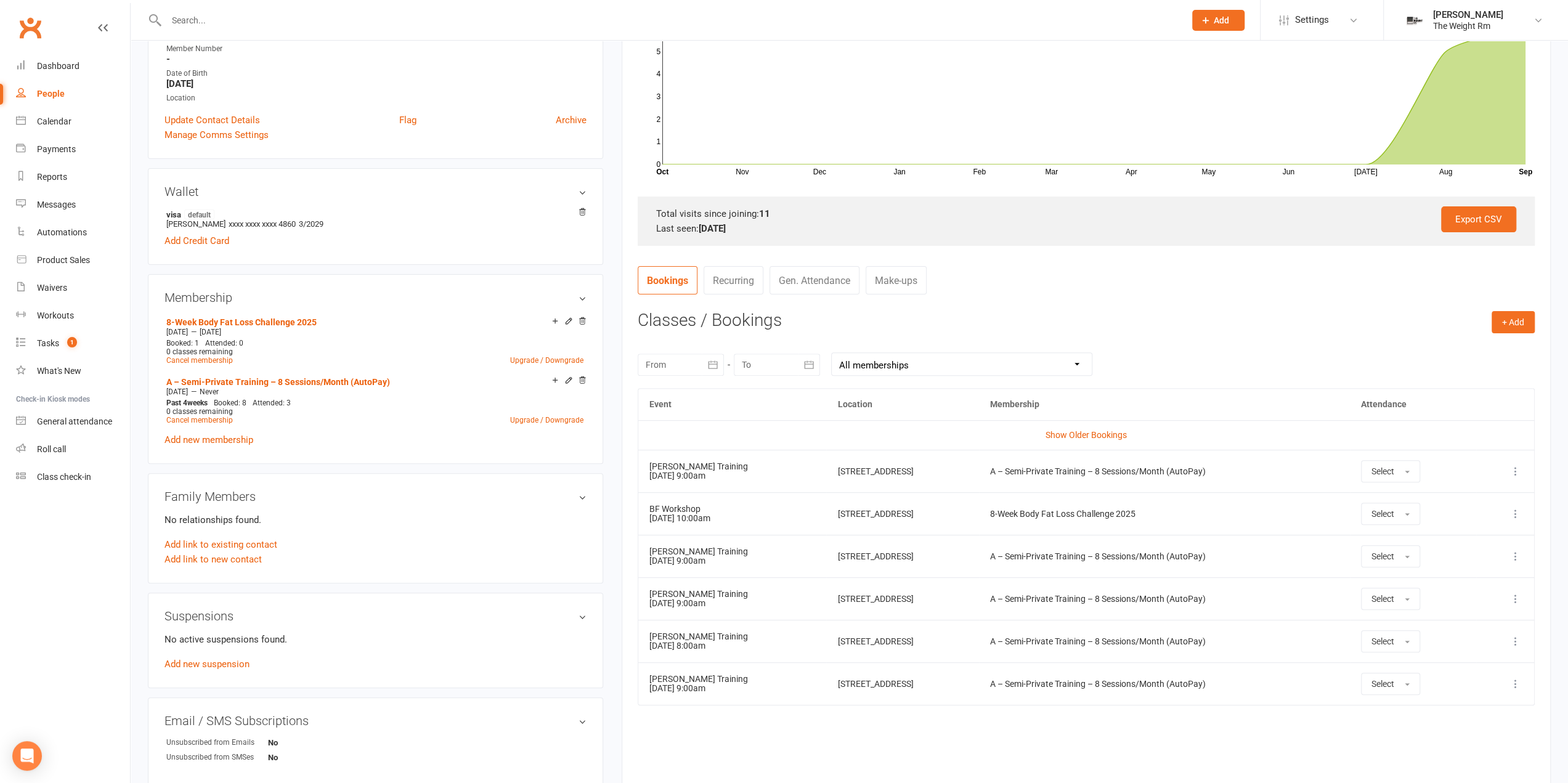
click at [707, 366] on icon "button" at bounding box center [713, 365] width 13 height 13
click at [716, 438] on span "01" at bounding box center [714, 441] width 10 height 10
type input "01 Sep 2025"
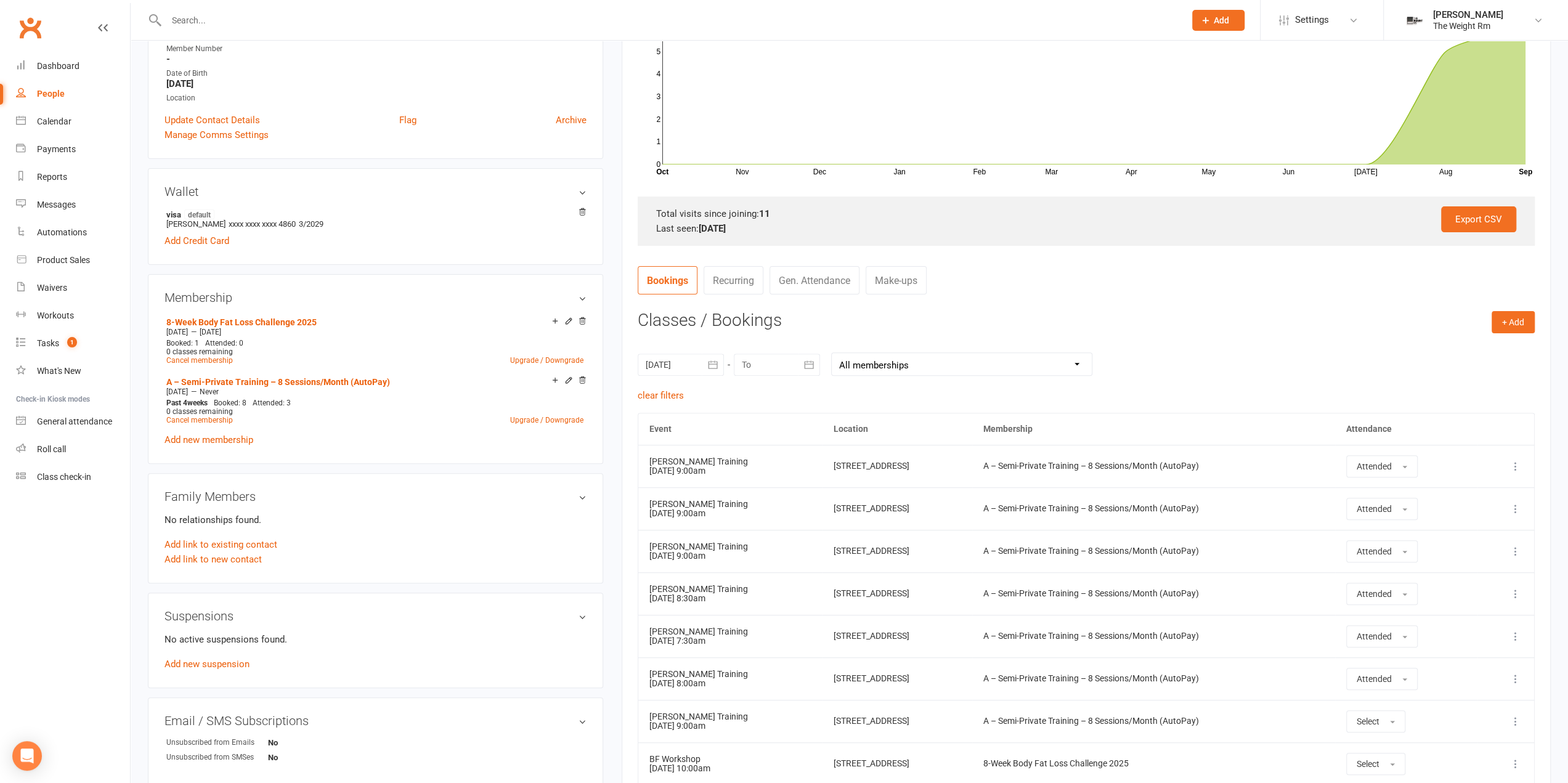
click at [794, 364] on div at bounding box center [777, 365] width 86 height 22
drag, startPoint x: 837, startPoint y: 364, endPoint x: 825, endPoint y: 364, distance: 12.0
click at [836, 364] on select "All memberships From other Members 8-Week Body Fat Loss Challenge 2025 A – Semi…" at bounding box center [962, 364] width 260 height 22
click at [817, 362] on button "button" at bounding box center [809, 365] width 22 height 22
click at [955, 442] on button "06" at bounding box center [949, 442] width 32 height 22
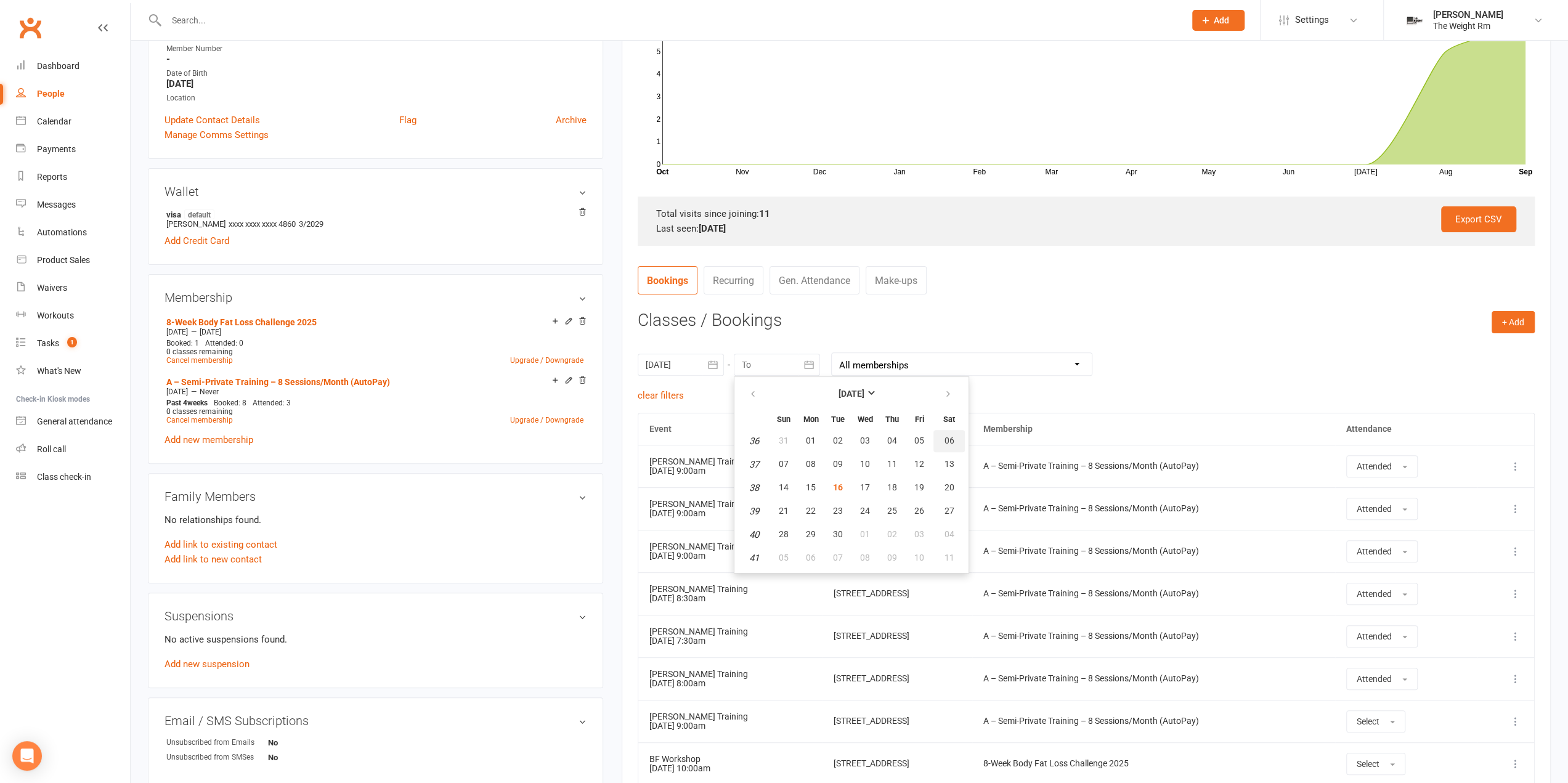
type input "06 Sep 2025"
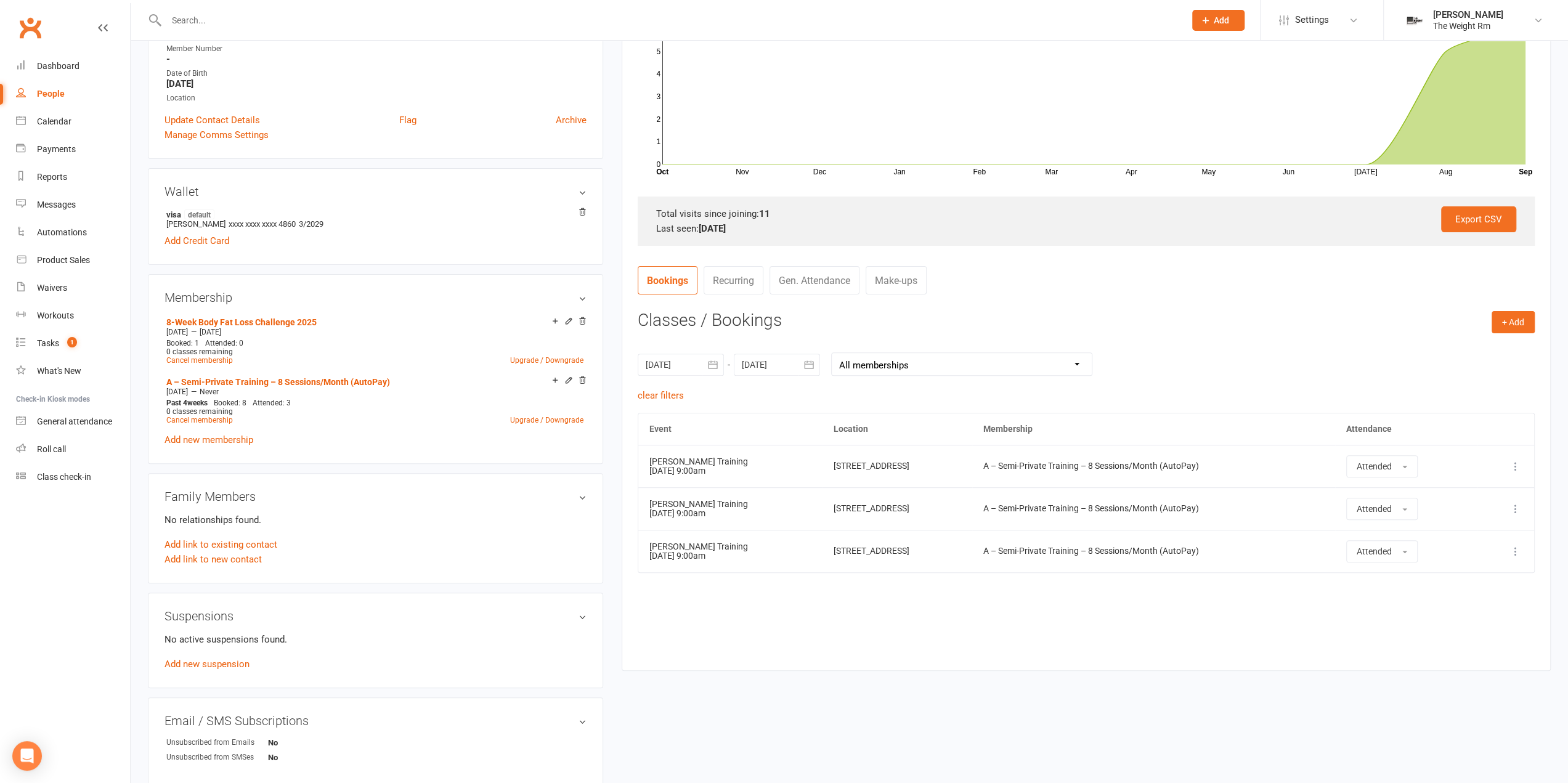
click at [698, 365] on div at bounding box center [680, 365] width 86 height 22
click at [846, 397] on button "button" at bounding box center [853, 394] width 27 height 22
click at [689, 459] on span "07" at bounding box center [687, 464] width 10 height 10
type input "07 Sep 2025"
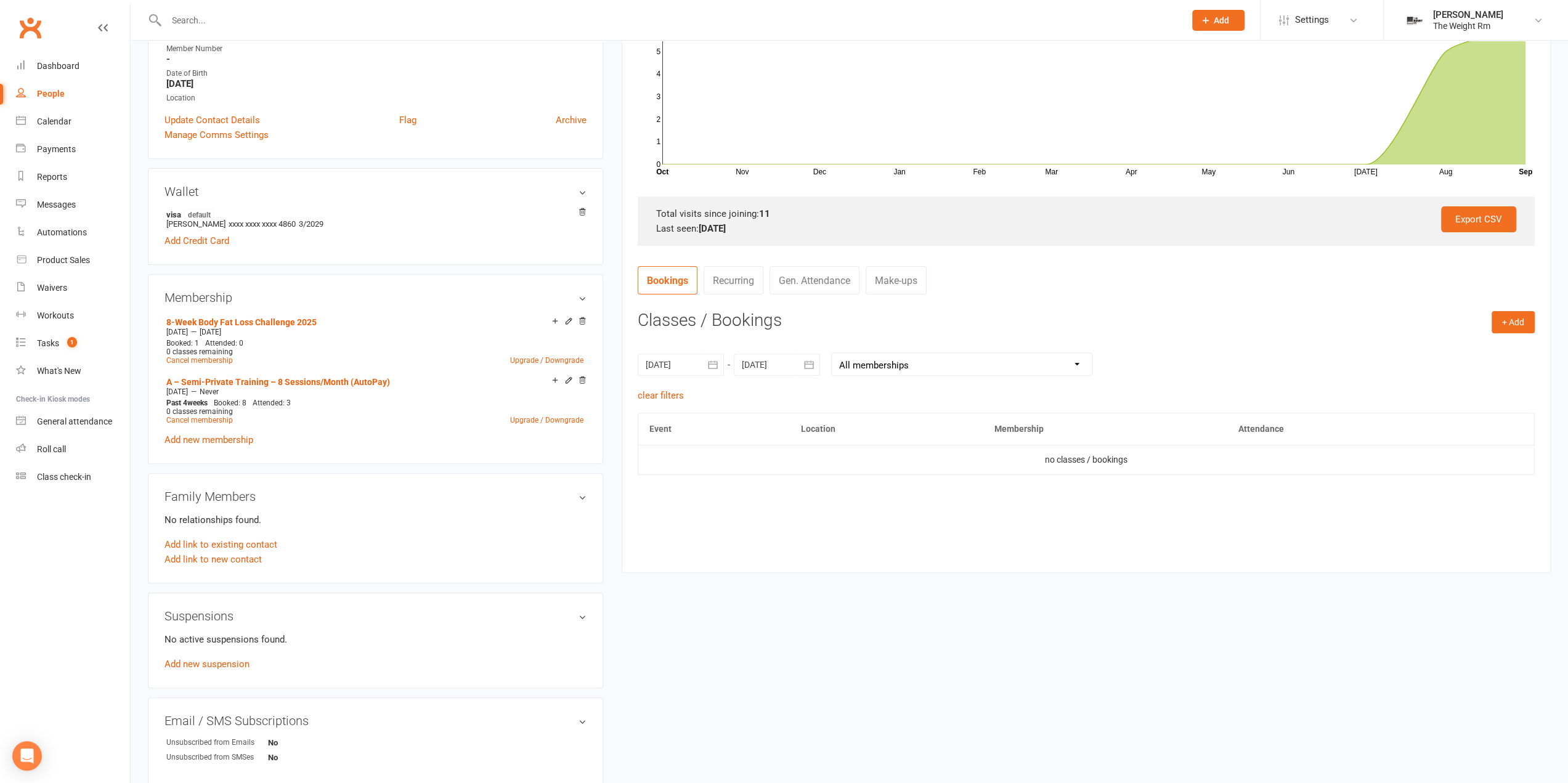
click at [800, 368] on button "button" at bounding box center [809, 365] width 22 height 22
click at [917, 460] on span "12" at bounding box center [919, 464] width 10 height 10
click at [803, 360] on icon "button" at bounding box center [809, 365] width 13 height 13
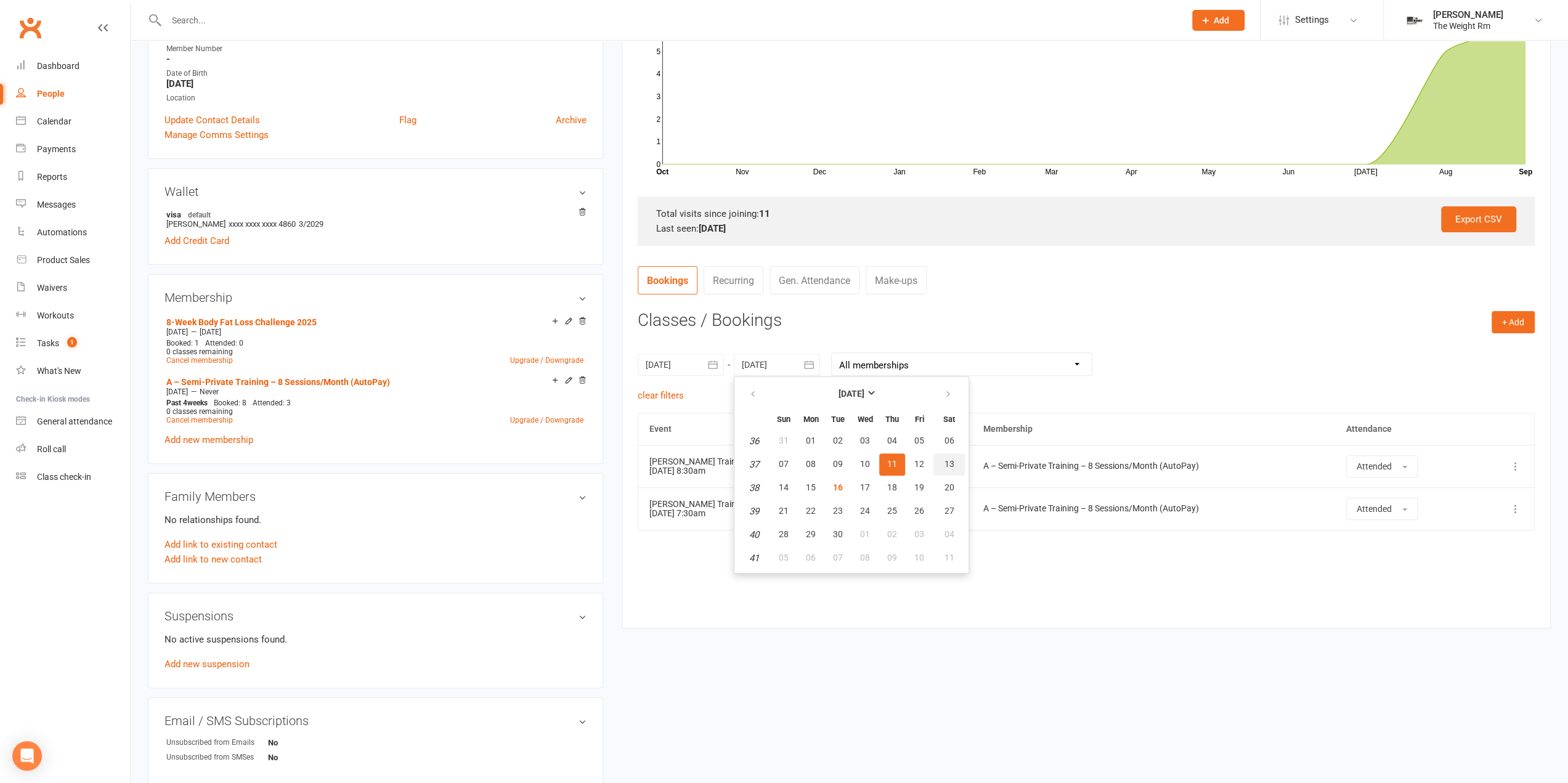
click at [949, 468] on button "13" at bounding box center [949, 464] width 32 height 22
type input "13 Sep 2025"
click at [720, 363] on button "button" at bounding box center [713, 365] width 22 height 22
drag, startPoint x: 688, startPoint y: 481, endPoint x: 702, endPoint y: 482, distance: 14.0
click at [690, 481] on button "14" at bounding box center [687, 488] width 26 height 22
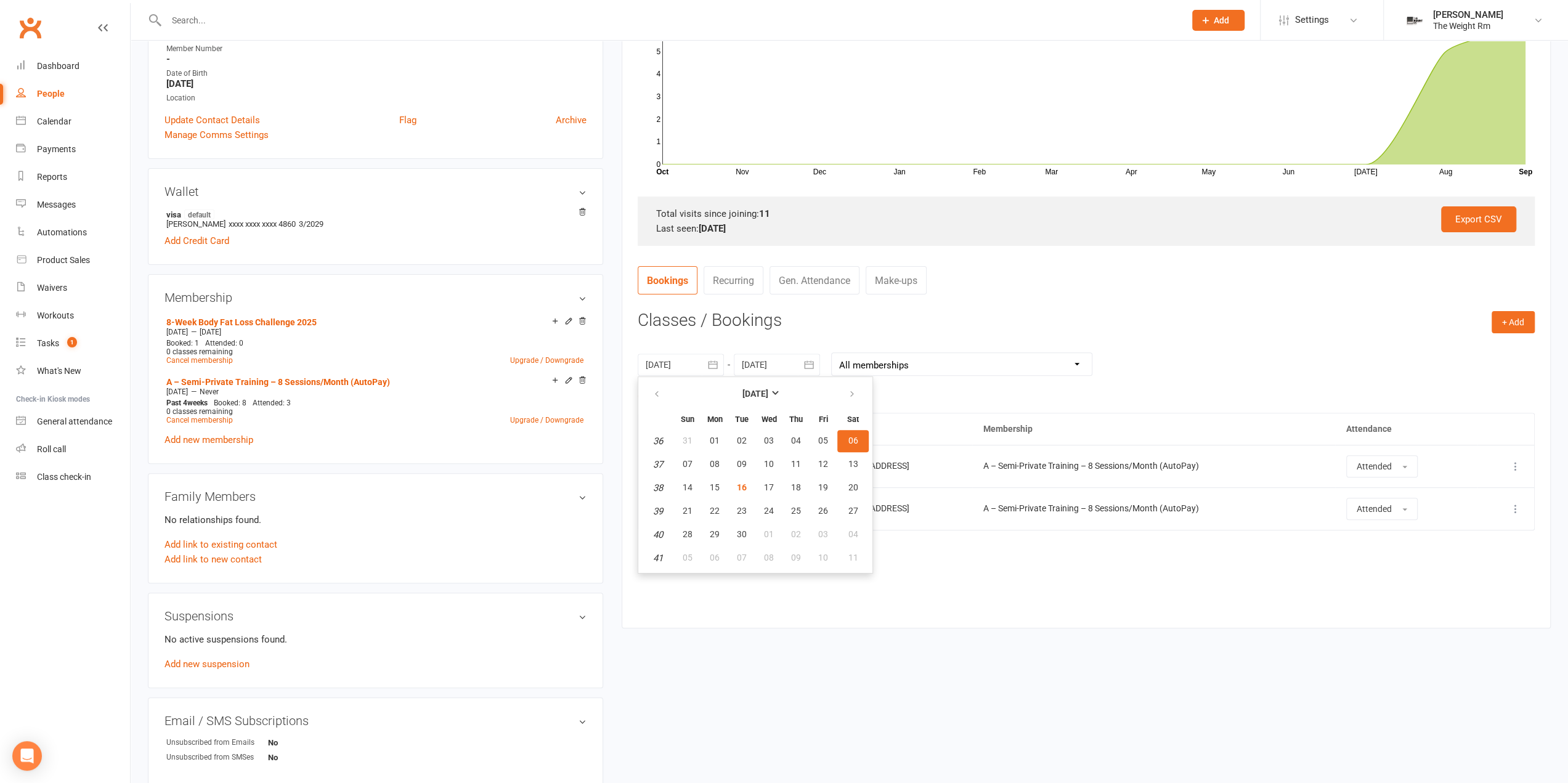
type input "14 Sep 2025"
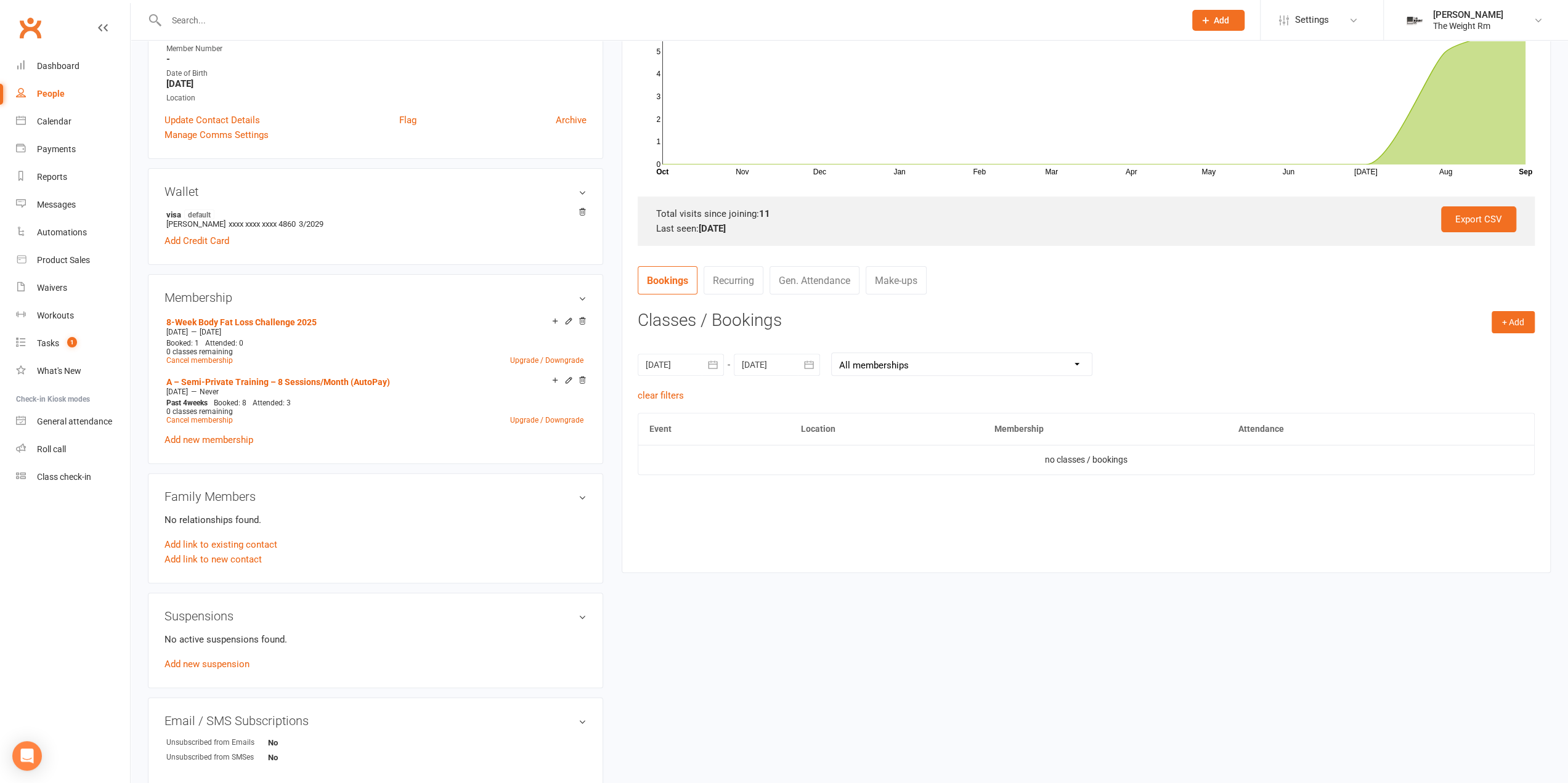
drag, startPoint x: 798, startPoint y: 362, endPoint x: 821, endPoint y: 380, distance: 29.2
click at [799, 362] on button "button" at bounding box center [809, 365] width 22 height 22
click at [940, 492] on button "20" at bounding box center [949, 488] width 32 height 22
type input "20 Sep 2025"
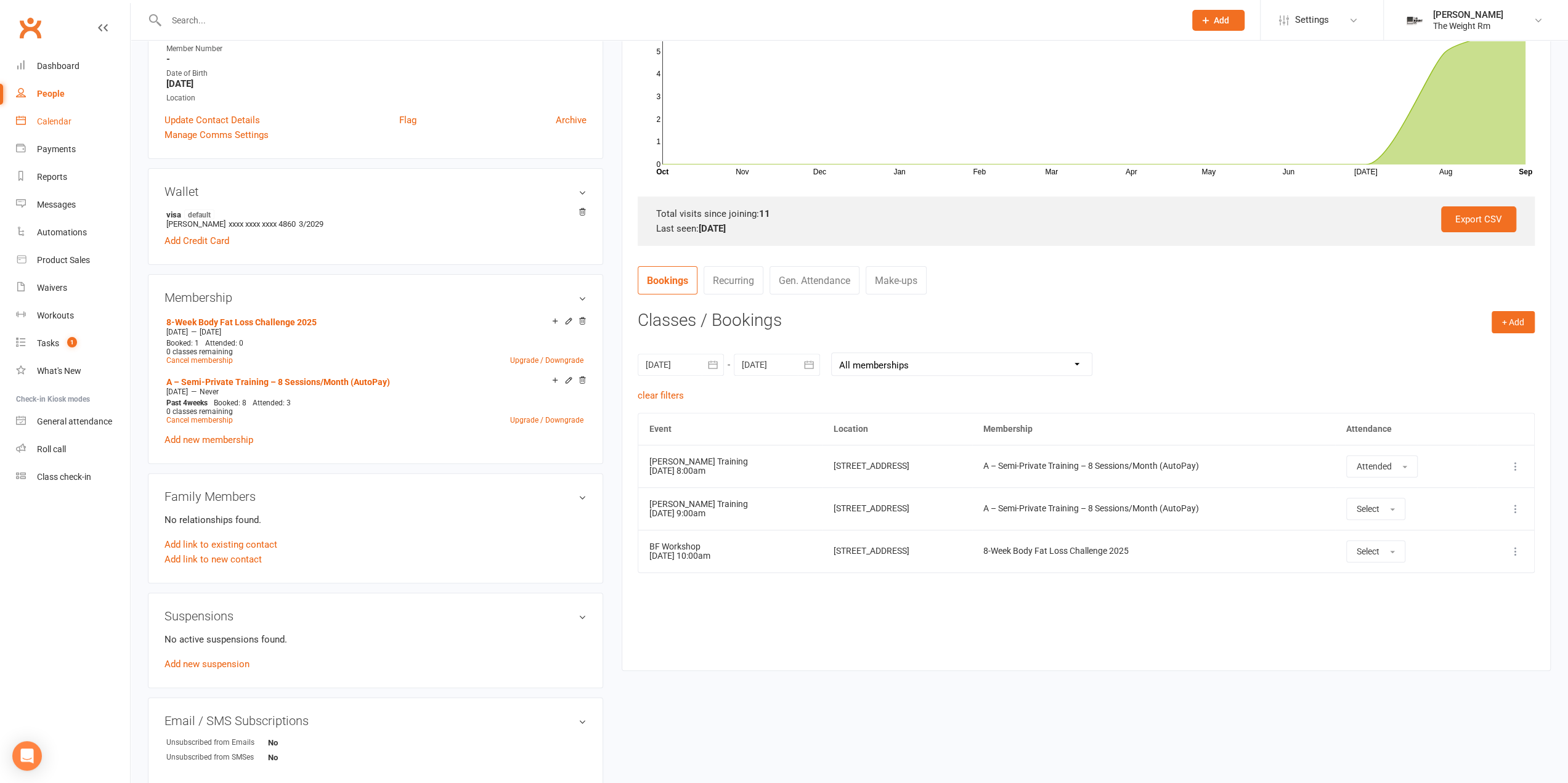
click at [102, 125] on link "Calendar" at bounding box center [73, 121] width 114 height 28
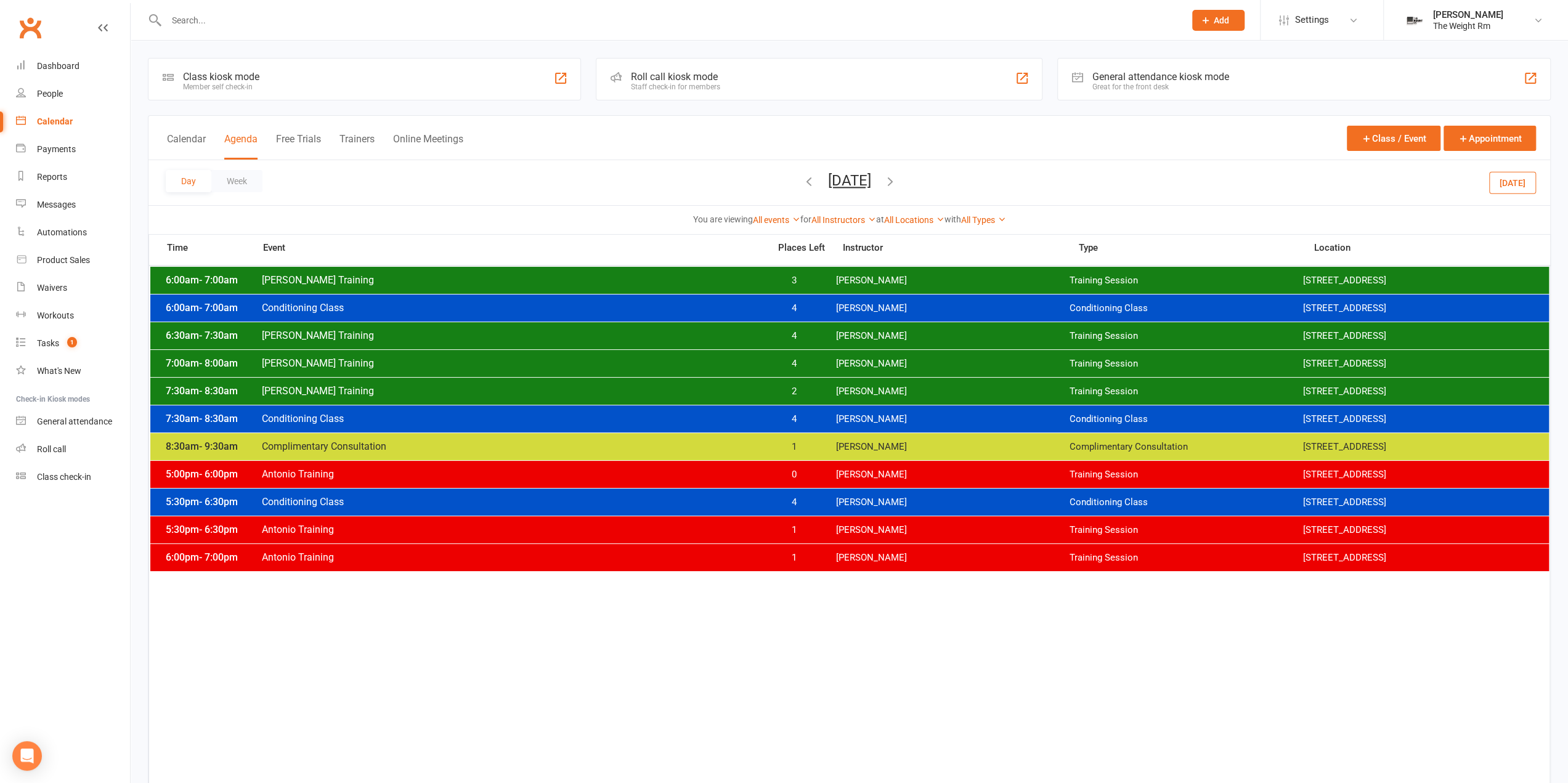
click at [828, 179] on button "Thursday, Sep 18, 2025" at bounding box center [849, 181] width 43 height 17
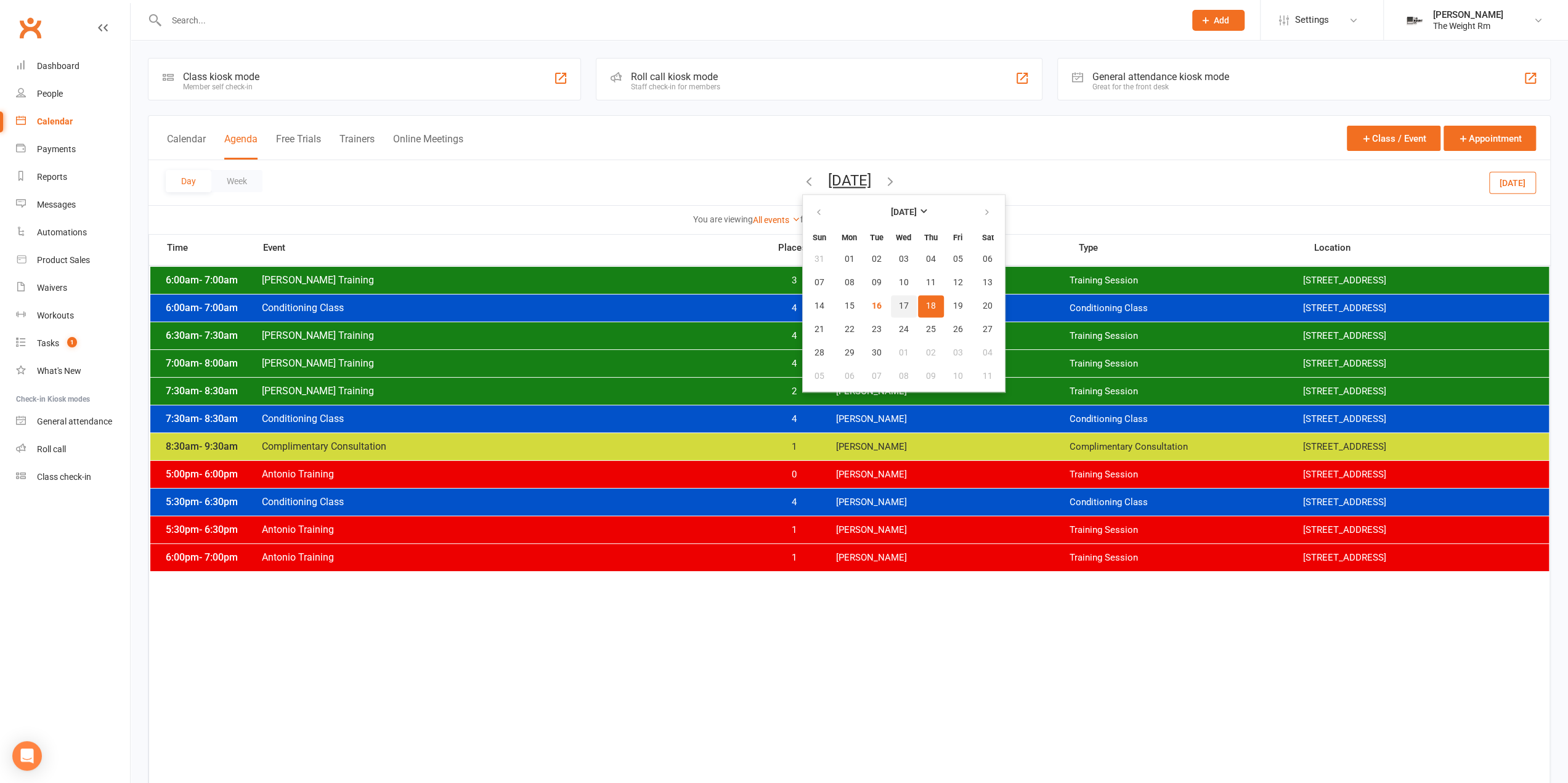
click at [899, 304] on span "17" at bounding box center [903, 306] width 10 height 10
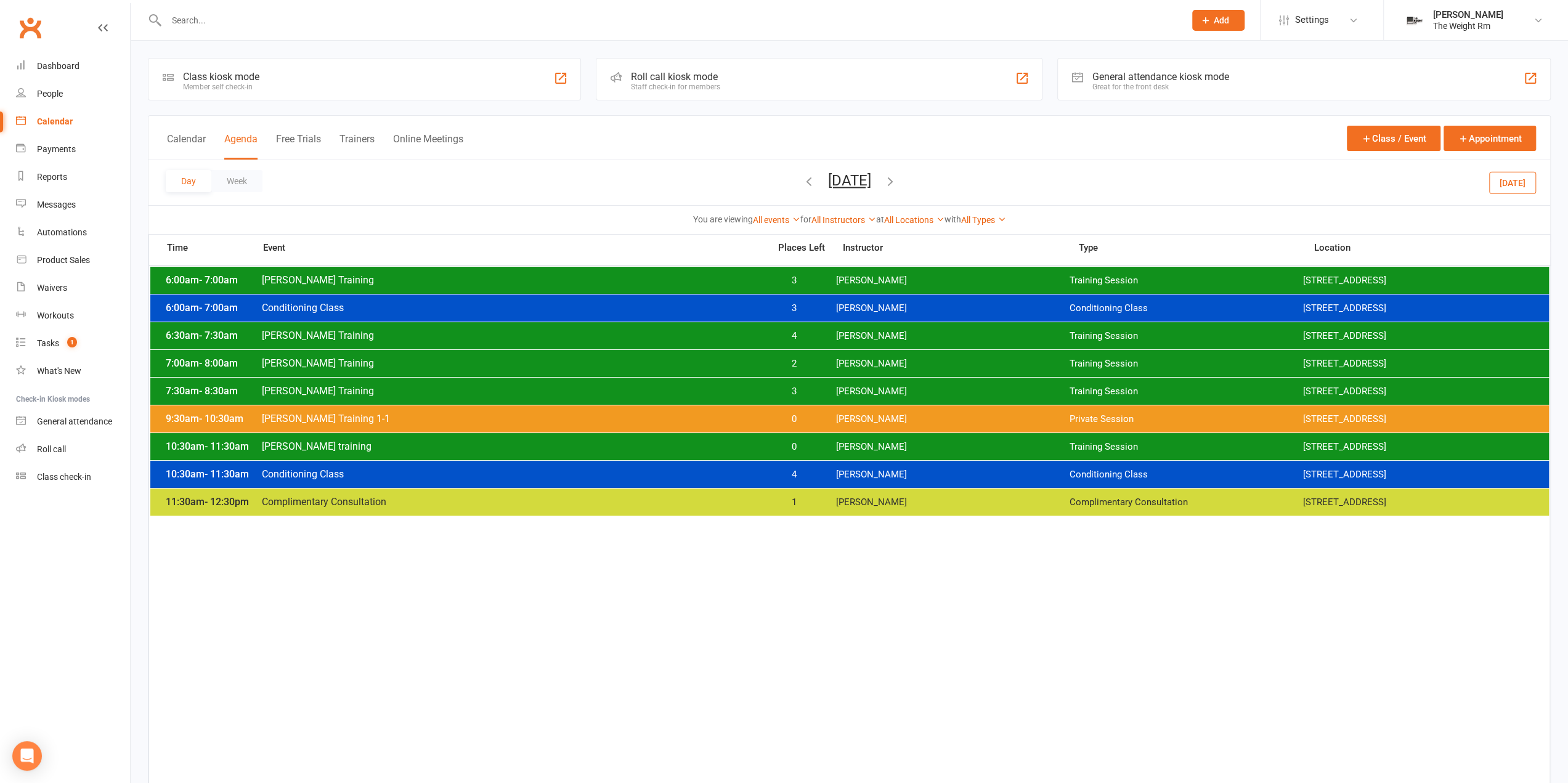
click at [897, 181] on icon "button" at bounding box center [890, 181] width 13 height 13
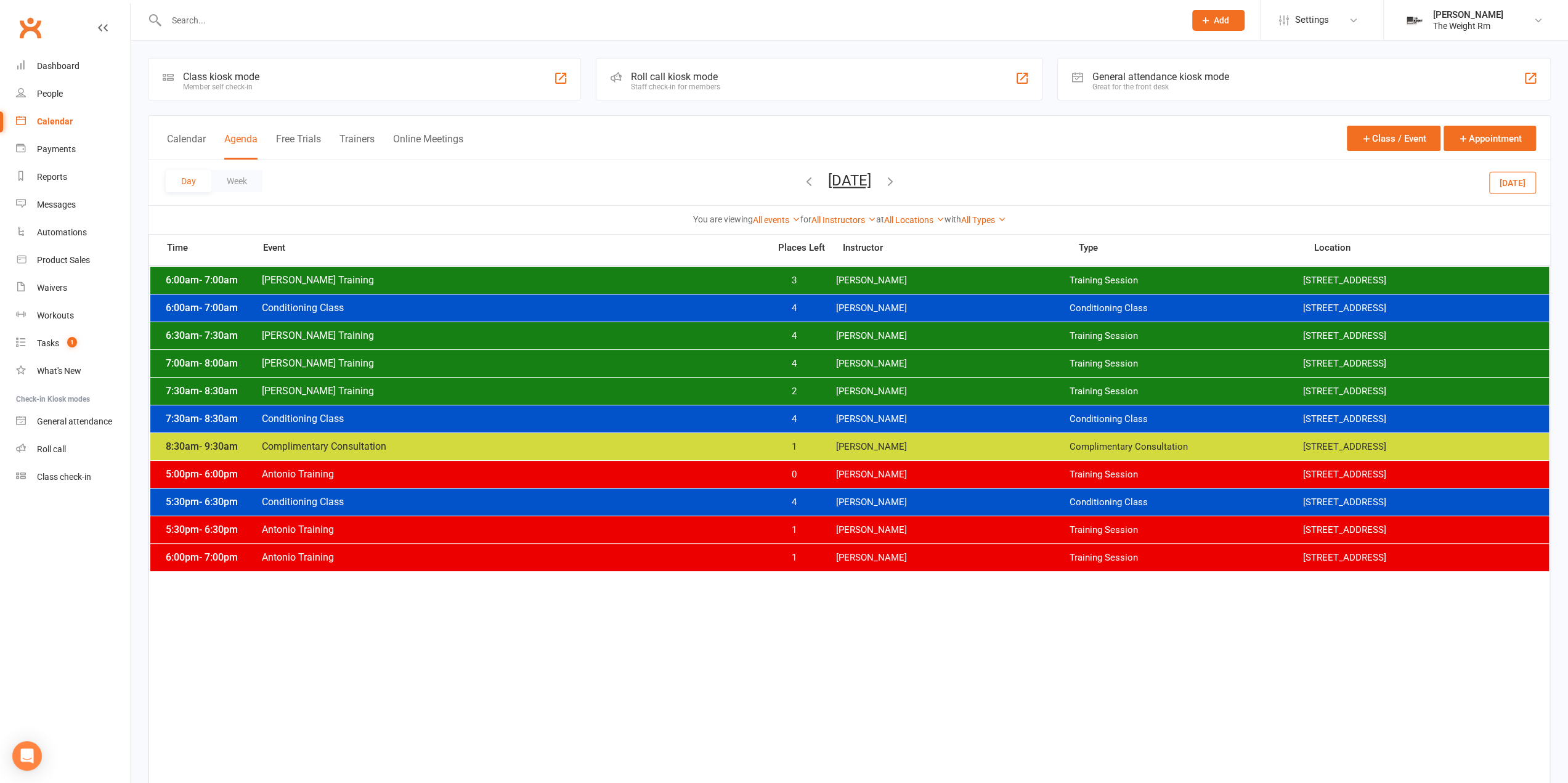
click at [887, 380] on div "7:30am - 8:30am Clayton Training 2 Clayton Moore Training Session 2535 W 237th,…" at bounding box center [850, 391] width 1399 height 27
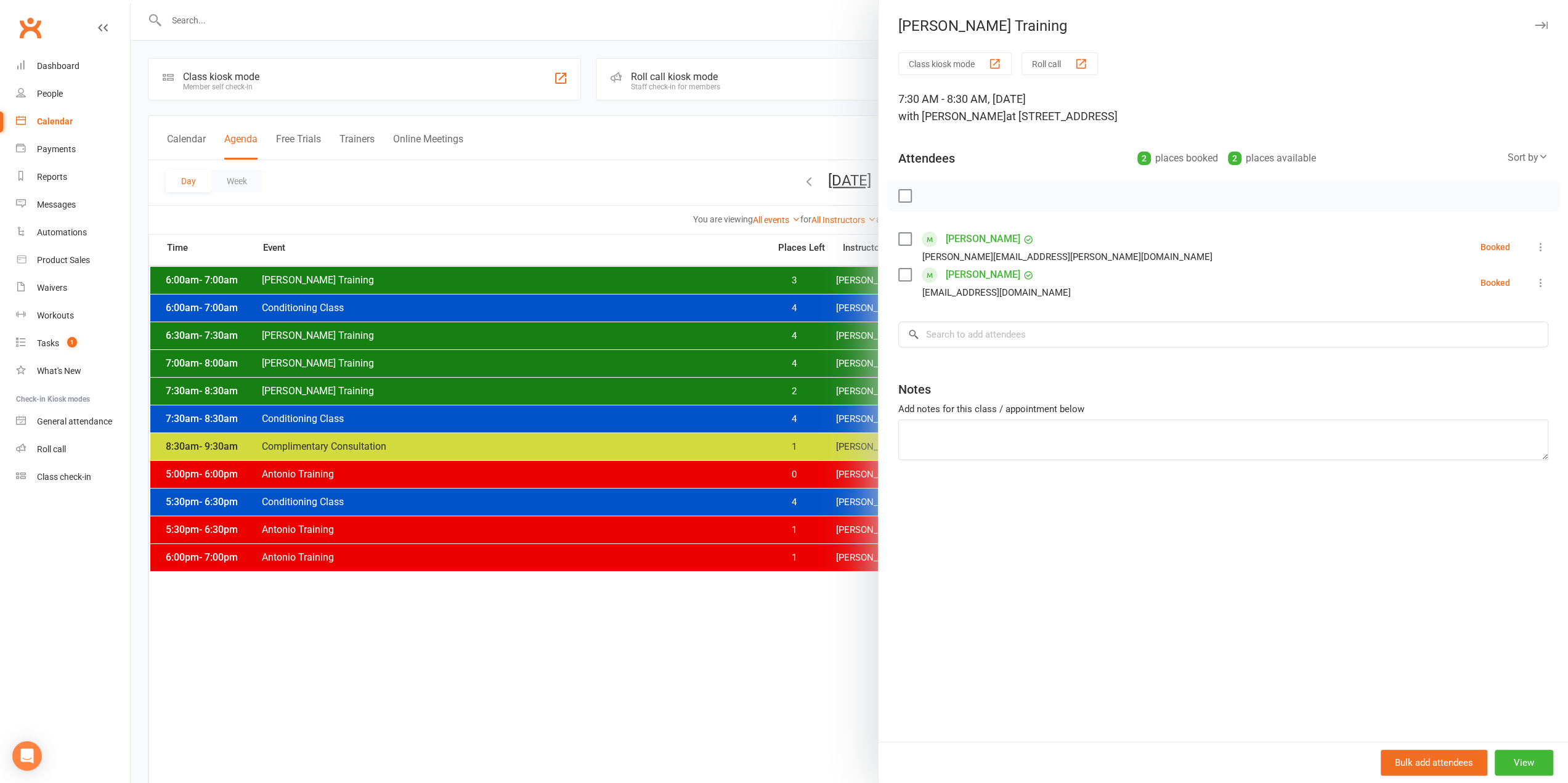
click at [806, 389] on div at bounding box center [849, 391] width 1437 height 783
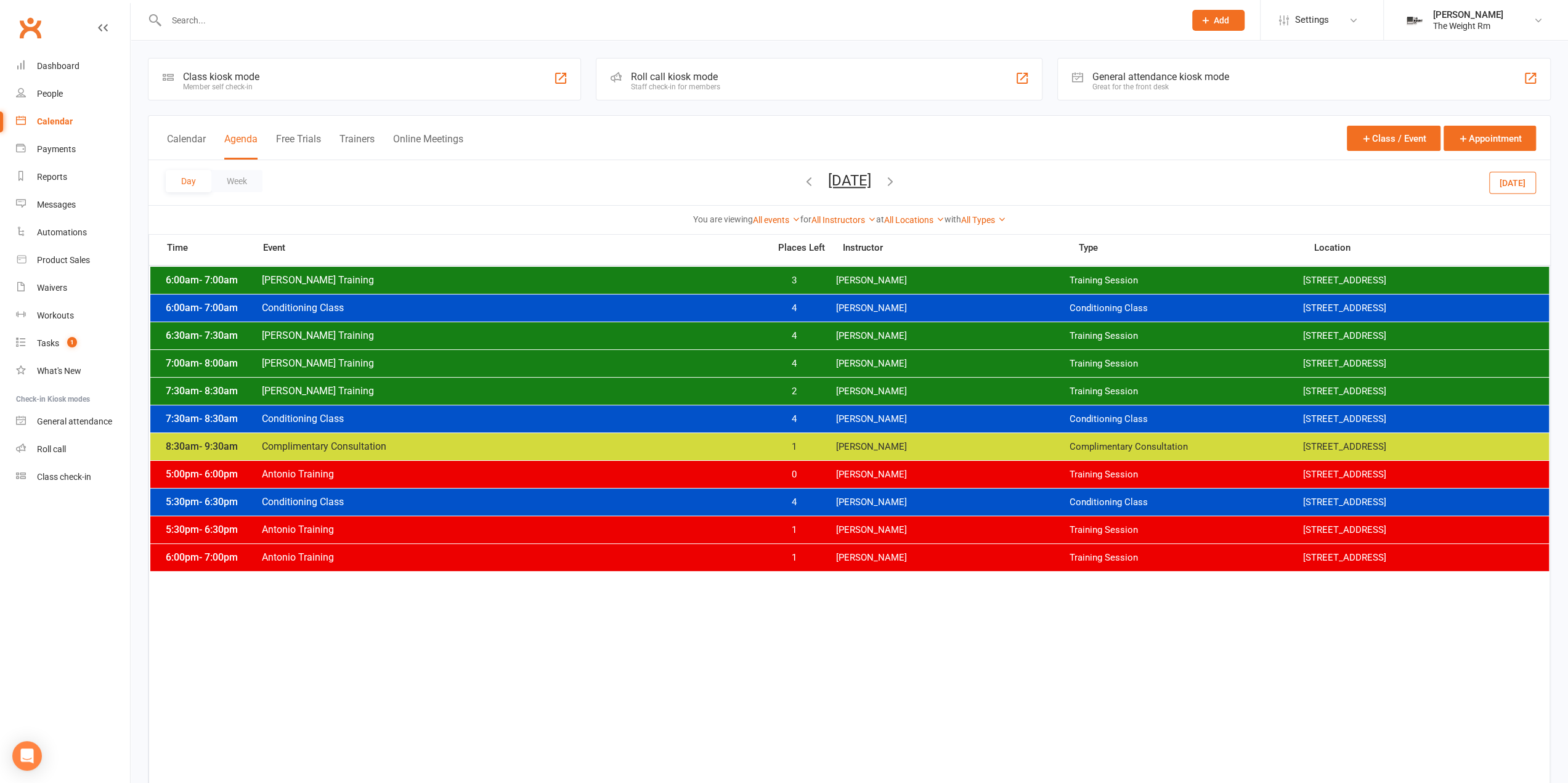
click at [817, 446] on span "1" at bounding box center [794, 447] width 65 height 12
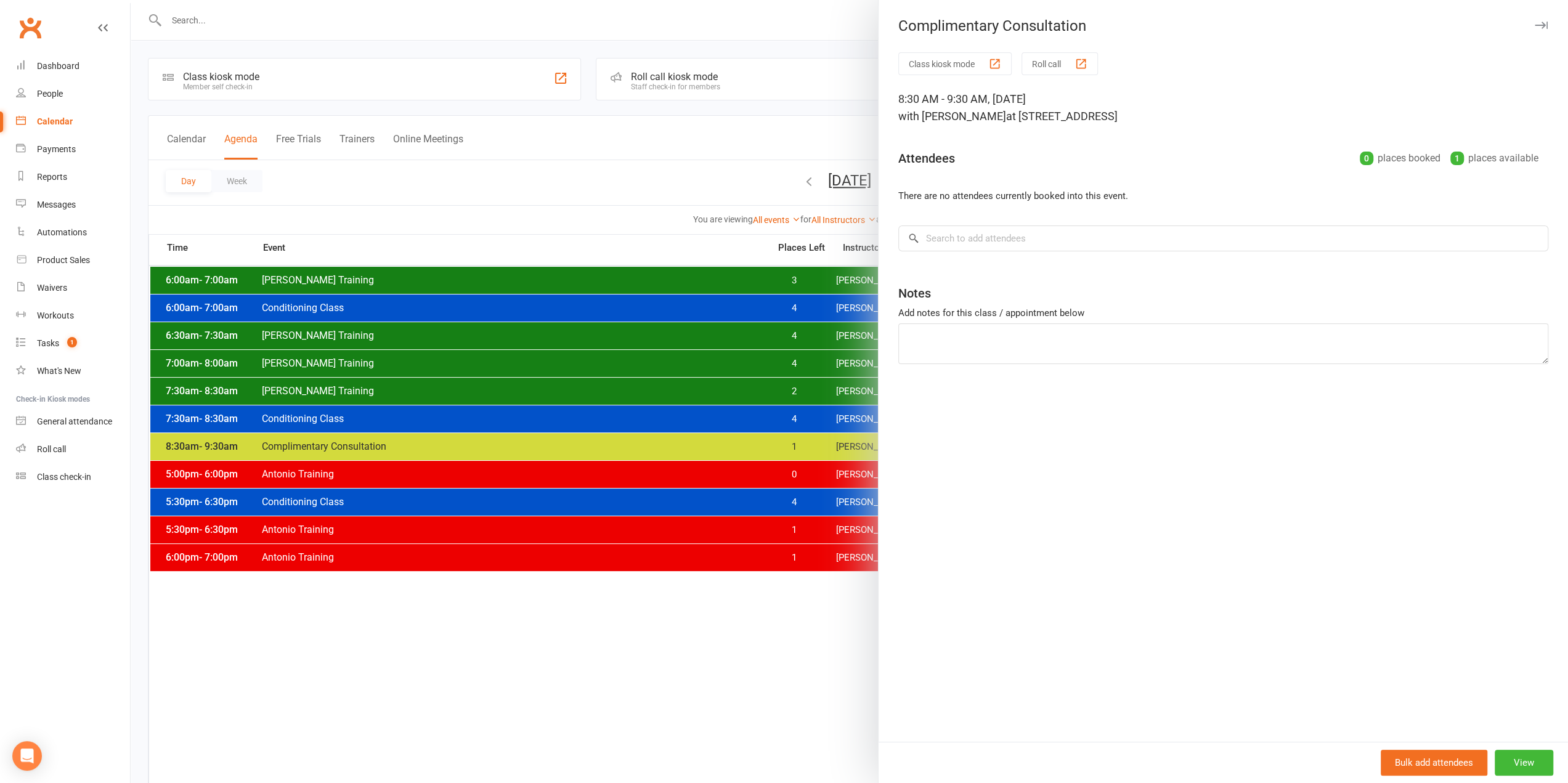
click at [1525, 749] on div "Bulk add attendees View" at bounding box center [1223, 762] width 690 height 41
drag, startPoint x: 1528, startPoint y: 769, endPoint x: 1536, endPoint y: 749, distance: 21.5
click at [1528, 769] on button "View" at bounding box center [1524, 762] width 58 height 26
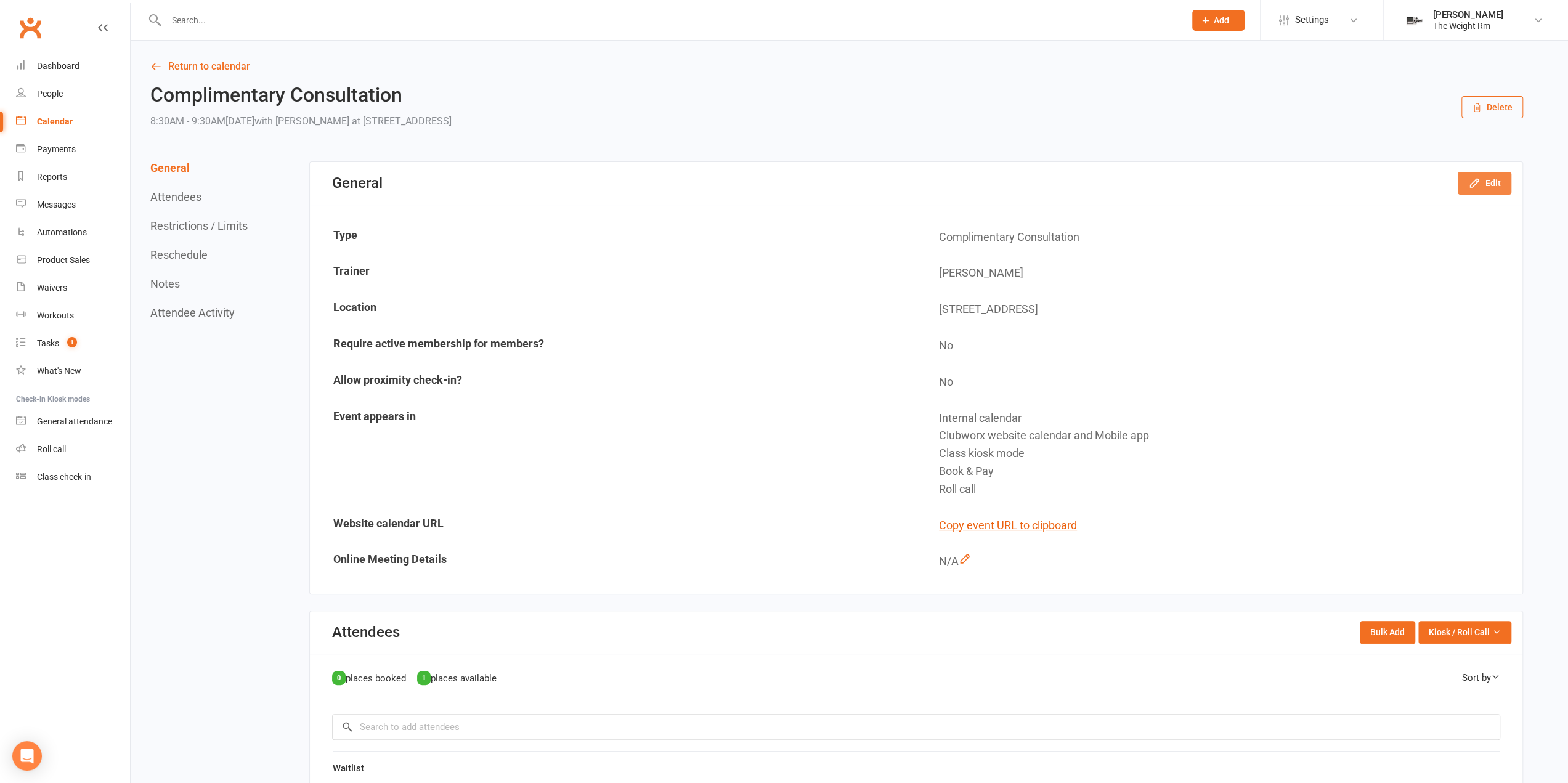
click at [1495, 184] on button "Edit" at bounding box center [1484, 183] width 54 height 22
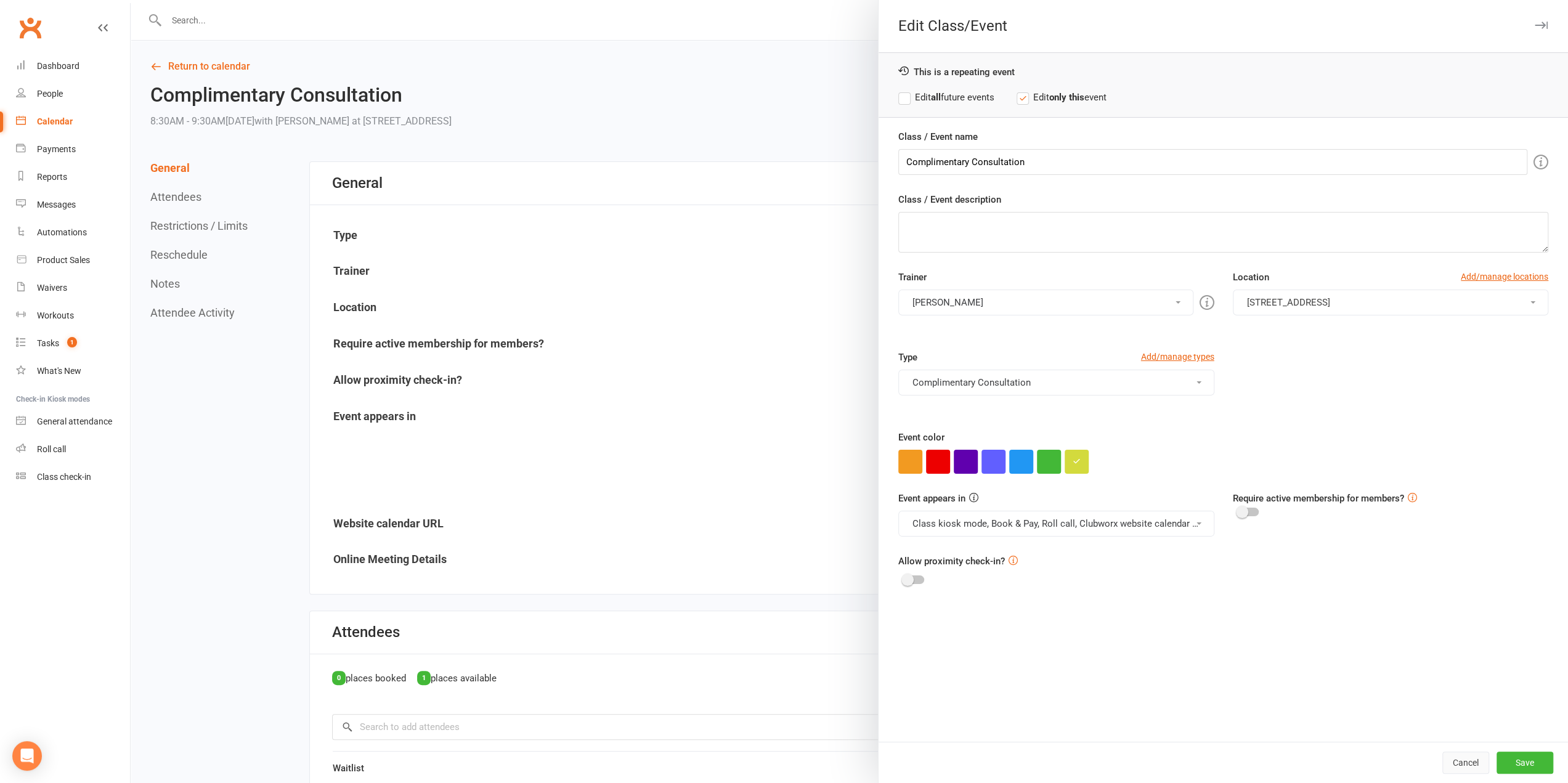
click at [1443, 754] on button "Cancel" at bounding box center [1466, 763] width 47 height 22
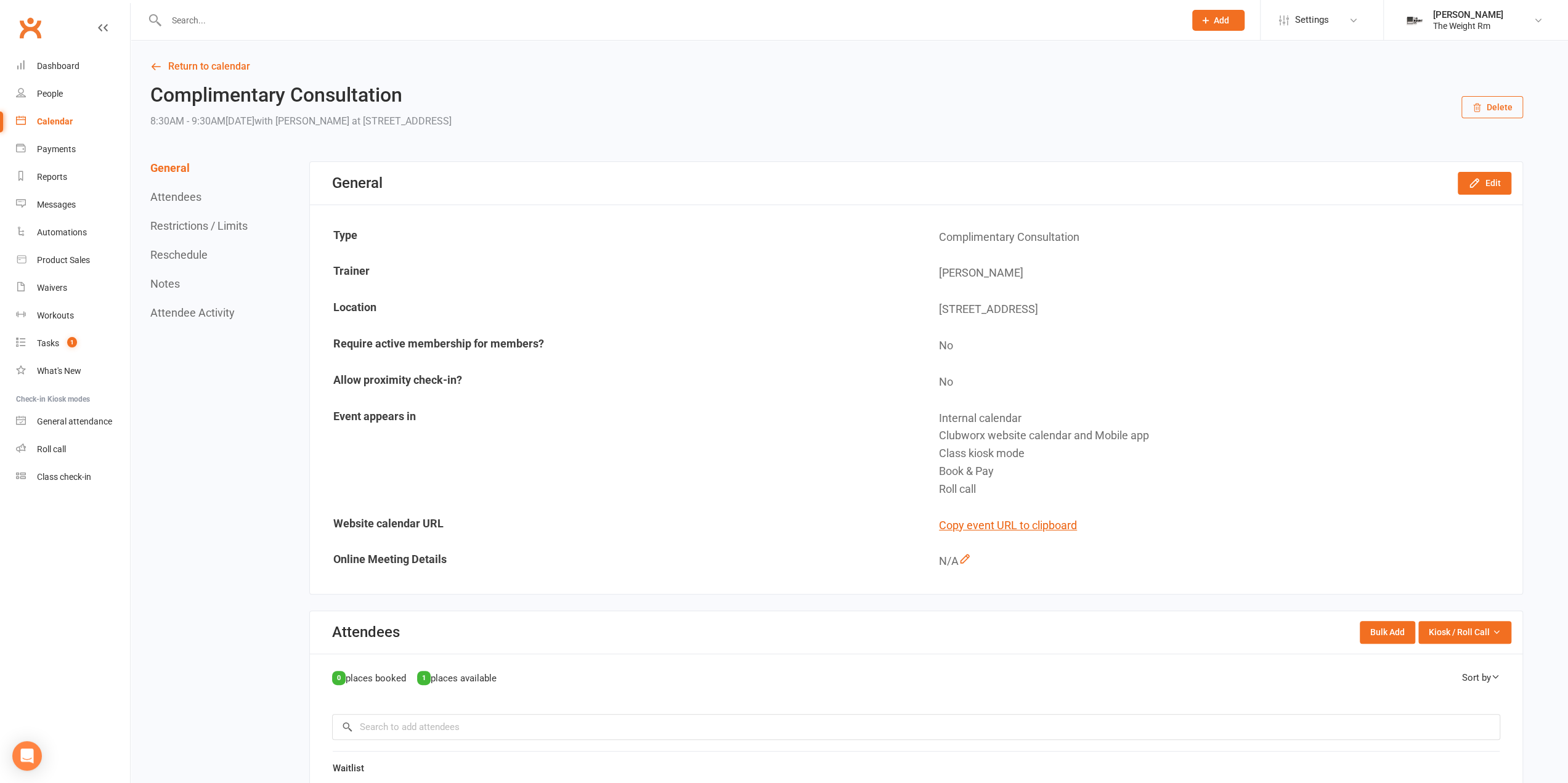
click at [1477, 164] on div "General Edit" at bounding box center [916, 184] width 1212 height 43
click at [1477, 171] on div "General Edit" at bounding box center [916, 184] width 1212 height 43
click at [1466, 196] on div "General Edit" at bounding box center [916, 184] width 1212 height 43
click at [1477, 190] on button "Edit" at bounding box center [1484, 183] width 54 height 22
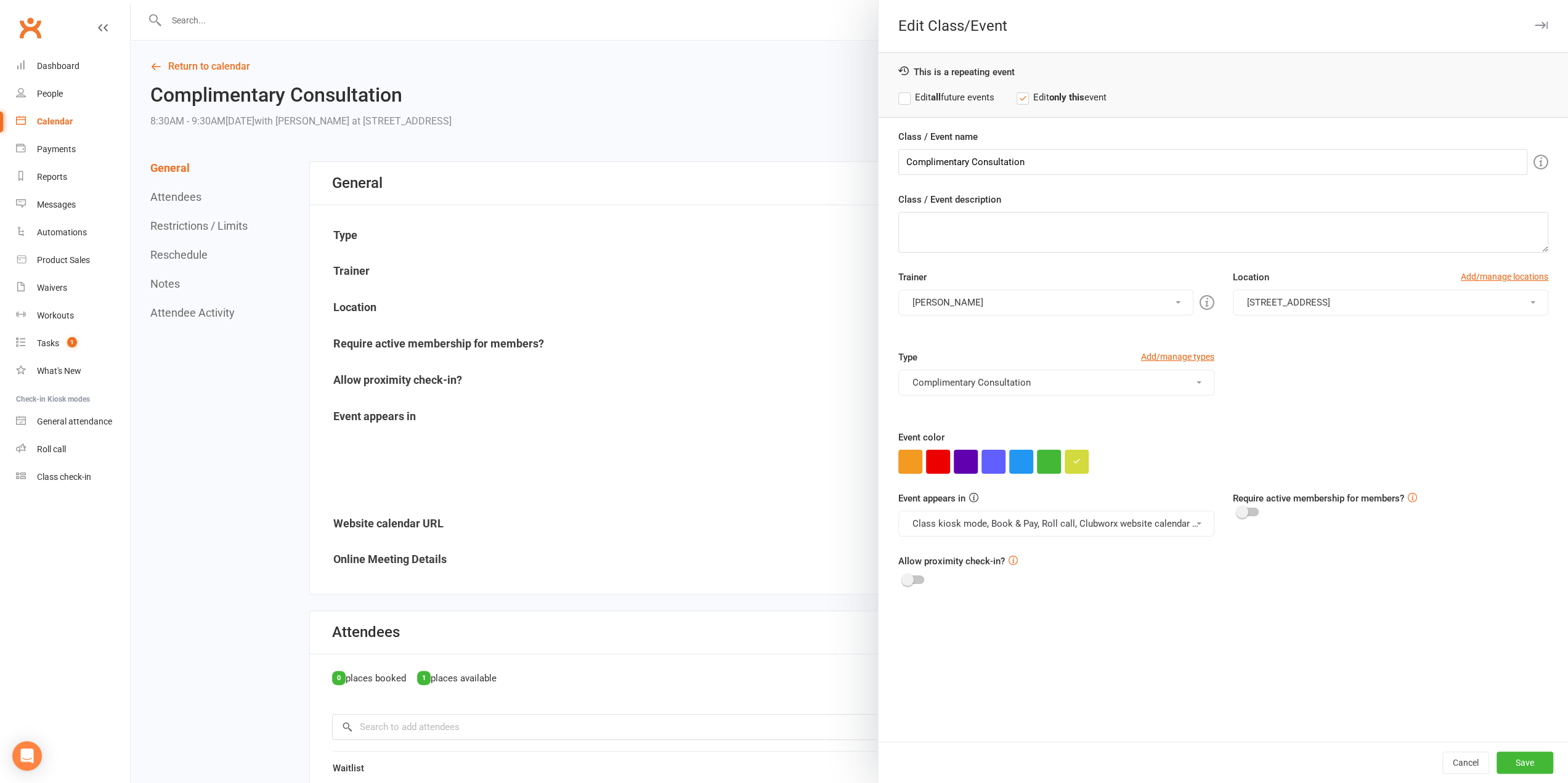
click at [215, 218] on div at bounding box center [849, 391] width 1437 height 783
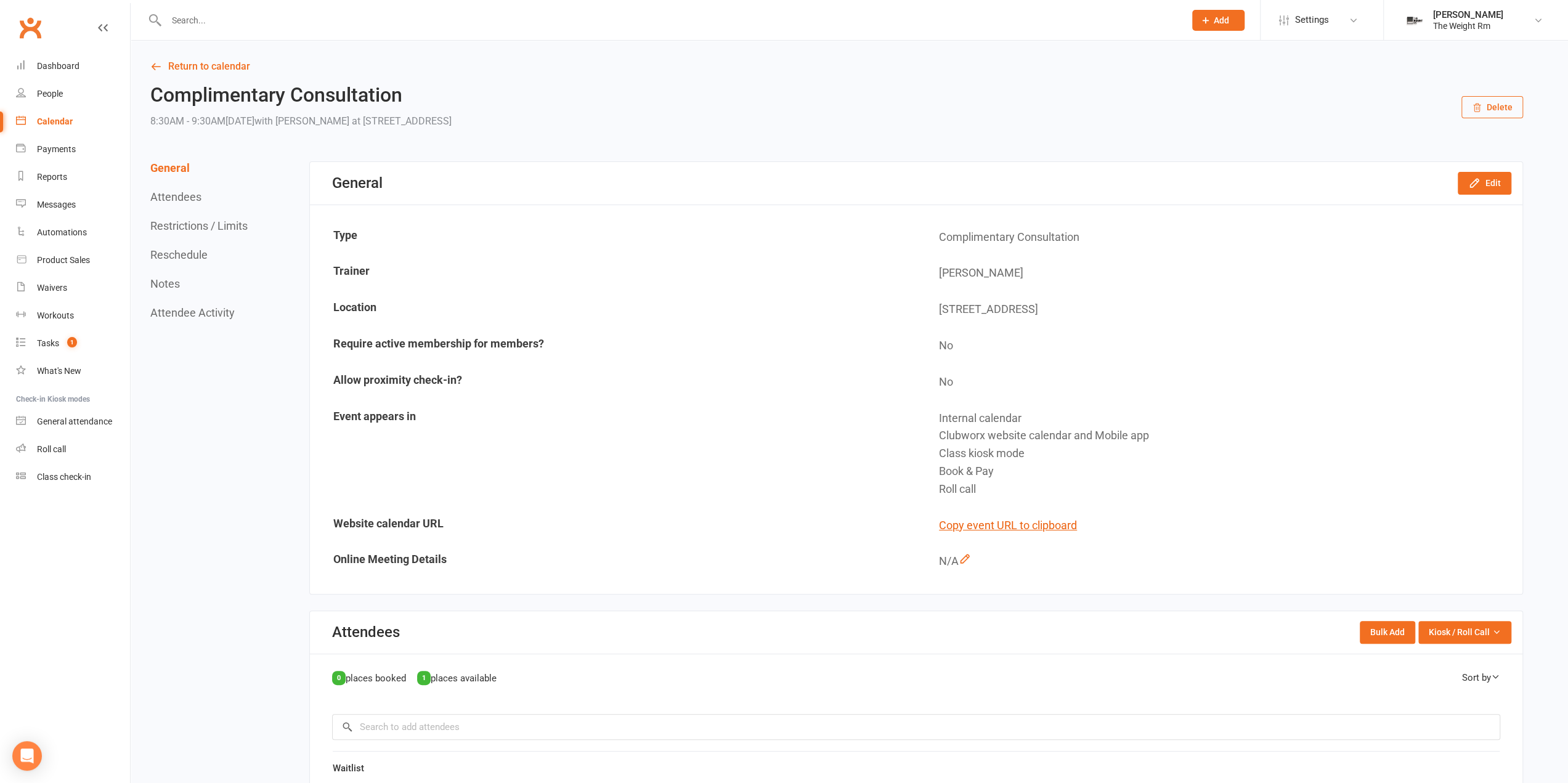
click at [216, 222] on button "Restrictions / Limits" at bounding box center [199, 226] width 97 height 13
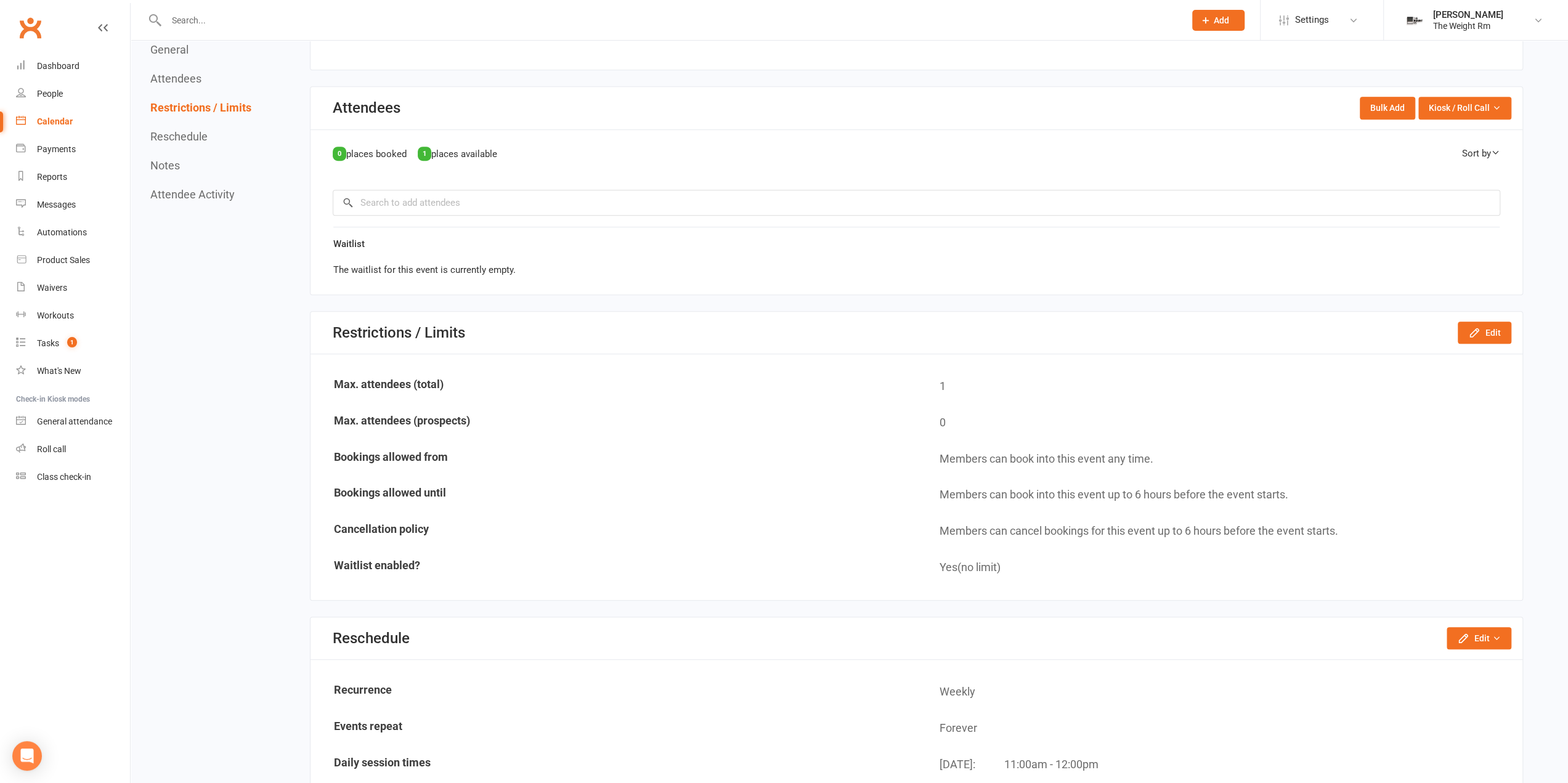
click at [199, 137] on button "Reschedule" at bounding box center [179, 136] width 58 height 13
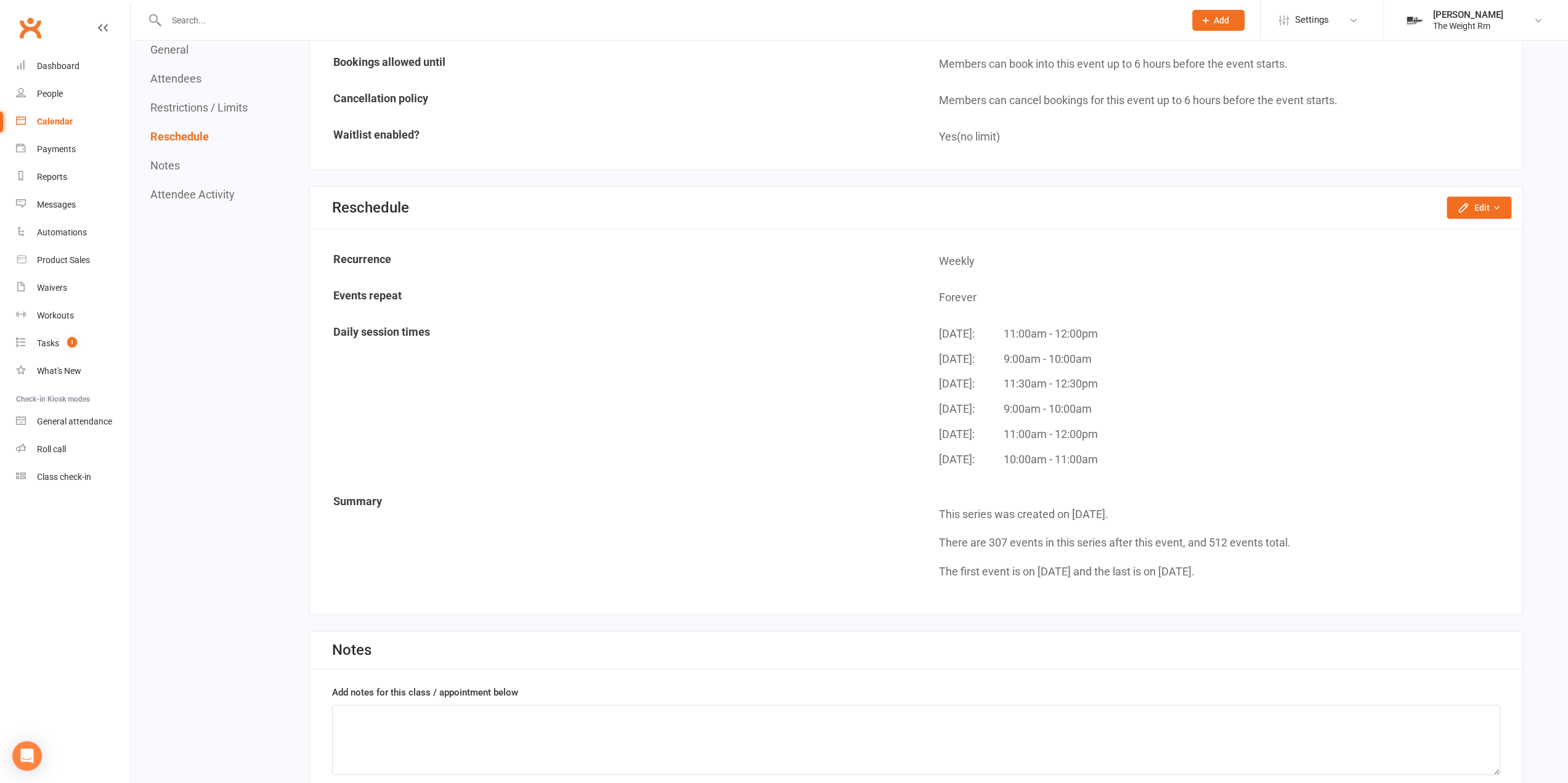
scroll to position [960, 0]
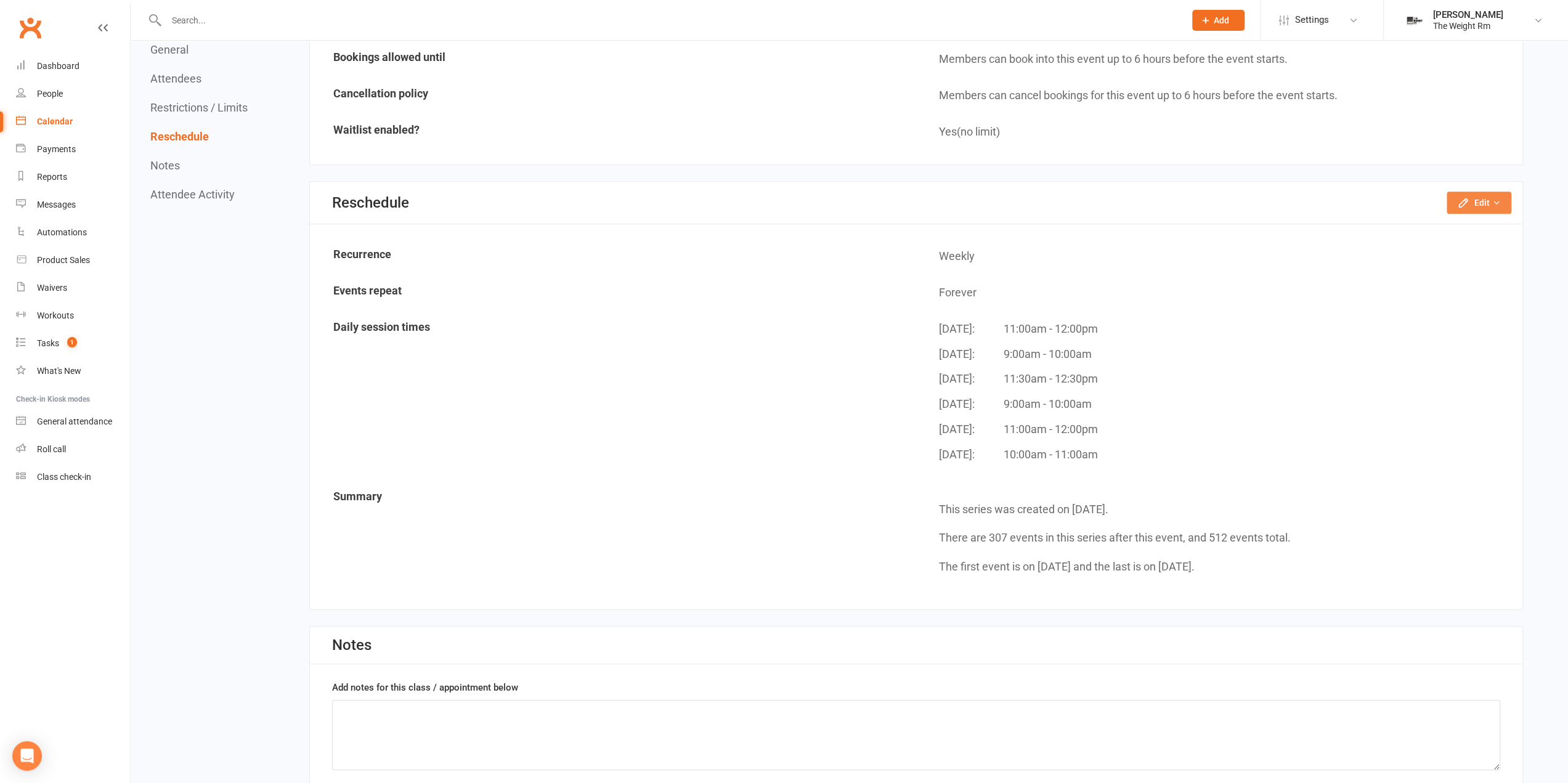
click at [1486, 196] on button "Edit" at bounding box center [1479, 203] width 65 height 22
click at [1435, 230] on link "Reschedule this event only" at bounding box center [1446, 230] width 129 height 24
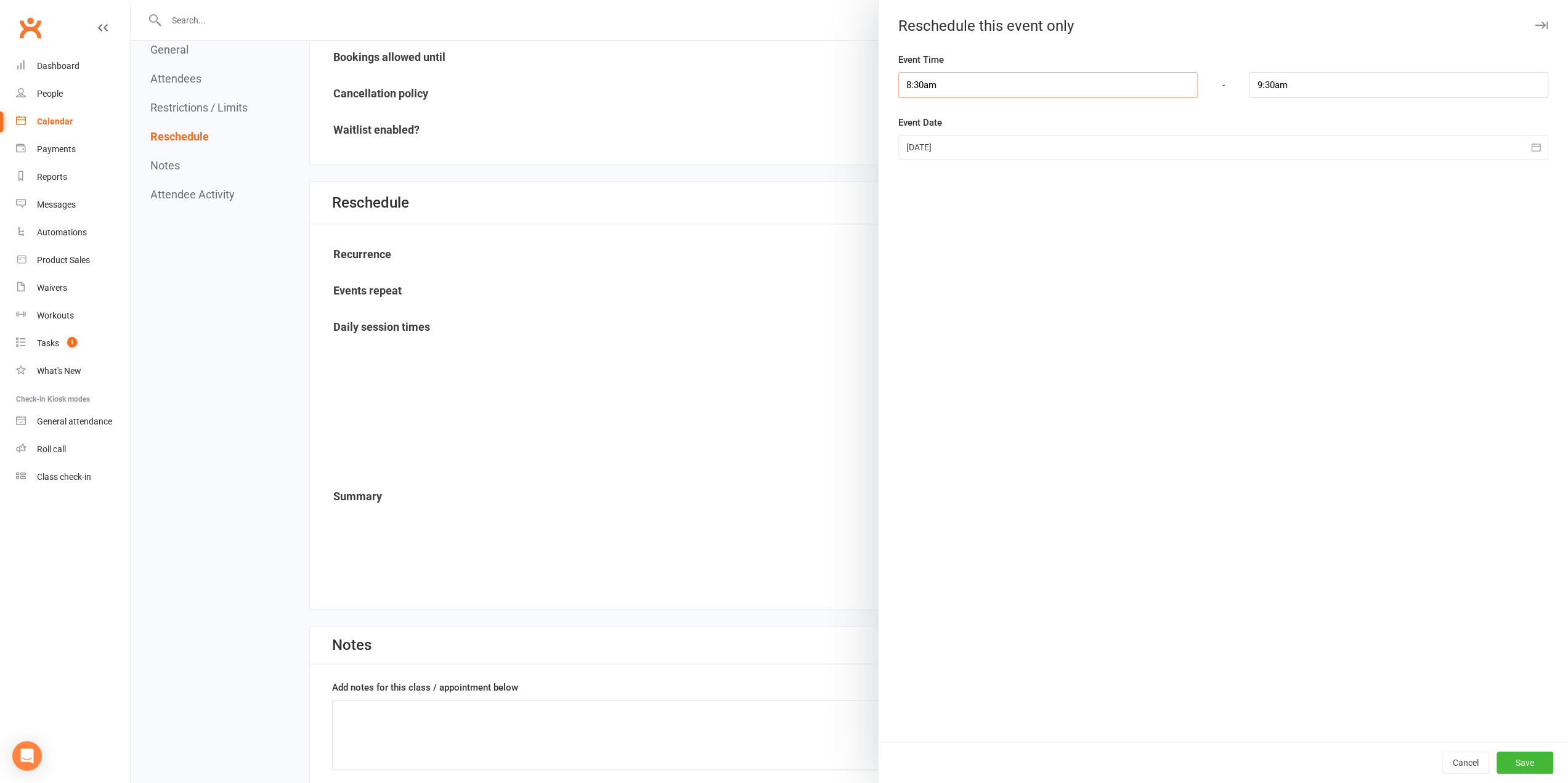
click at [974, 86] on input "8:30am" at bounding box center [1048, 84] width 300 height 26
click at [930, 125] on li "8:30am" at bounding box center [928, 125] width 59 height 18
click at [1525, 755] on button "Save" at bounding box center [1525, 763] width 57 height 22
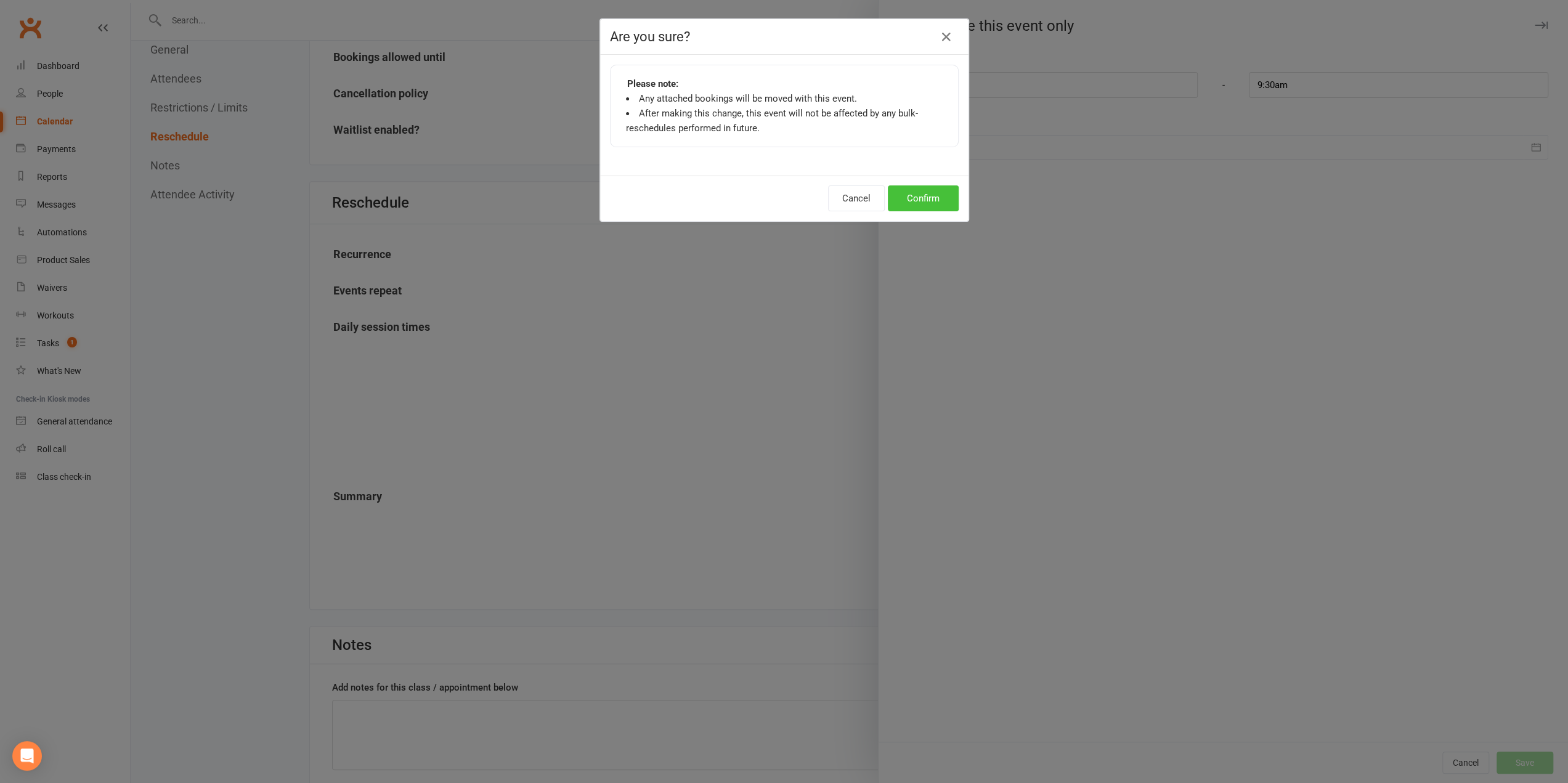
click at [948, 206] on button "Confirm" at bounding box center [923, 198] width 71 height 26
click at [948, 205] on div "Are you sure? Please note: Any attached bookings will be moved with this event.…" at bounding box center [784, 391] width 1568 height 783
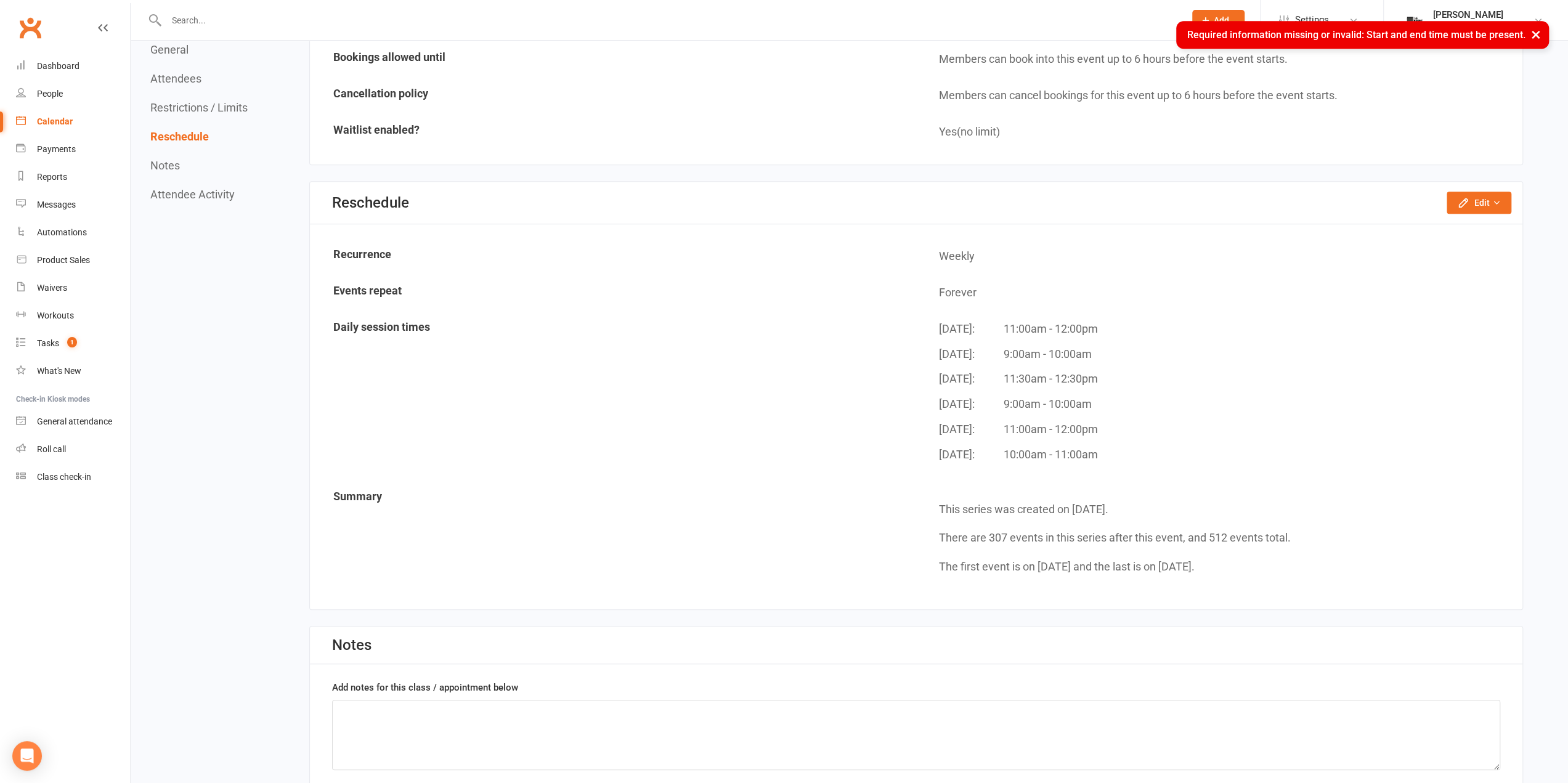
click at [1533, 31] on button "×" at bounding box center [1536, 35] width 22 height 27
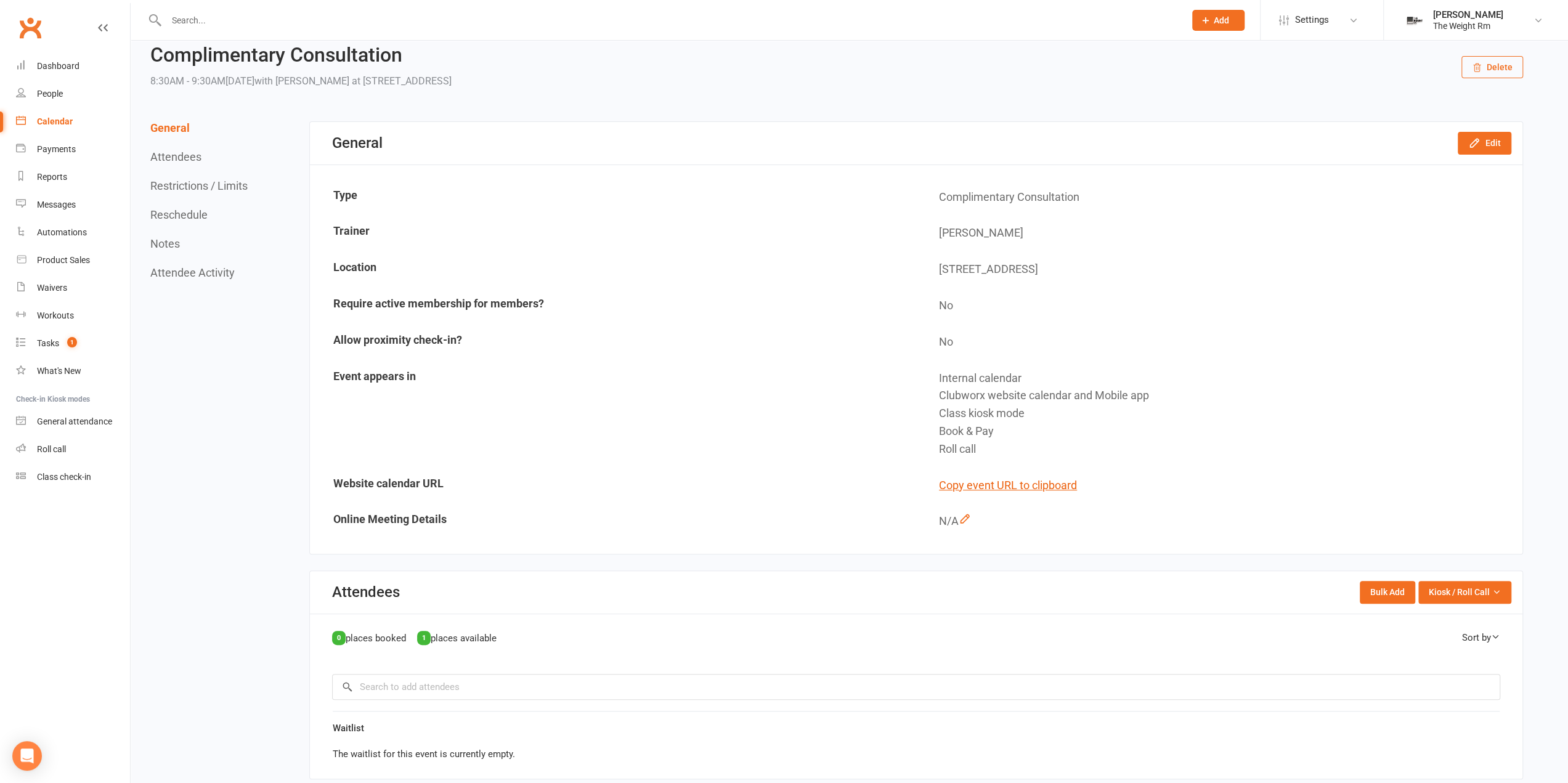
scroll to position [0, 0]
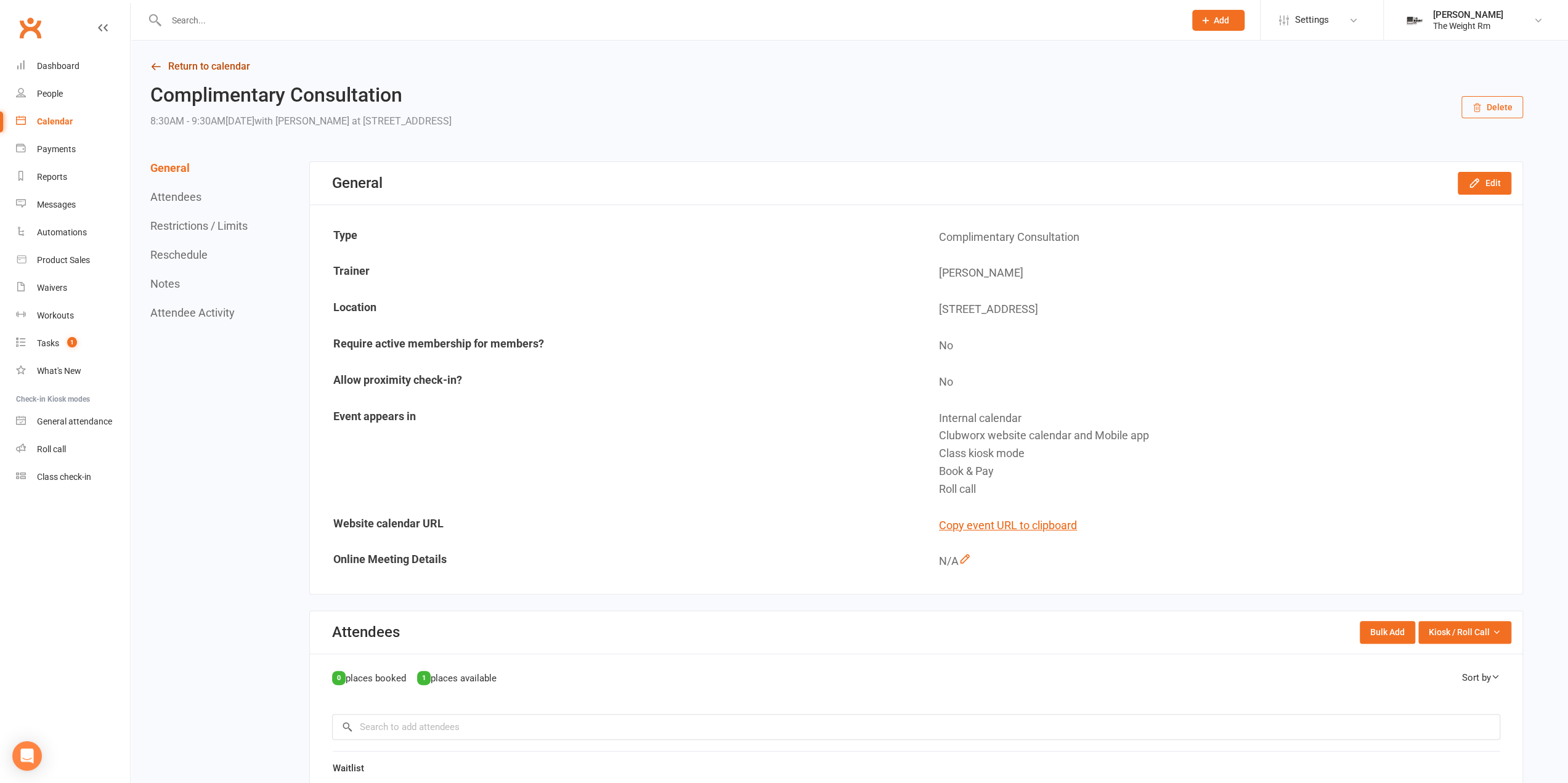
click at [195, 71] on link "Return to calendar" at bounding box center [836, 66] width 1372 height 17
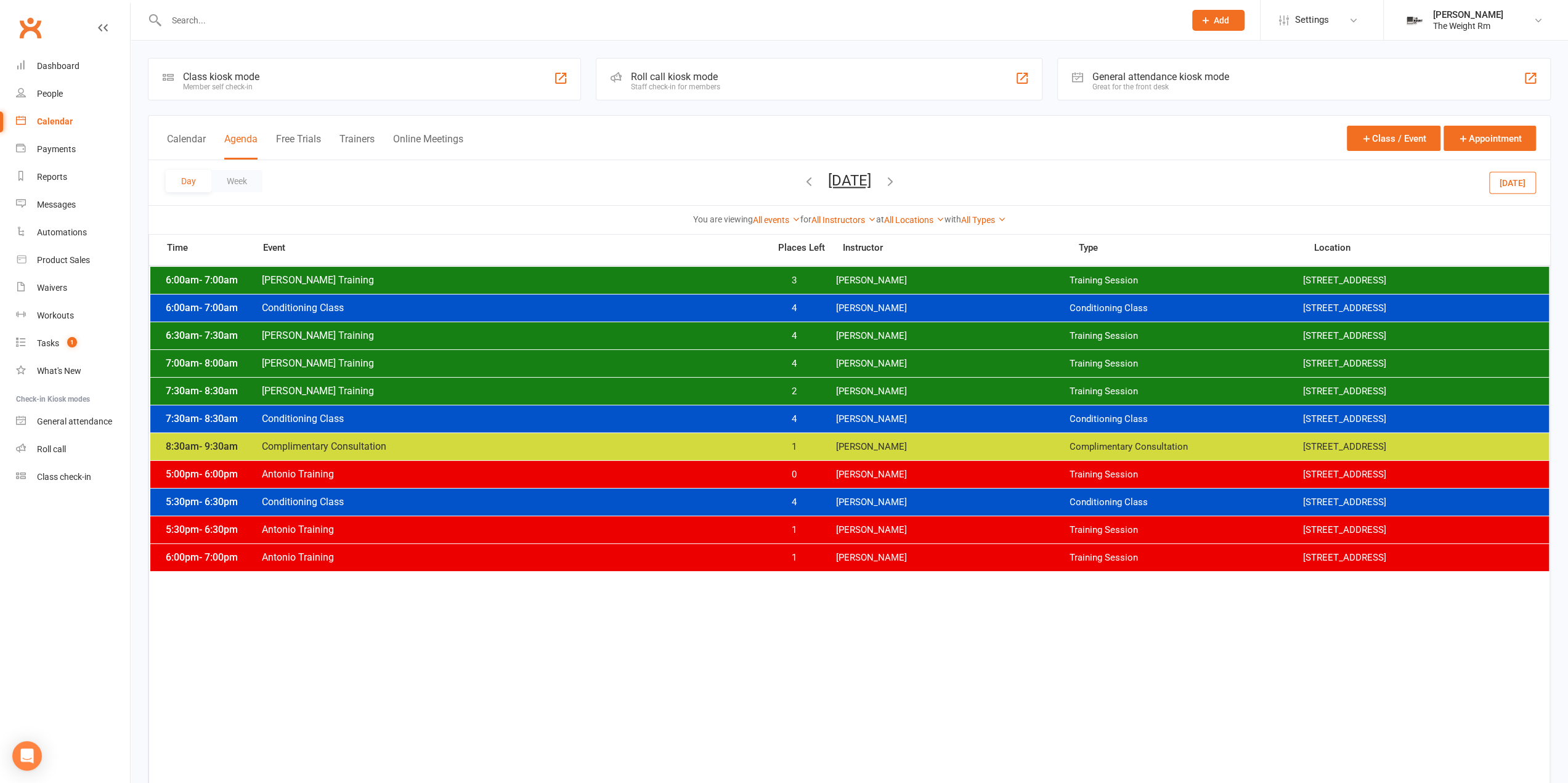
click at [897, 181] on icon "button" at bounding box center [890, 181] width 13 height 13
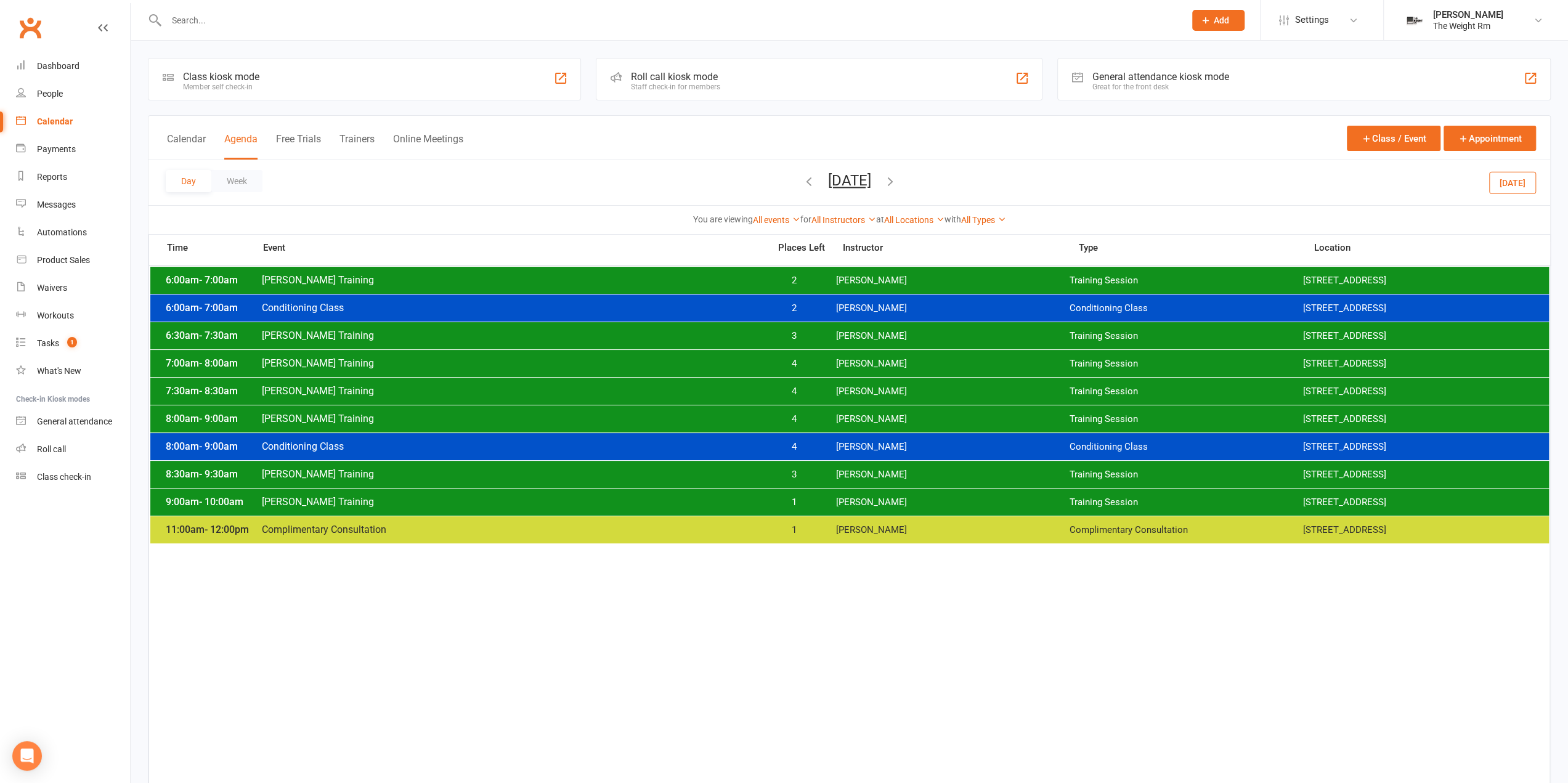
click at [947, 182] on div "Day Week Friday, Sep 19, 2025 September 2025 Sun Mon Tue Wed Thu Fri Sat 31 01 …" at bounding box center [849, 182] width 1402 height 45
click at [897, 182] on icon "button" at bounding box center [890, 181] width 13 height 13
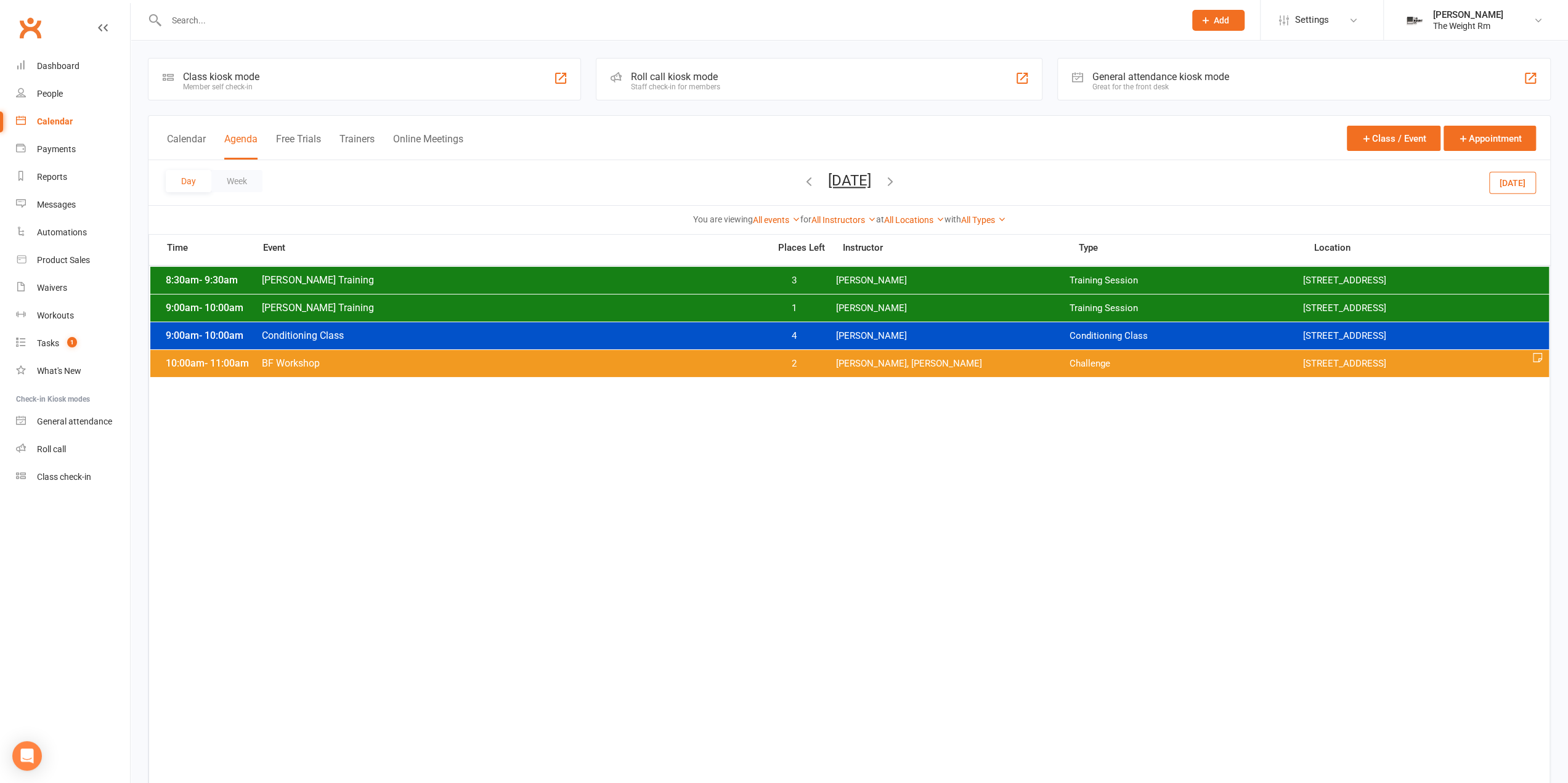
click at [918, 362] on span "Antonio Reyes, Clayton Moore" at bounding box center [952, 364] width 233 height 12
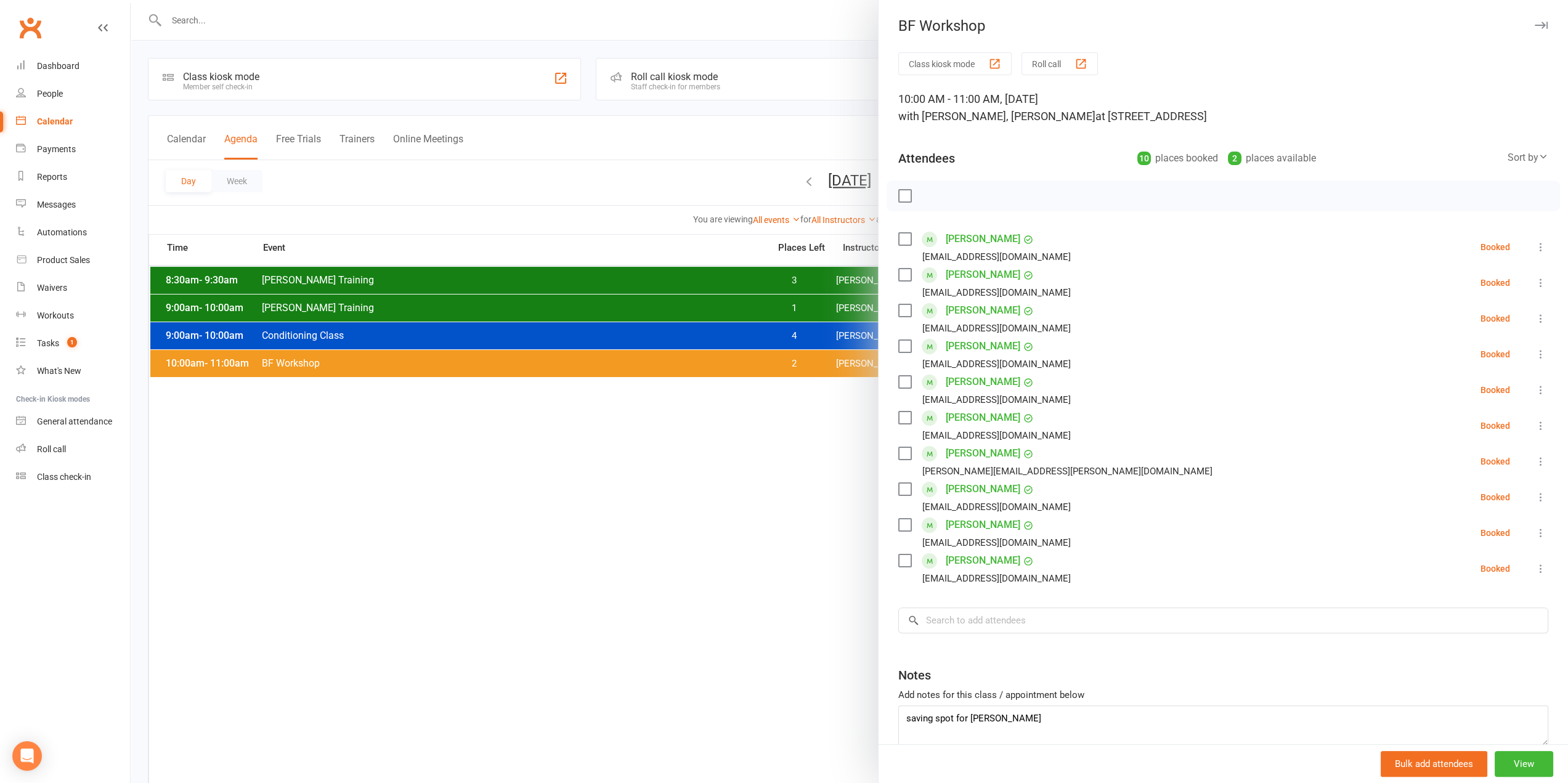
click at [843, 358] on div at bounding box center [849, 391] width 1437 height 783
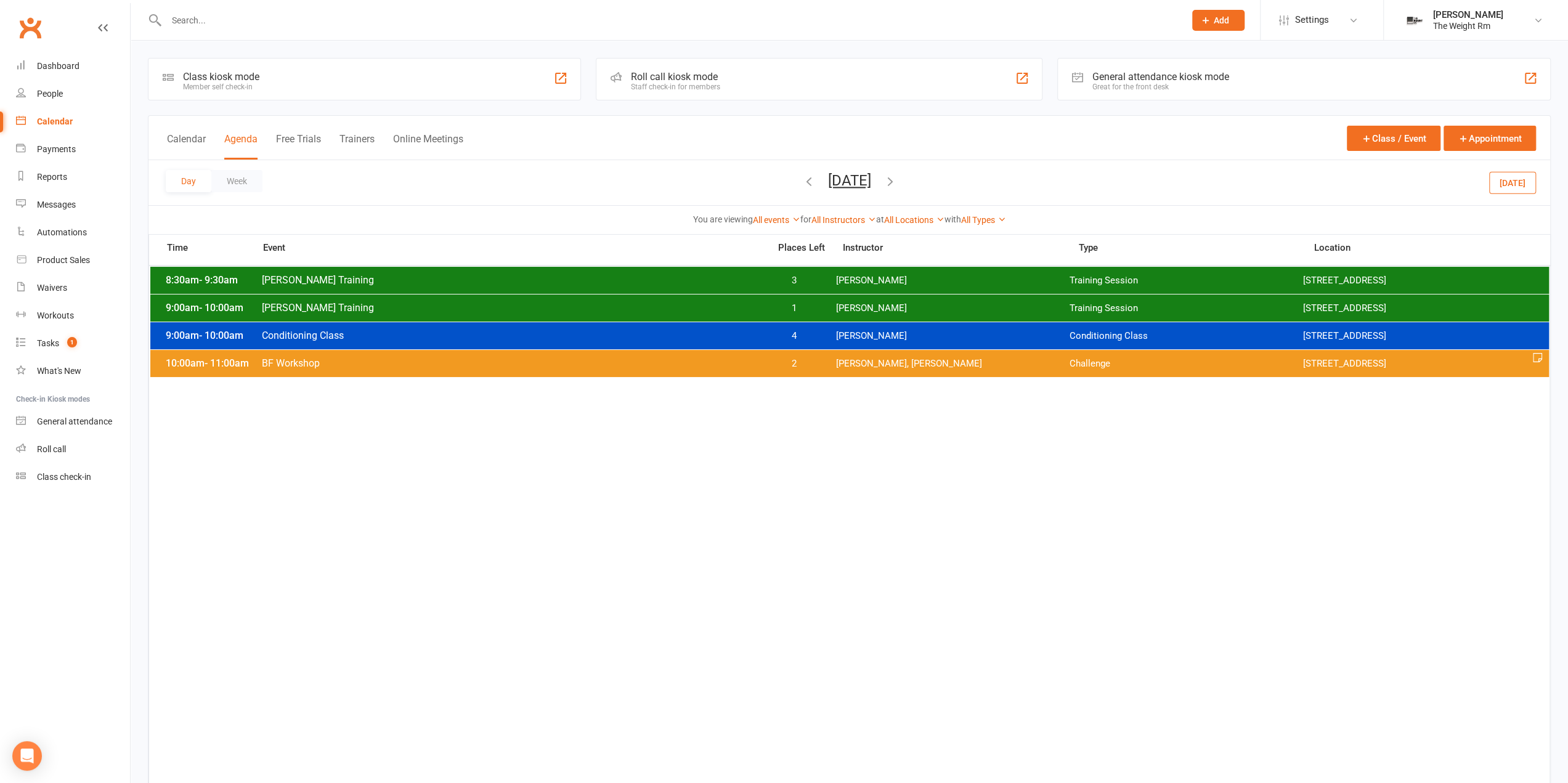
click at [843, 363] on span "Antonio Reyes, Clayton Moore" at bounding box center [952, 364] width 233 height 12
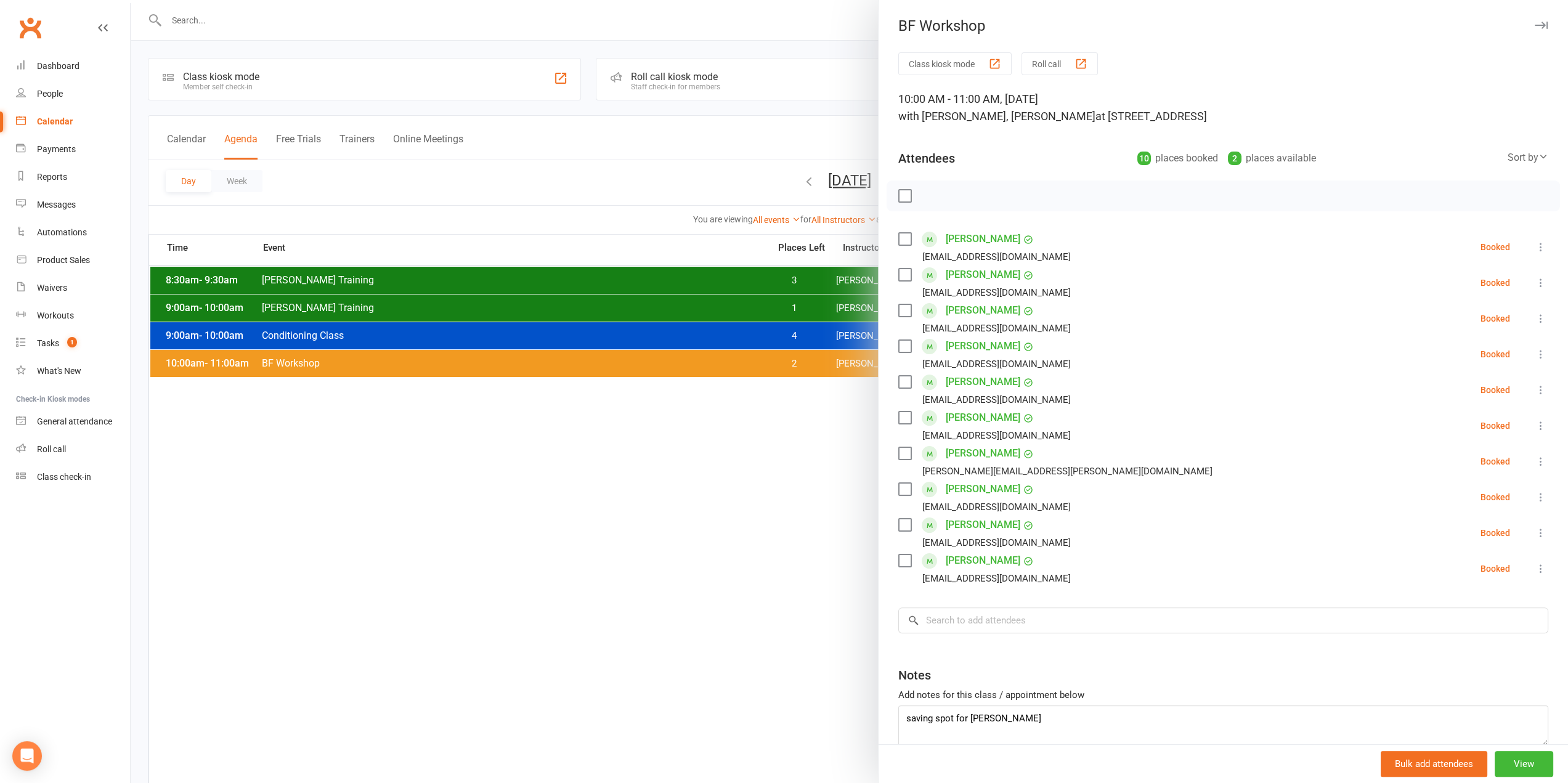
click at [840, 354] on div at bounding box center [849, 391] width 1437 height 783
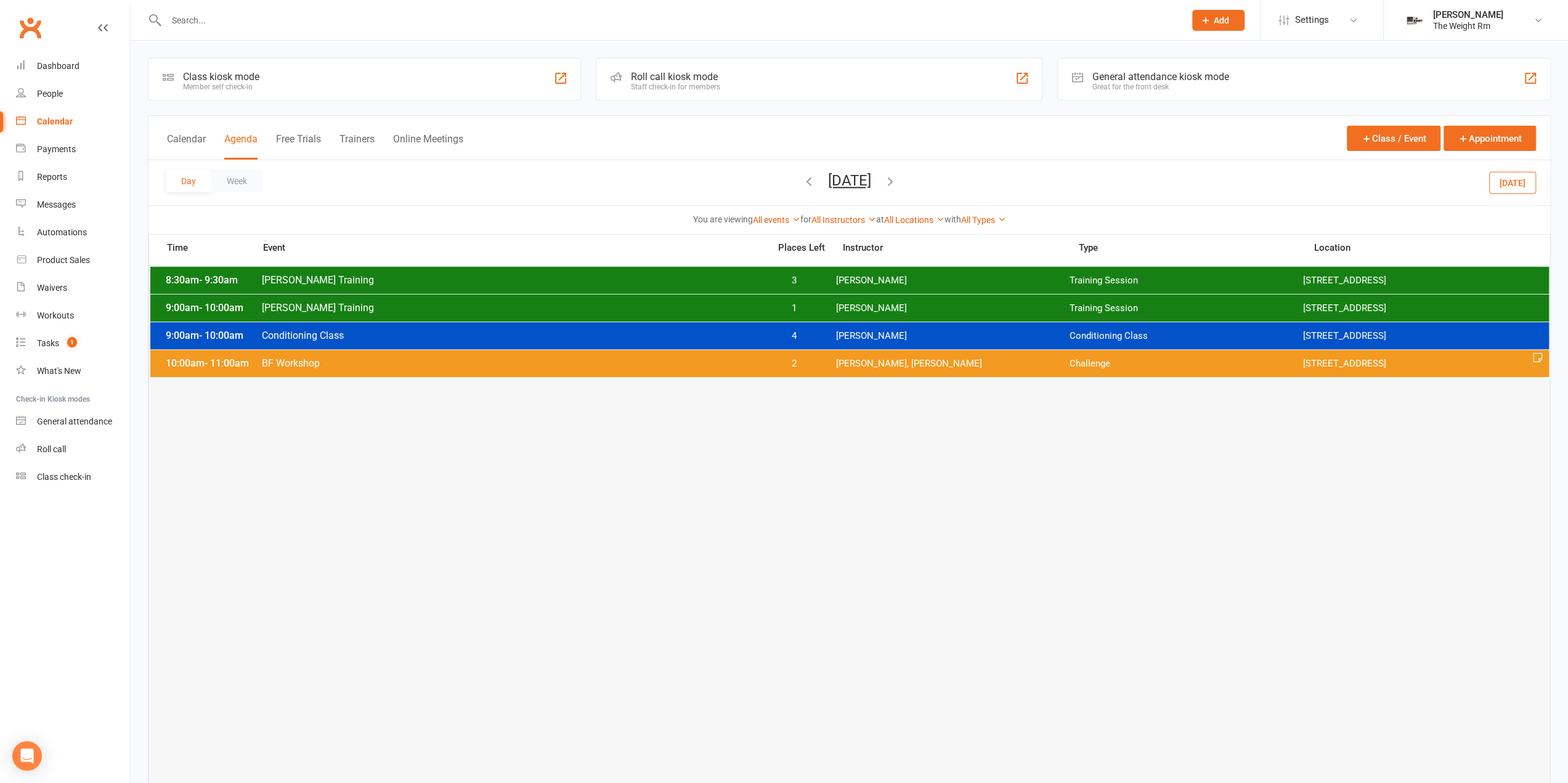
click at [829, 340] on div "9:00am - 10:00am Conditioning Class 4 Clayton Moore Conditioning Class 2535 W 2…" at bounding box center [850, 336] width 1399 height 27
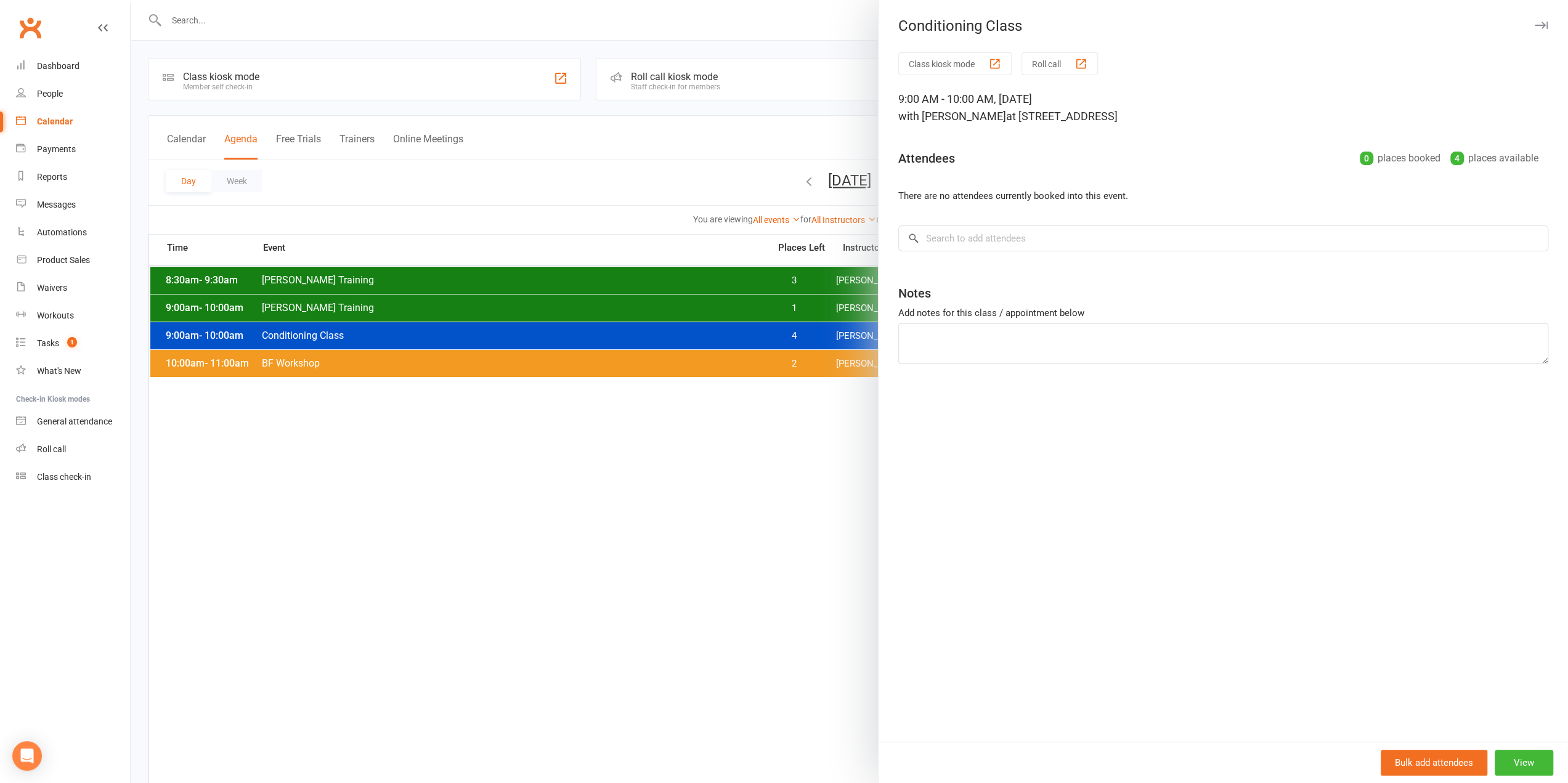
click at [786, 334] on div at bounding box center [849, 391] width 1437 height 783
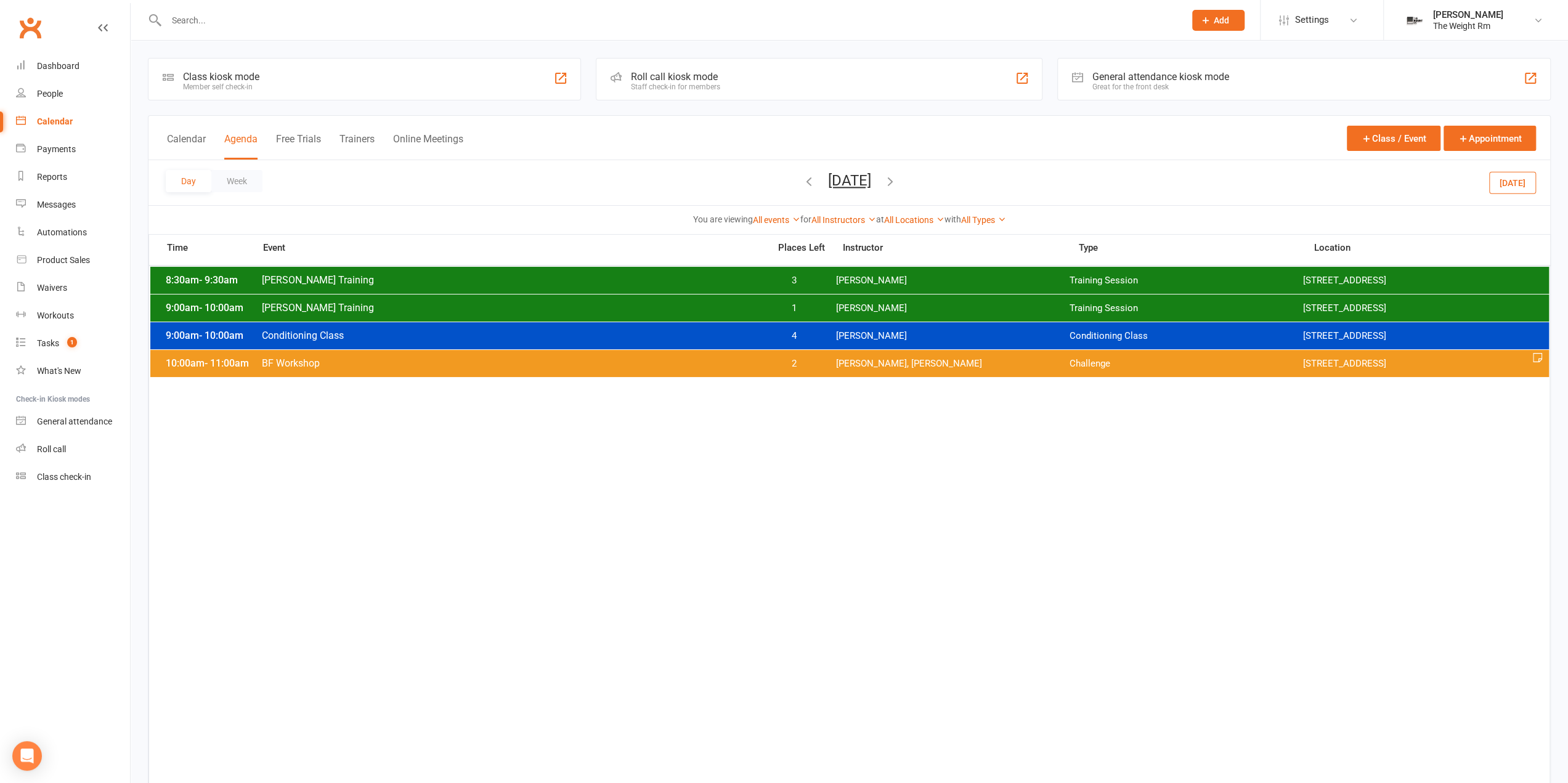
click at [509, 368] on div "10:00am - 11:00am BF Workshop 2 Antonio Reyes, Clayton Moore Challenge 2535 W 2…" at bounding box center [850, 364] width 1399 height 27
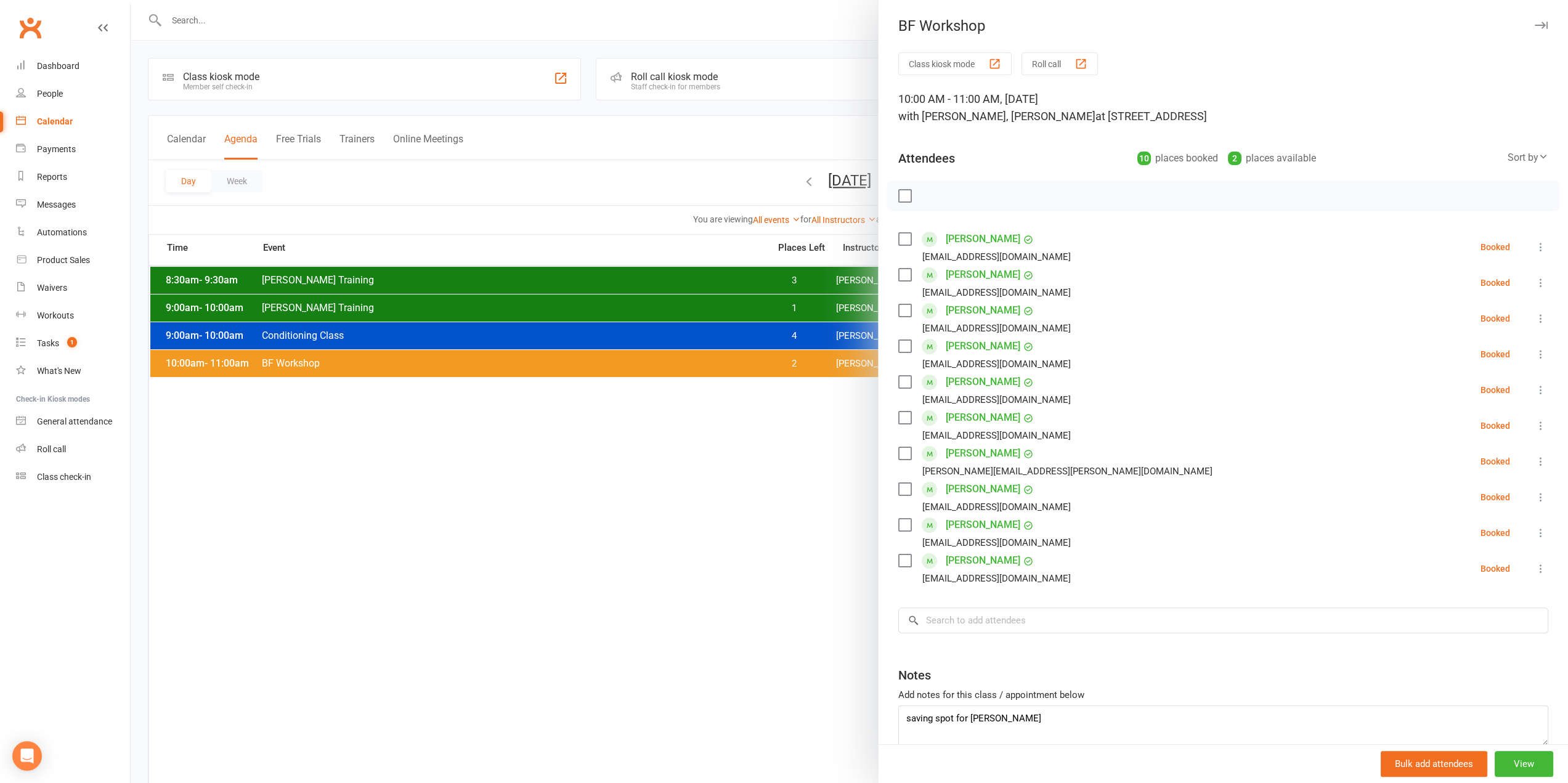
click at [1514, 14] on div "BF Workshop Class kiosk mode Roll call 10:00 AM - 11:00 AM, Saturday, September…" at bounding box center [1223, 391] width 690 height 783
click at [1533, 21] on button "button" at bounding box center [1540, 25] width 15 height 15
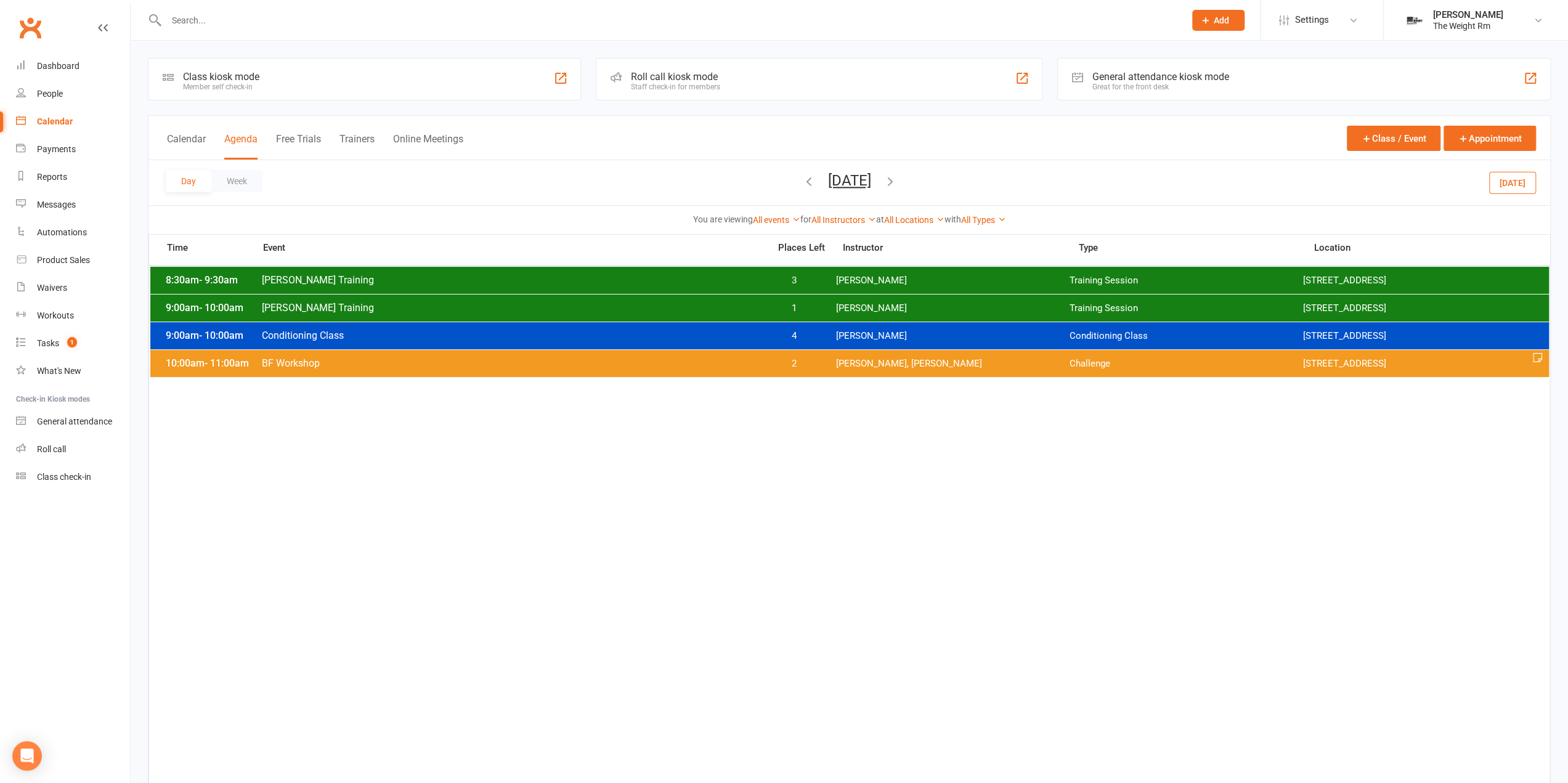
click at [1508, 185] on button "Today" at bounding box center [1512, 182] width 47 height 22
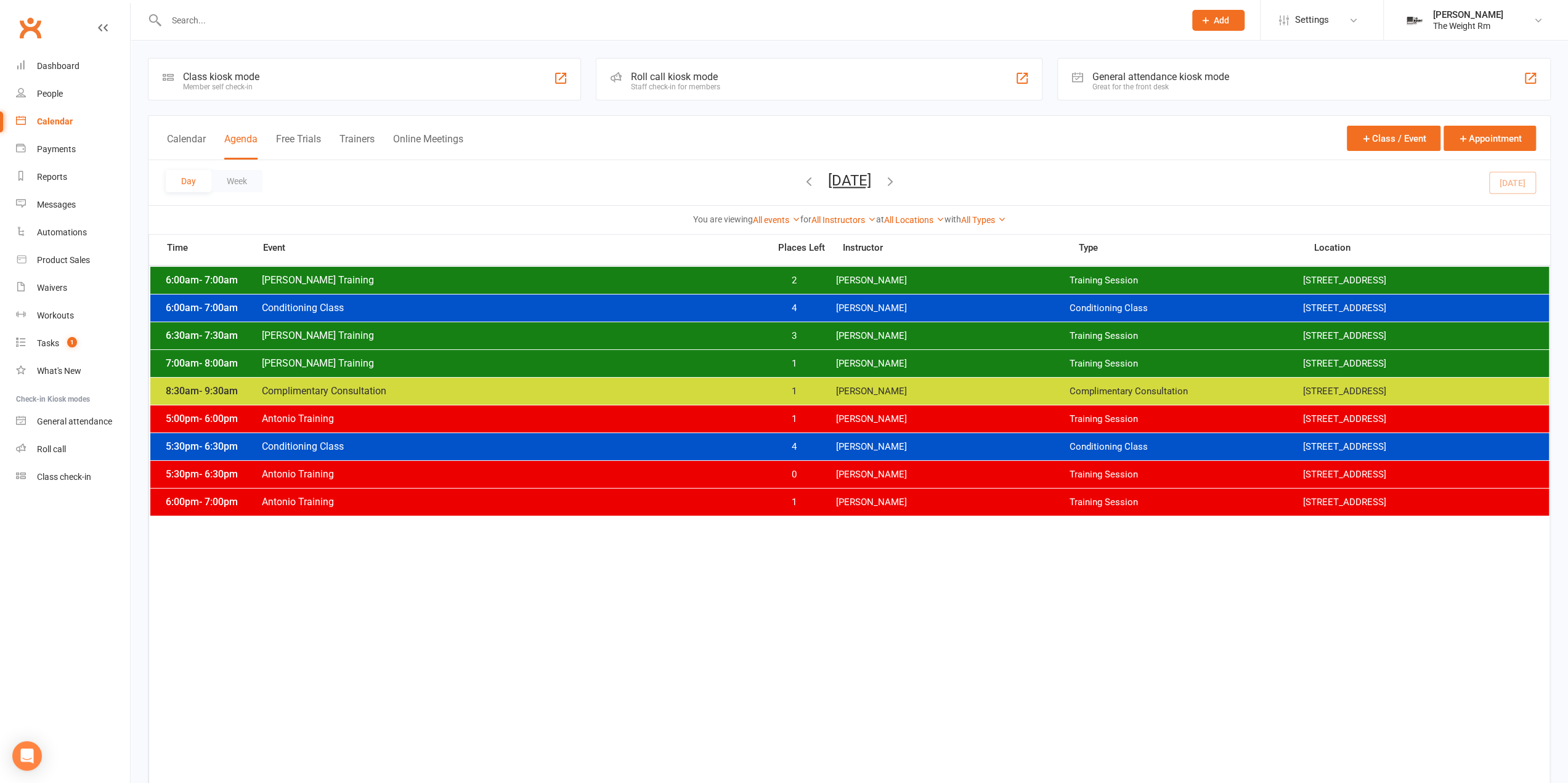
click at [897, 181] on icon "button" at bounding box center [890, 181] width 13 height 13
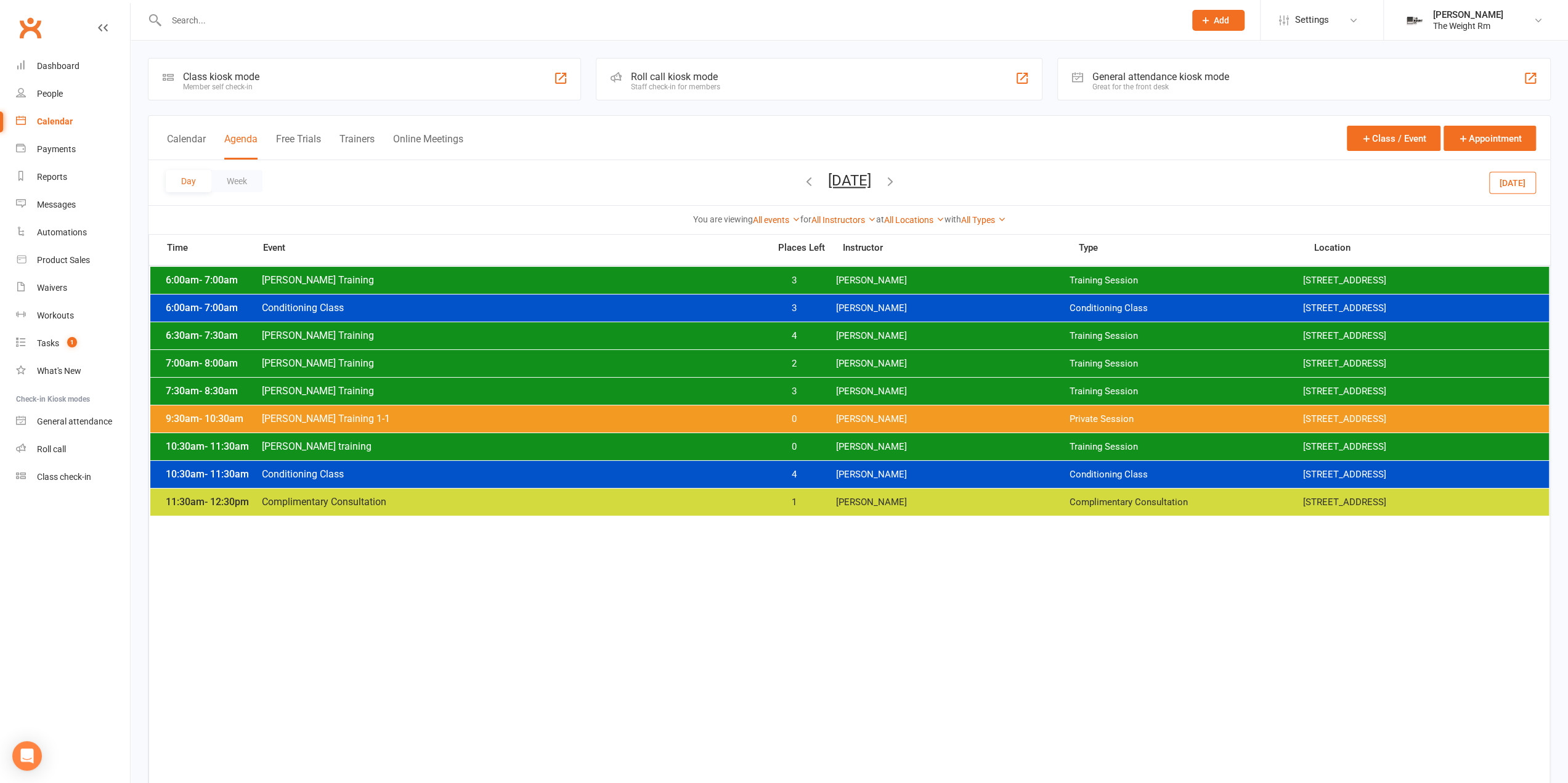
click at [890, 275] on span "[PERSON_NAME]" at bounding box center [952, 281] width 233 height 12
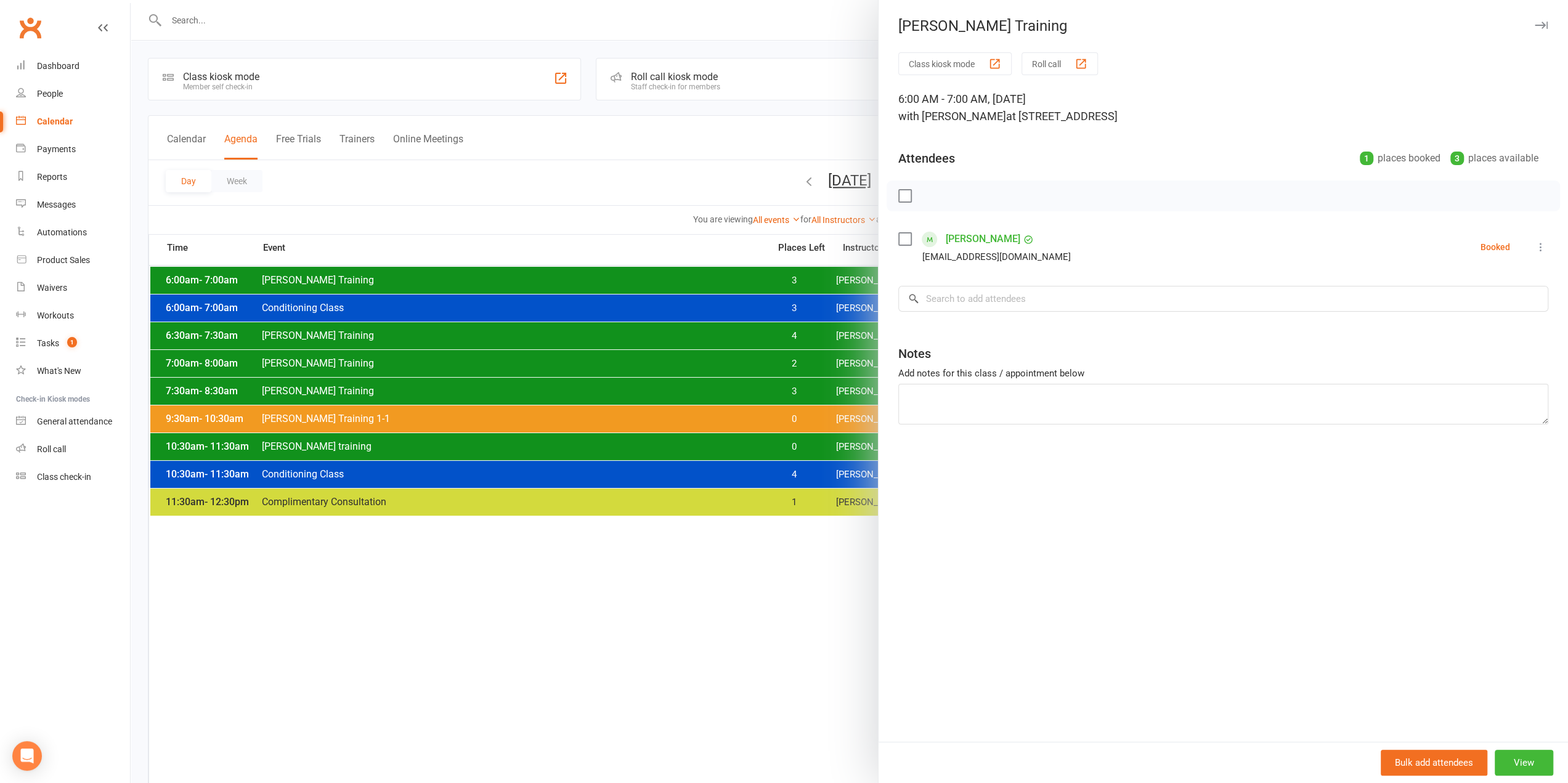
click at [783, 278] on div at bounding box center [849, 391] width 1437 height 783
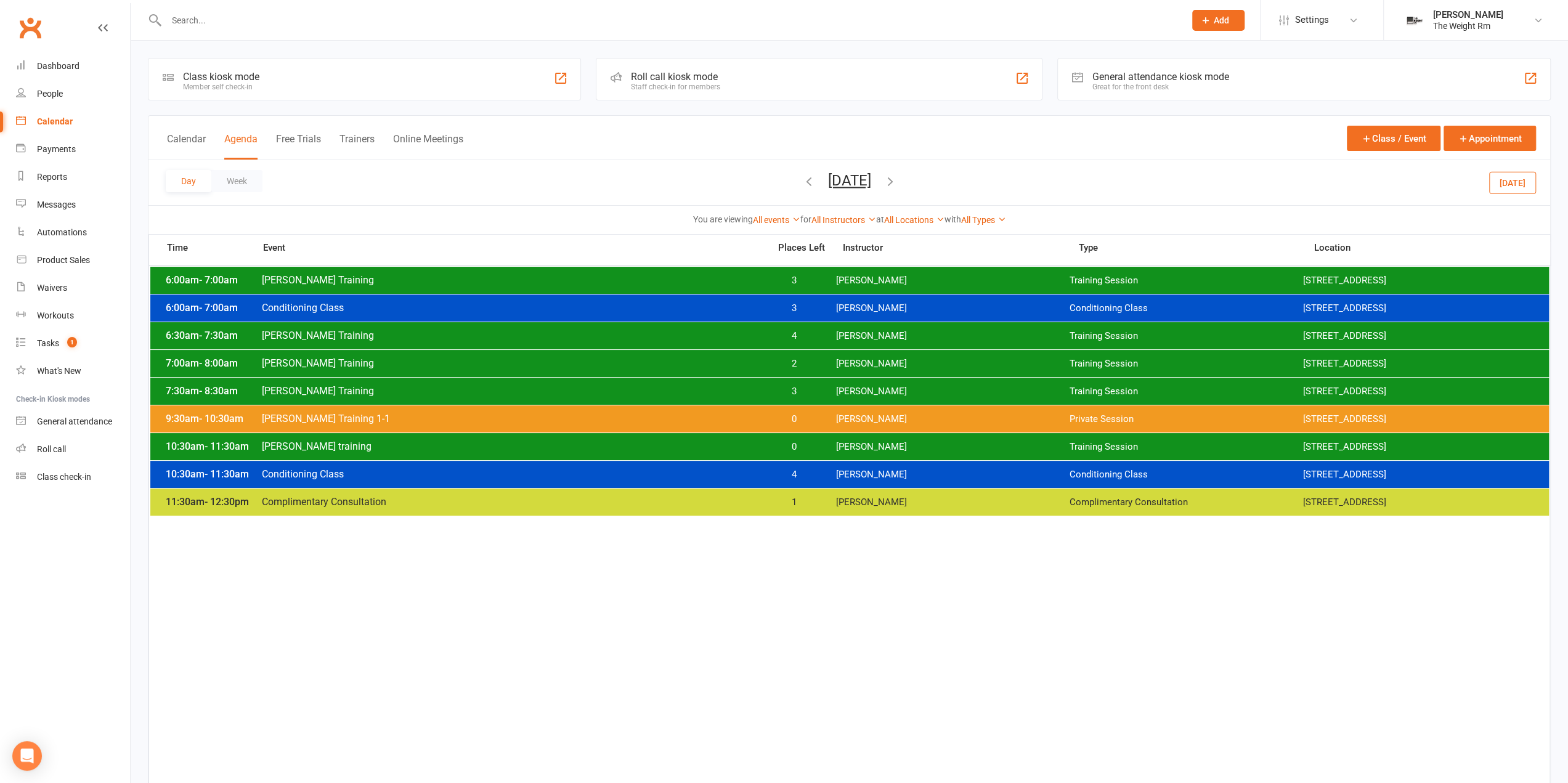
click at [784, 367] on span "2" at bounding box center [794, 364] width 65 height 12
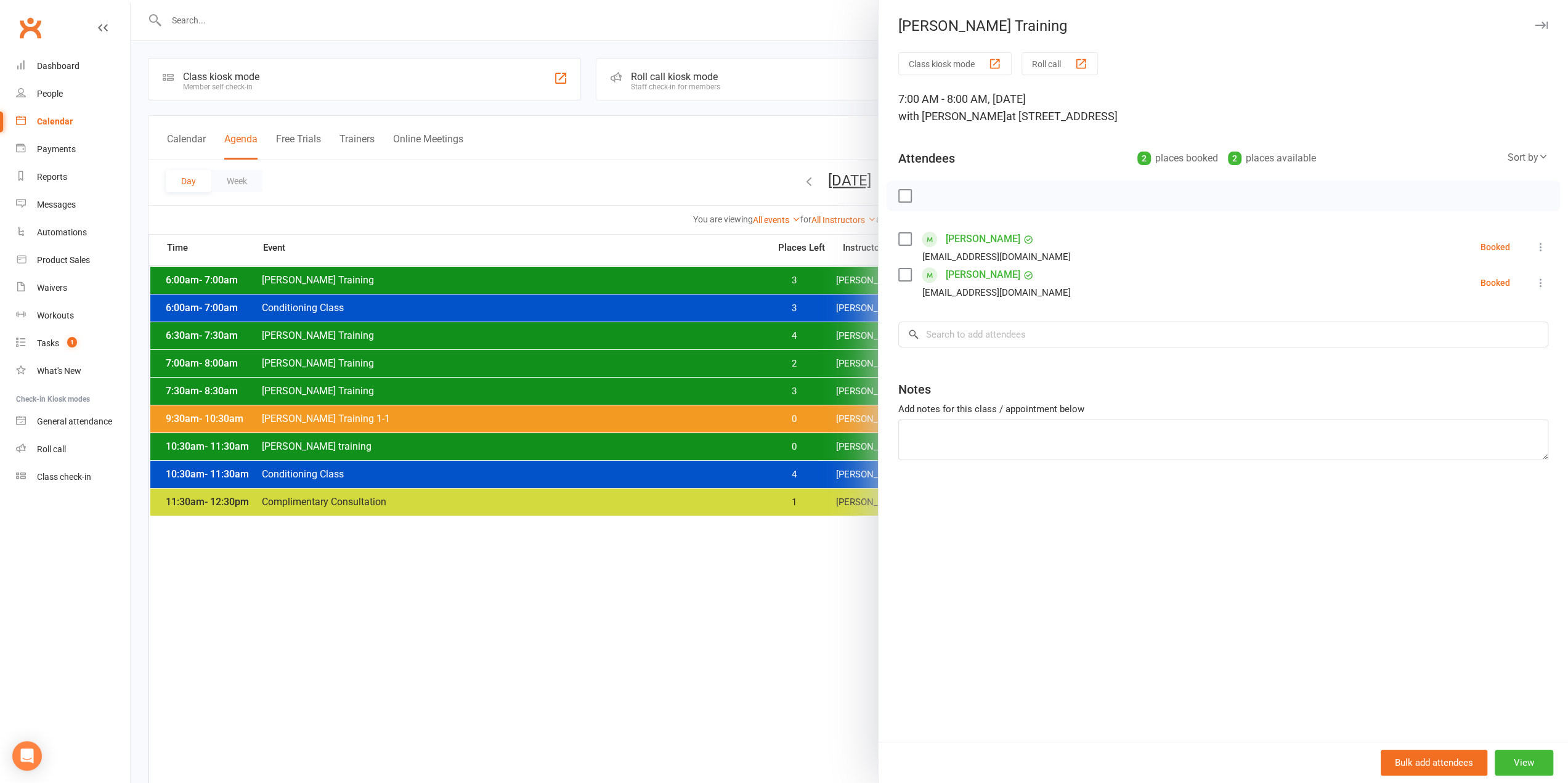
click at [524, 373] on div at bounding box center [849, 391] width 1437 height 783
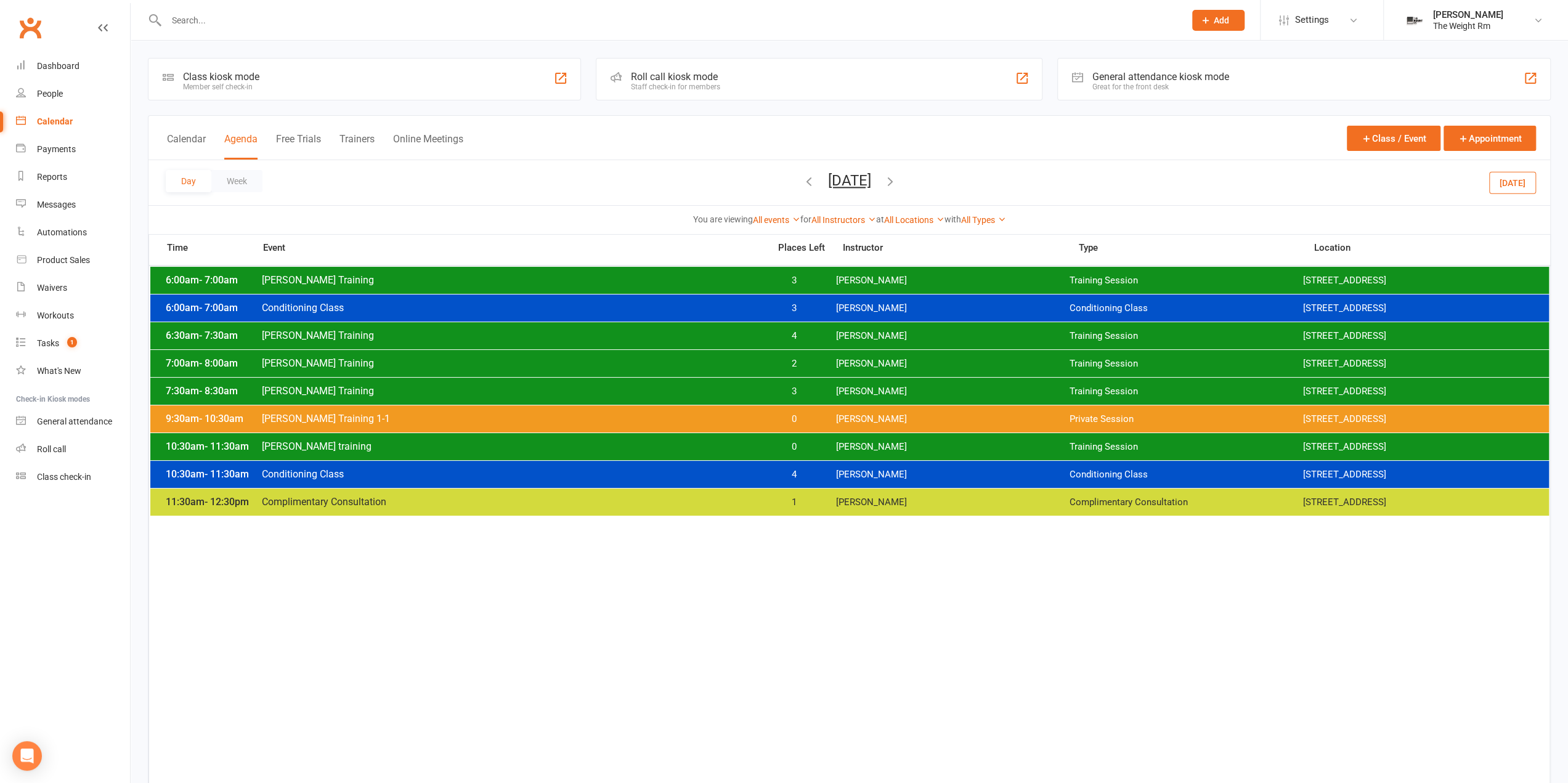
click at [565, 390] on span "Clayton Training" at bounding box center [511, 390] width 501 height 12
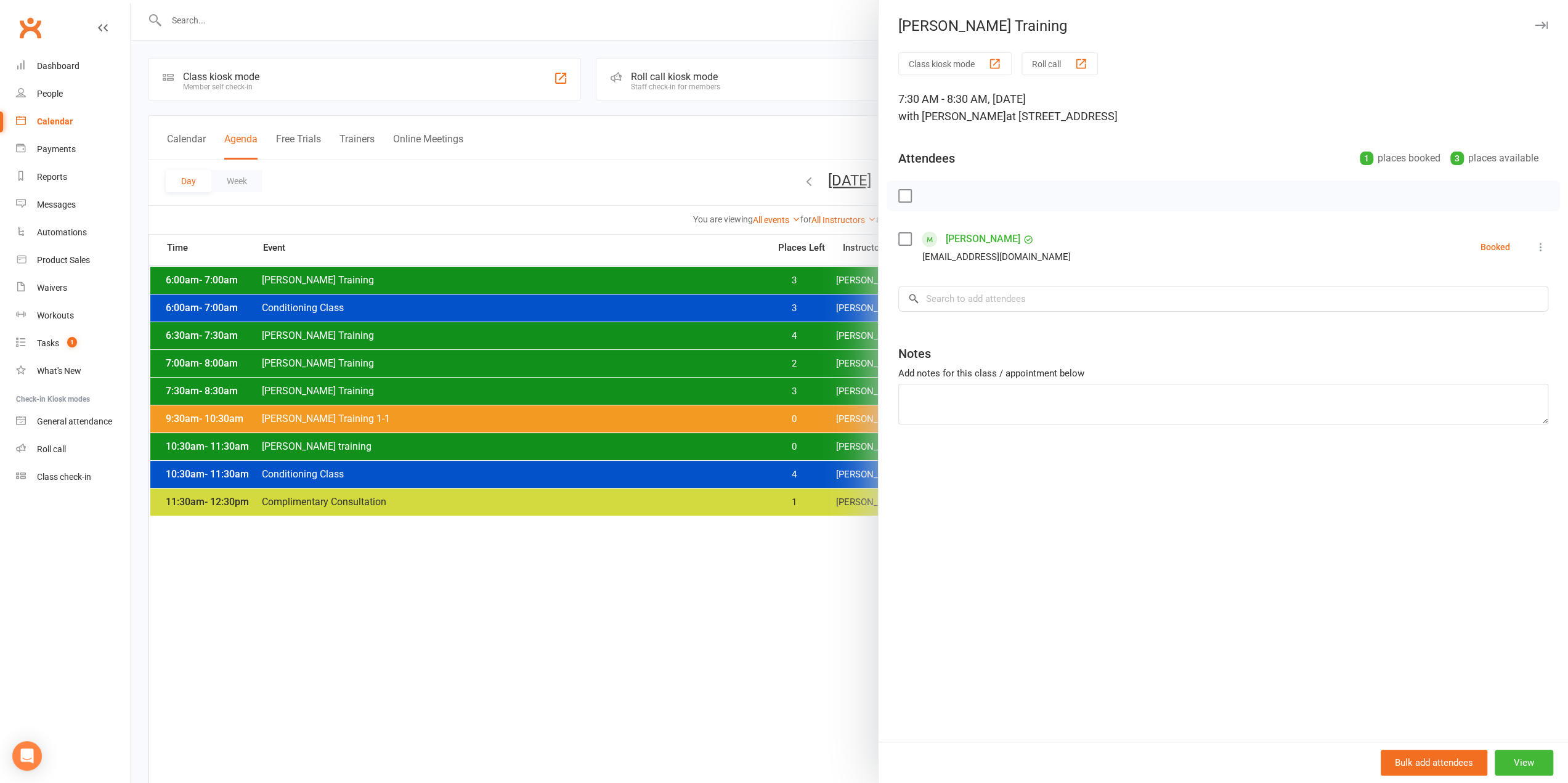
click at [565, 390] on div at bounding box center [849, 391] width 1437 height 783
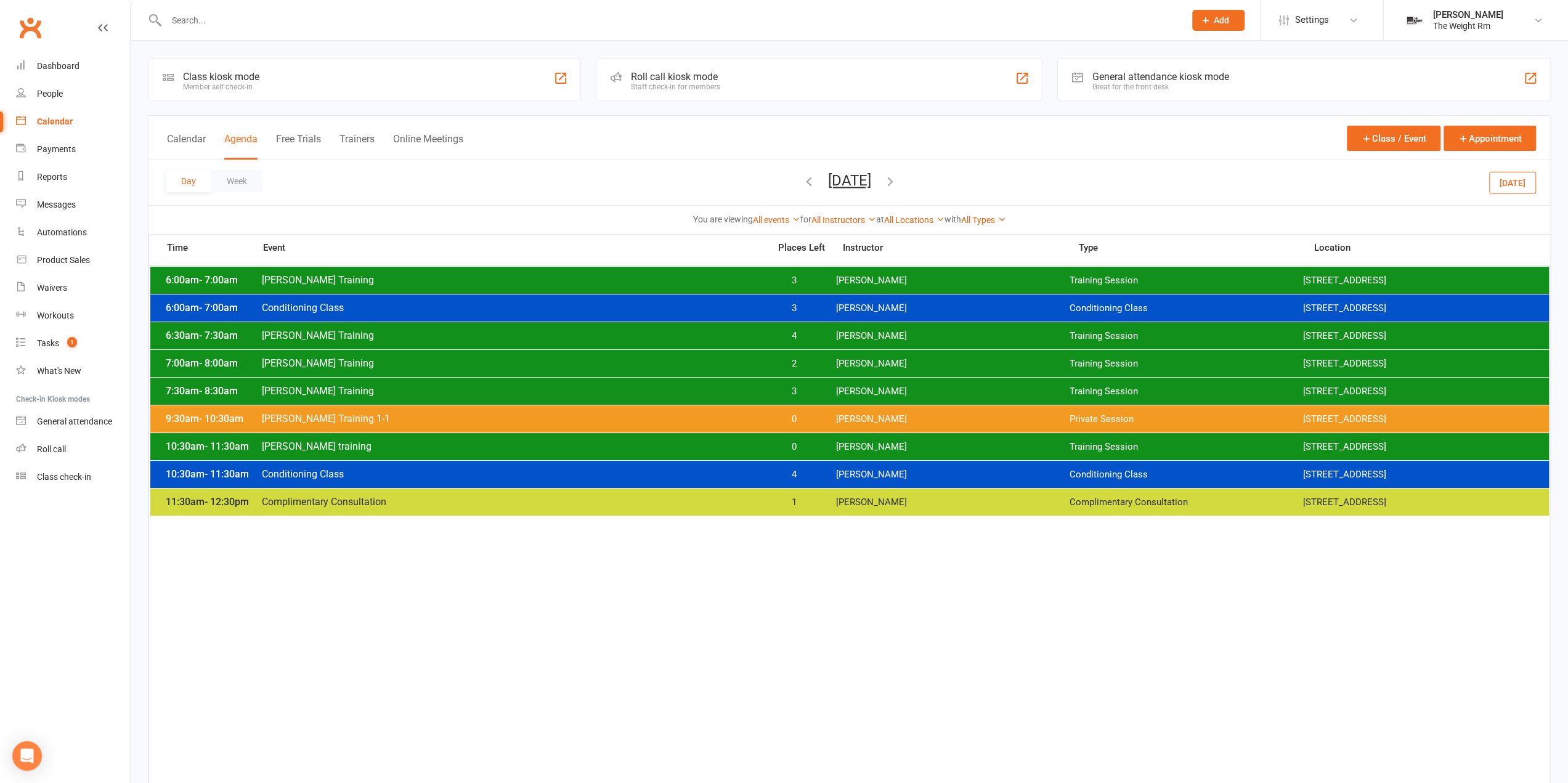
click at [568, 415] on span "Clayton Training 1-1" at bounding box center [511, 419] width 501 height 12
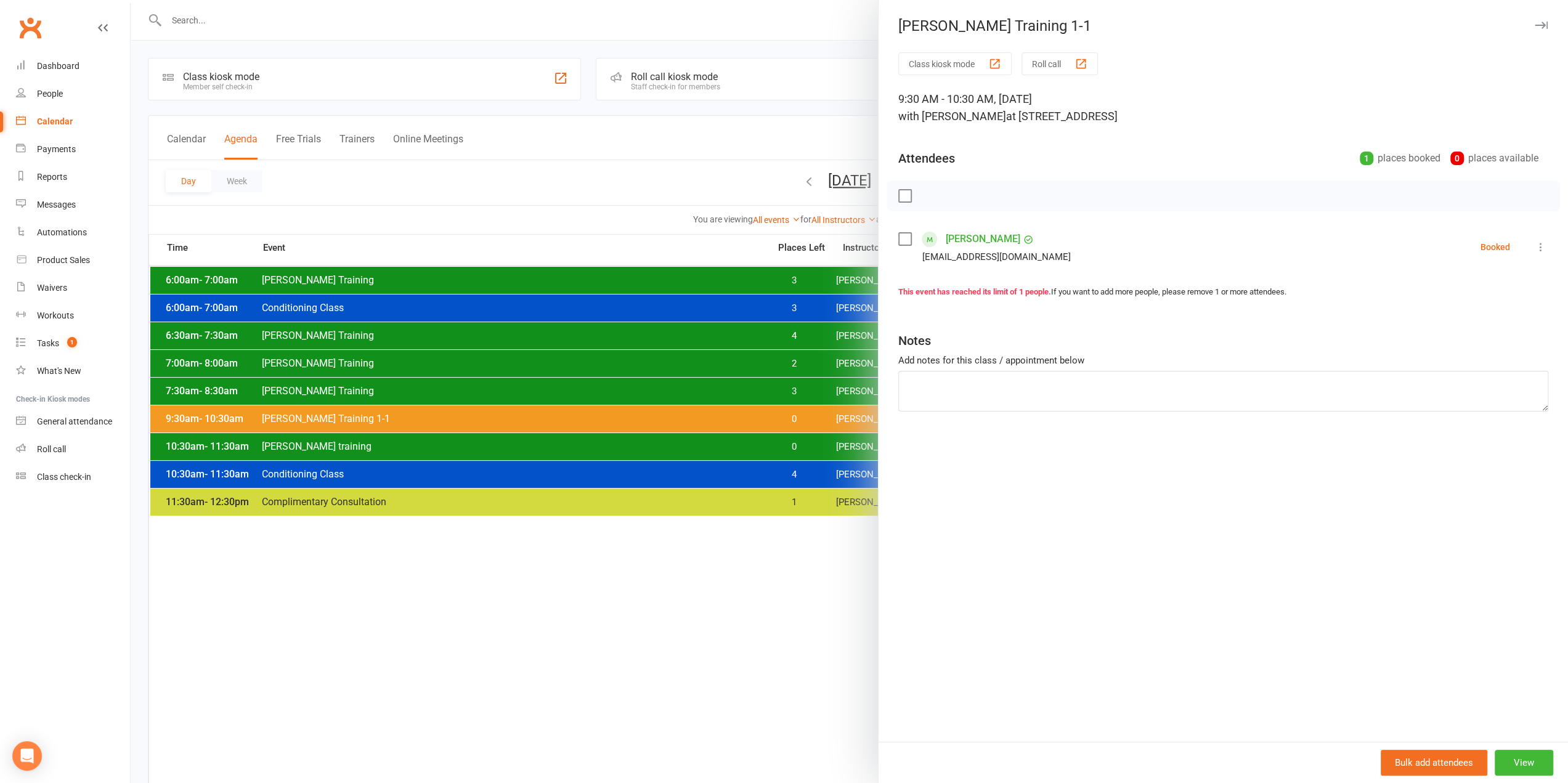
click at [578, 425] on div at bounding box center [849, 391] width 1437 height 783
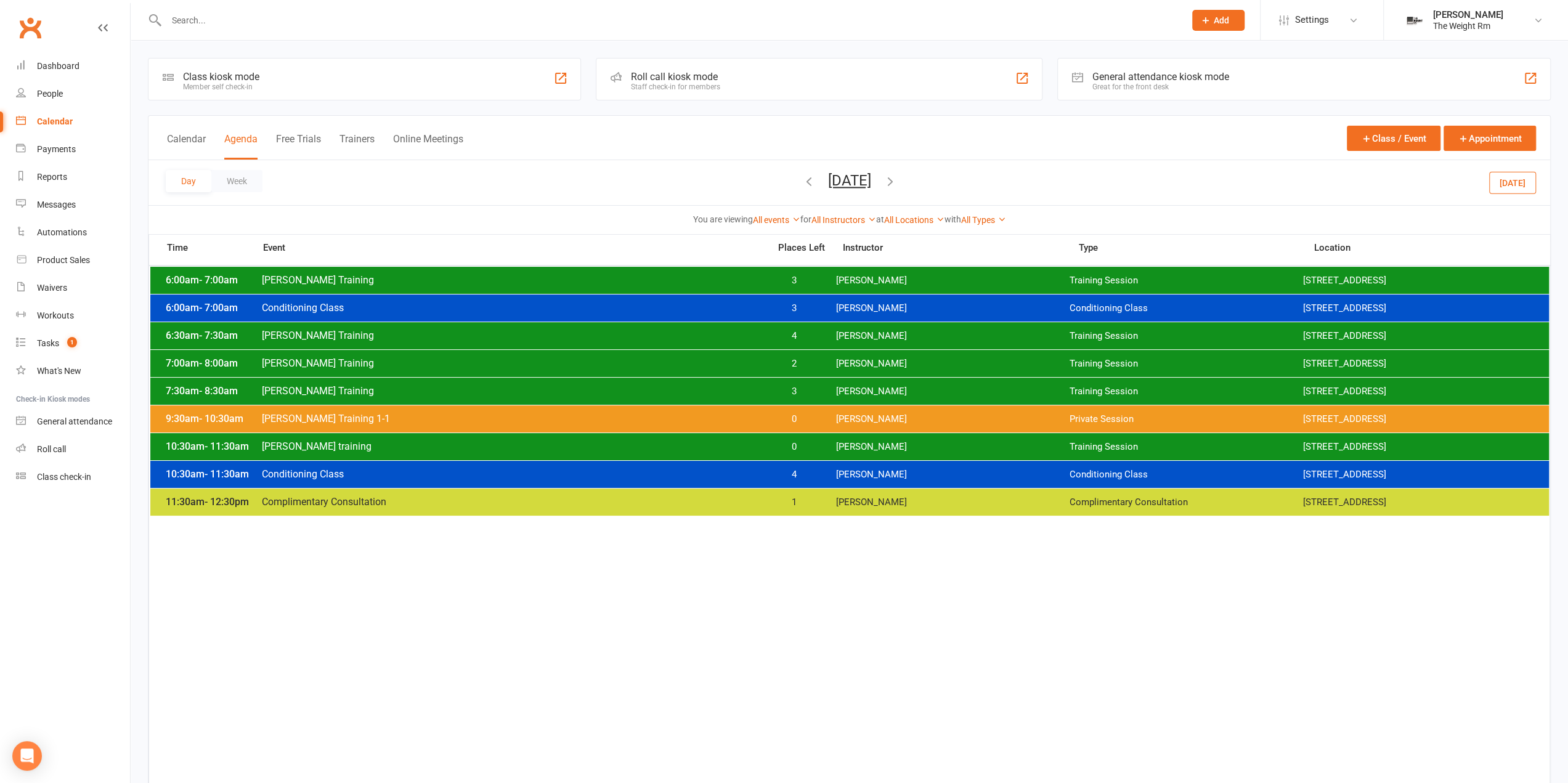
click at [589, 447] on span "Clayton training" at bounding box center [511, 446] width 501 height 12
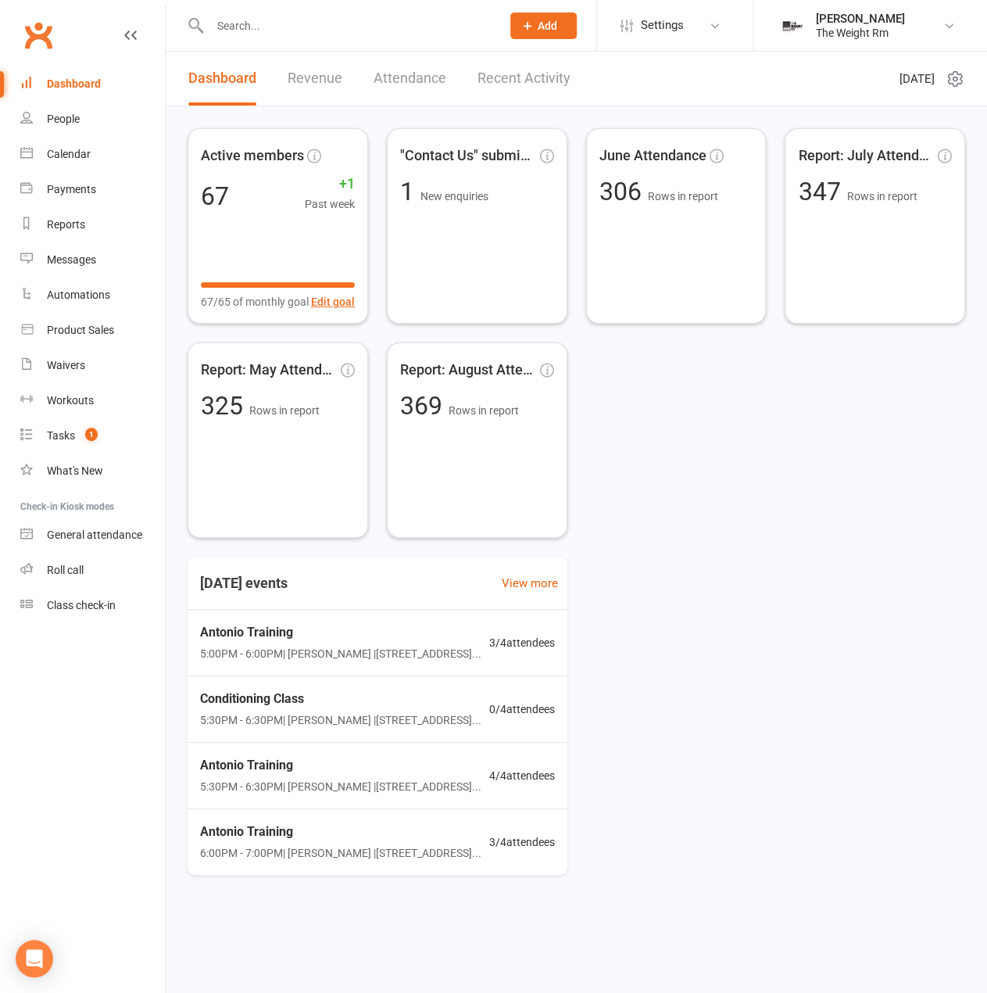
click at [286, 24] on input "text" at bounding box center [347, 26] width 285 height 22
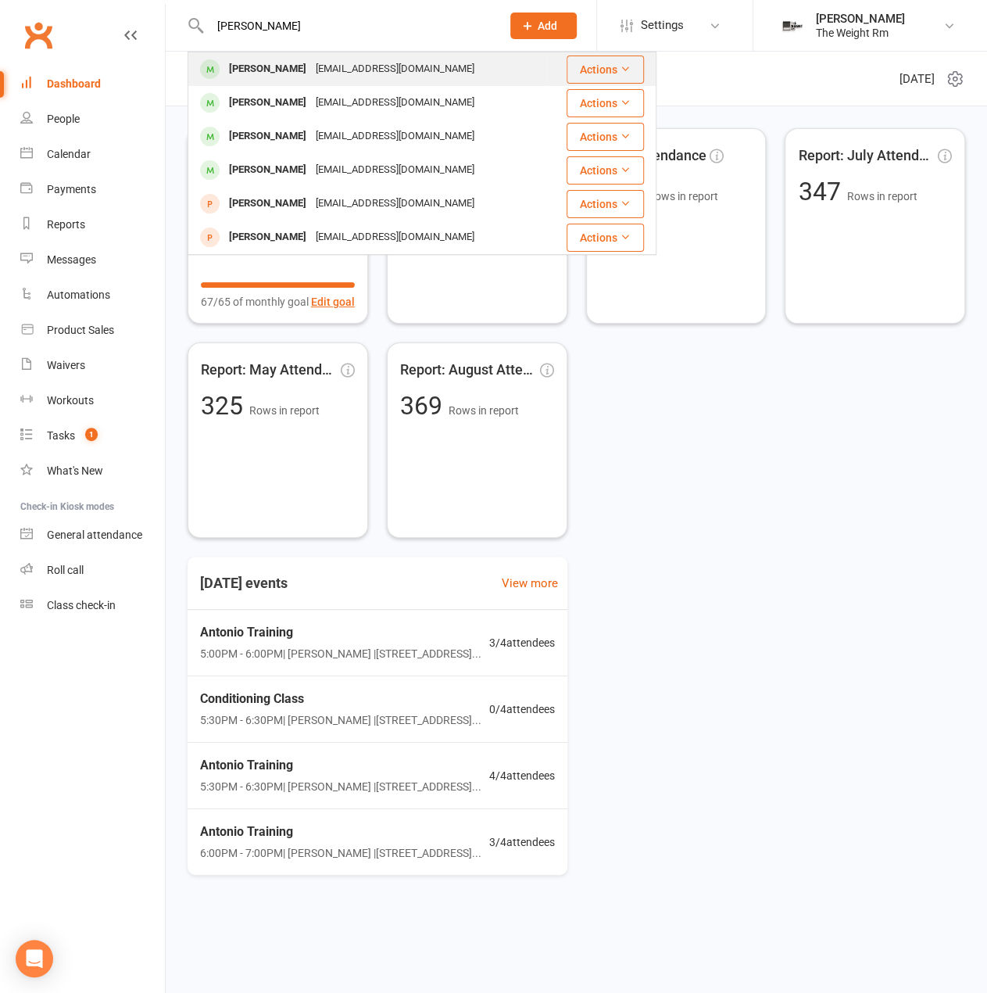
type input "kathlee"
click at [356, 59] on div "[EMAIL_ADDRESS][DOMAIN_NAME]" at bounding box center [395, 69] width 168 height 23
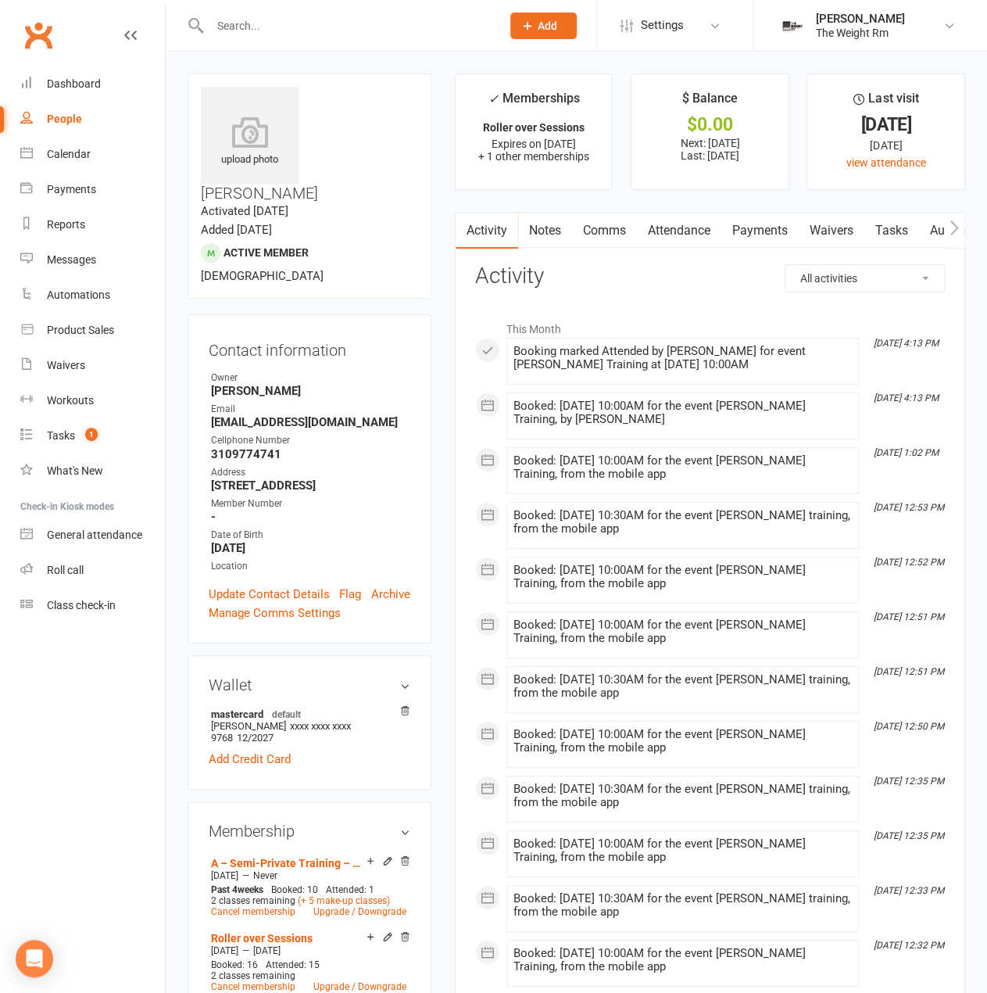
click at [819, 240] on link "Waivers" at bounding box center [832, 231] width 66 height 36
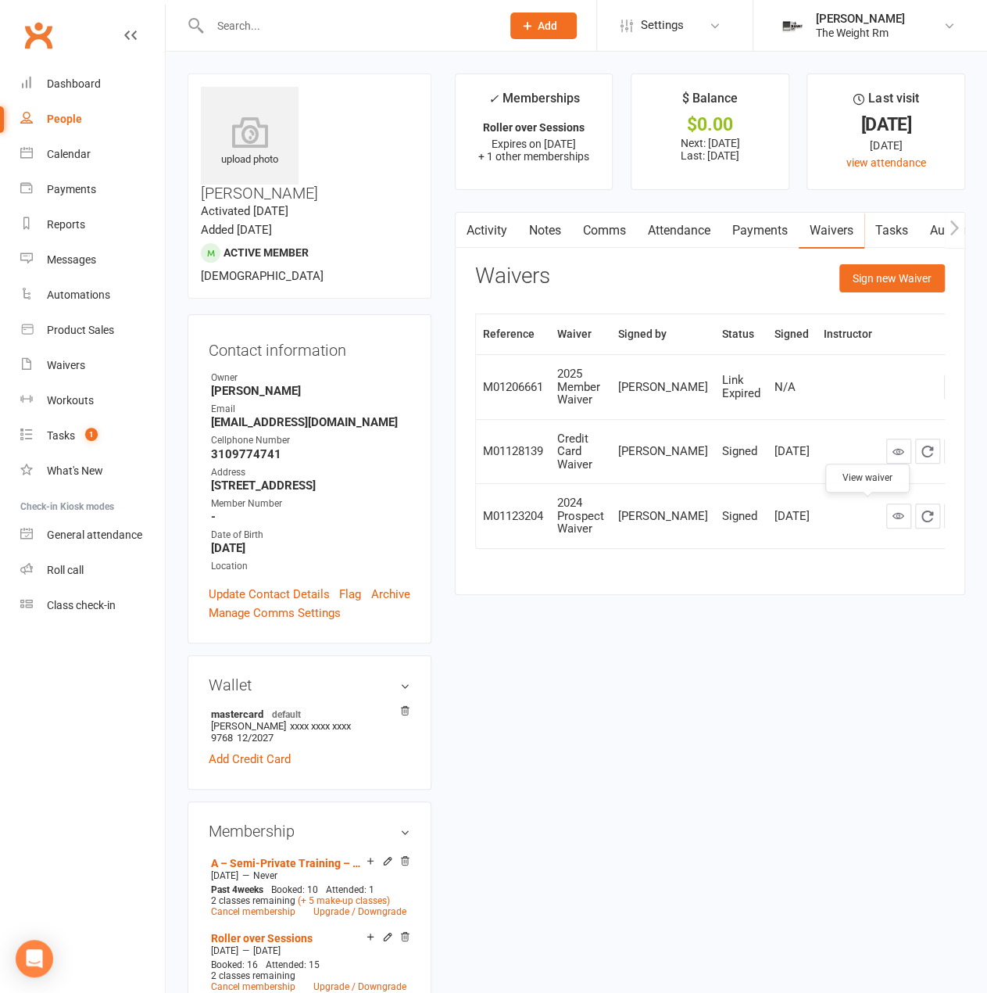
click at [893, 516] on icon at bounding box center [899, 516] width 12 height 12
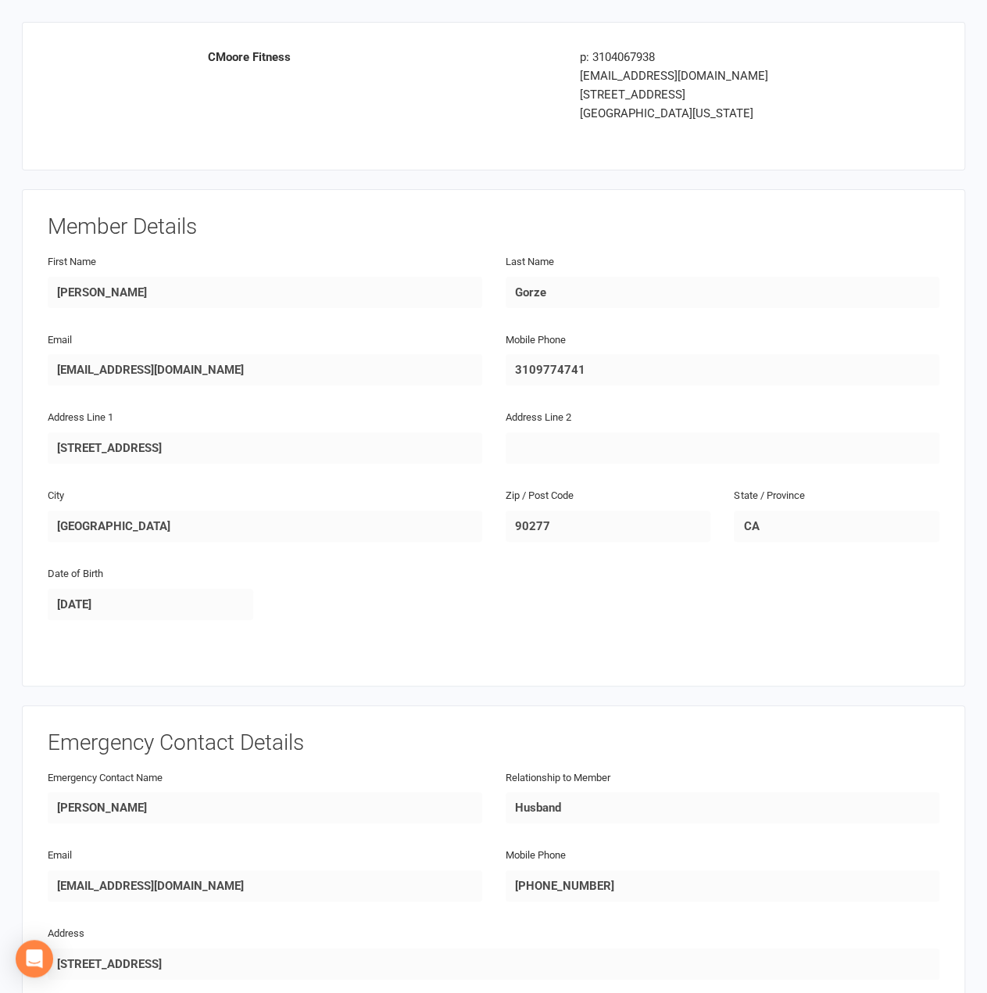
click at [259, 54] on strong "CMoore Fitness" at bounding box center [249, 57] width 83 height 14
